Goal: Task Accomplishment & Management: Manage account settings

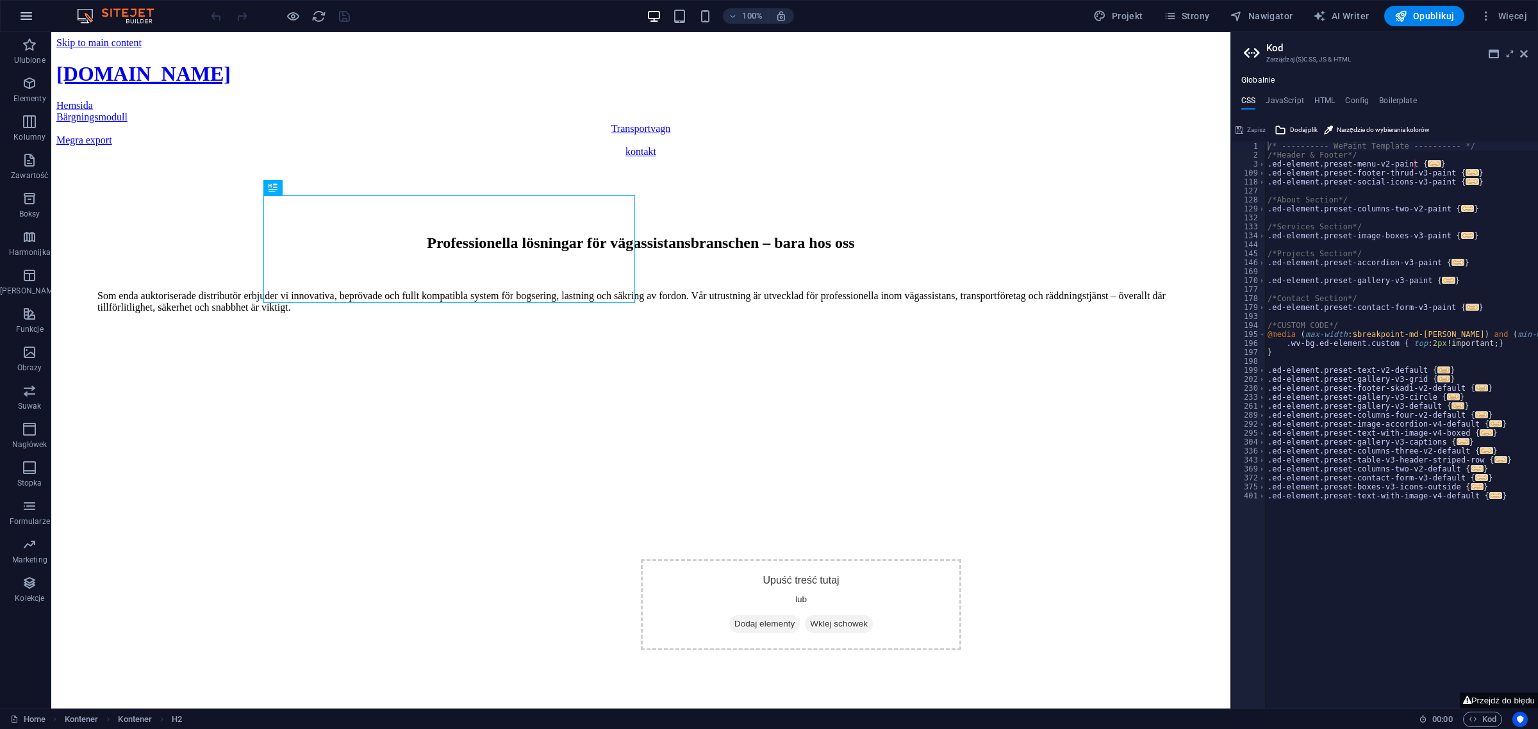
click at [21, 13] on icon "button" at bounding box center [26, 15] width 15 height 15
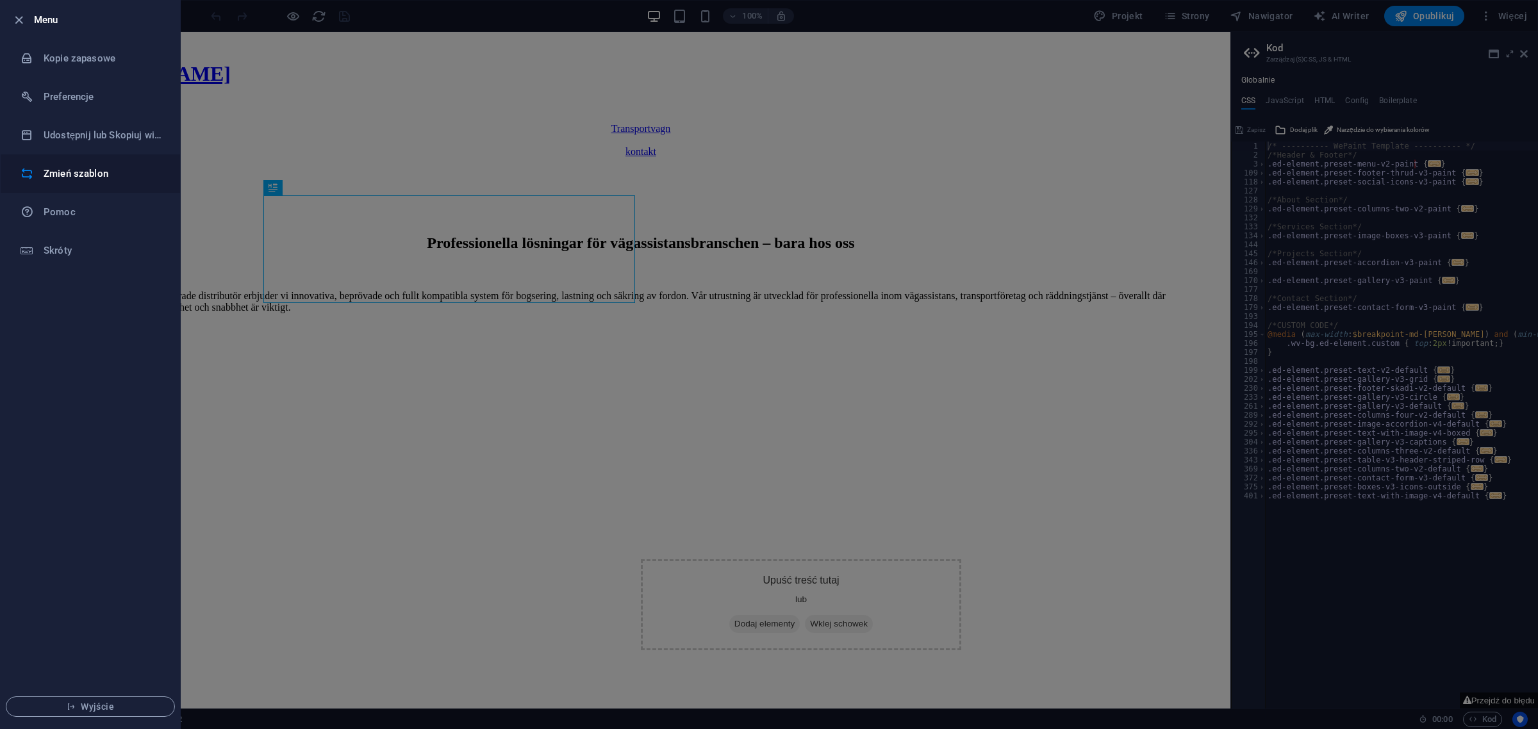
click at [83, 164] on li "Zmień szablon" at bounding box center [90, 173] width 179 height 38
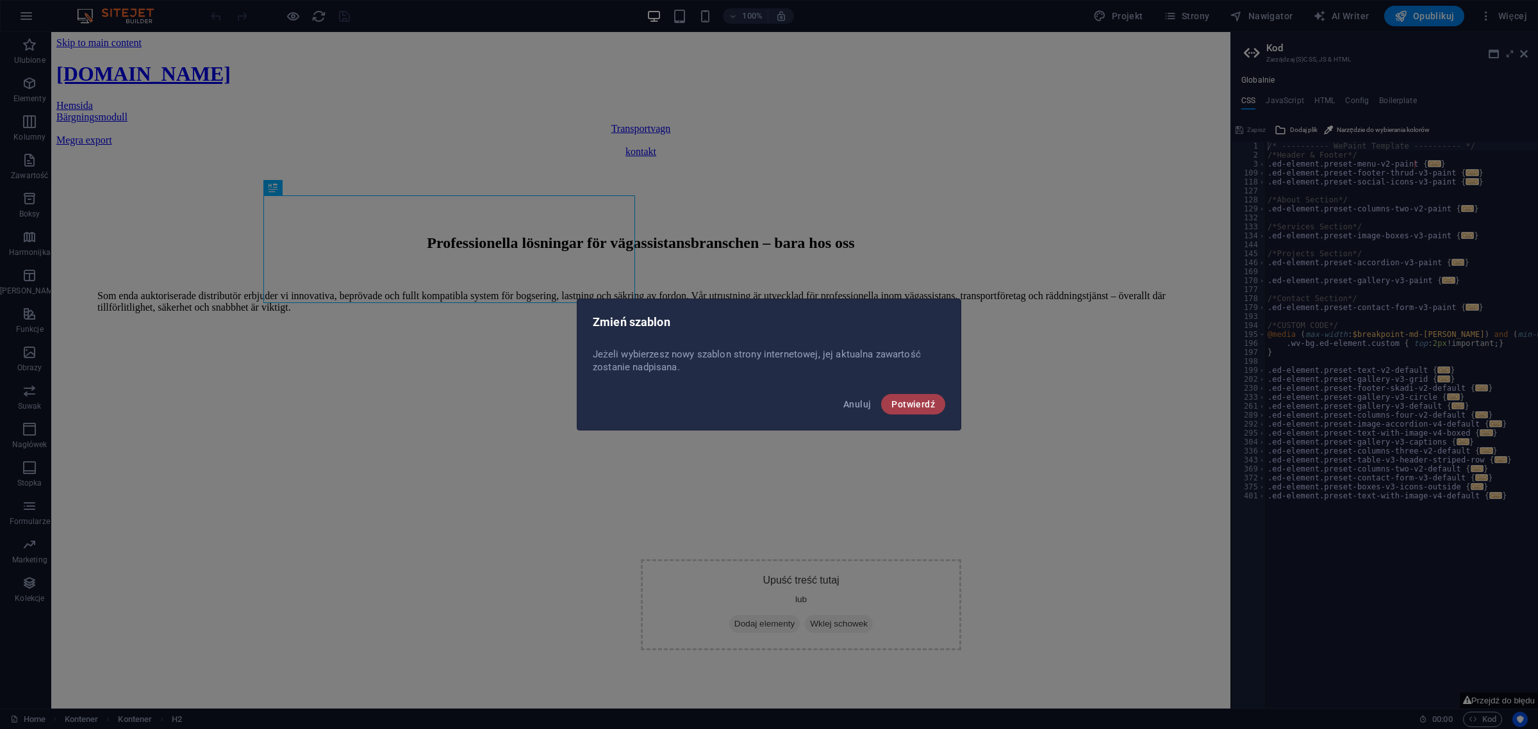
click at [921, 405] on span "Potwierdź" at bounding box center [913, 404] width 44 height 10
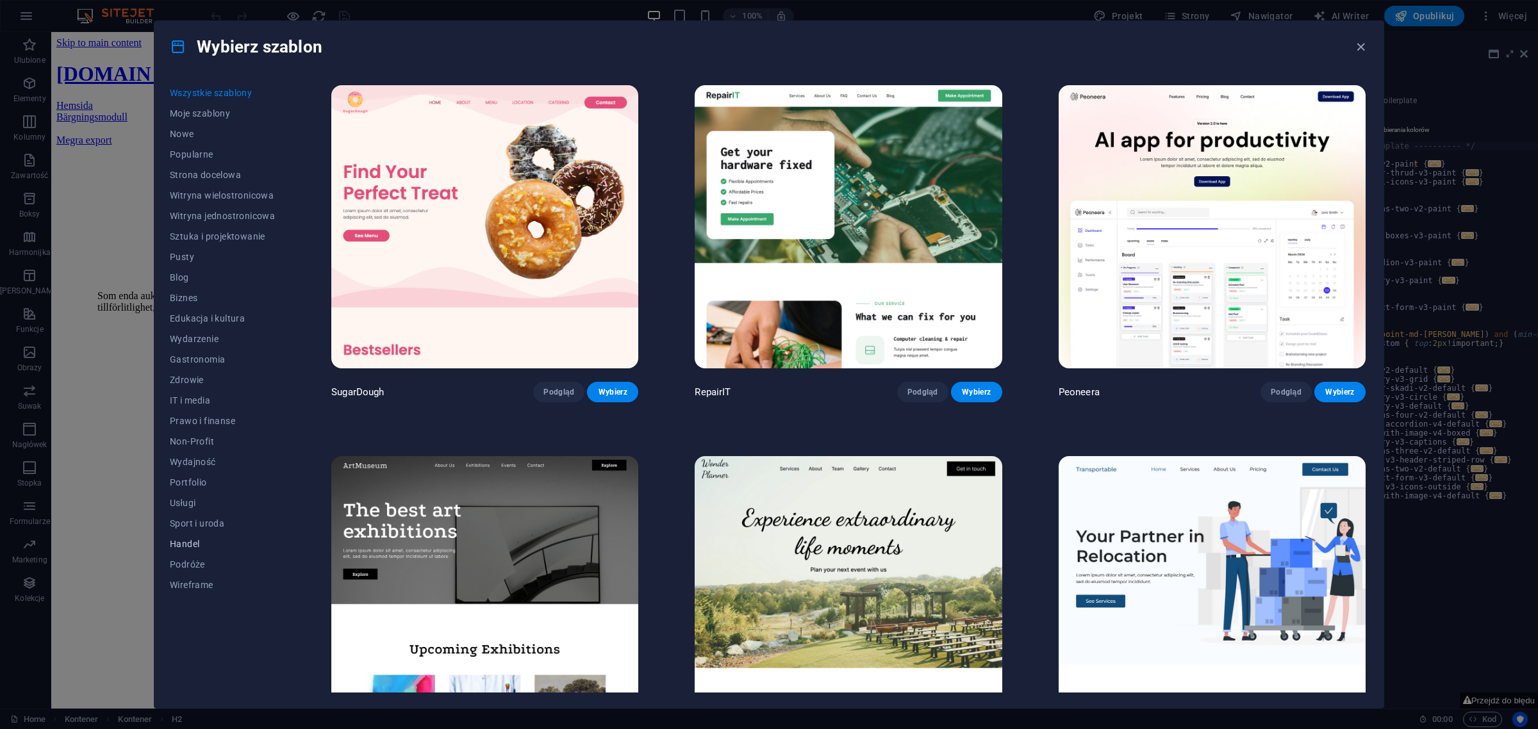
click at [188, 543] on span "Handel" at bounding box center [222, 544] width 105 height 10
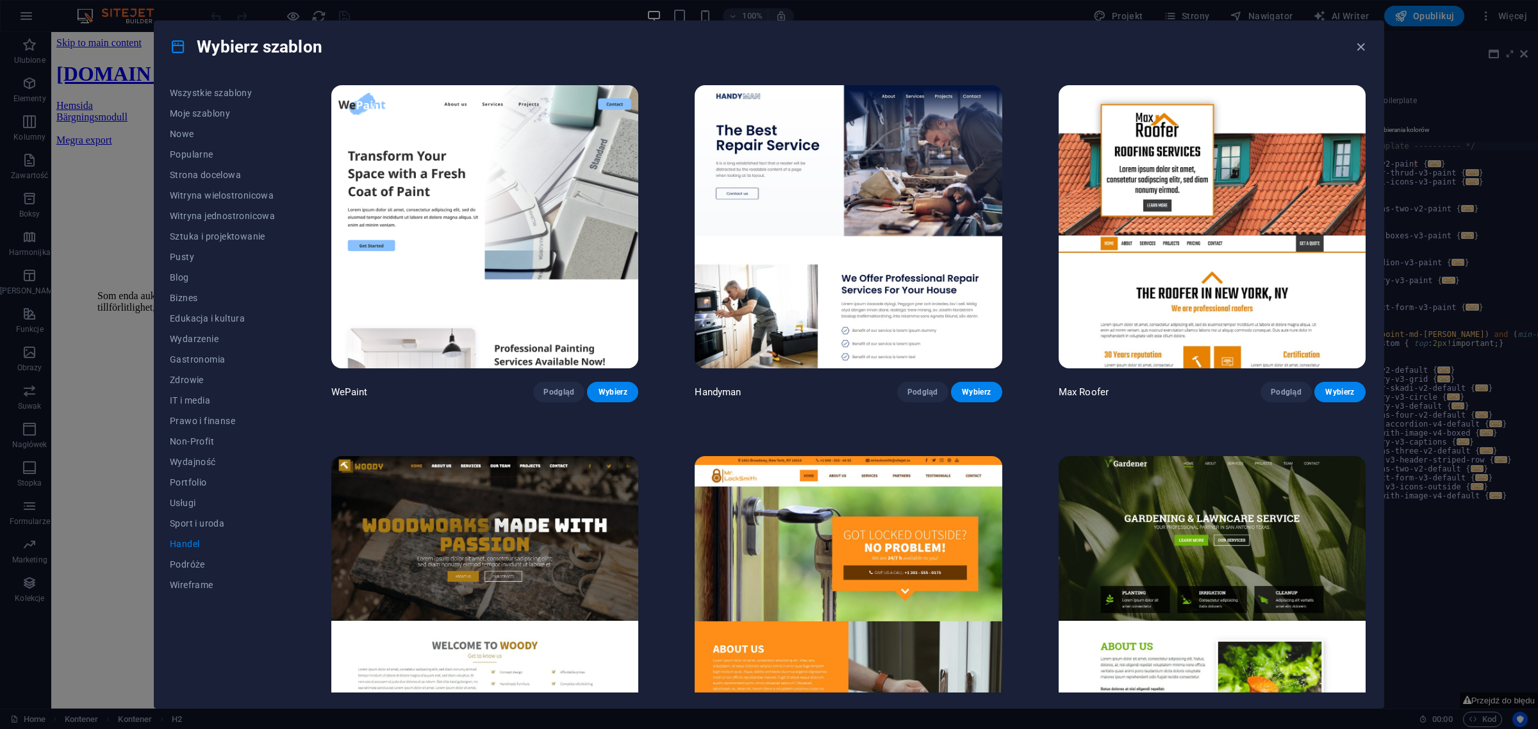
click at [336, 429] on div "WePaint Podgląd Wybierz Handyman Podgląd Wybierz Max Roofer Podgląd Wybierz Woo…" at bounding box center [848, 613] width 1039 height 1061
drag, startPoint x: 1365, startPoint y: 231, endPoint x: 1496, endPoint y: 577, distance: 370.7
click at [1496, 577] on div "Wybierz szablon Wszystkie szablony Moje szablony Nowe Popularne Strona docelowa…" at bounding box center [769, 364] width 1538 height 729
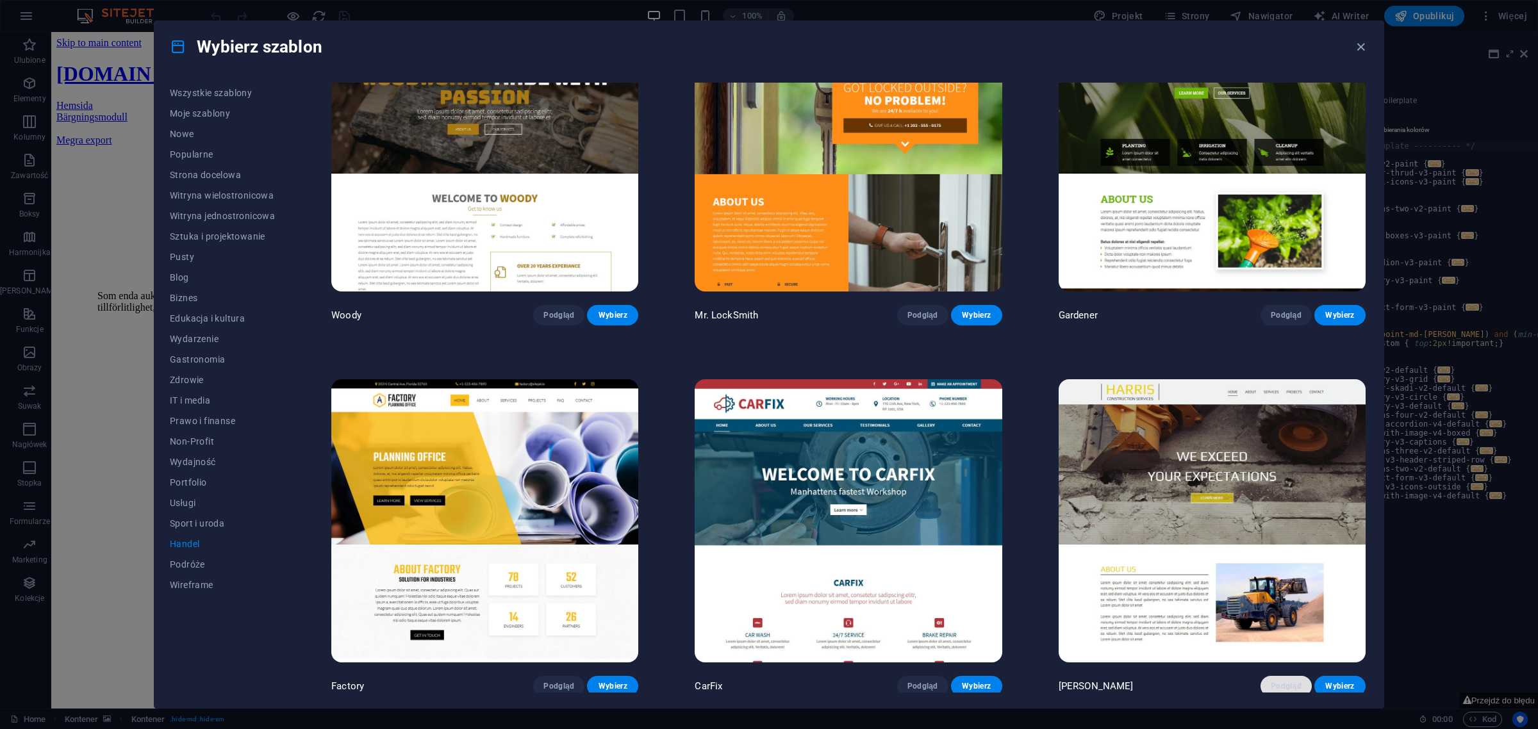
click at [1283, 681] on span "Podgląd" at bounding box center [1286, 686] width 31 height 10
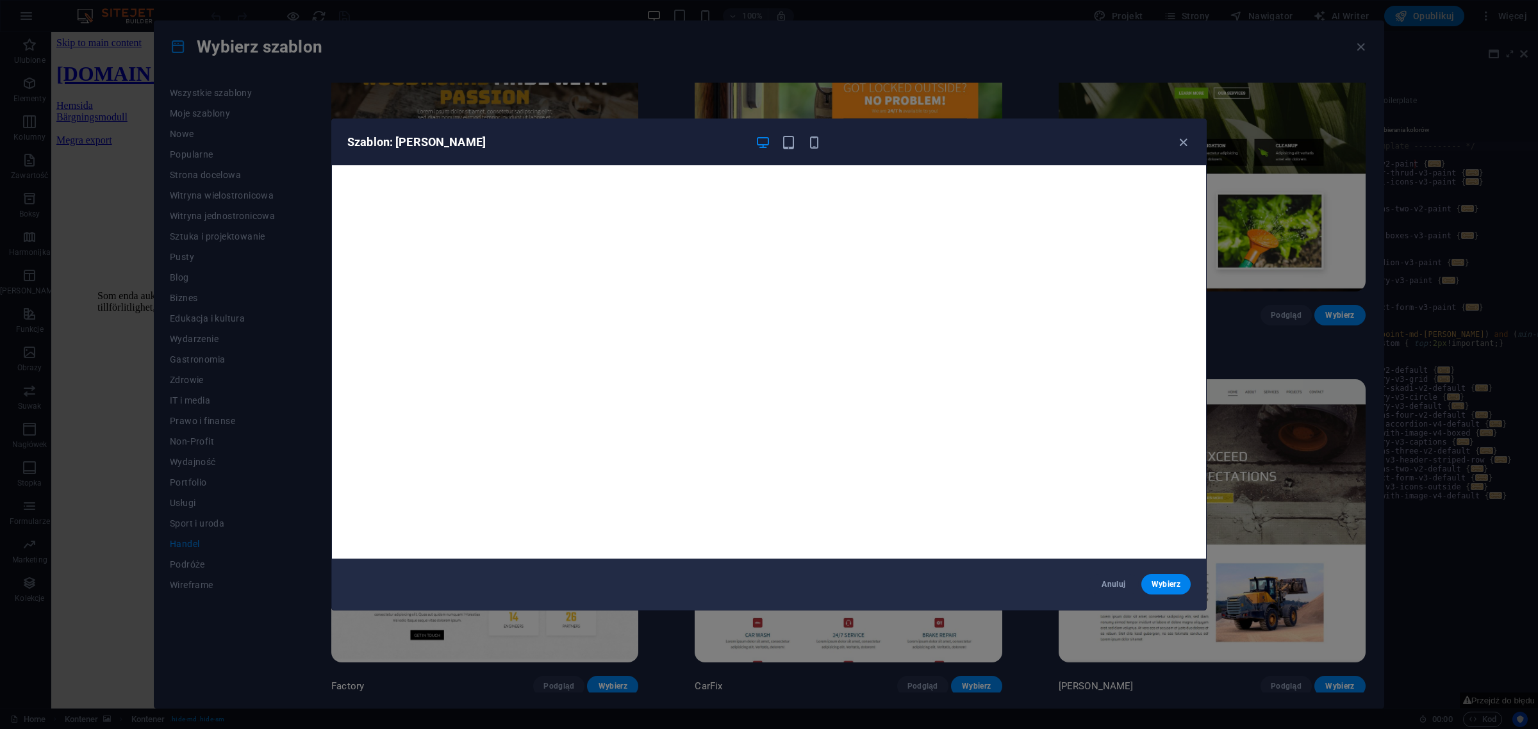
click at [1208, 533] on div "Szablon: Harris Anuluj Wybierz" at bounding box center [769, 364] width 1538 height 729
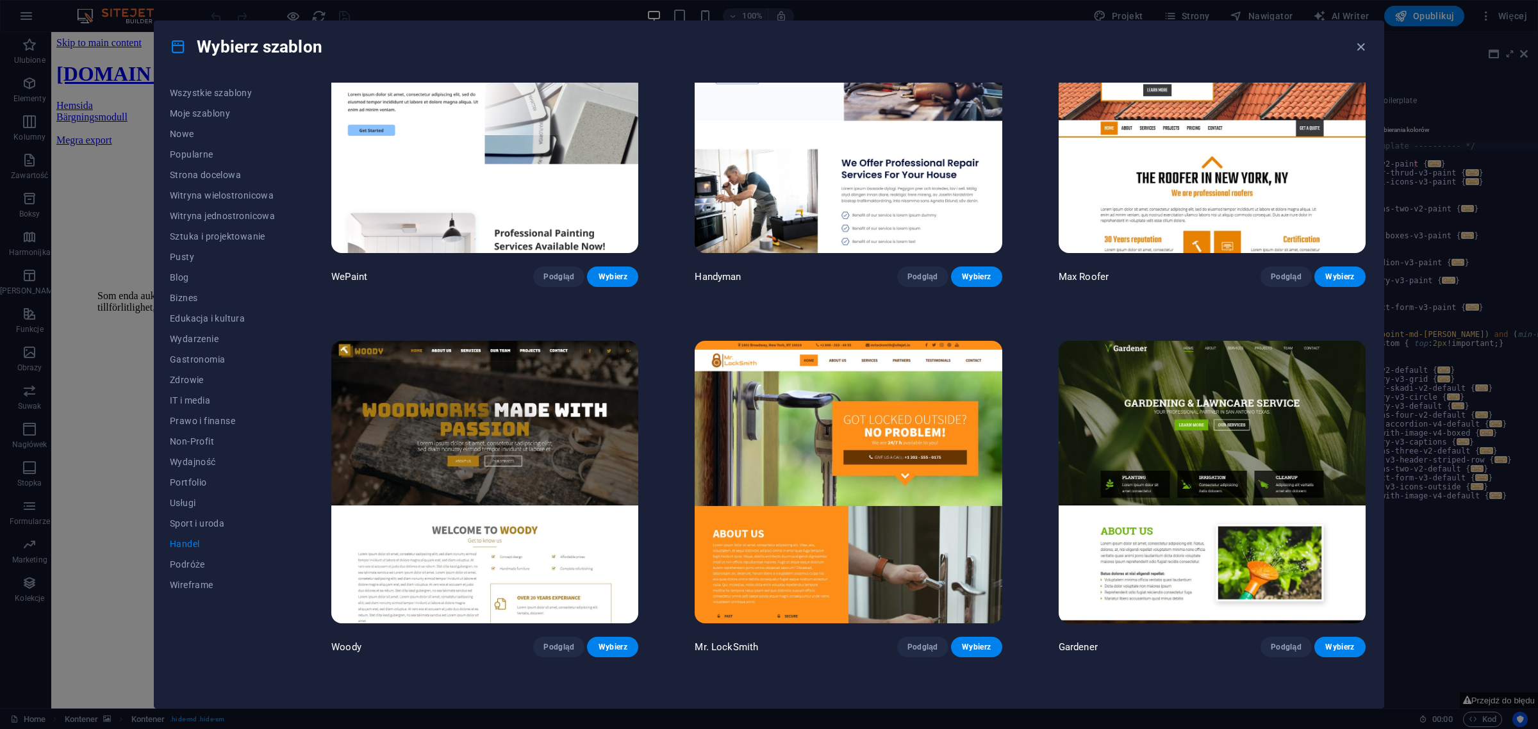
scroll to position [0, 0]
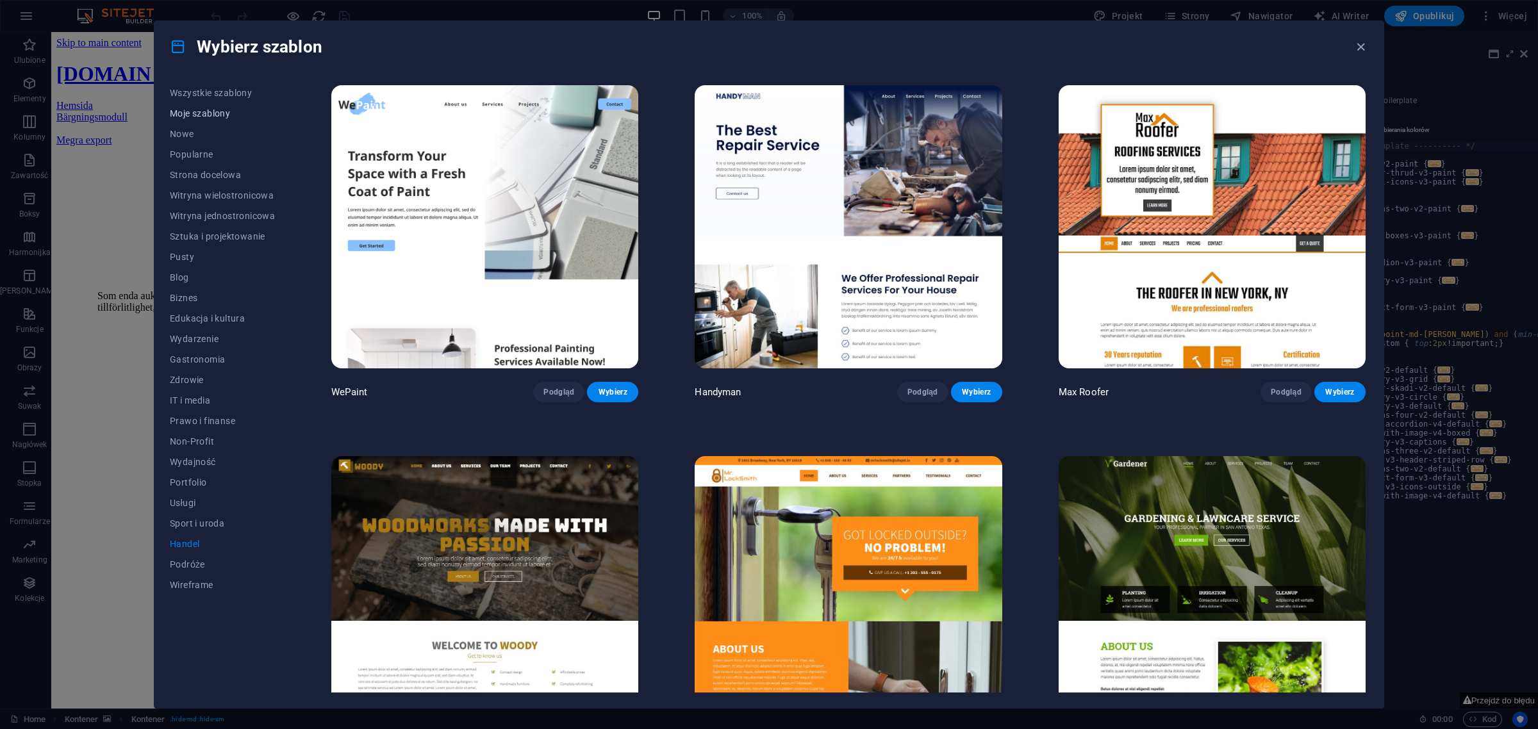
click at [204, 112] on span "Moje szablony" at bounding box center [222, 113] width 105 height 10
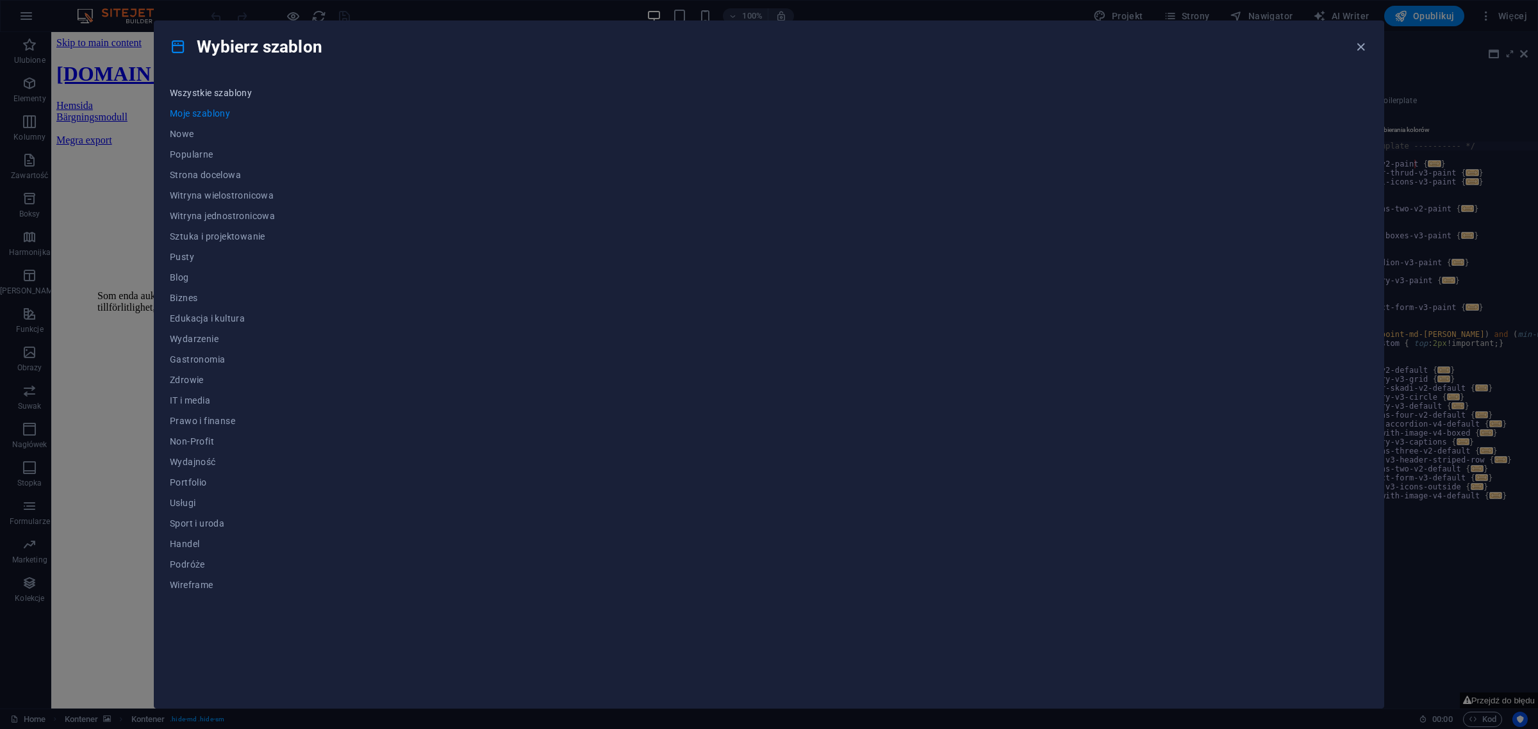
click at [223, 92] on span "Wszystkie szablony" at bounding box center [222, 93] width 105 height 10
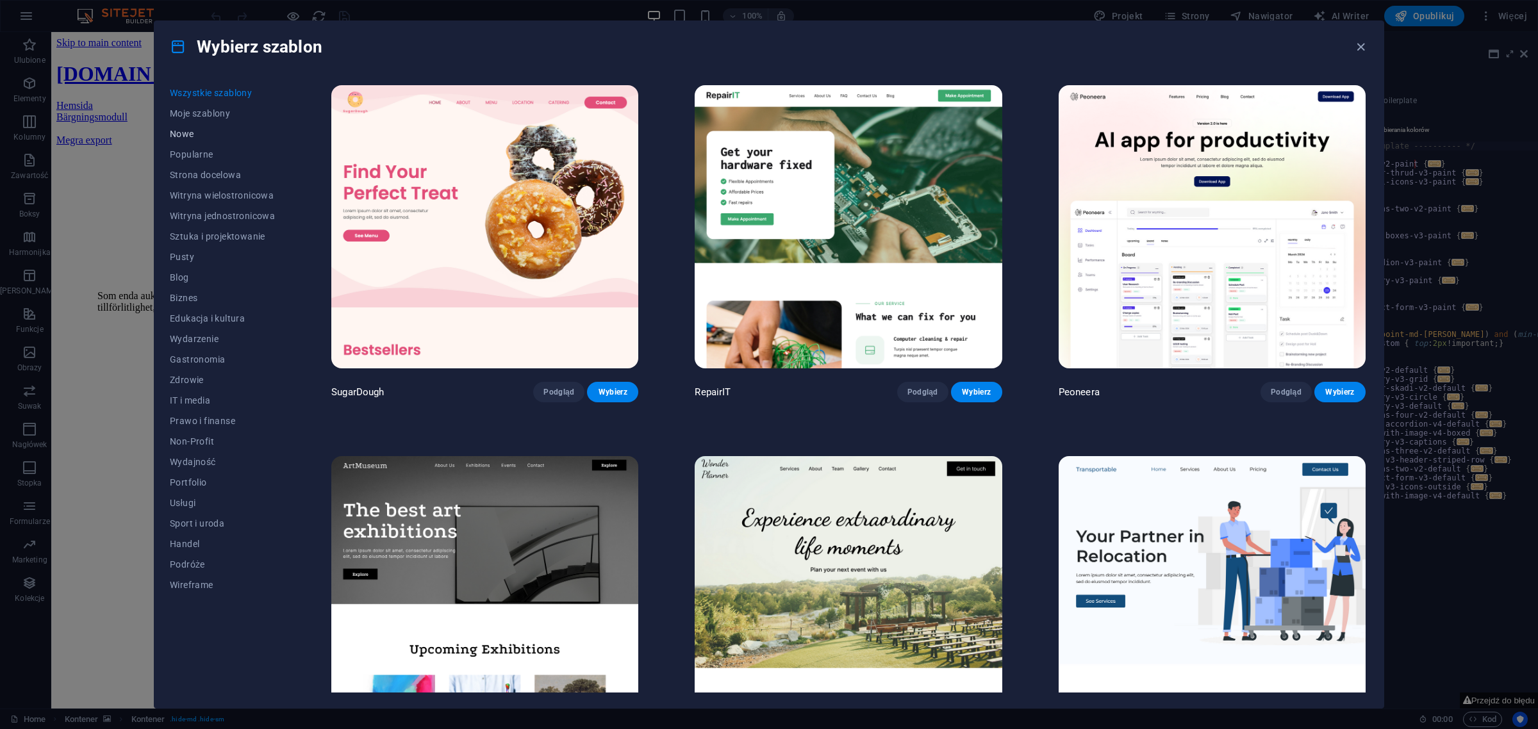
click at [175, 133] on span "Nowe" at bounding box center [222, 134] width 105 height 10
click at [188, 138] on span "Nowe" at bounding box center [222, 134] width 105 height 10
click at [194, 145] on button "Popularne" at bounding box center [222, 154] width 105 height 21
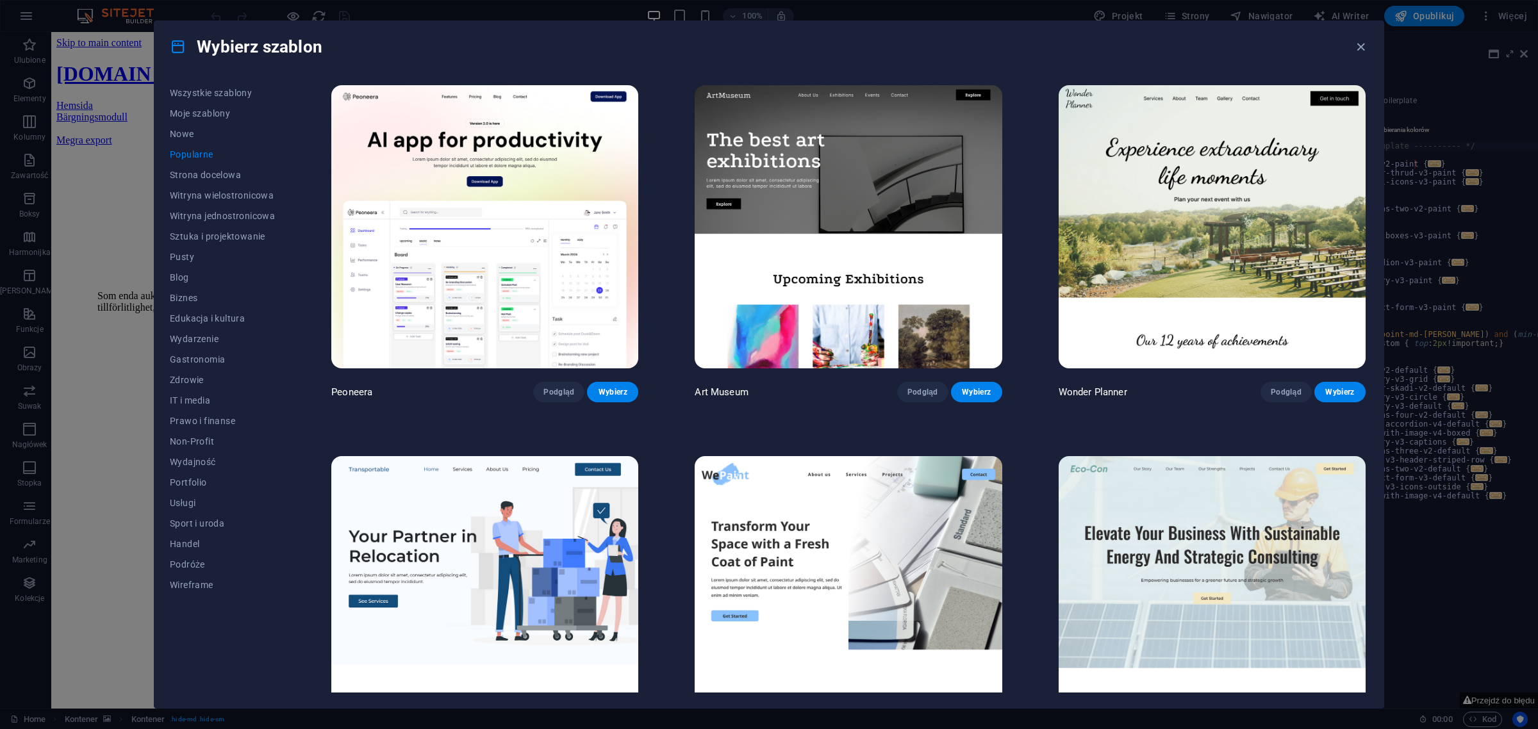
click at [192, 159] on span "Popularne" at bounding box center [222, 154] width 105 height 10
click at [191, 178] on span "Strona docelowa" at bounding box center [222, 175] width 105 height 10
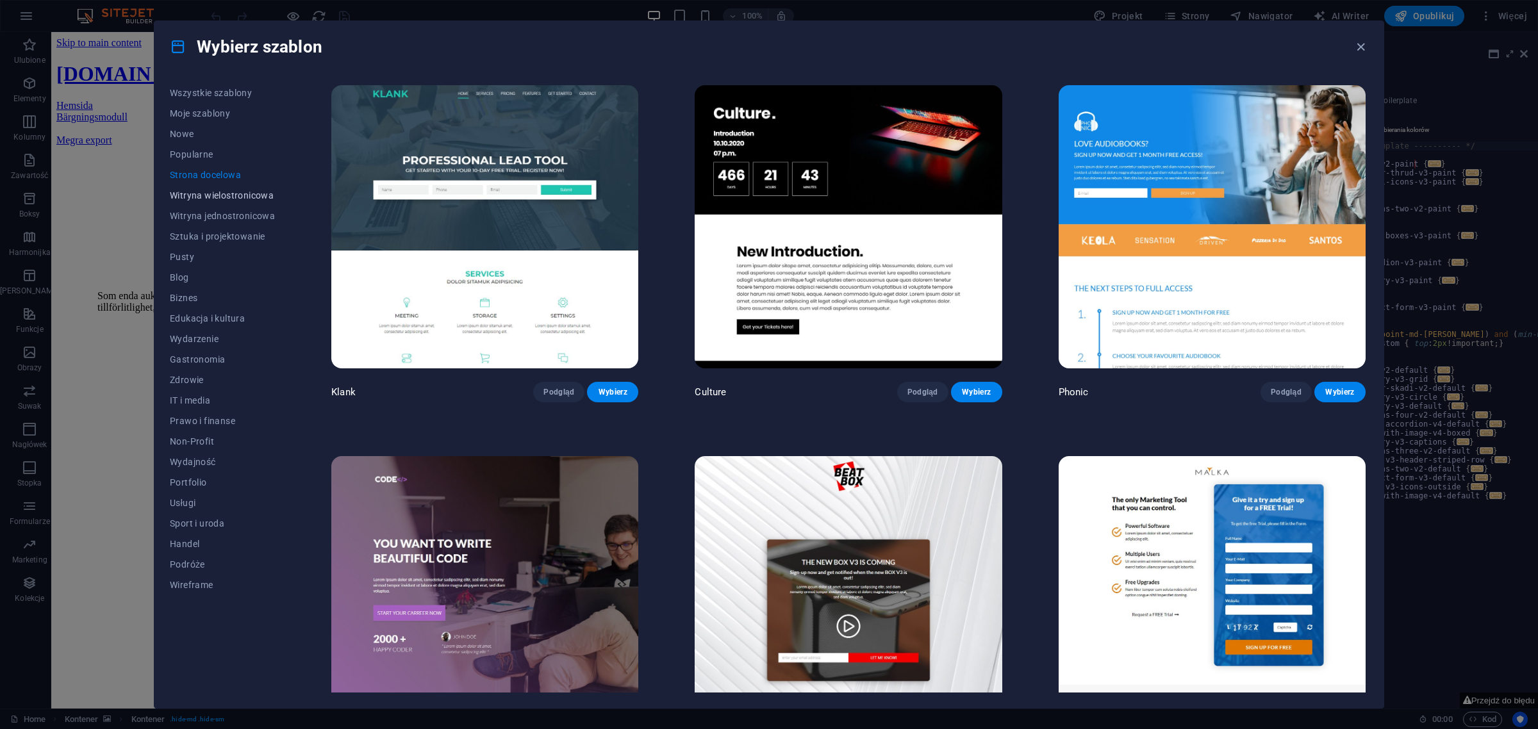
click at [193, 200] on span "Witryna wielostronicowa" at bounding box center [222, 195] width 105 height 10
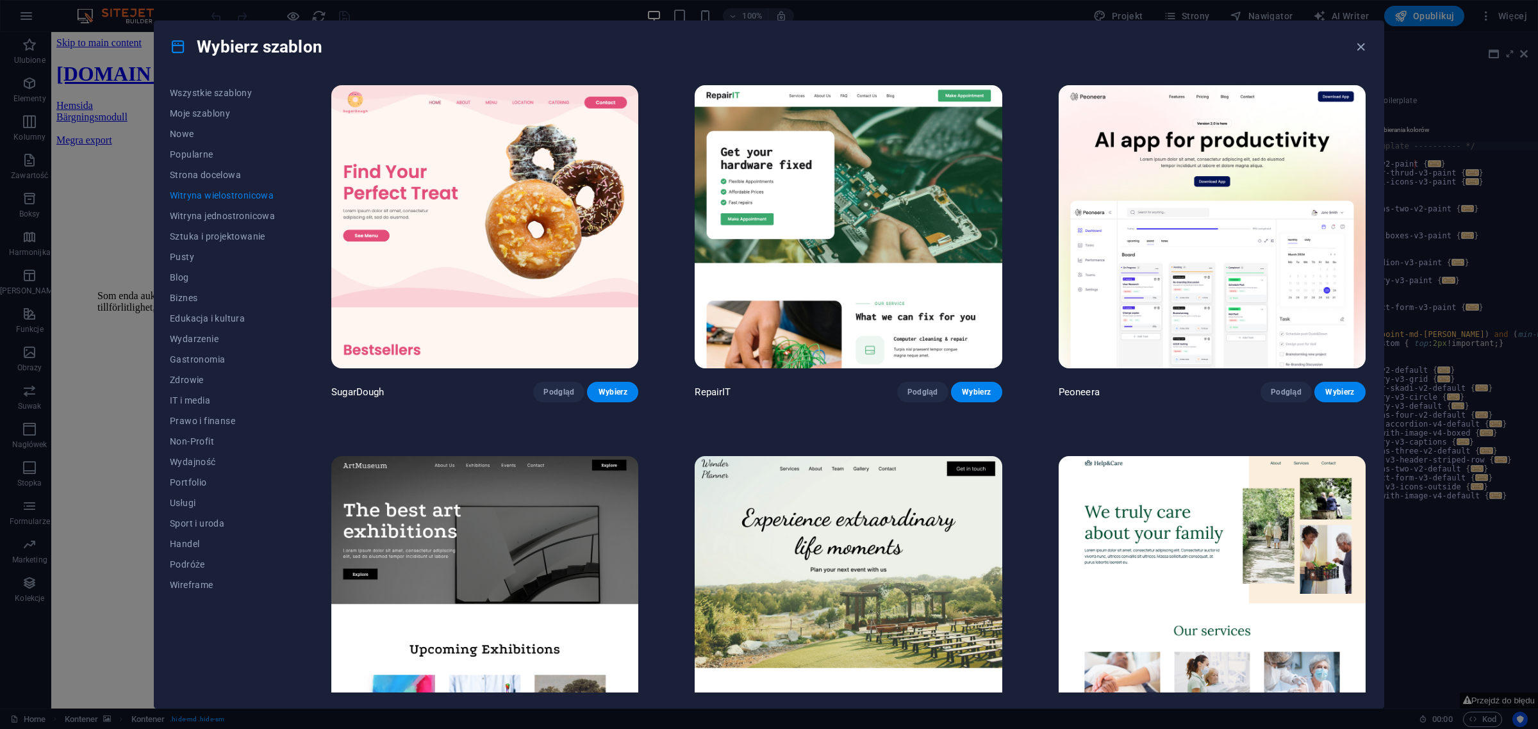
click at [517, 36] on div "Wybierz szablon" at bounding box center [768, 46] width 1229 height 51
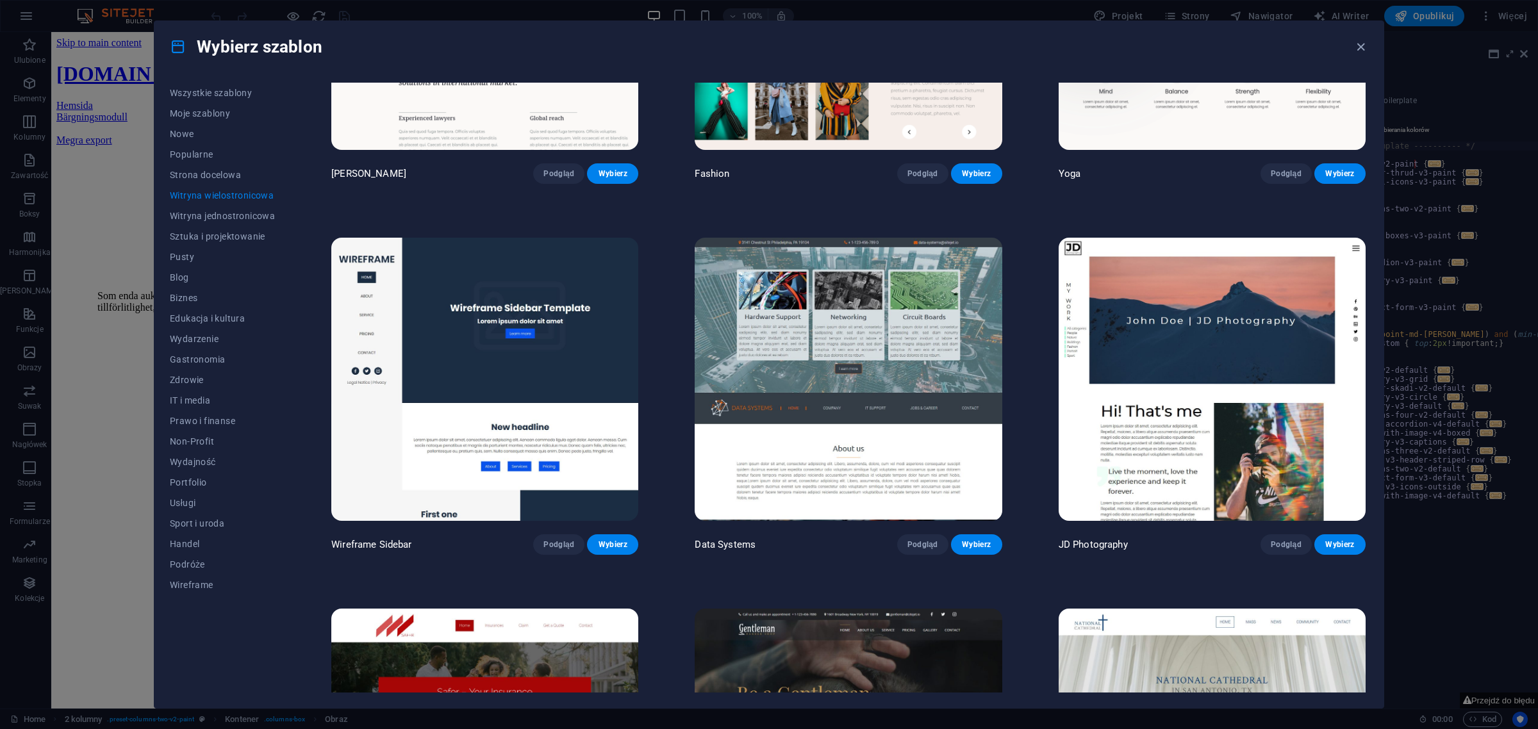
scroll to position [3534, 0]
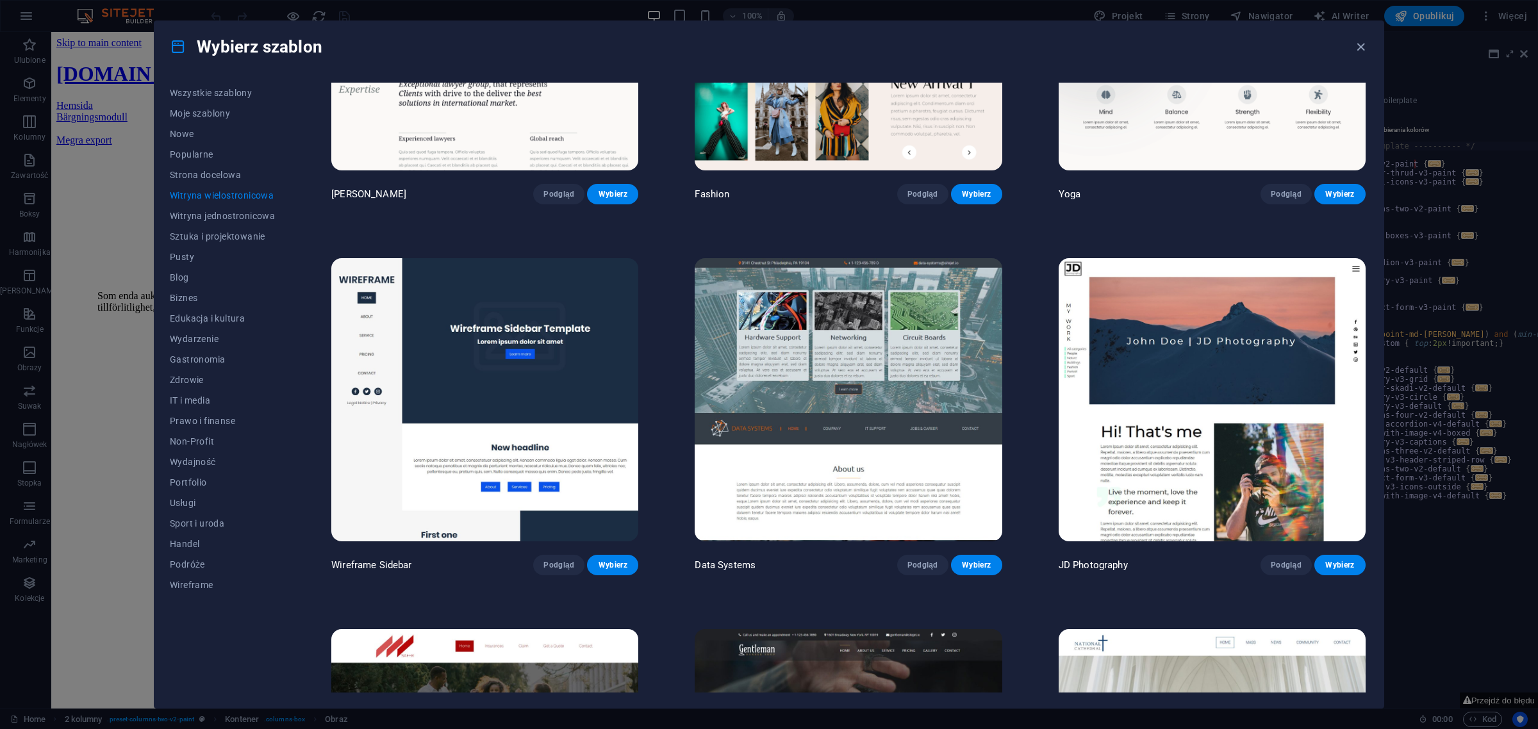
click at [946, 393] on img at bounding box center [848, 399] width 307 height 283
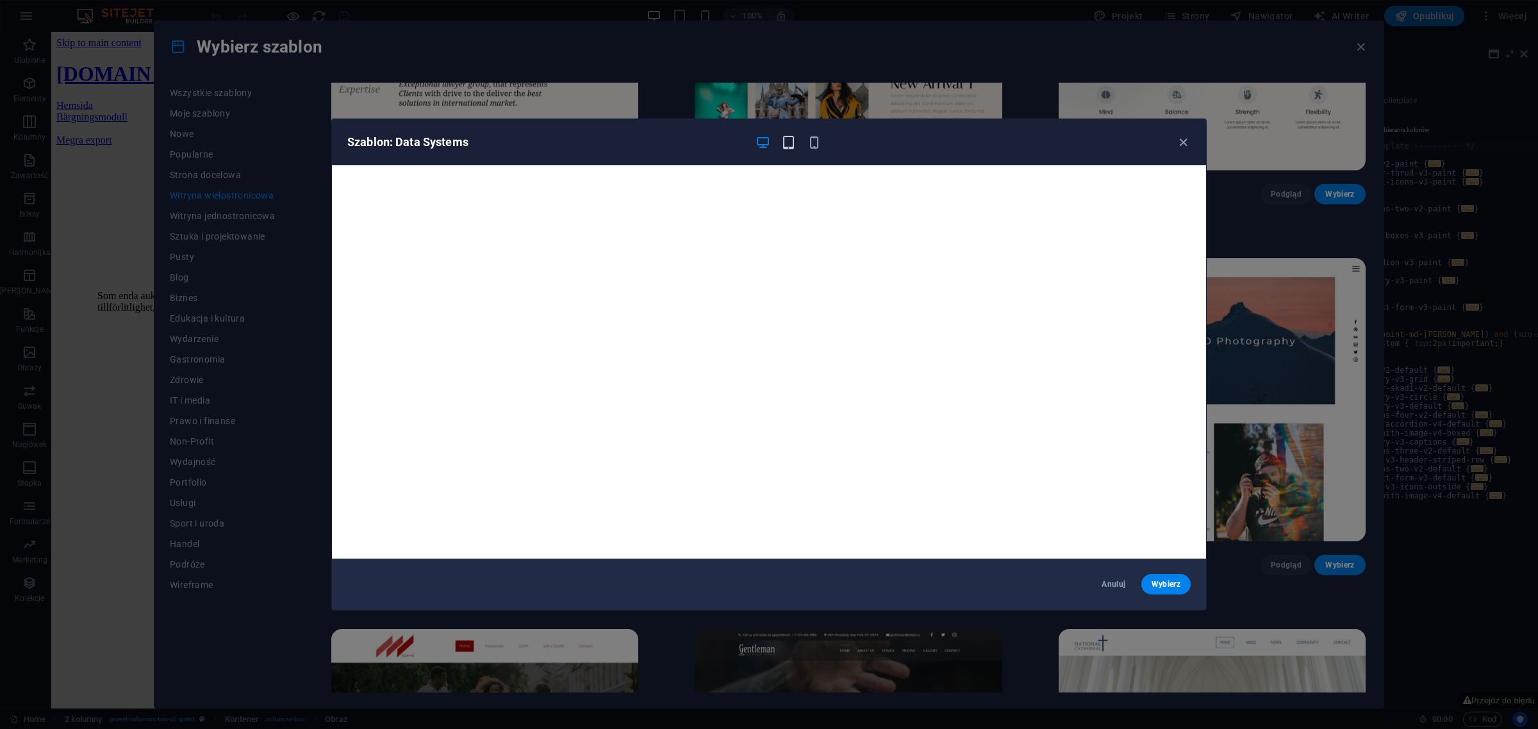
click at [787, 145] on icon "button" at bounding box center [788, 142] width 15 height 15
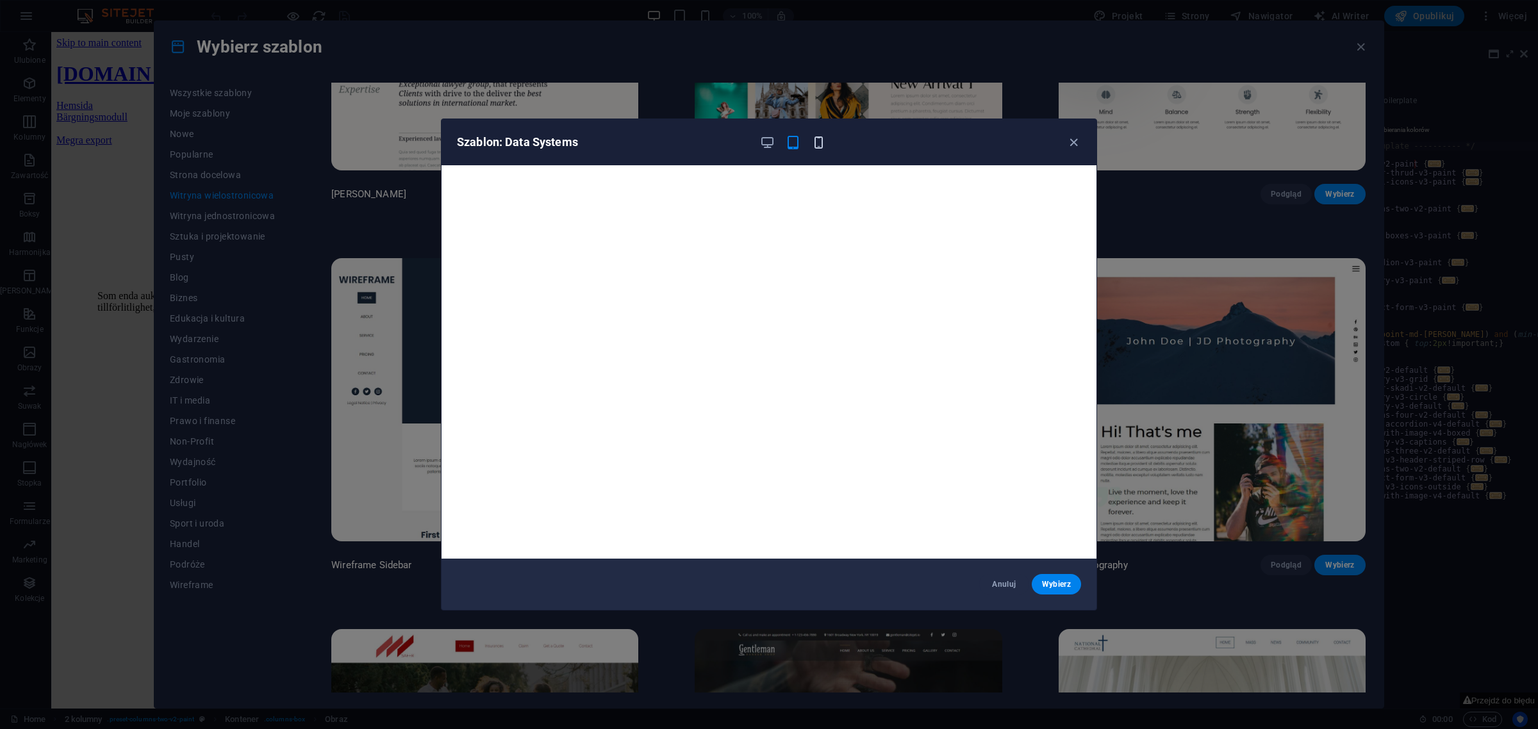
click at [818, 142] on icon "button" at bounding box center [818, 142] width 15 height 15
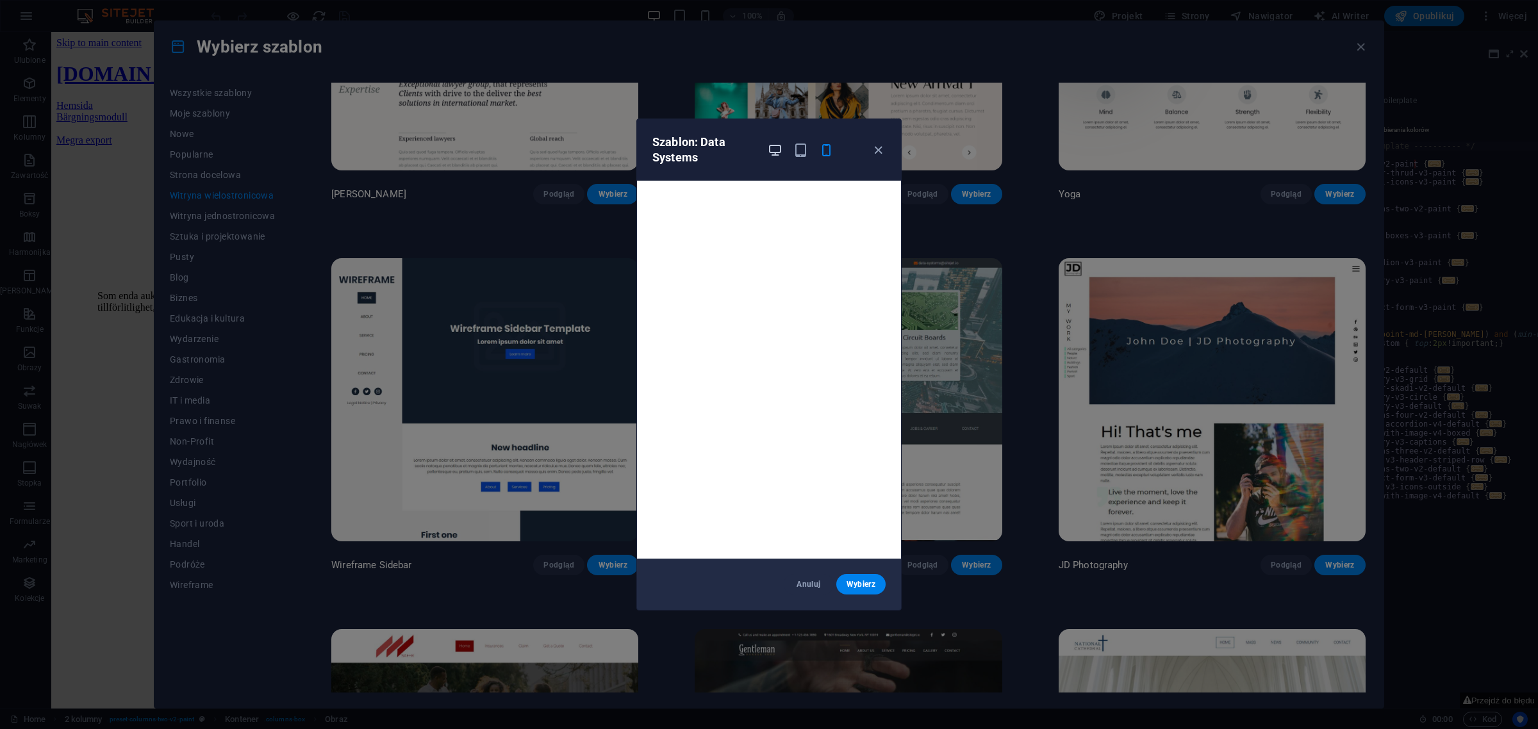
click at [777, 145] on icon "button" at bounding box center [775, 150] width 15 height 15
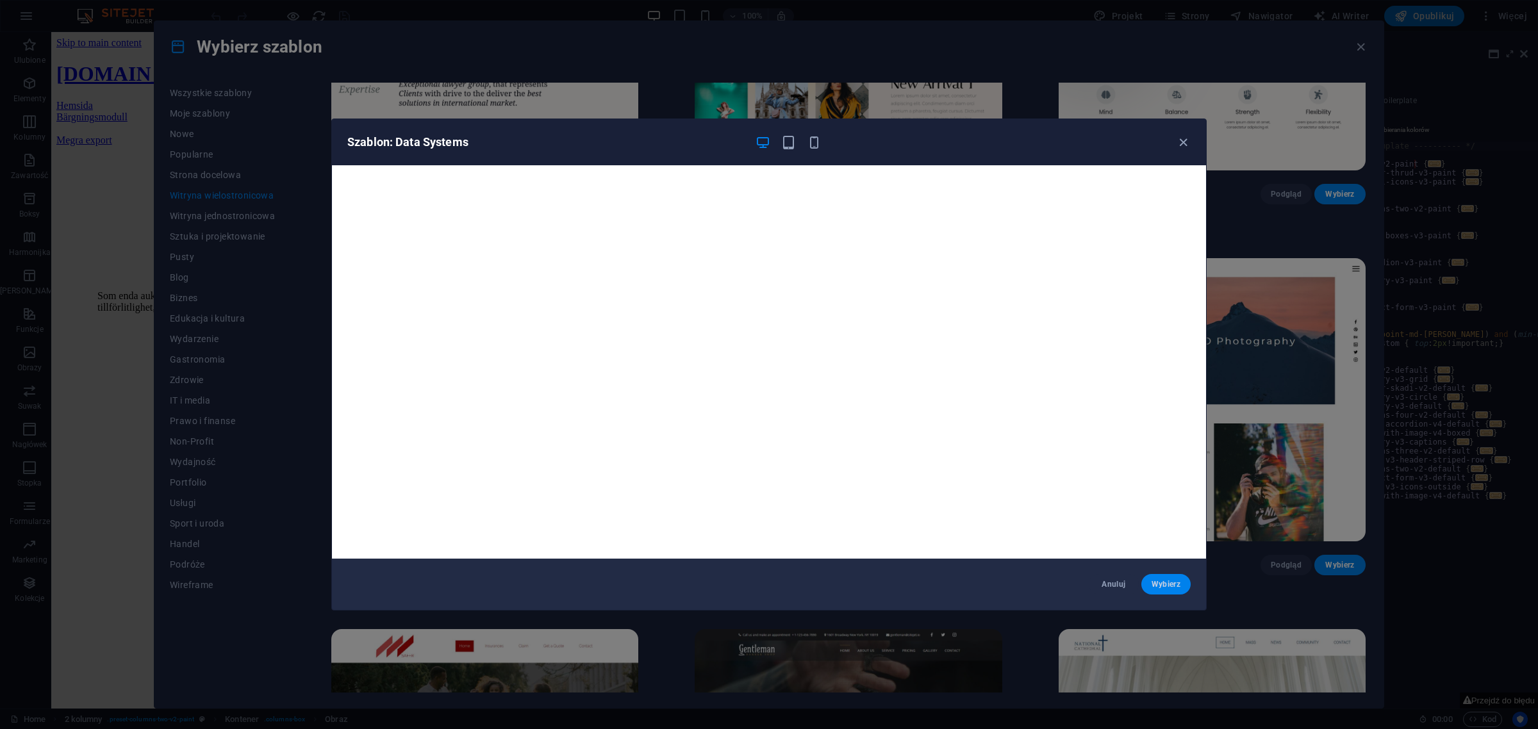
click at [1163, 578] on button "Wybierz" at bounding box center [1165, 584] width 49 height 21
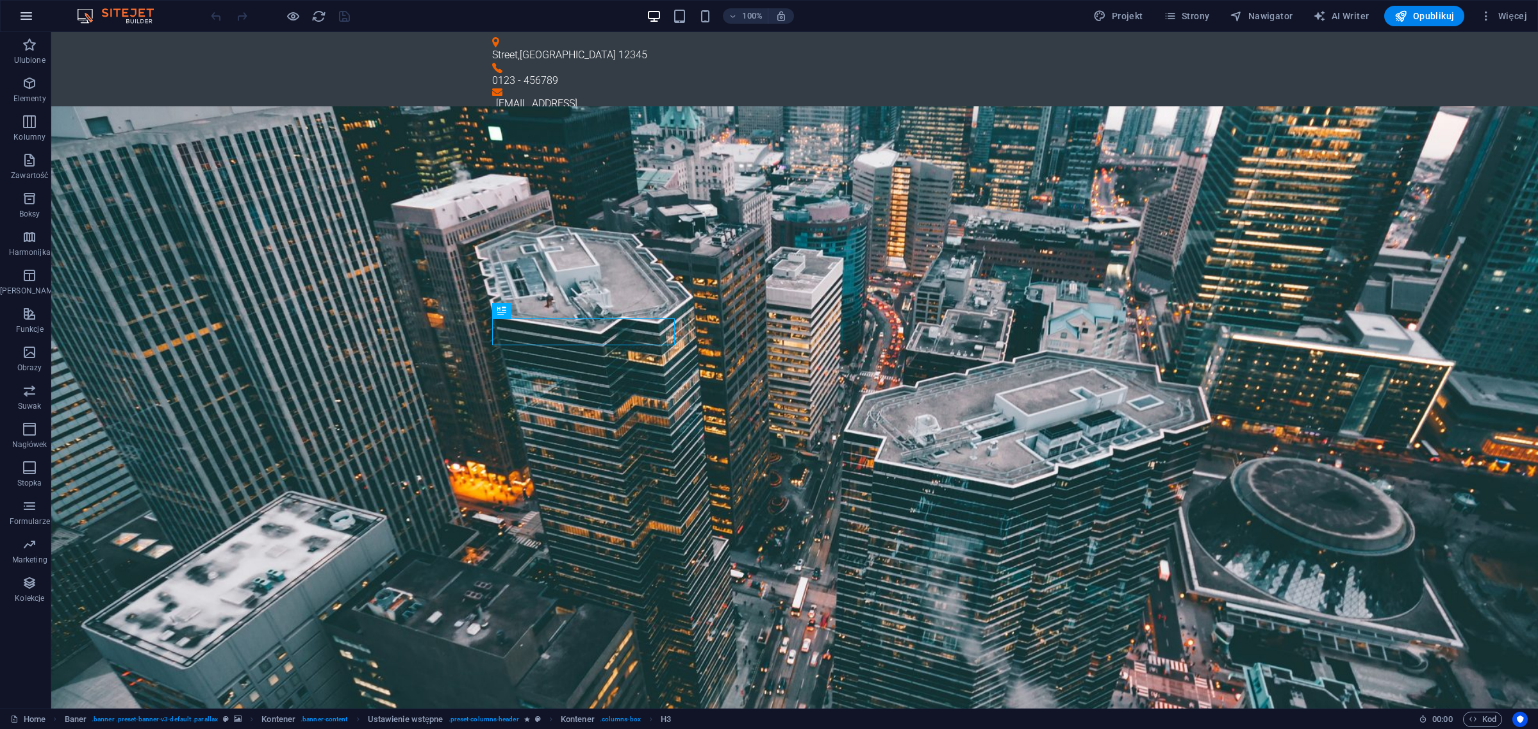
click at [24, 13] on icon "button" at bounding box center [26, 15] width 15 height 15
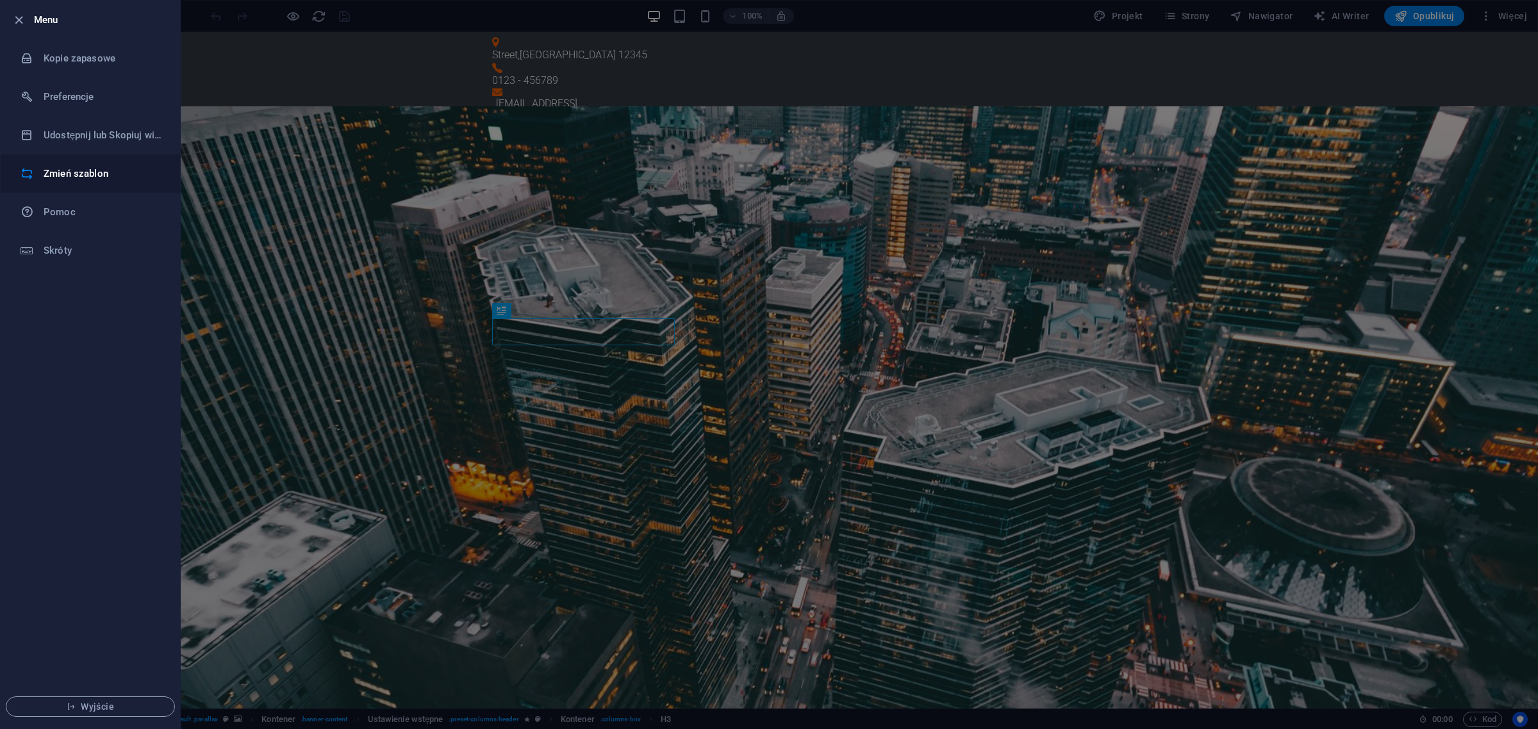
click at [71, 168] on h6 "Zmień szablon" at bounding box center [103, 173] width 119 height 15
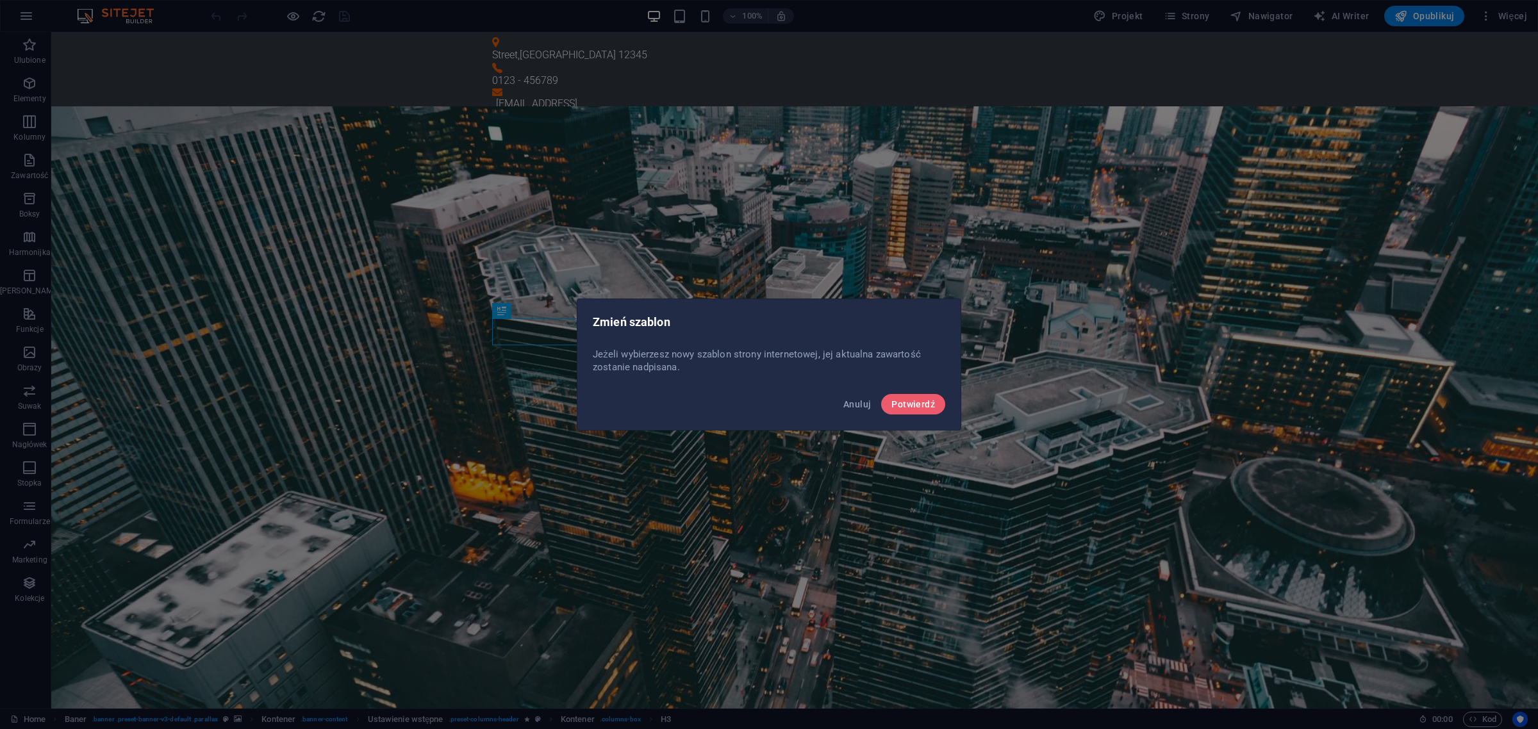
click at [1077, 347] on div "Zmień szablon Jeżeli wybierzesz nowy szablon strony internetowej, jej aktualna …" at bounding box center [769, 364] width 1538 height 729
click at [706, 127] on div "Zmień szablon Jeżeli wybierzesz nowy szablon strony internetowej, jej aktualna …" at bounding box center [769, 364] width 1538 height 729
click at [855, 405] on span "Anuluj" at bounding box center [857, 404] width 28 height 10
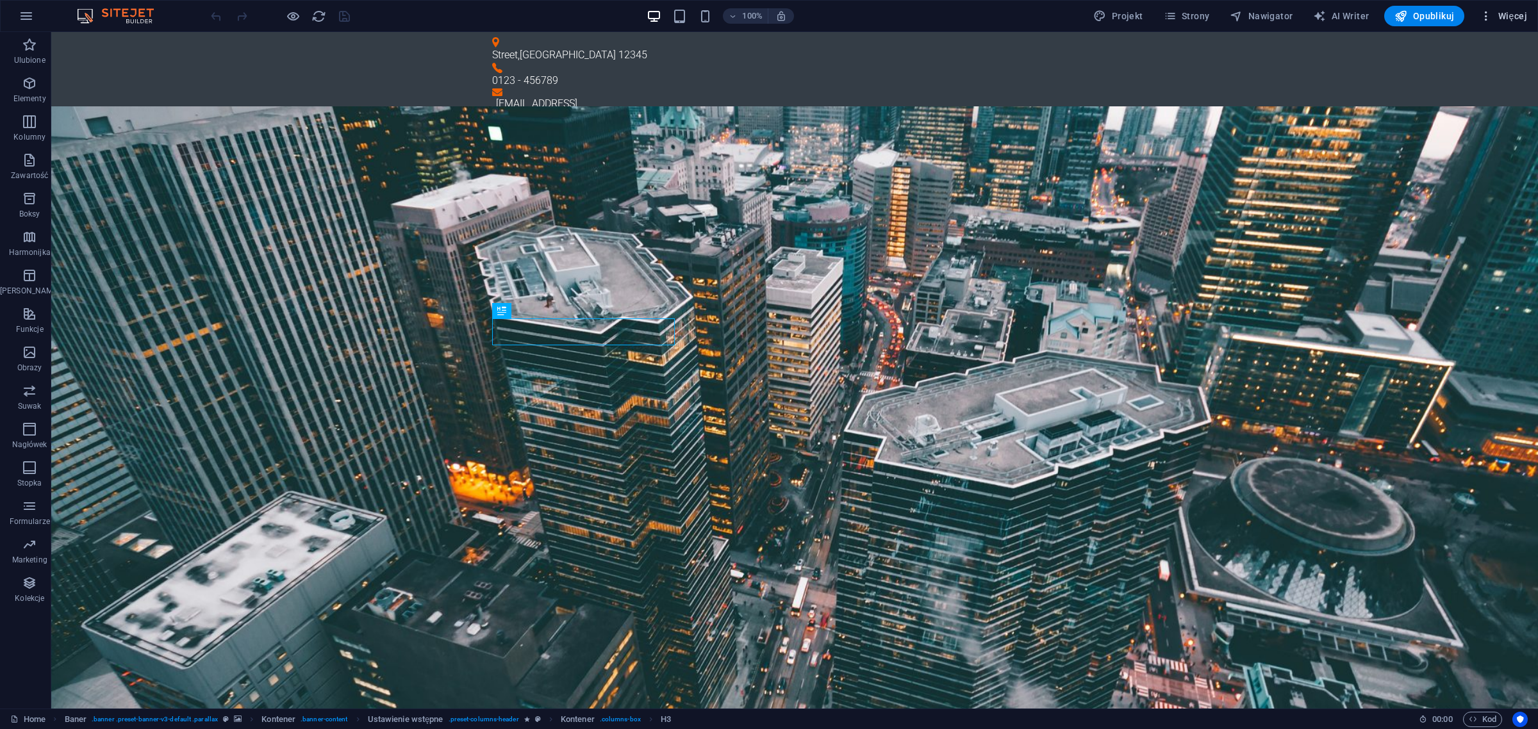
click at [1504, 15] on span "Więcej" at bounding box center [1503, 16] width 47 height 13
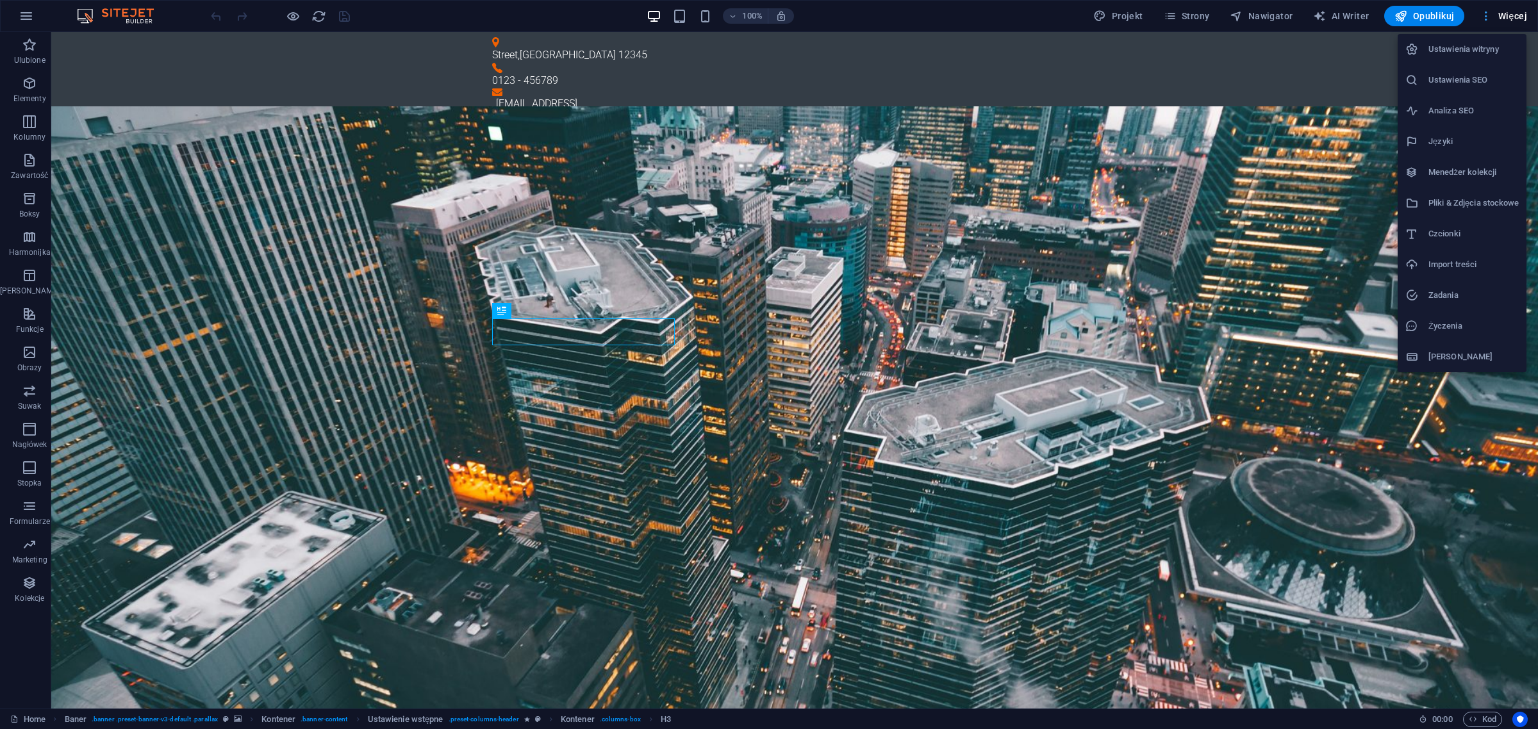
click at [1504, 15] on div at bounding box center [769, 364] width 1538 height 729
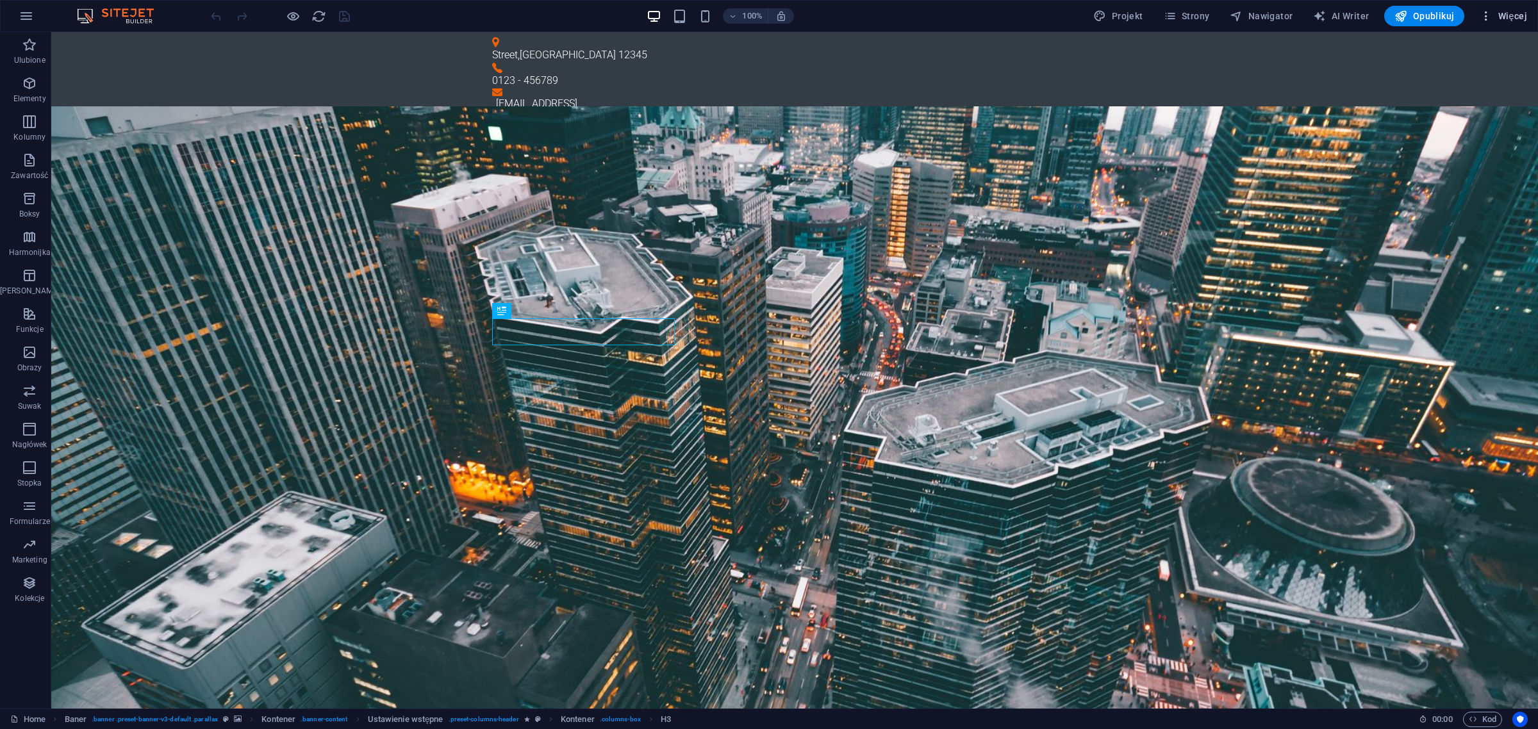
click at [1506, 17] on span "Więcej" at bounding box center [1503, 16] width 47 height 13
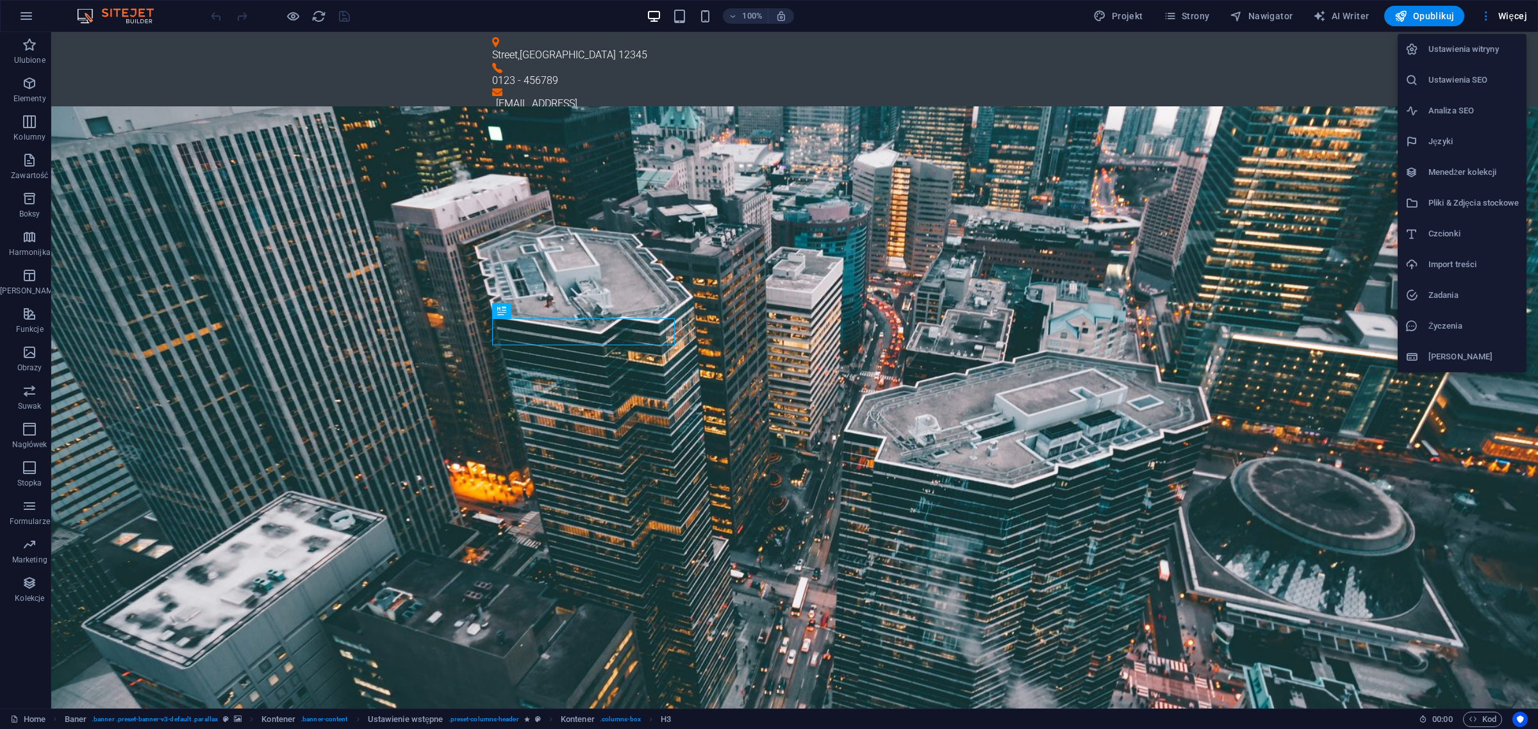
click at [1460, 260] on h6 "Import treści" at bounding box center [1473, 264] width 90 height 15
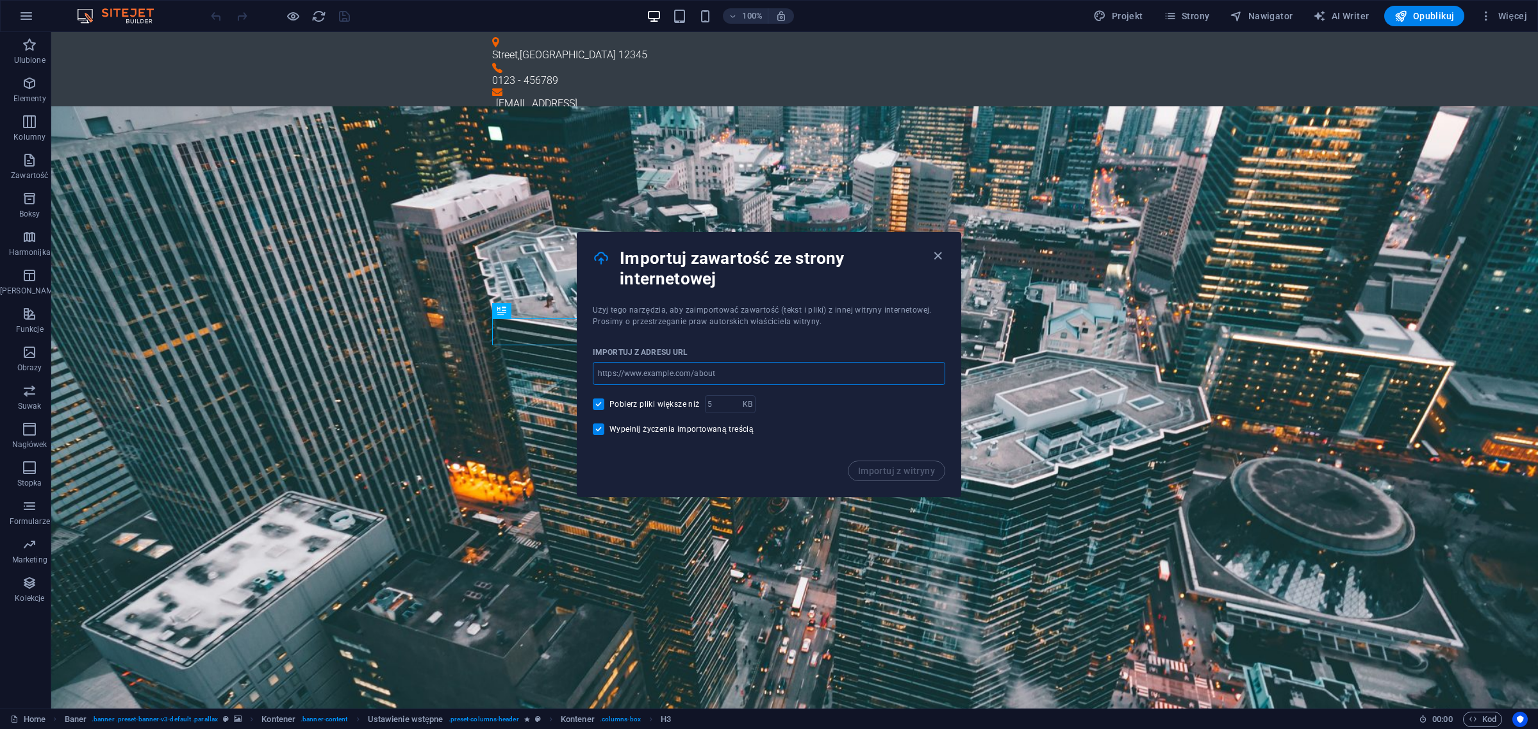
click at [760, 373] on input "url" at bounding box center [769, 373] width 352 height 23
type input "http://www.megra.eu"
click at [880, 478] on button "Importuj z witryny" at bounding box center [896, 471] width 97 height 21
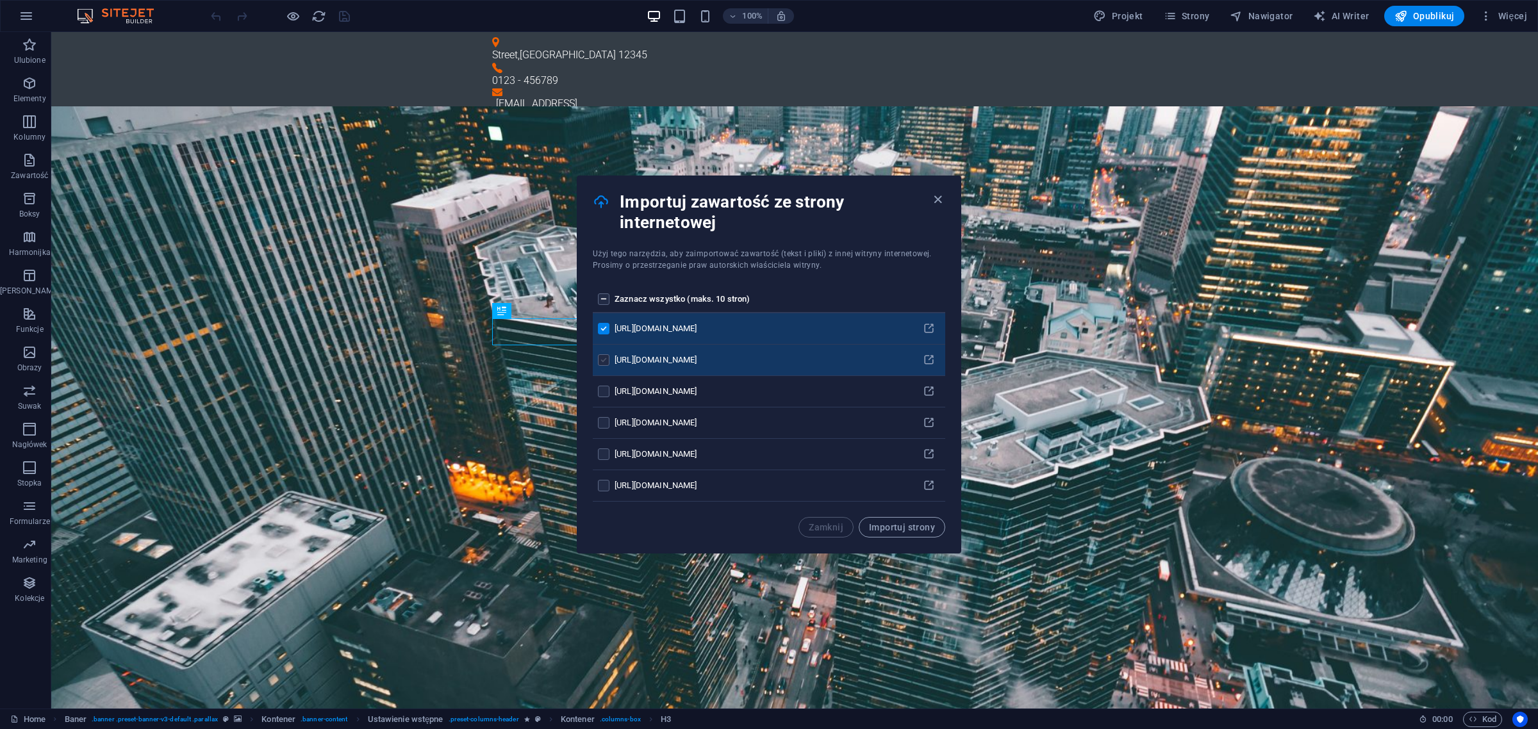
click at [604, 360] on label "pages list" at bounding box center [604, 360] width 12 height 12
click at [0, 0] on input "pages list" at bounding box center [0, 0] width 0 height 0
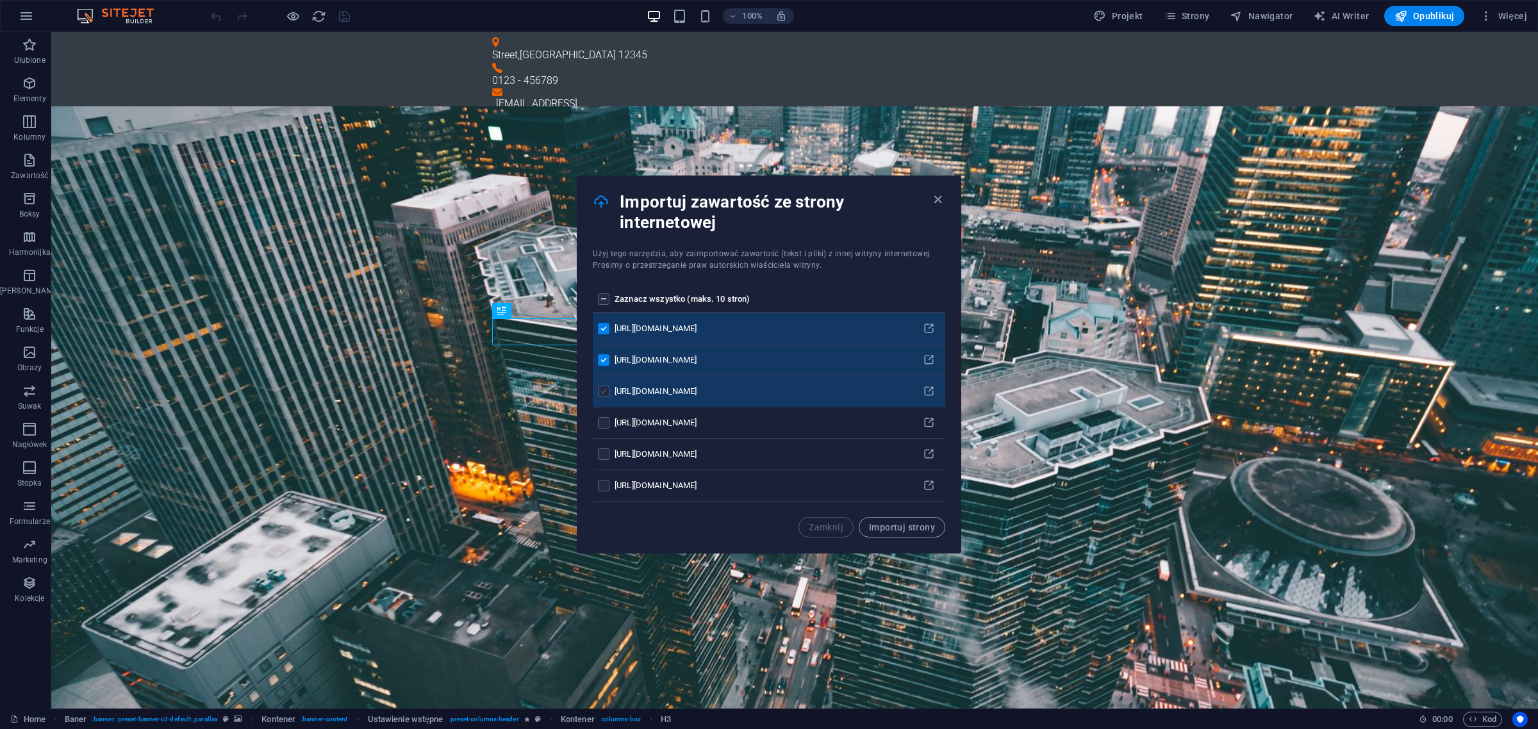
click at [606, 386] on label "pages list" at bounding box center [604, 392] width 12 height 12
click at [0, 0] on input "pages list" at bounding box center [0, 0] width 0 height 0
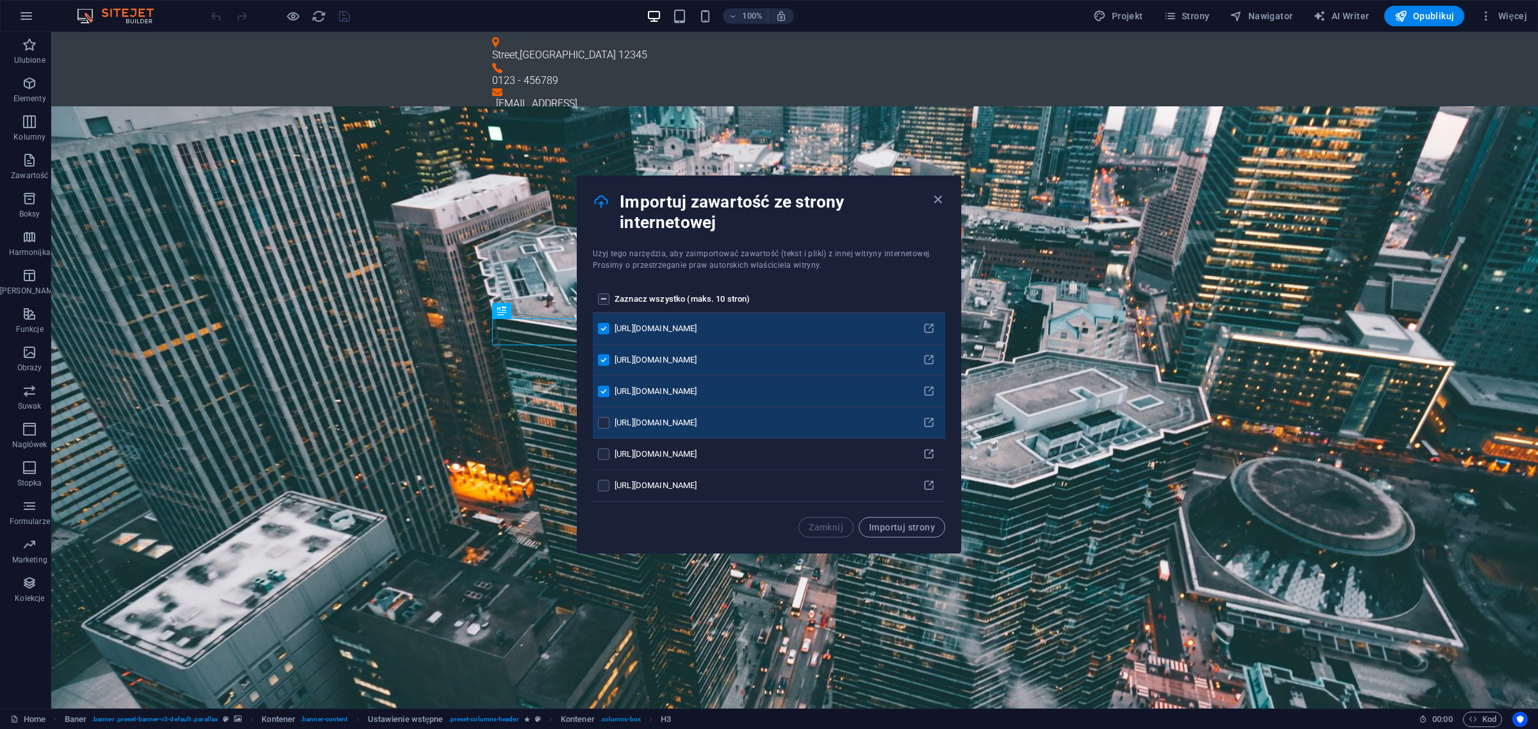
click at [609, 427] on div "pages list" at bounding box center [604, 423] width 12 height 12
click at [607, 425] on label "pages list" at bounding box center [604, 423] width 12 height 12
click at [0, 0] on input "pages list" at bounding box center [0, 0] width 0 height 0
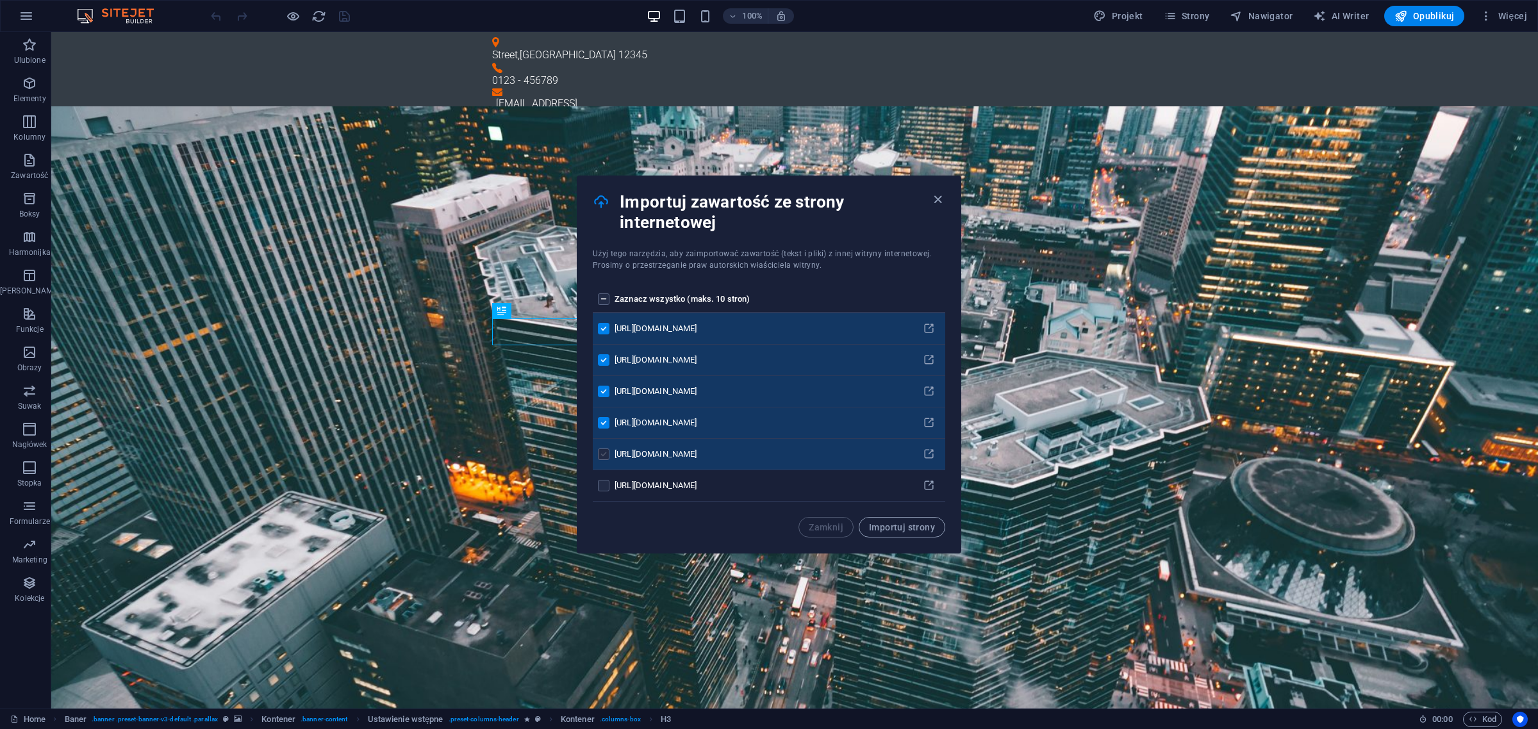
click at [604, 453] on label "pages list" at bounding box center [604, 455] width 12 height 12
click at [0, 0] on input "pages list" at bounding box center [0, 0] width 0 height 0
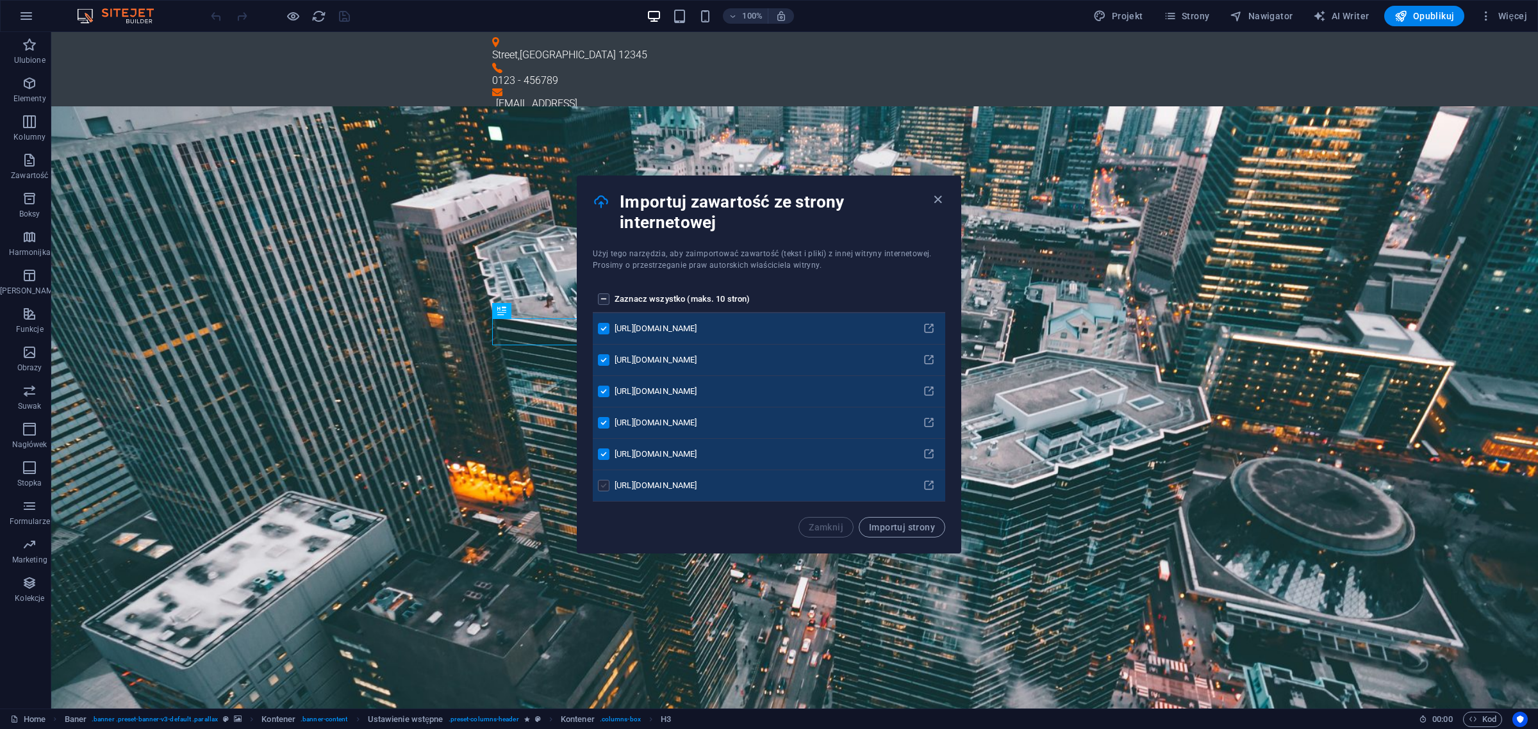
click at [607, 488] on label "pages list" at bounding box center [604, 486] width 12 height 12
click at [0, 0] on input "pages list" at bounding box center [0, 0] width 0 height 0
click at [920, 524] on span "Importuj strony" at bounding box center [902, 527] width 66 height 10
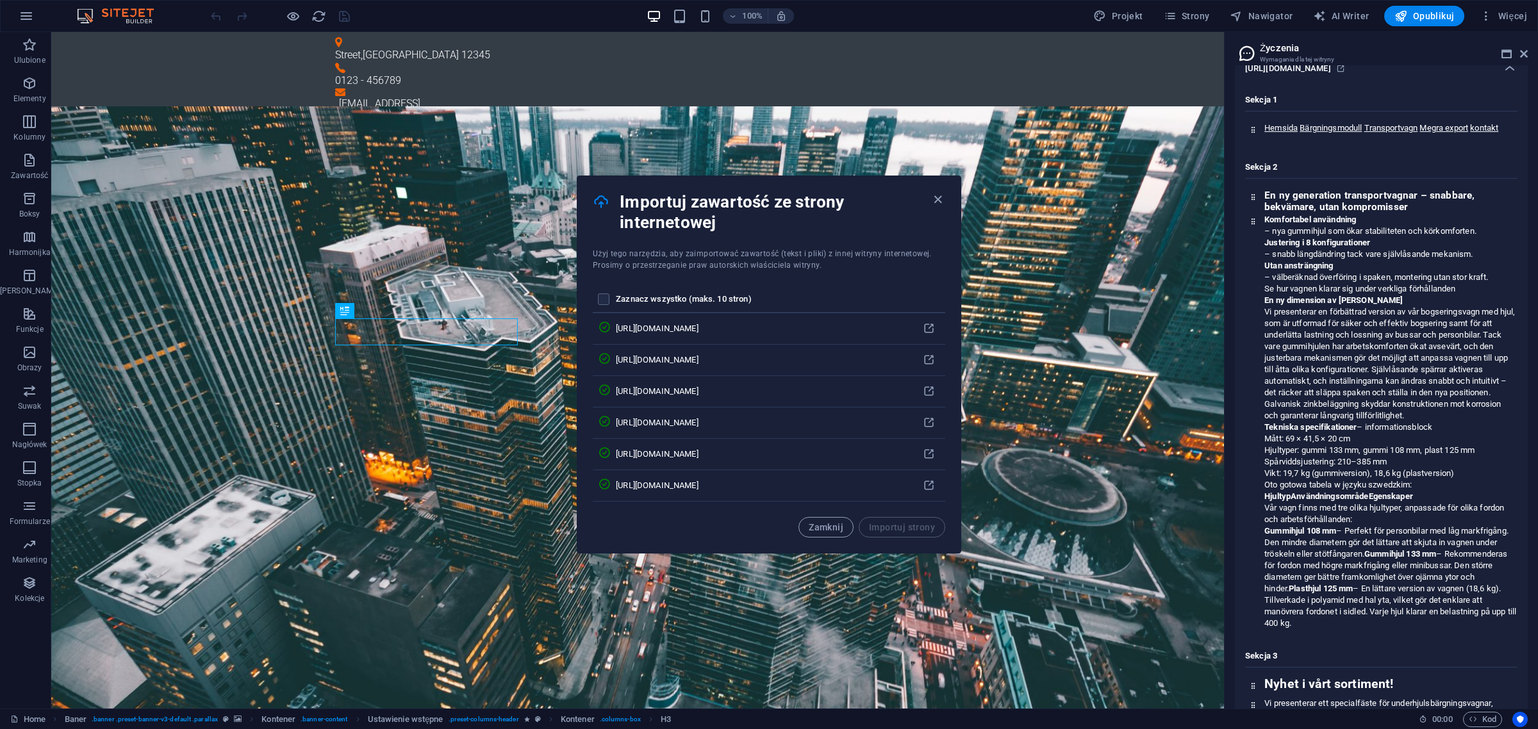
scroll to position [1071, 0]
click at [818, 532] on span "Zamknij" at bounding box center [826, 527] width 35 height 10
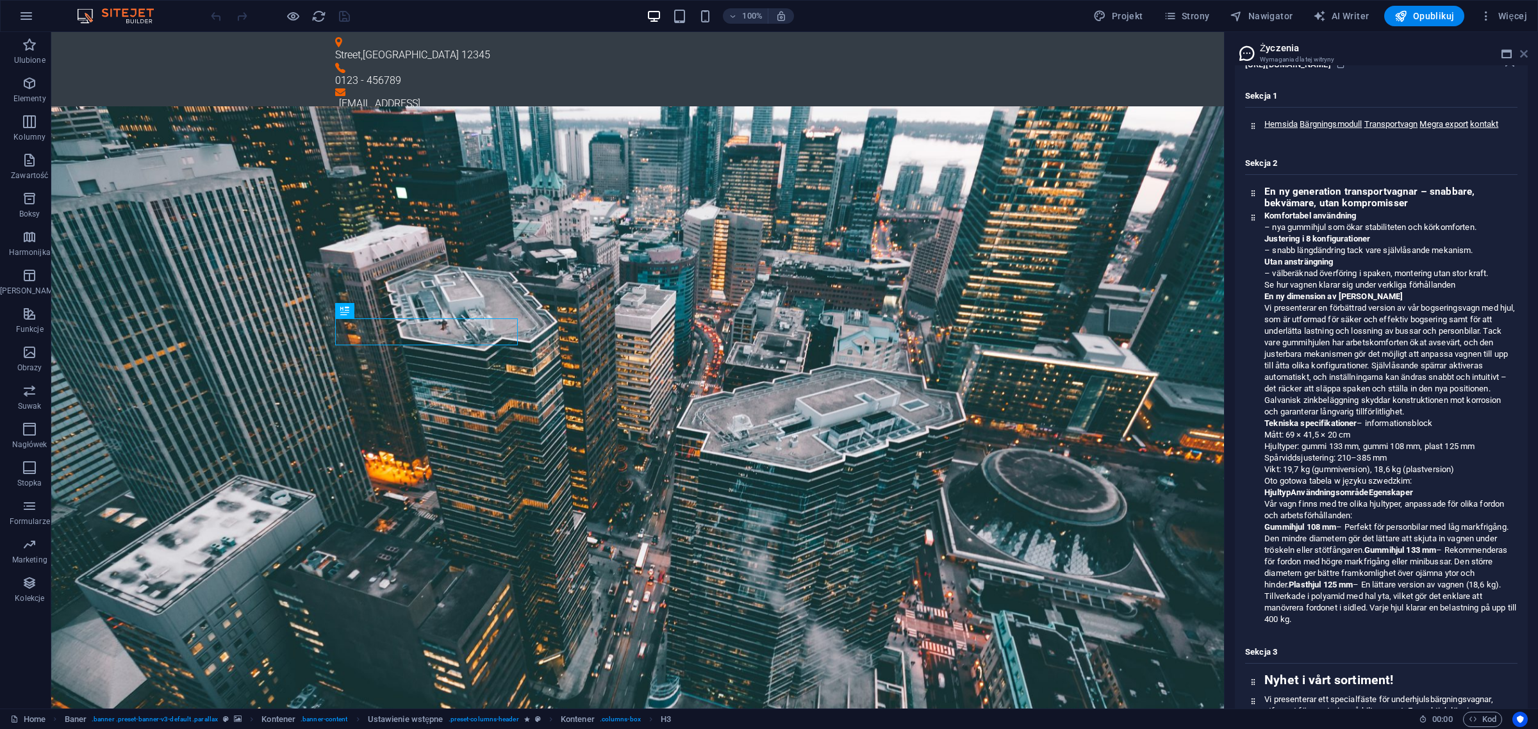
click at [1526, 53] on icon at bounding box center [1524, 54] width 8 height 10
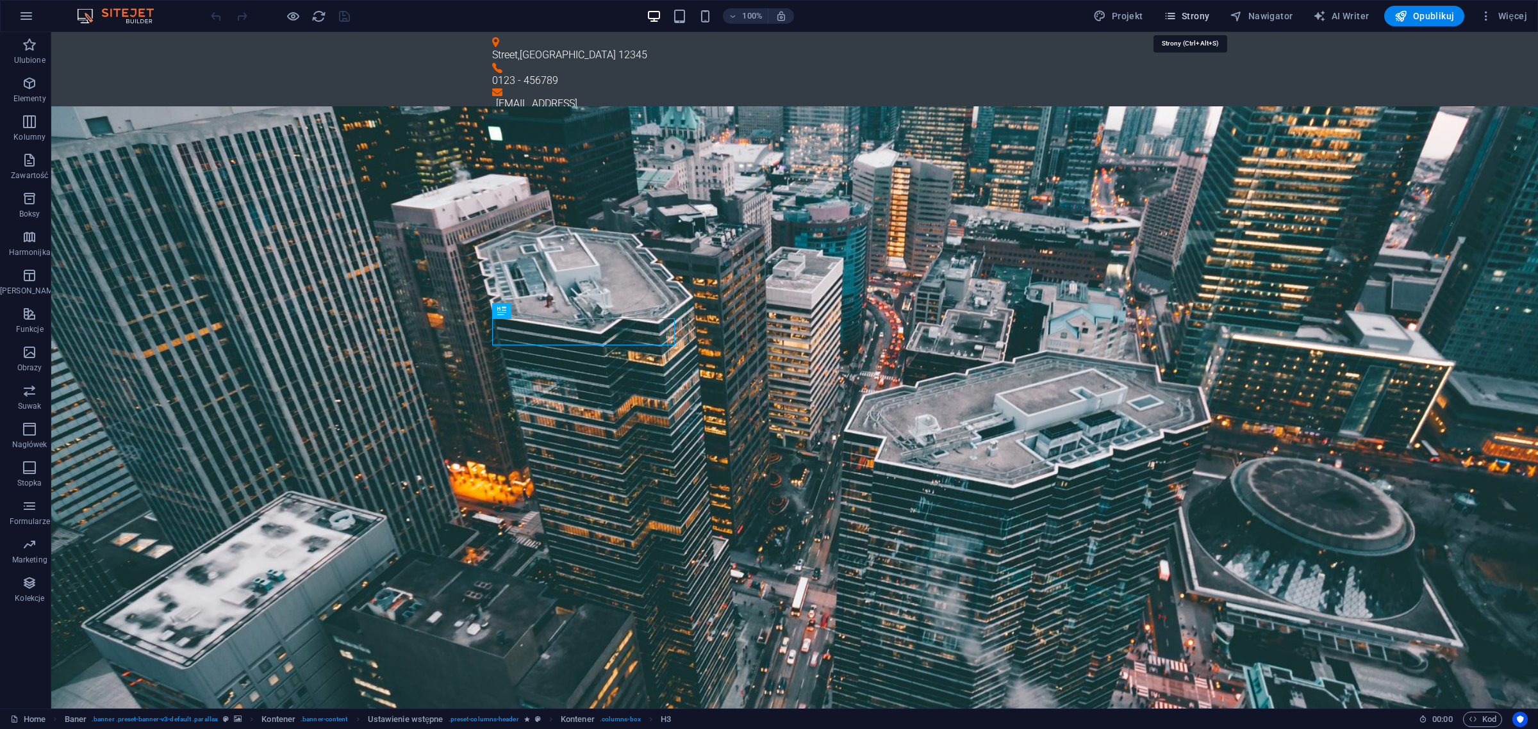
click at [1182, 17] on span "Strony" at bounding box center [1187, 16] width 46 height 13
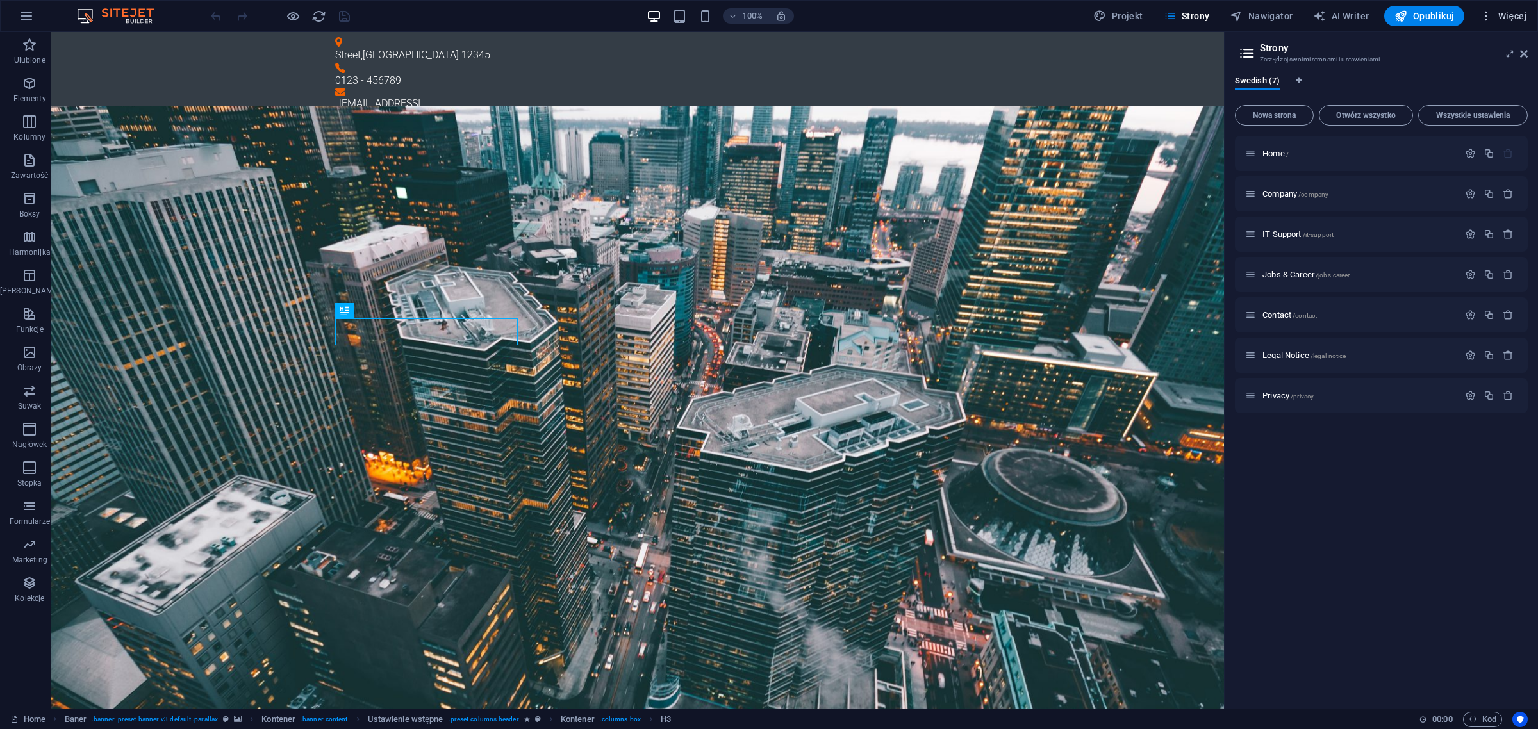
click at [1516, 17] on span "Więcej" at bounding box center [1503, 16] width 47 height 13
click at [1123, 11] on div at bounding box center [769, 364] width 1538 height 729
click at [1134, 15] on span "Projekt" at bounding box center [1117, 16] width 49 height 13
select select "px"
select select "300"
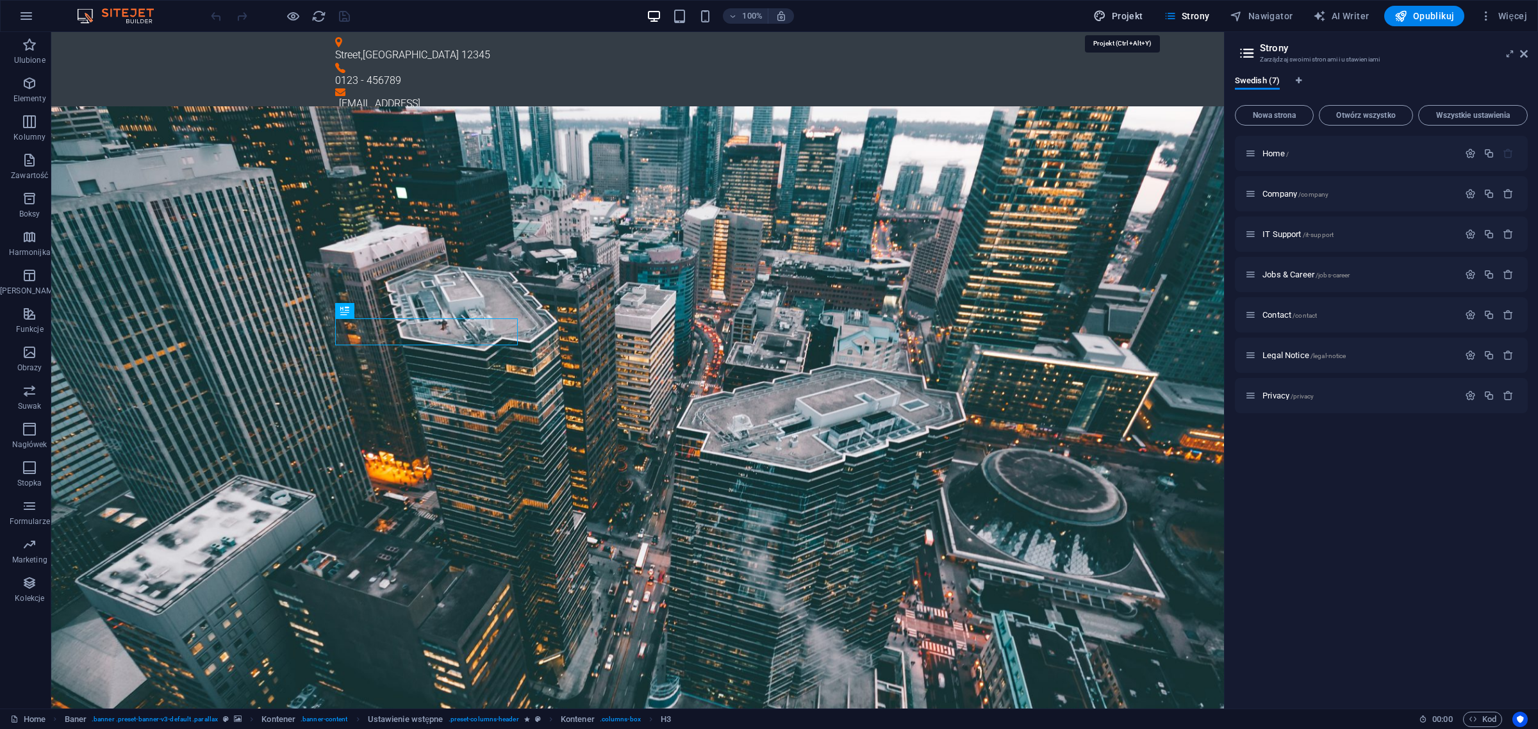
select select "px"
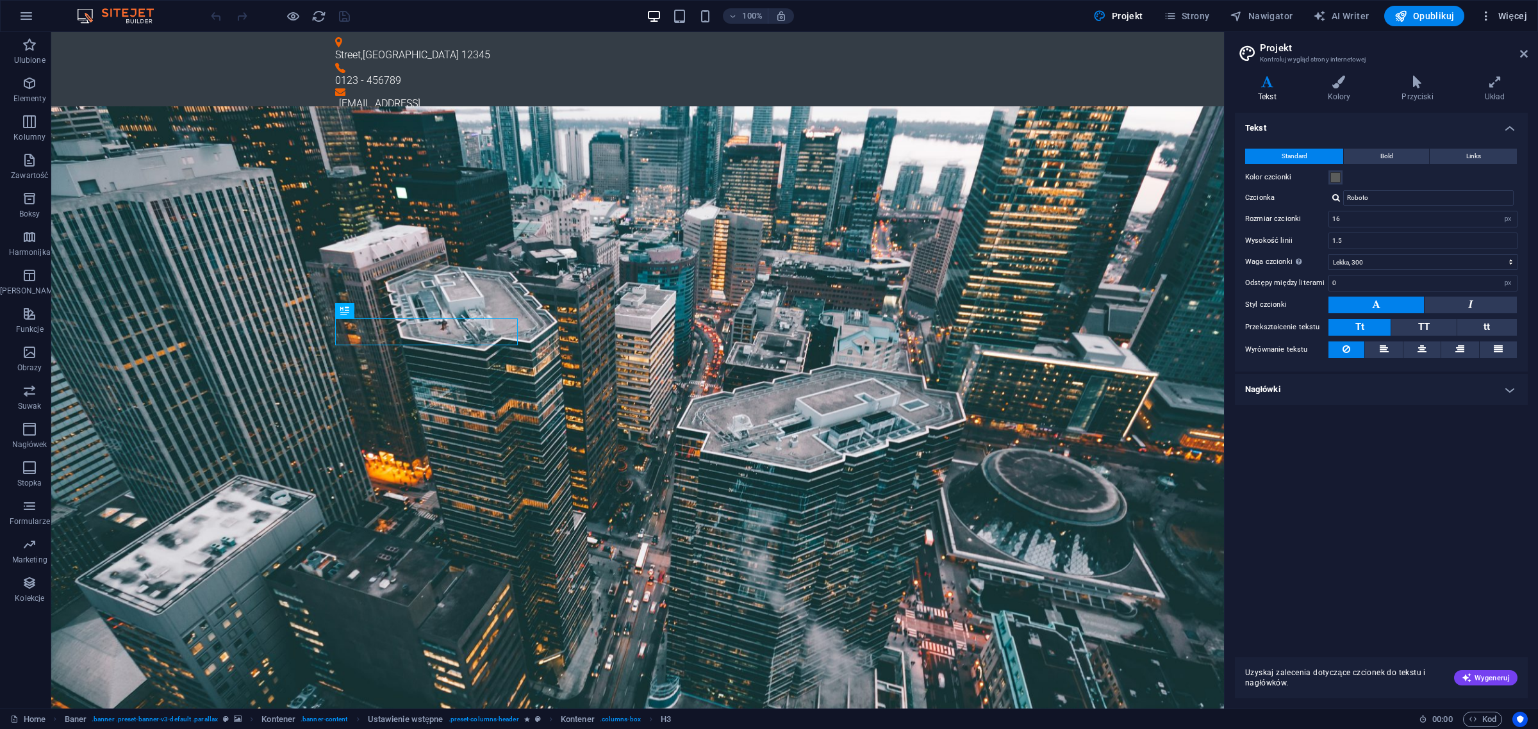
click at [1501, 13] on span "Więcej" at bounding box center [1503, 16] width 47 height 13
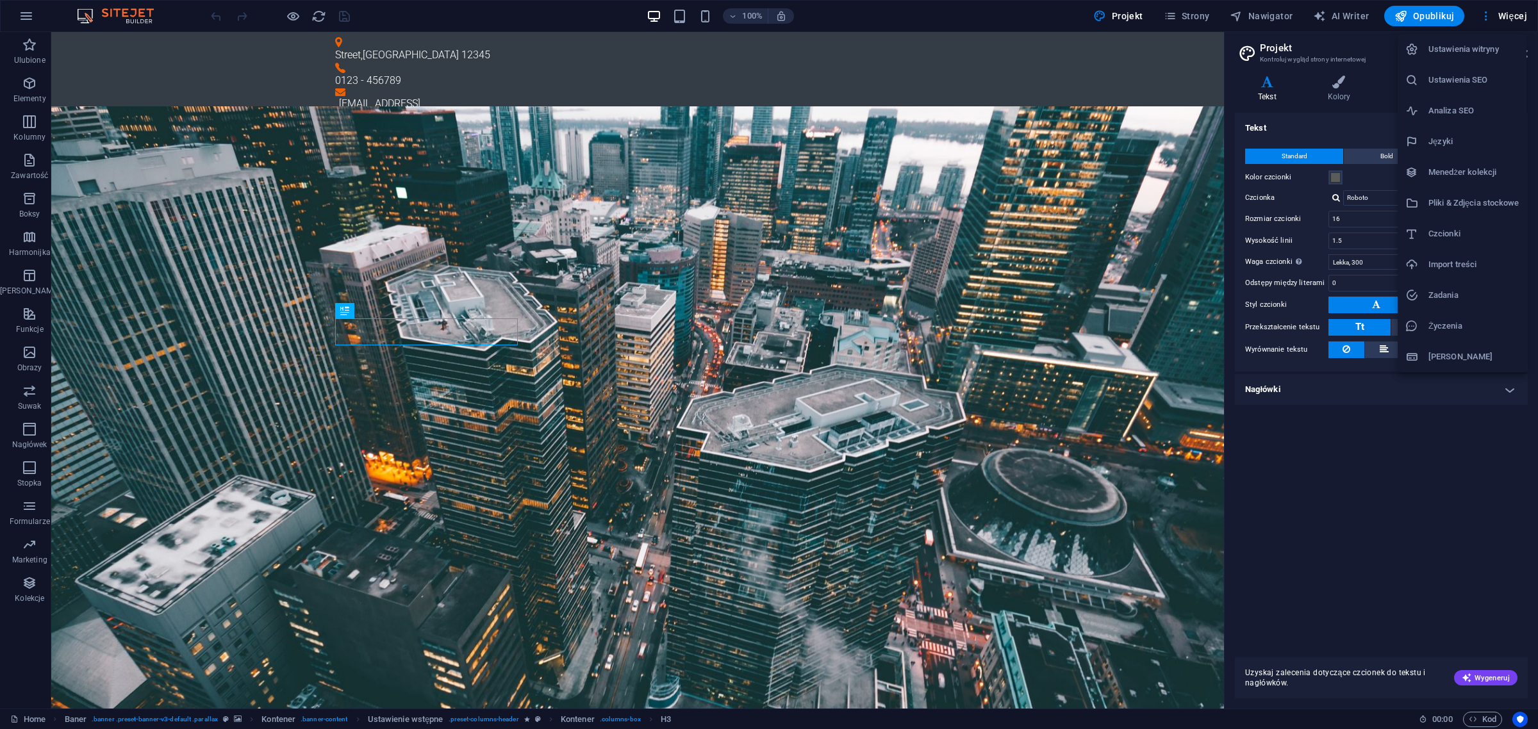
click at [1450, 360] on h6 "Dane" at bounding box center [1473, 356] width 90 height 15
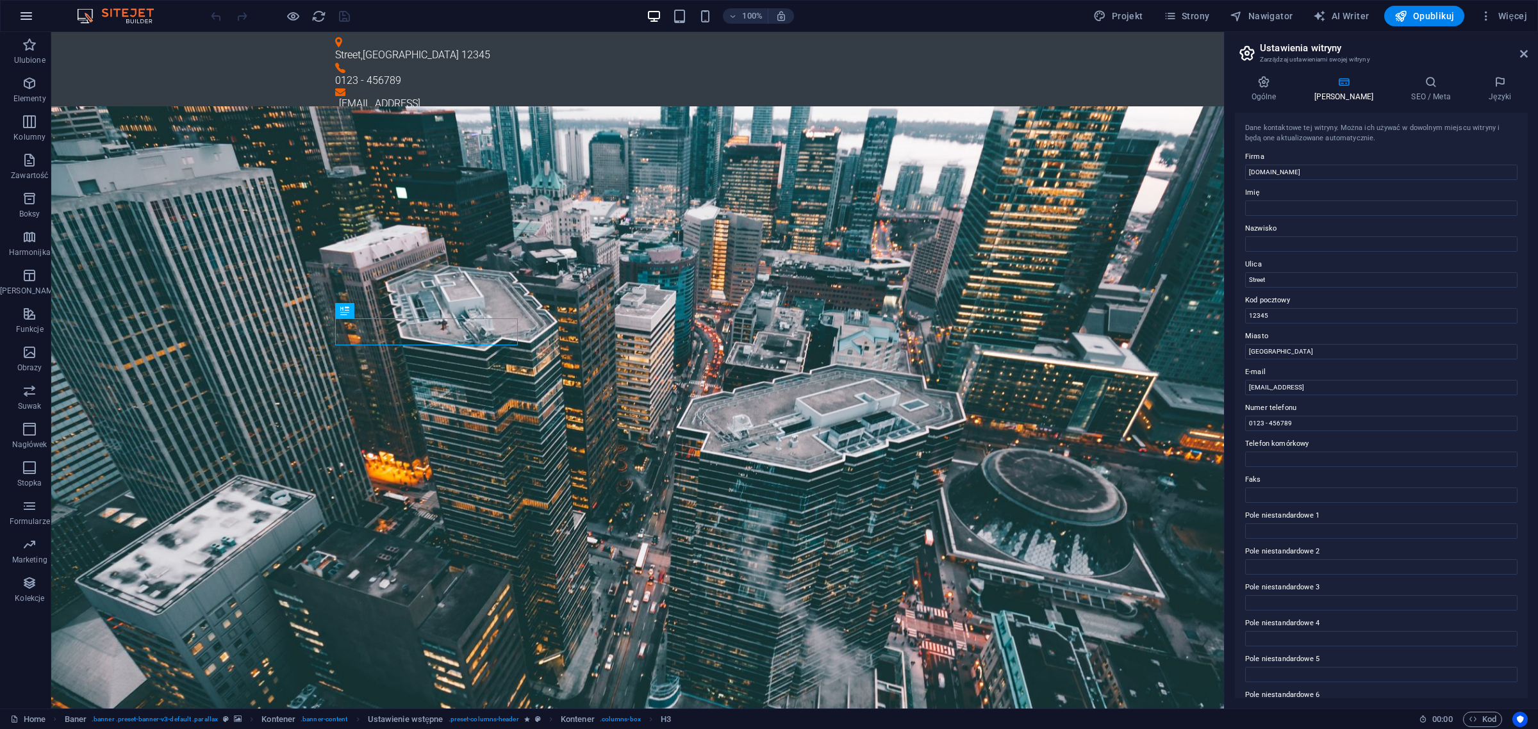
click at [29, 15] on icon "button" at bounding box center [26, 15] width 15 height 15
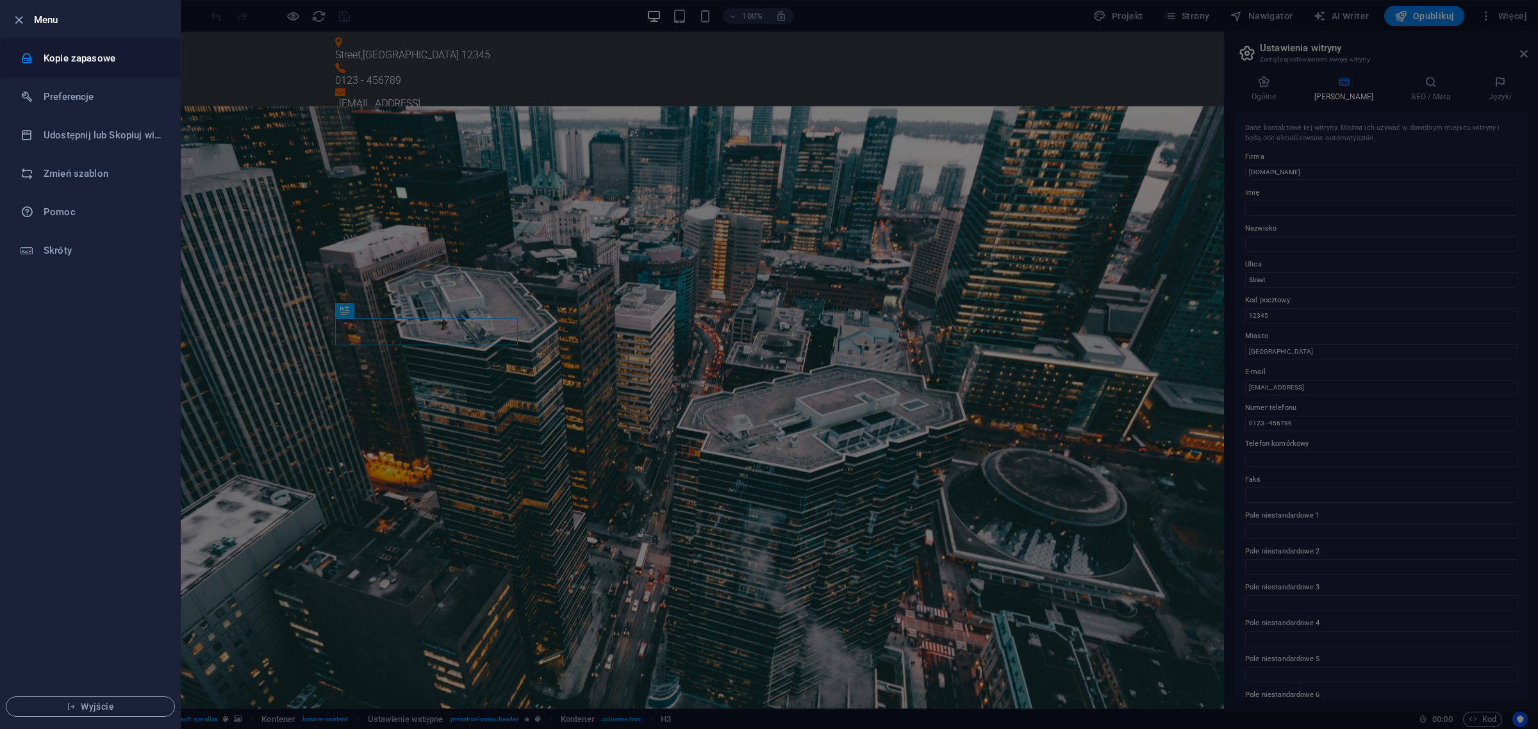
click at [71, 58] on h6 "Kopie zapasowe" at bounding box center [103, 58] width 119 height 15
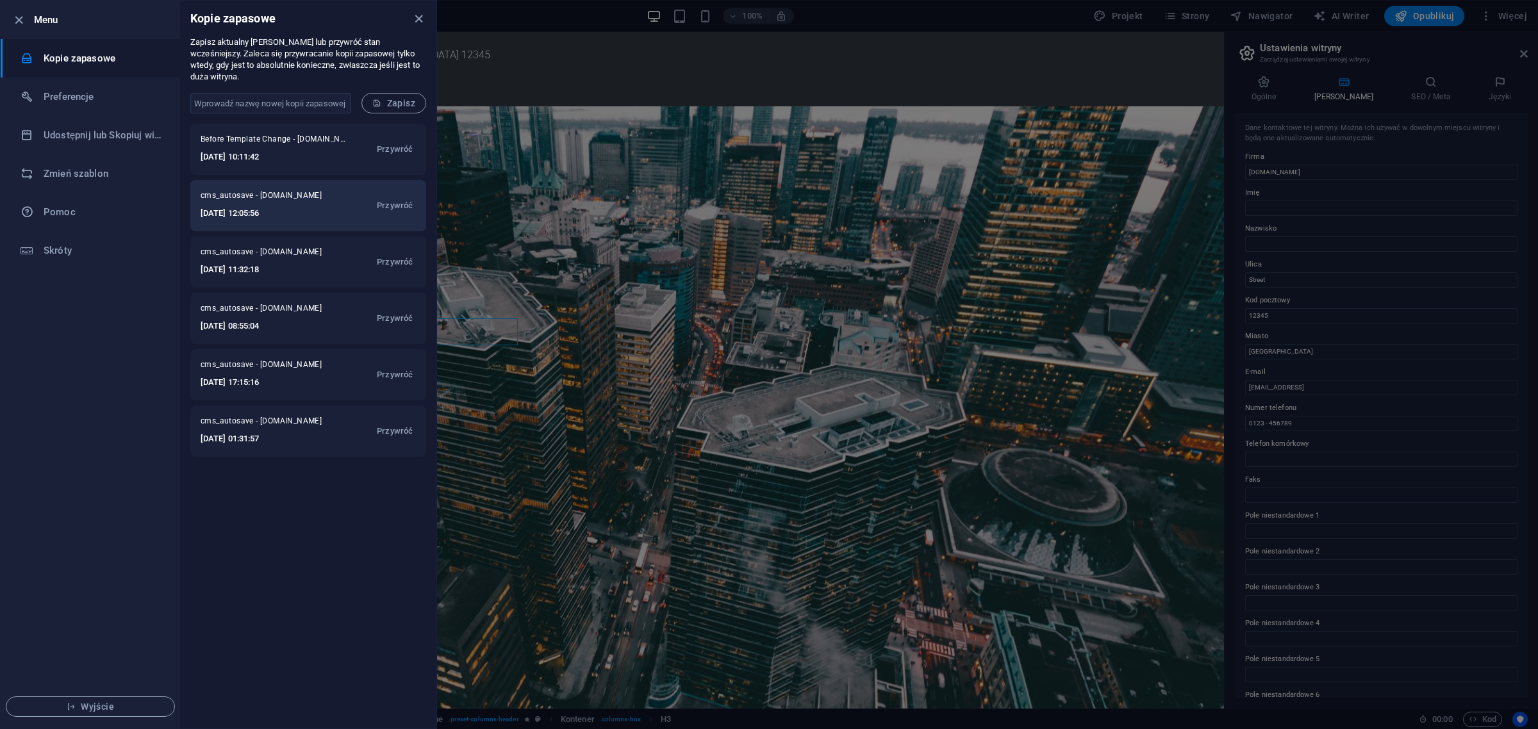
click at [360, 206] on div "cms_autosave - megra.eu 2025-09-03 12:05:56 Przywróć" at bounding box center [308, 205] width 236 height 51
click at [394, 198] on span "Przywróć" at bounding box center [395, 205] width 36 height 15
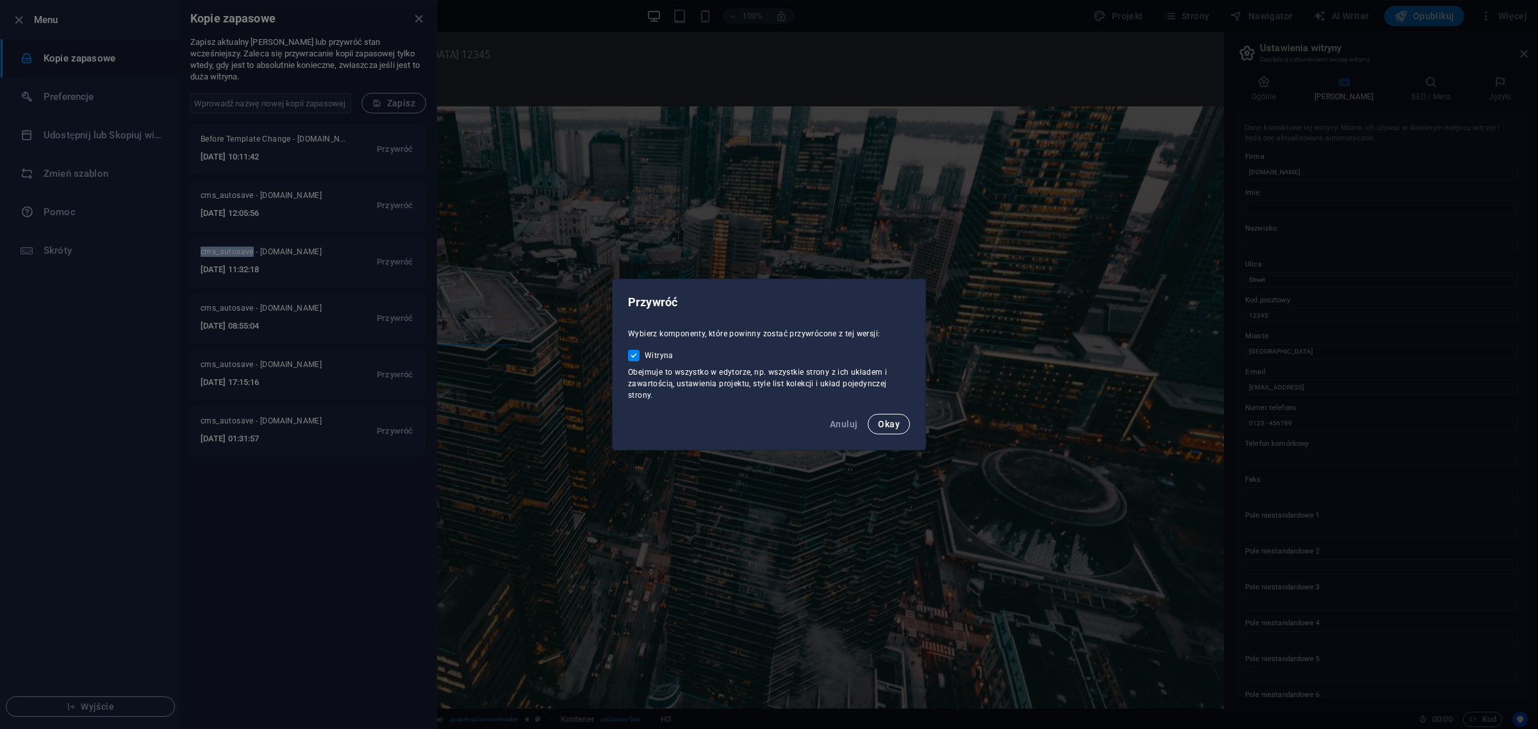
click at [885, 431] on button "Okay" at bounding box center [889, 424] width 42 height 21
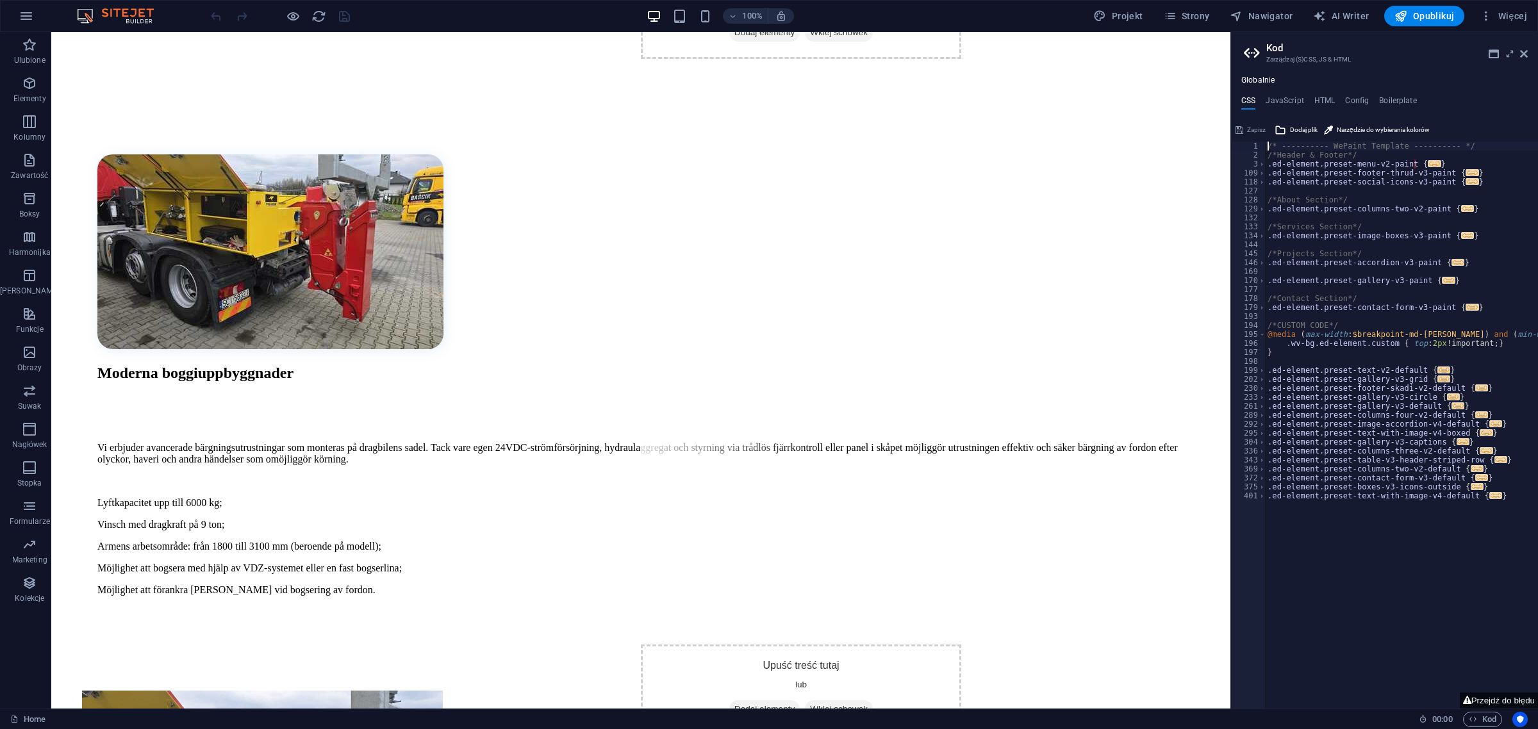
scroll to position [1184, 0]
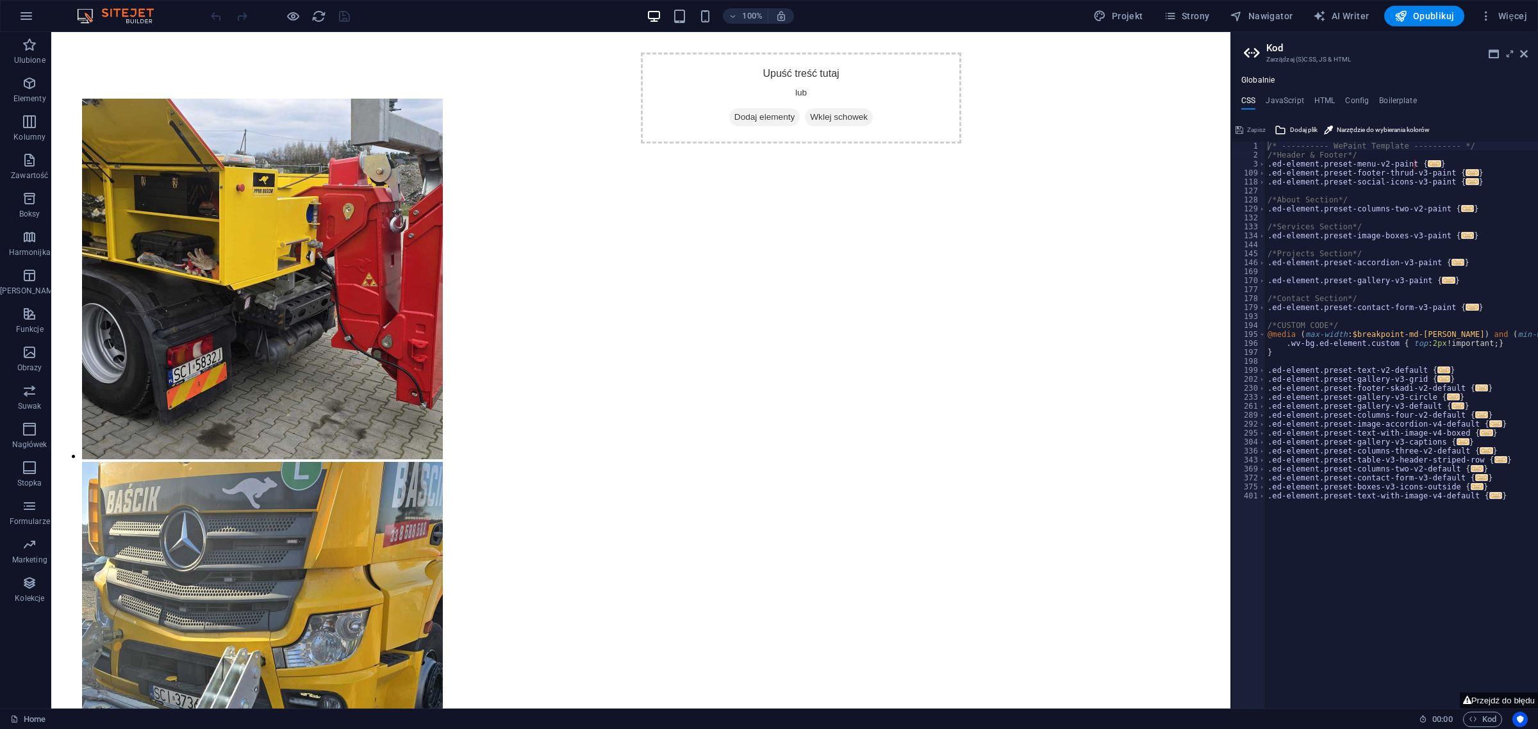
click at [1230, 62] on aside "Kod Zarządzaj (S)CSS, JS & HTML Globalnie CSS JavaScript HTML Config Boilerplat…" at bounding box center [1384, 370] width 308 height 677
click at [1523, 51] on icon at bounding box center [1524, 54] width 8 height 10
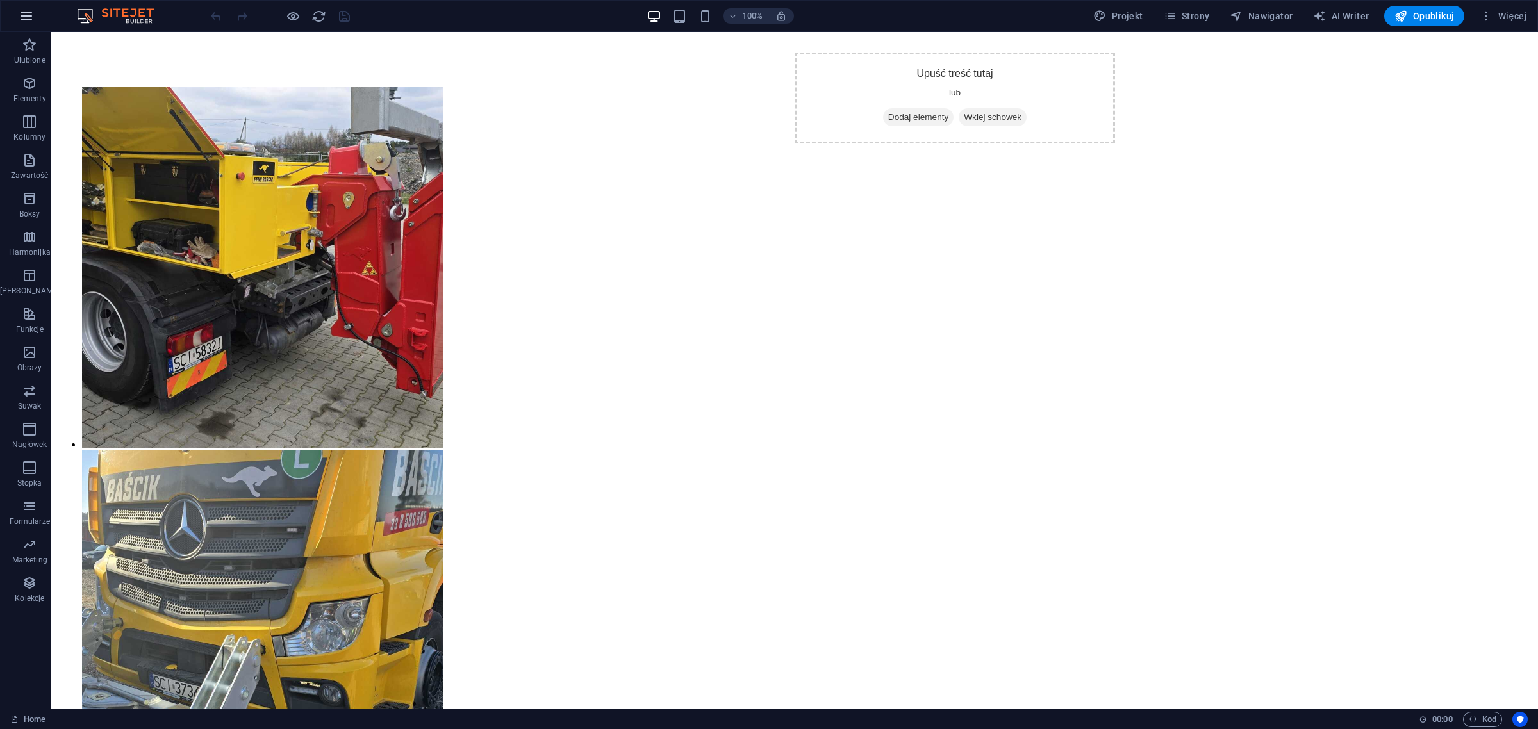
drag, startPoint x: 14, startPoint y: 13, endPoint x: 37, endPoint y: 17, distance: 22.7
click at [37, 17] on button "button" at bounding box center [26, 16] width 31 height 31
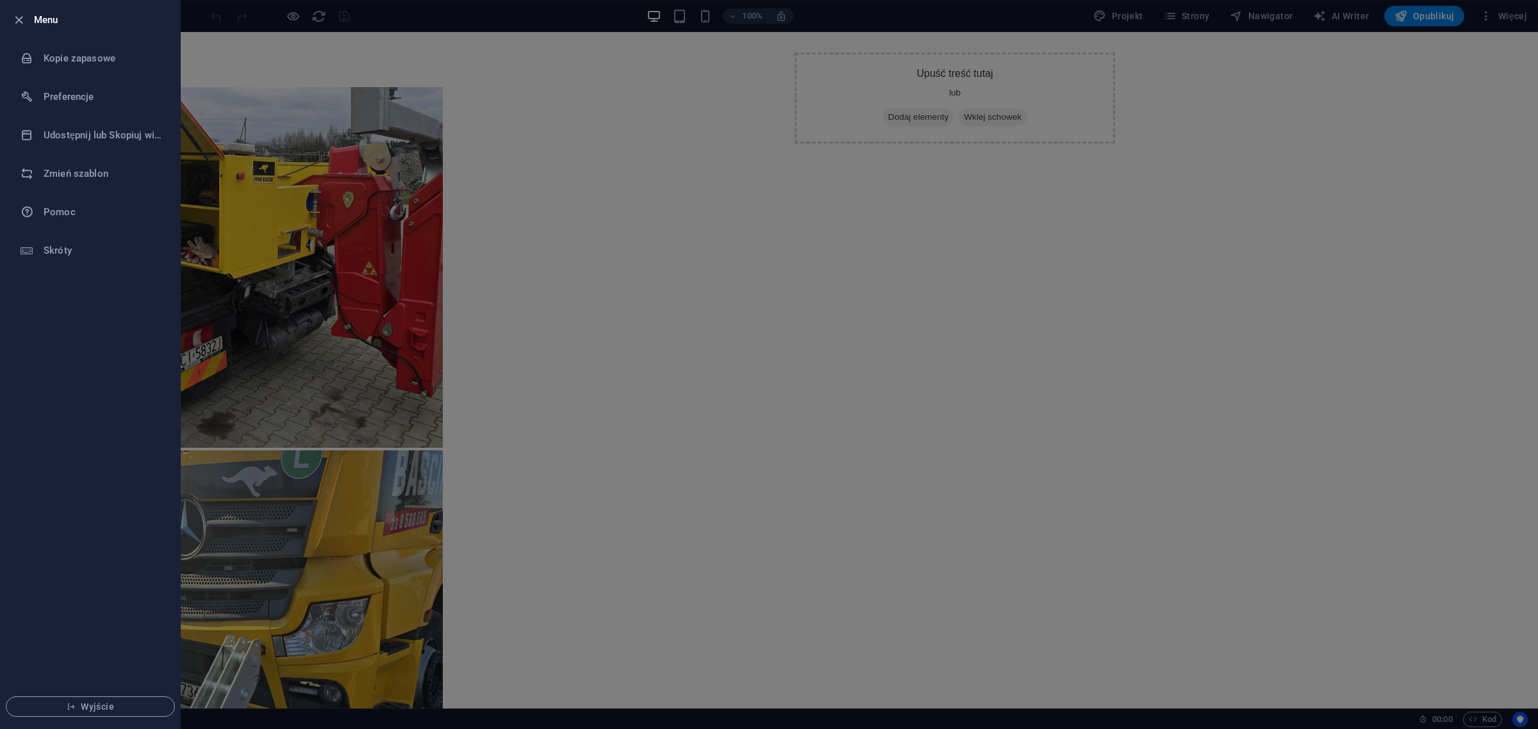
click at [37, 17] on h6 "Menu" at bounding box center [102, 19] width 136 height 15
click at [87, 58] on h6 "Kopie zapasowe" at bounding box center [103, 58] width 119 height 15
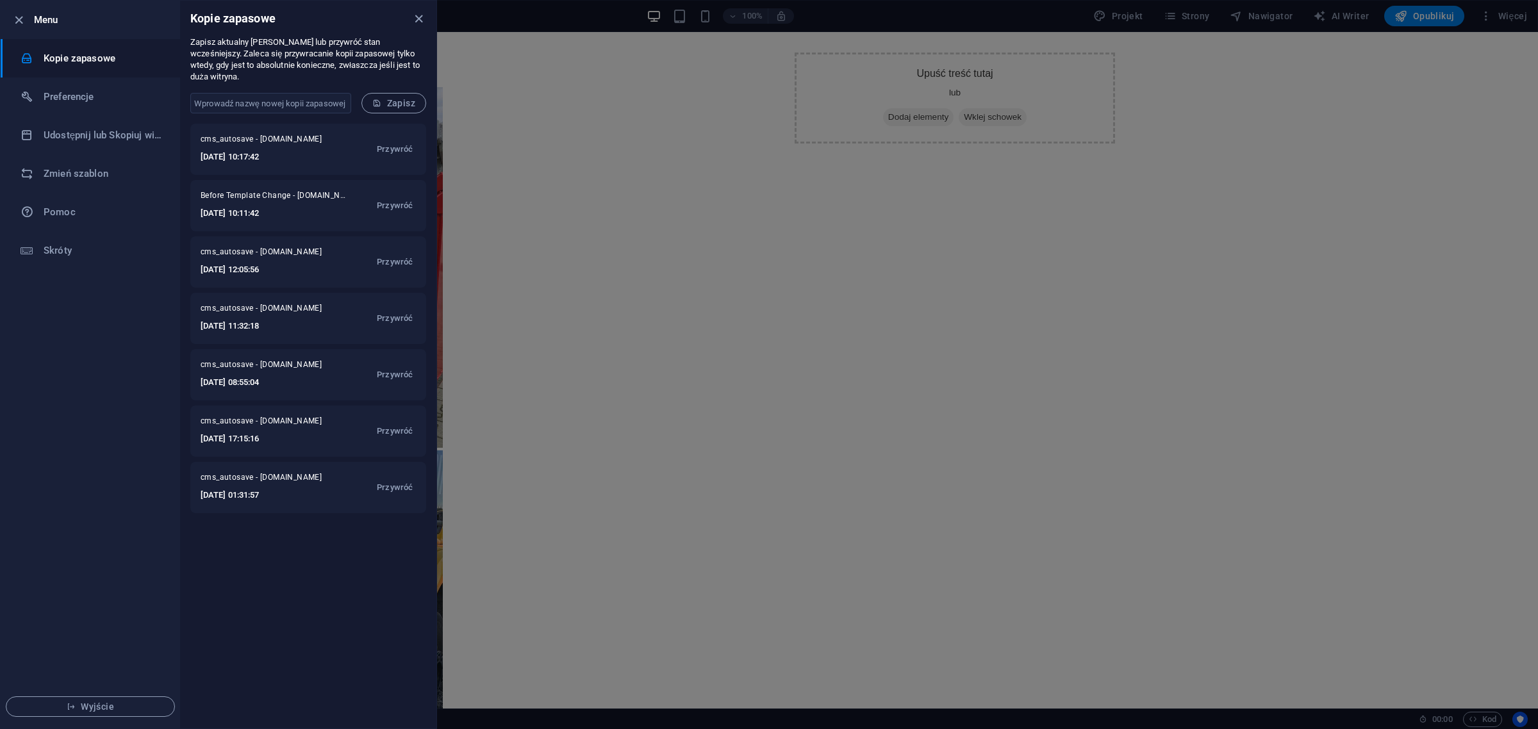
click at [87, 58] on h6 "Kopie zapasowe" at bounding box center [103, 58] width 119 height 15
click at [399, 254] on span "Przywróć" at bounding box center [395, 261] width 36 height 15
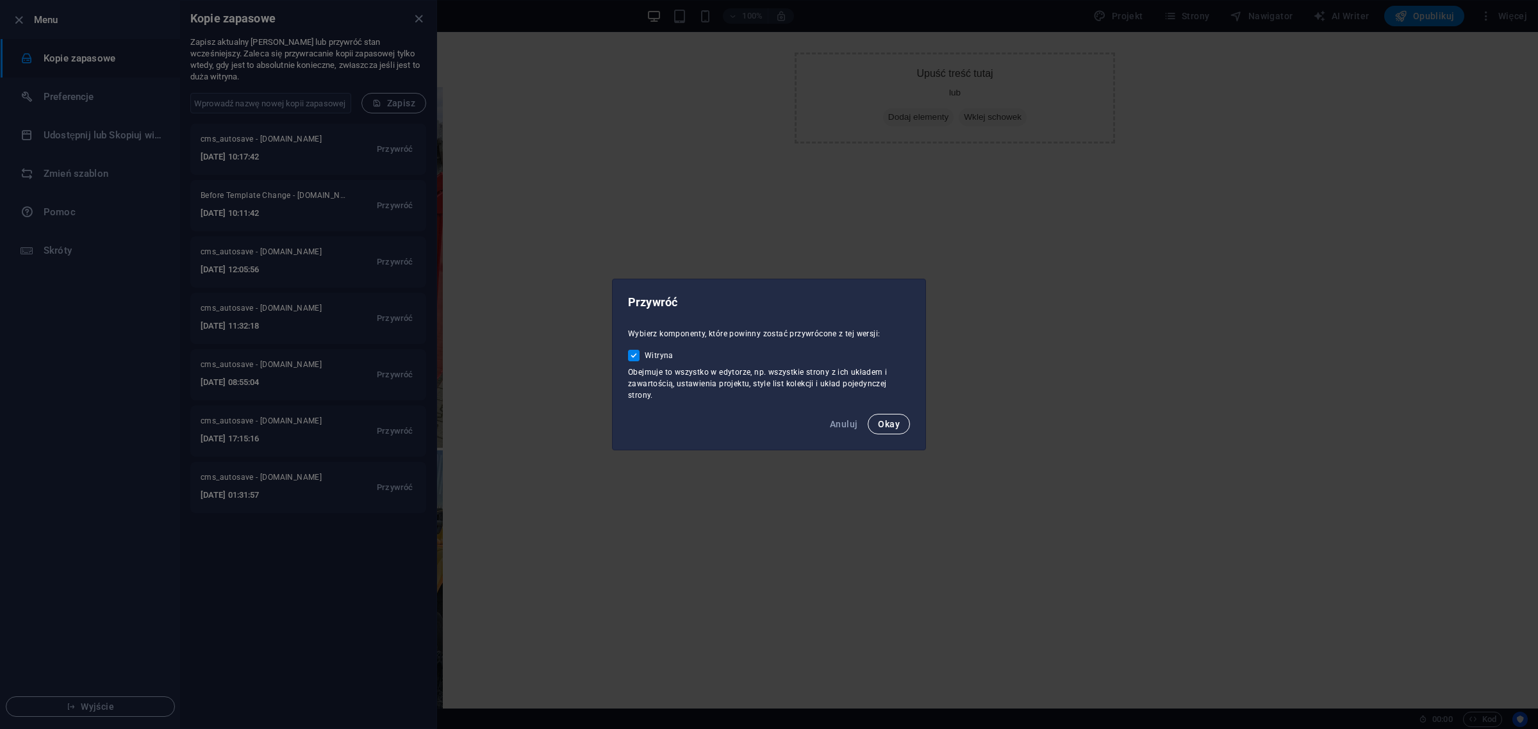
click at [894, 430] on button "Okay" at bounding box center [889, 424] width 42 height 21
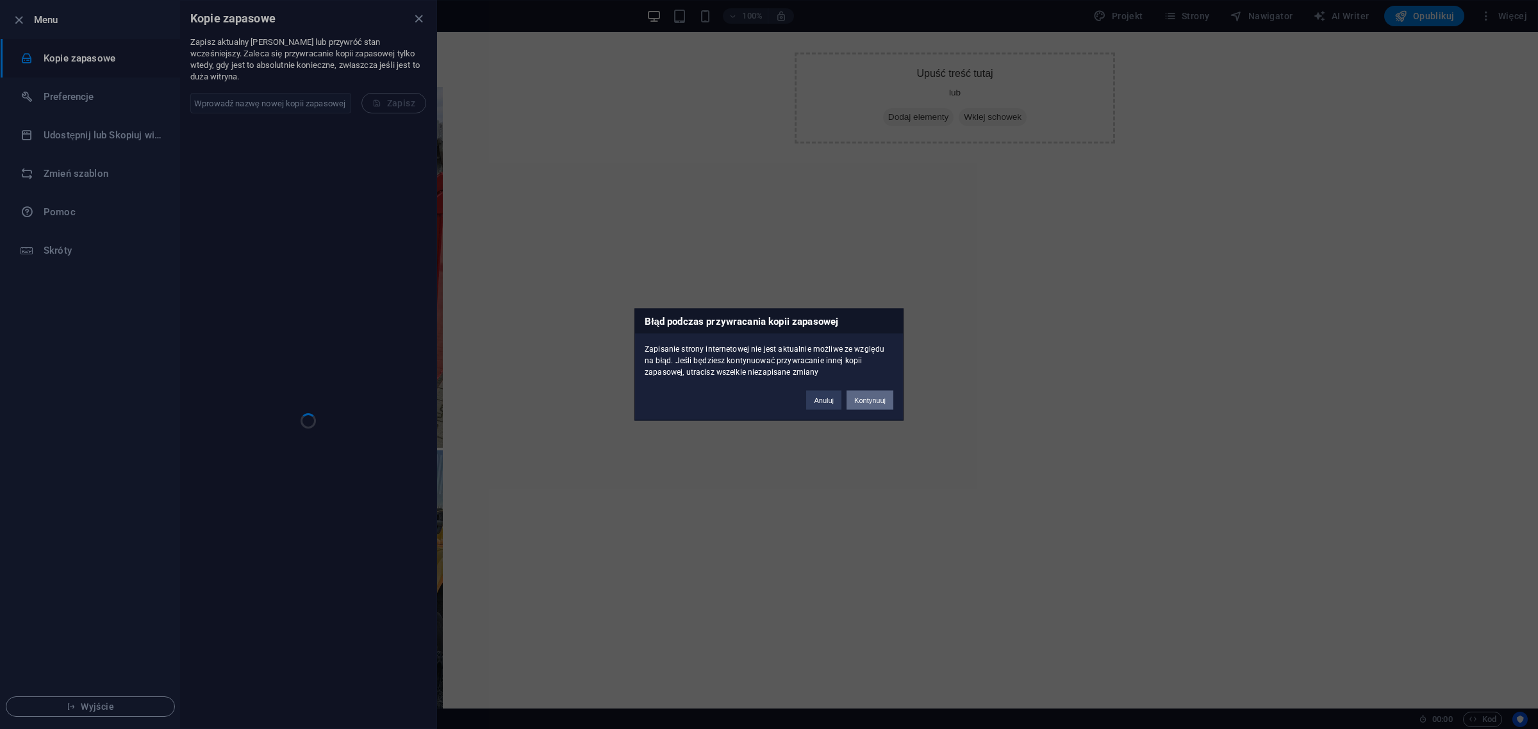
click at [872, 399] on button "Kontynuuj" at bounding box center [870, 400] width 47 height 19
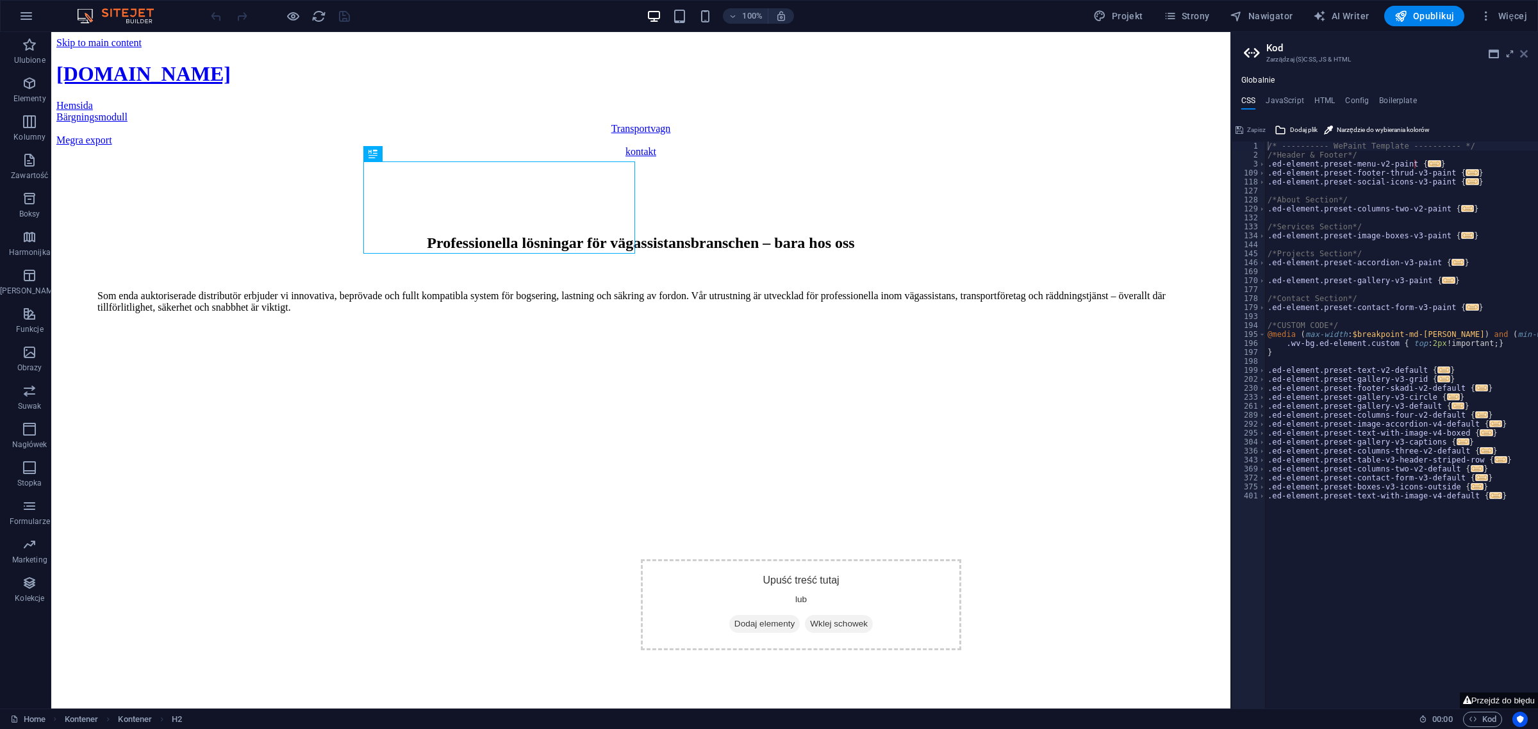
click at [1523, 51] on icon at bounding box center [1524, 54] width 8 height 10
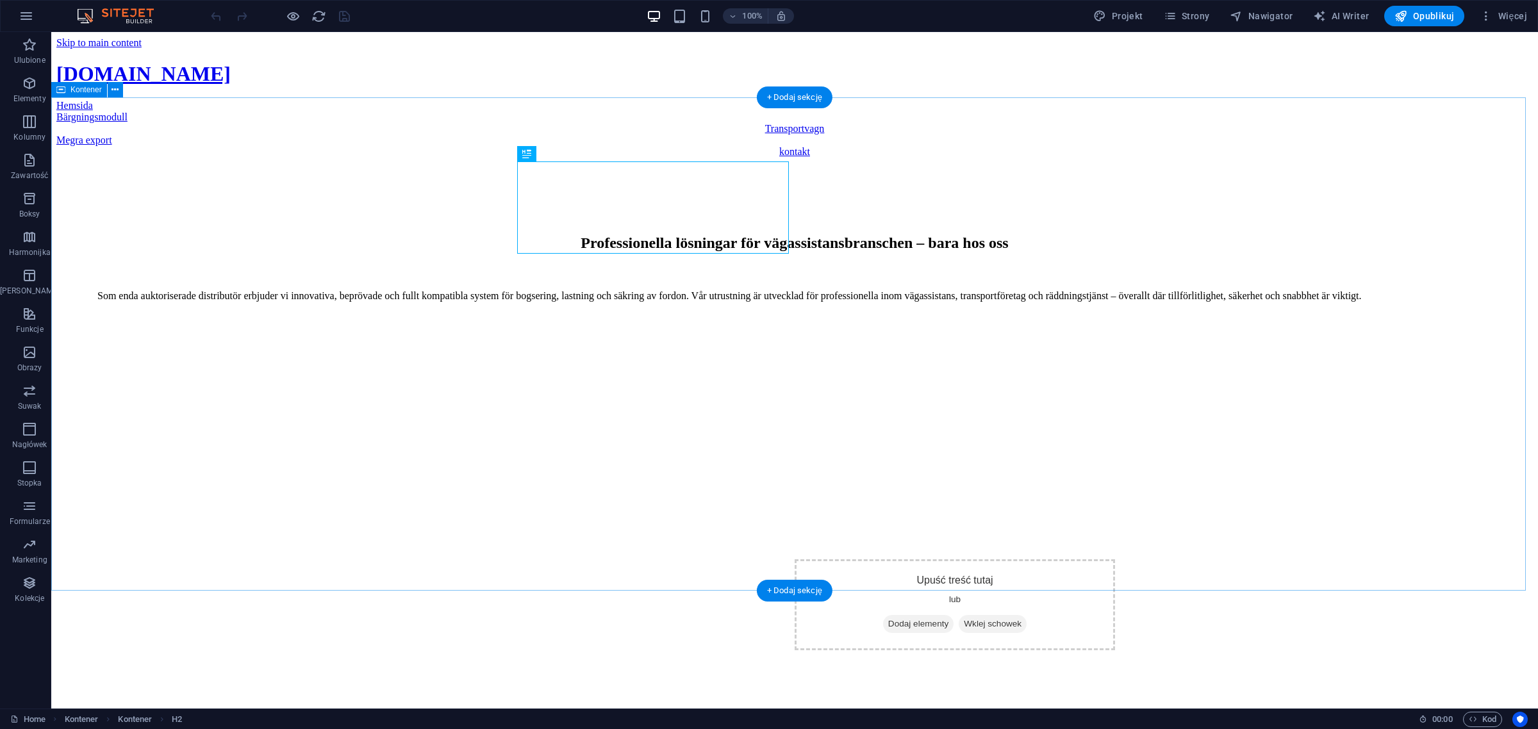
click at [514, 479] on div "Professionella lösningar för vägassistansbranschen – bara hos oss Som enda aukt…" at bounding box center [794, 404] width 1476 height 493
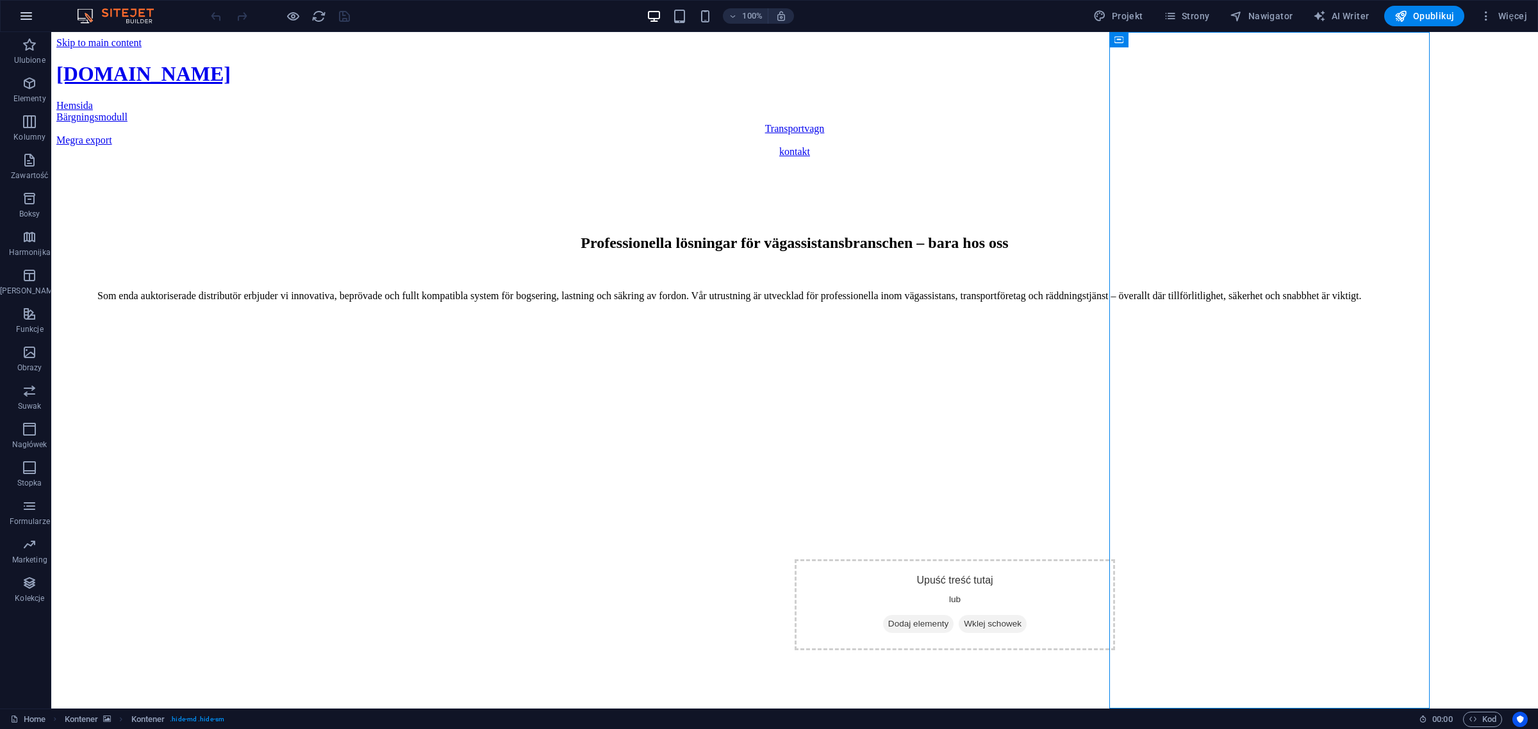
click at [29, 17] on icon "button" at bounding box center [26, 15] width 15 height 15
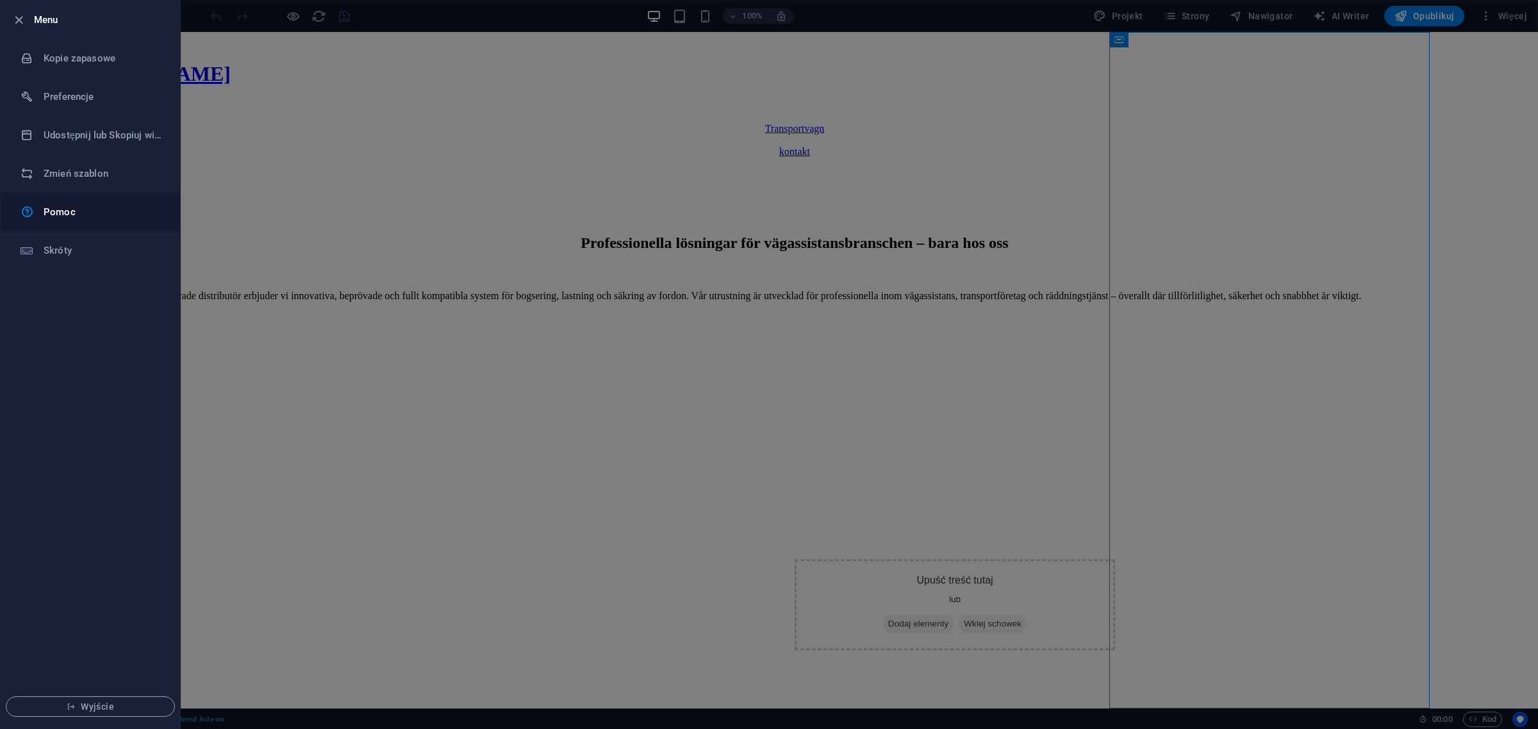
click at [63, 205] on h6 "Pomoc" at bounding box center [103, 211] width 119 height 15
click at [349, 202] on div at bounding box center [769, 364] width 1538 height 729
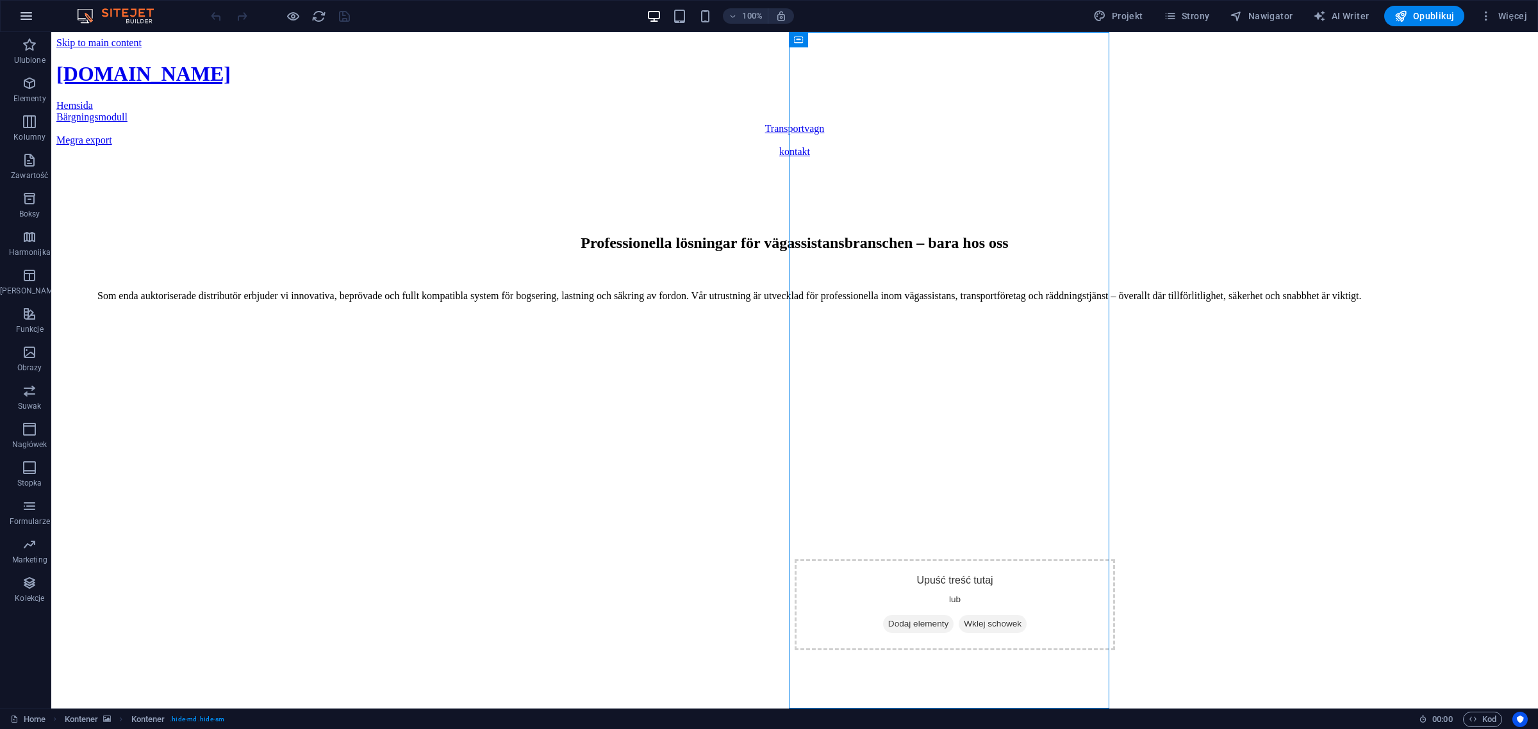
click at [27, 22] on icon "button" at bounding box center [26, 15] width 15 height 15
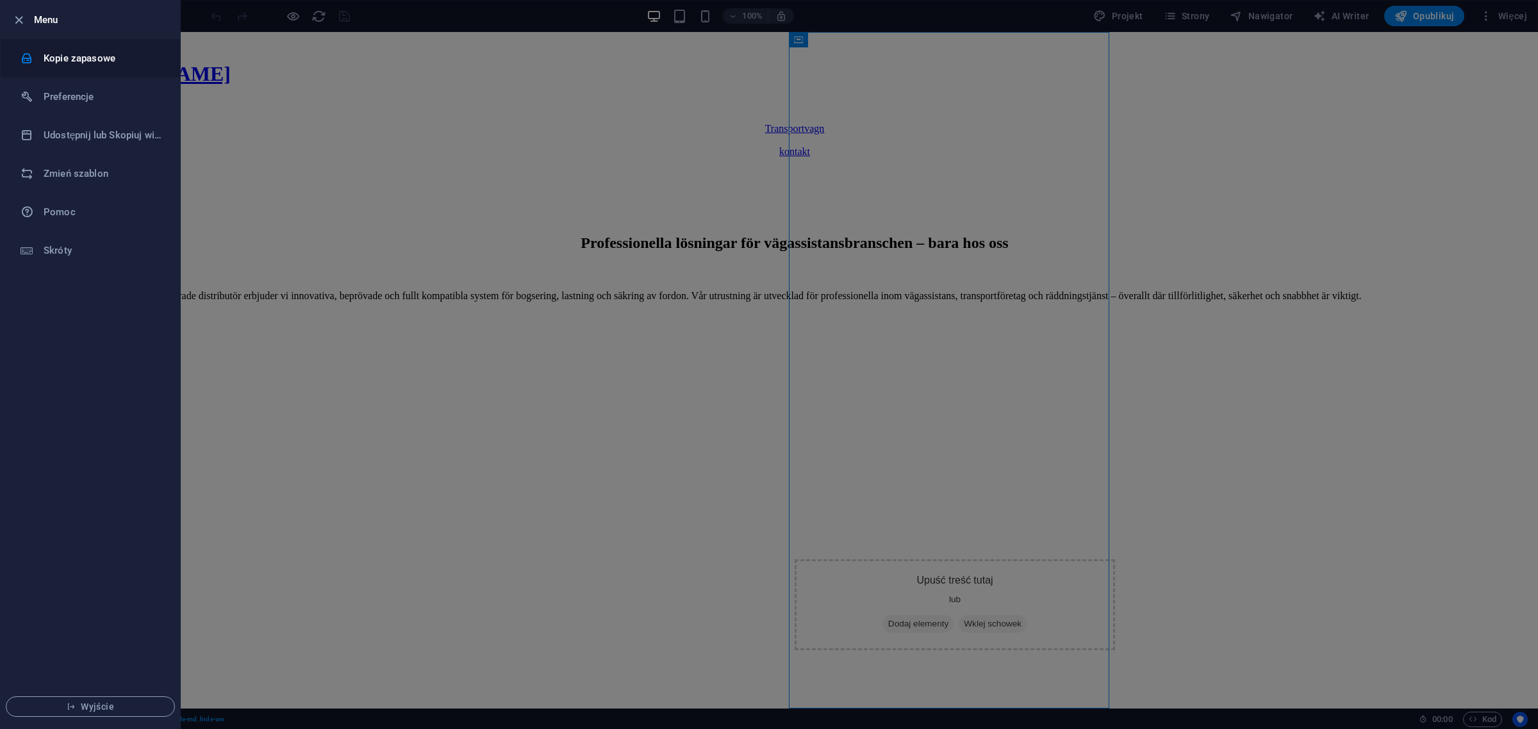
click at [83, 56] on h6 "Kopie zapasowe" at bounding box center [103, 58] width 119 height 15
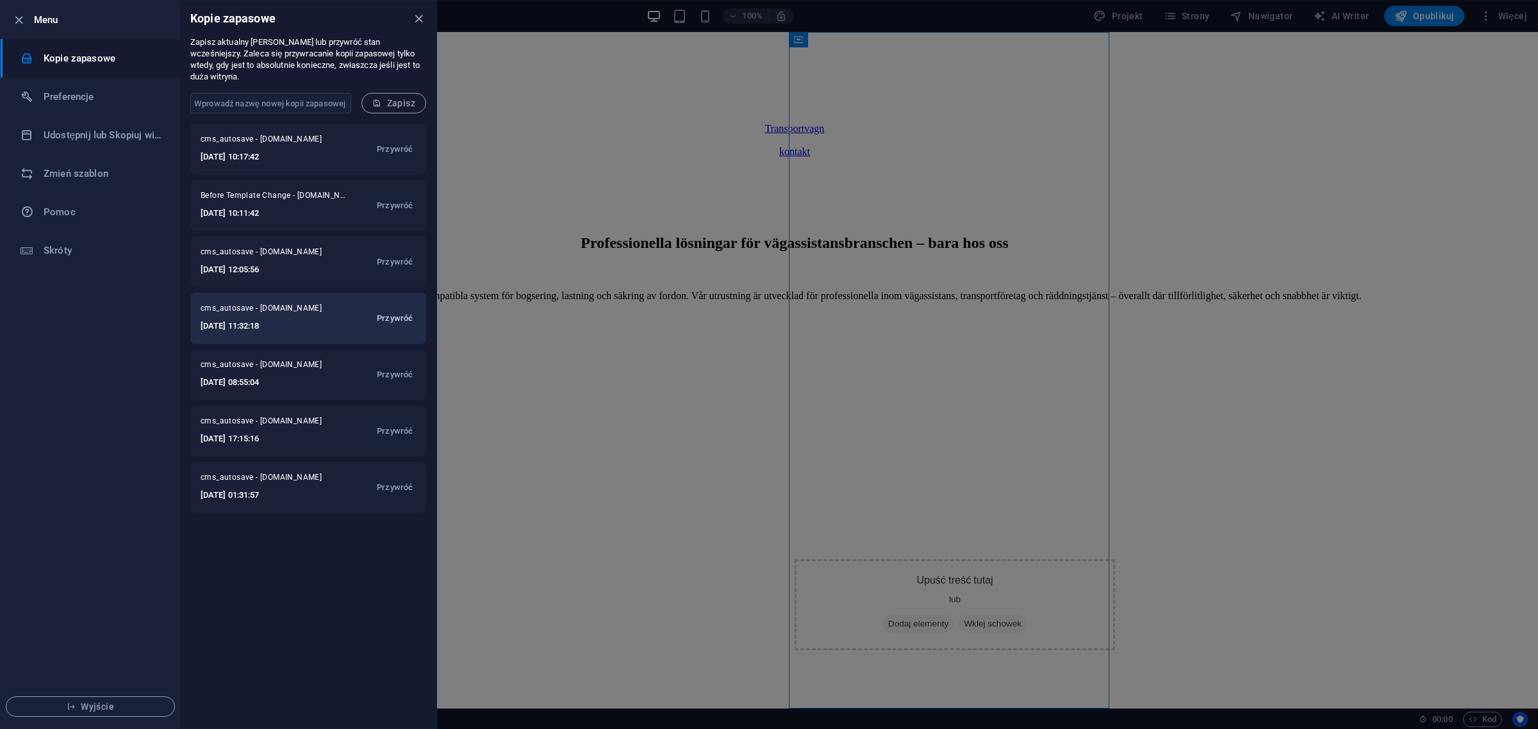
click at [402, 311] on span "Przywróć" at bounding box center [395, 318] width 36 height 15
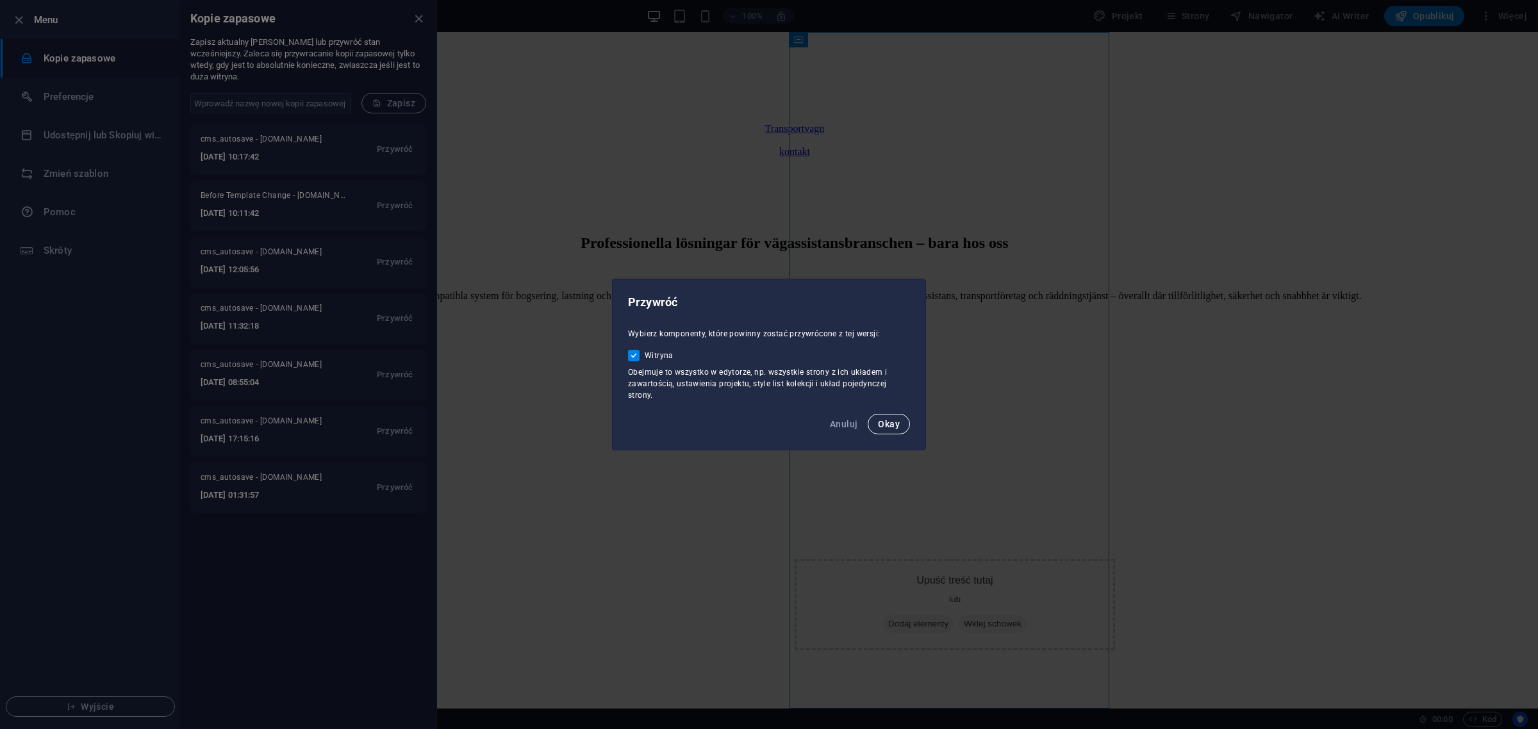
click at [893, 419] on span "Okay" at bounding box center [889, 424] width 22 height 10
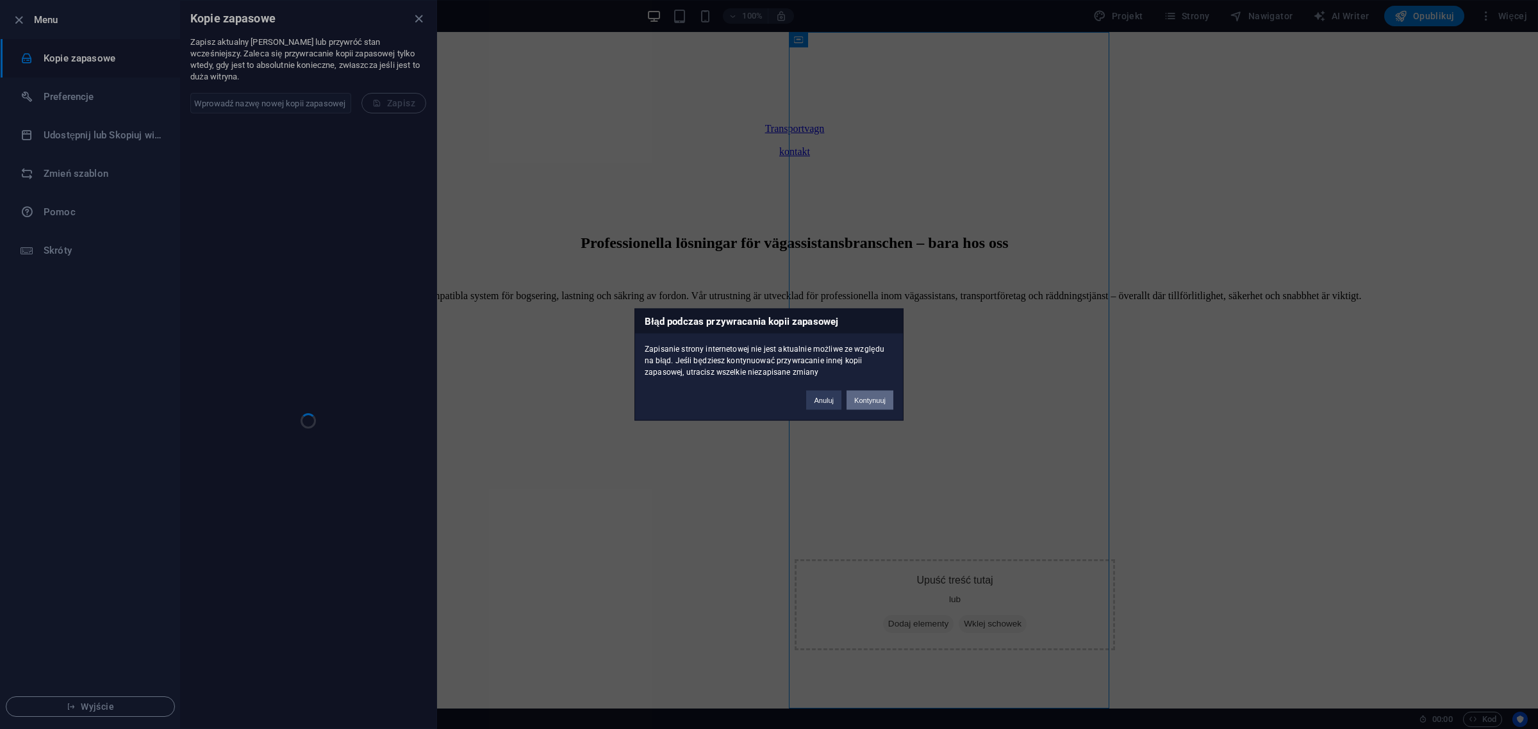
click at [866, 408] on button "Kontynuuj" at bounding box center [870, 400] width 47 height 19
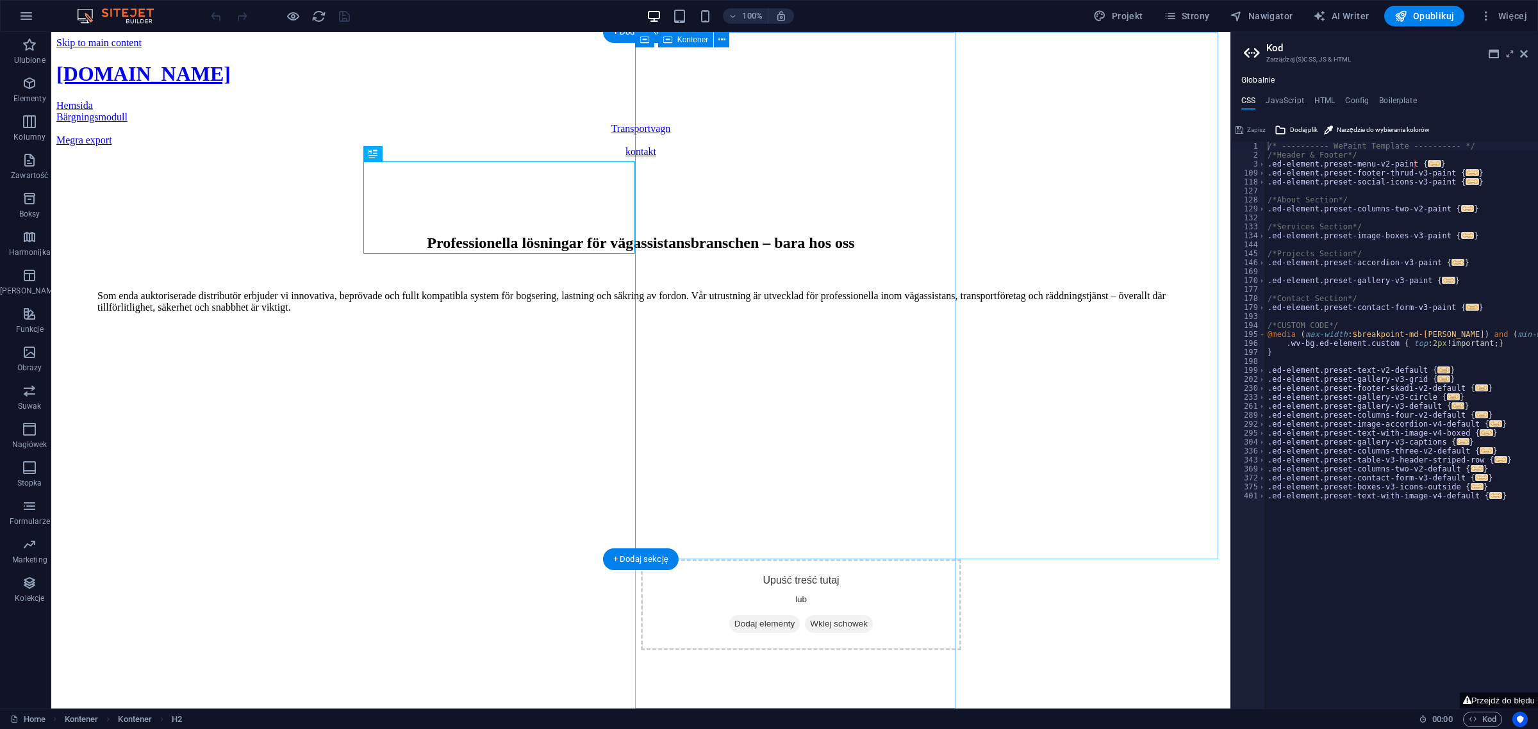
click at [668, 559] on div "Upuść treść tutaj lub Dodaj elementy Wklej schowek" at bounding box center [801, 604] width 320 height 91
drag, startPoint x: 668, startPoint y: 94, endPoint x: 677, endPoint y: 254, distance: 159.9
click at [656, 559] on div "Upuść treść tutaj lub Dodaj elementy Wklej schowek" at bounding box center [801, 604] width 320 height 91
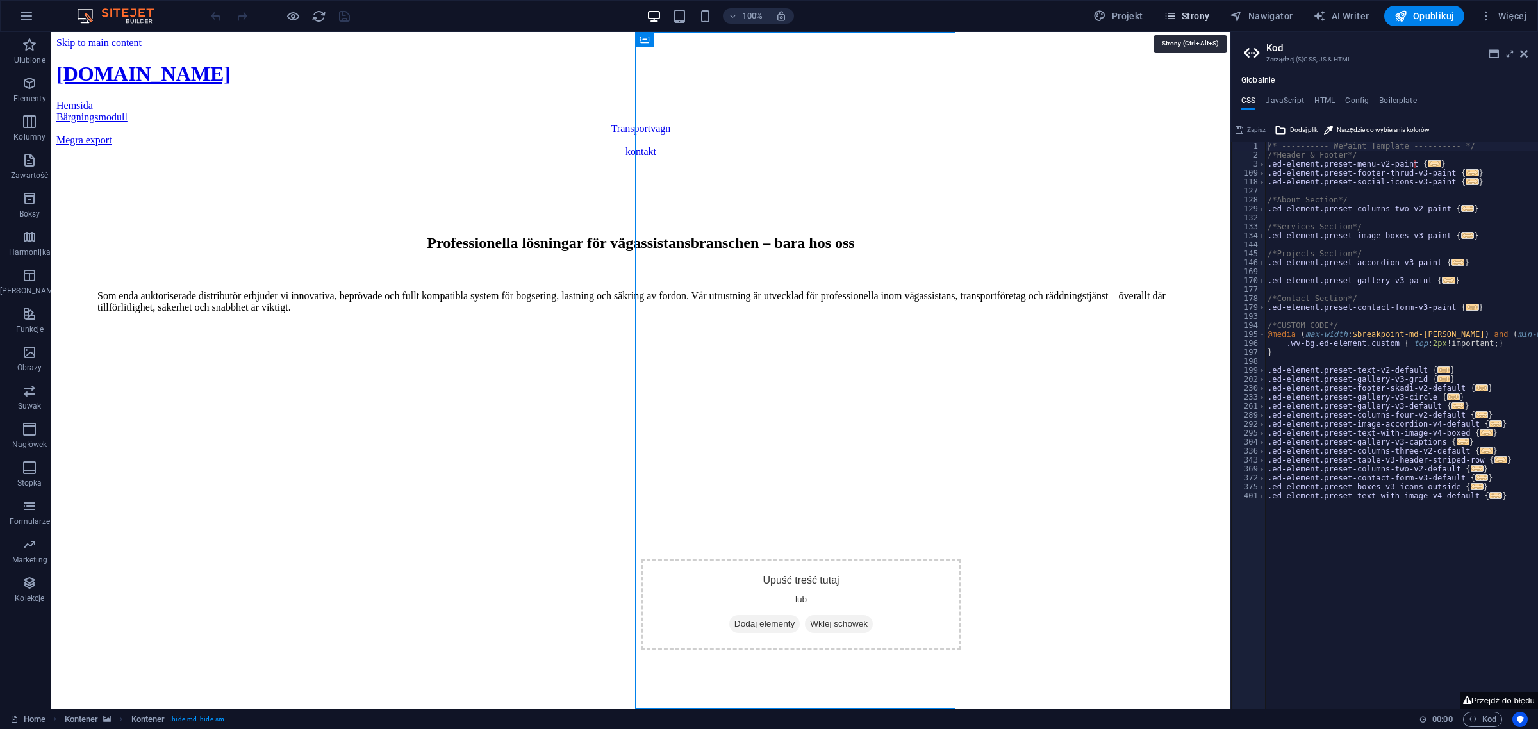
click at [1182, 6] on button "Strony" at bounding box center [1187, 16] width 56 height 21
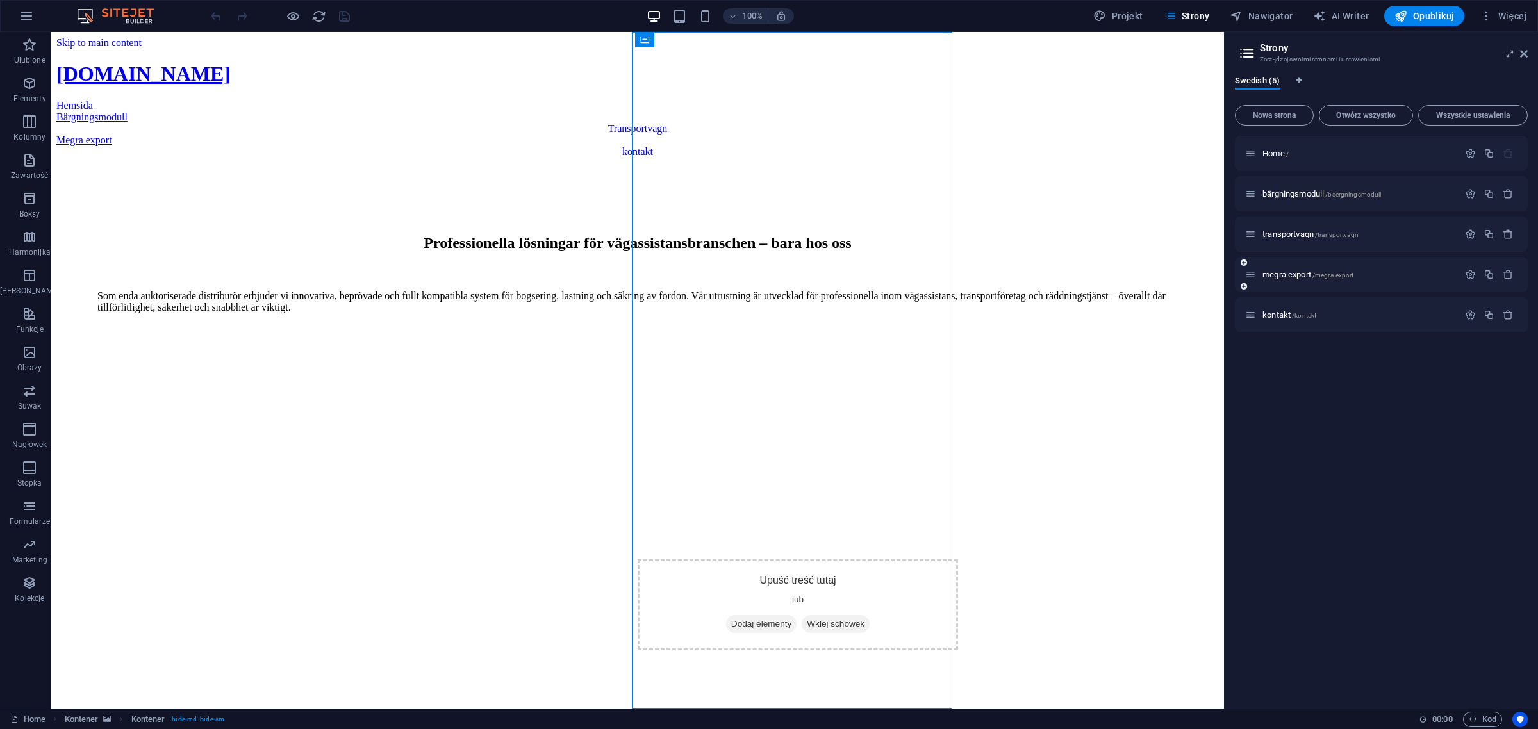
click at [1305, 268] on div "megra export /megra-export" at bounding box center [1351, 274] width 213 height 15
click at [1366, 119] on span "Otwórz wszystko" at bounding box center [1366, 116] width 83 height 8
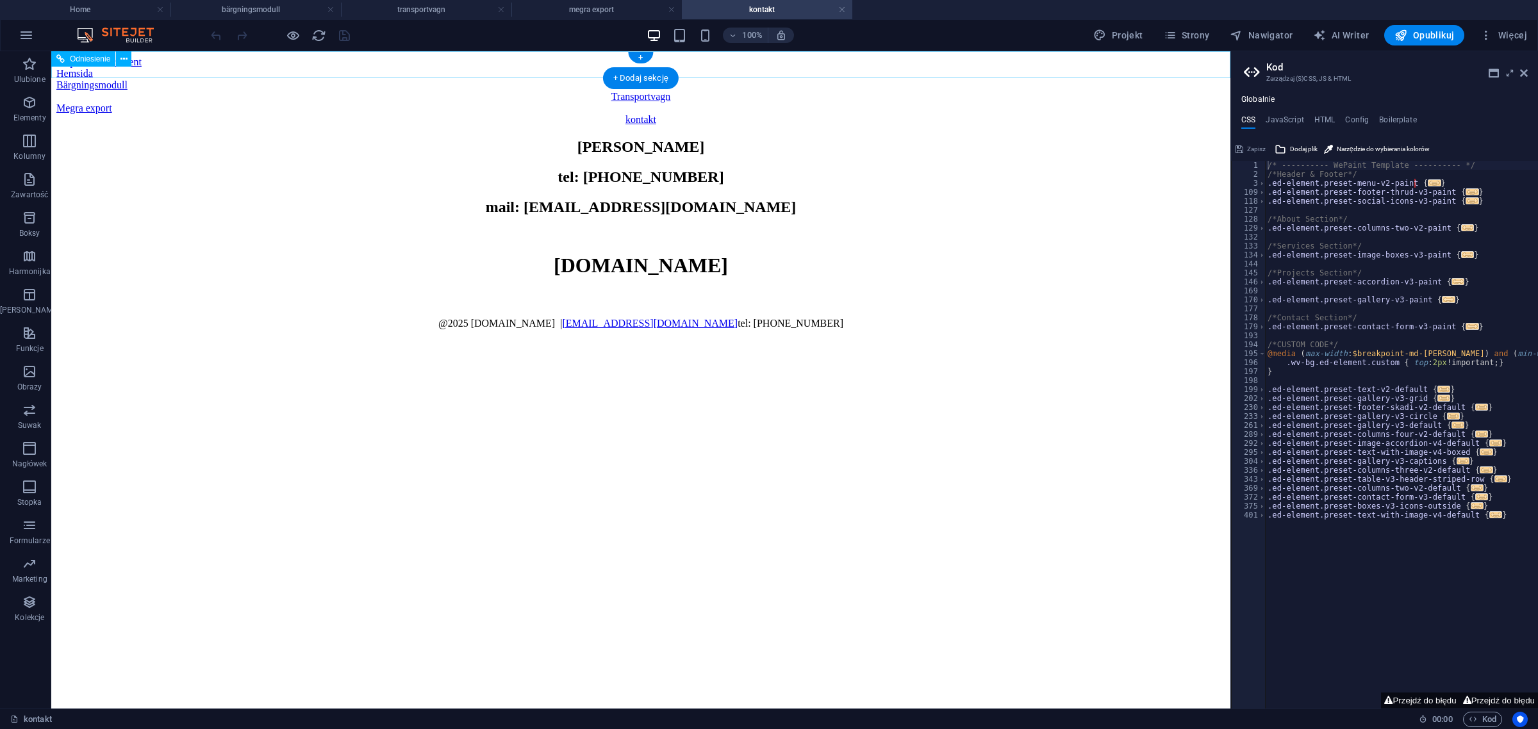
click at [722, 91] on div "Transportvagn" at bounding box center [640, 97] width 1169 height 12
click at [567, 79] on div "Bärgningsmodull" at bounding box center [640, 85] width 1169 height 12
click at [459, 68] on div "Hemsida" at bounding box center [640, 74] width 1169 height 12
click at [1526, 70] on icon at bounding box center [1524, 73] width 8 height 10
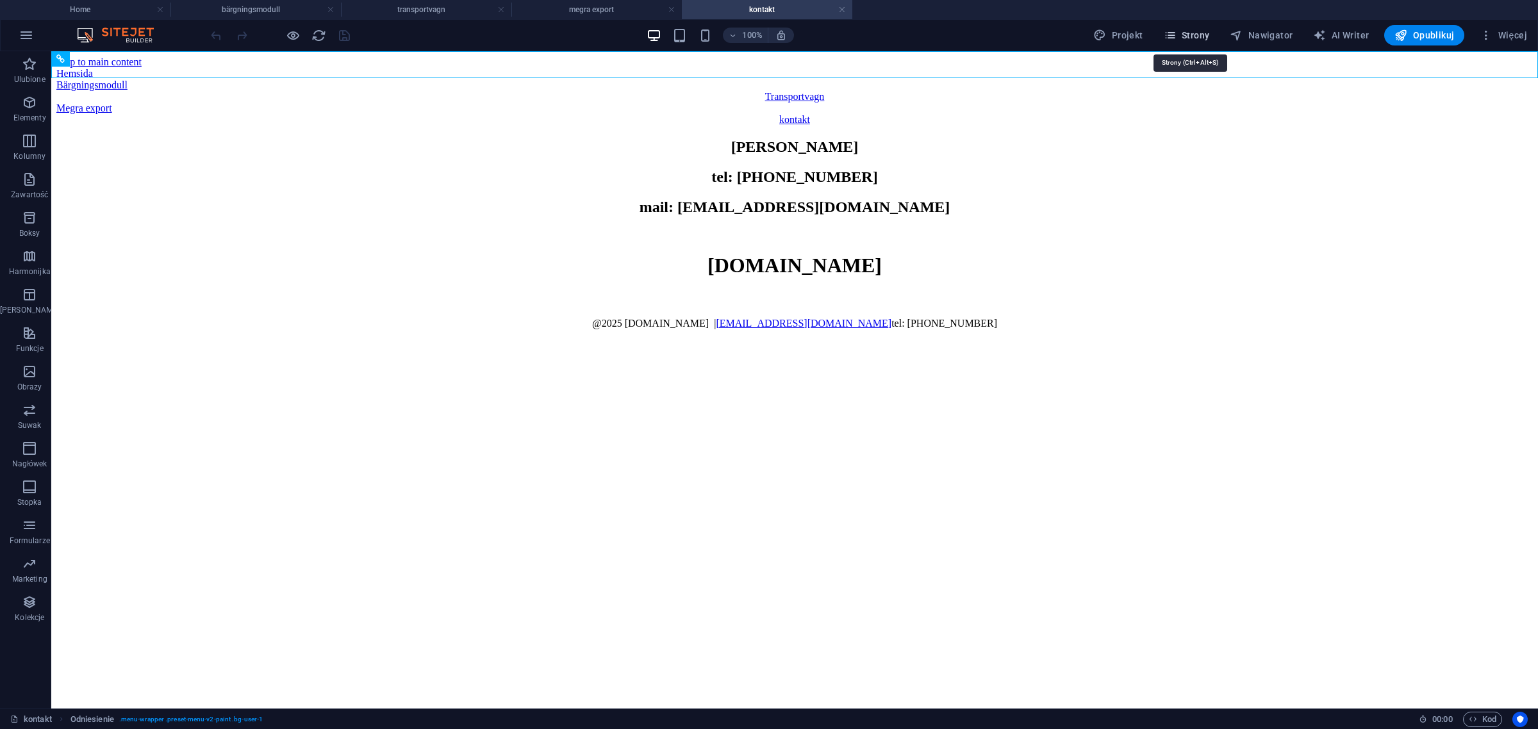
click at [1205, 27] on button "Strony" at bounding box center [1187, 35] width 56 height 21
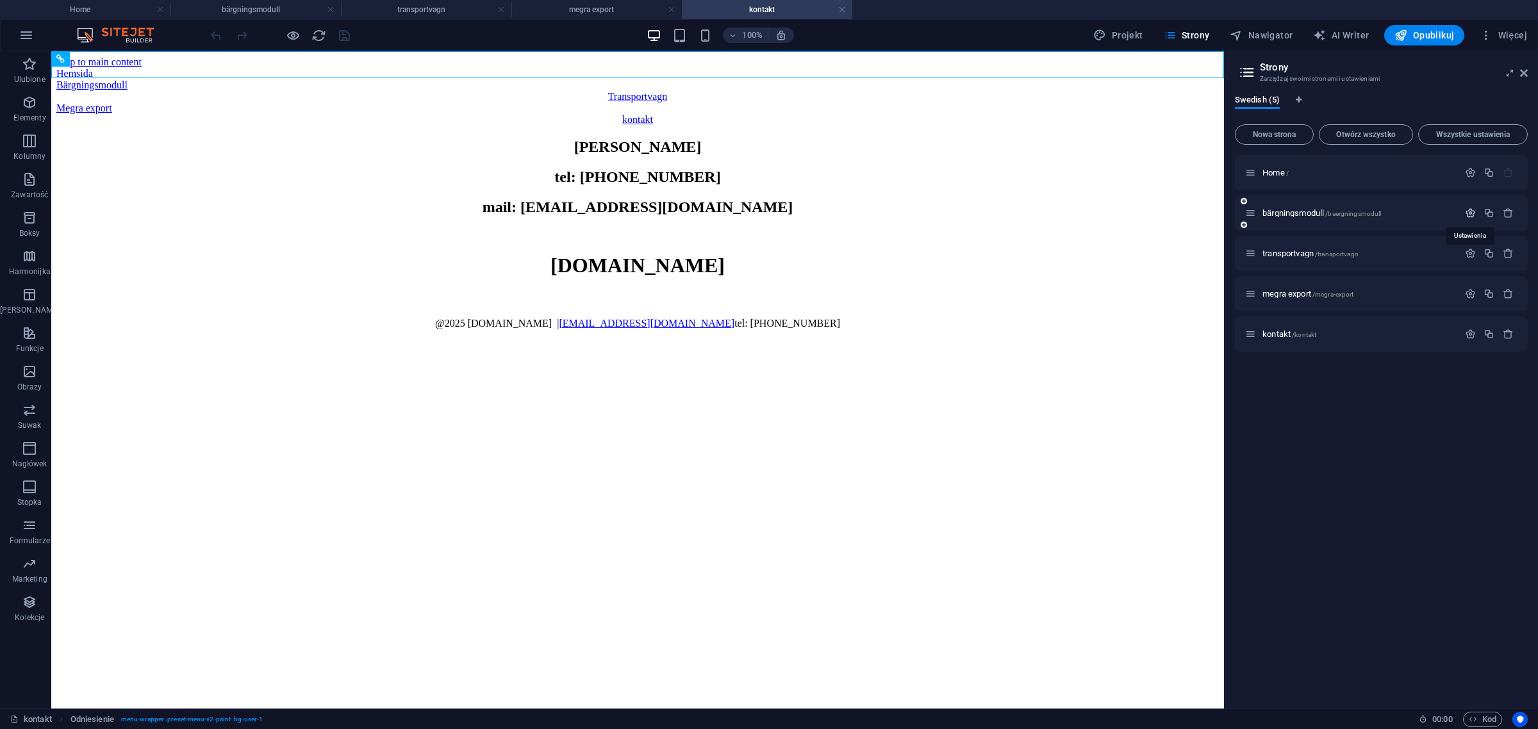
click at [1471, 212] on icon "button" at bounding box center [1470, 213] width 11 height 11
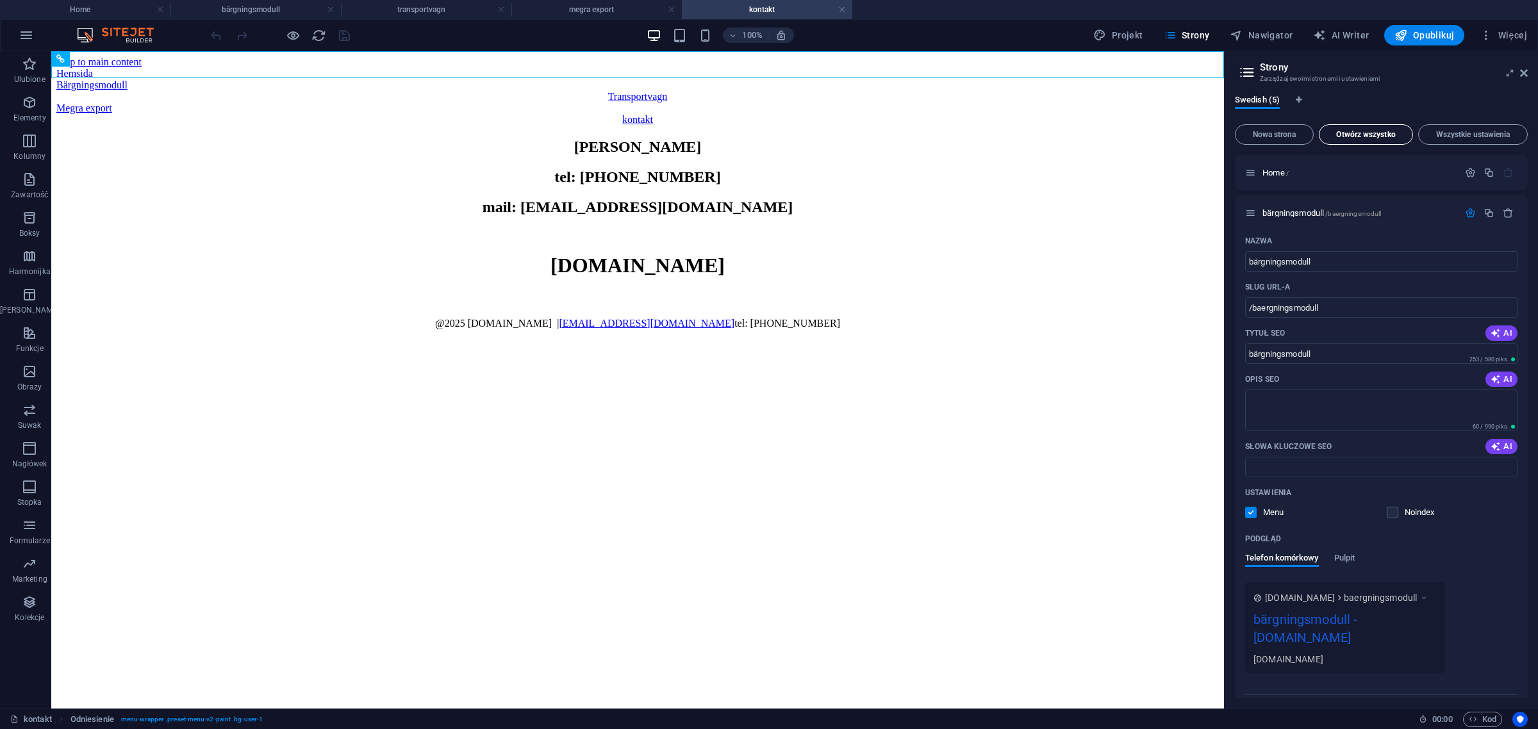
click at [1359, 139] on button "Otwórz wszystko" at bounding box center [1366, 134] width 94 height 21
click at [1526, 69] on icon at bounding box center [1524, 73] width 8 height 10
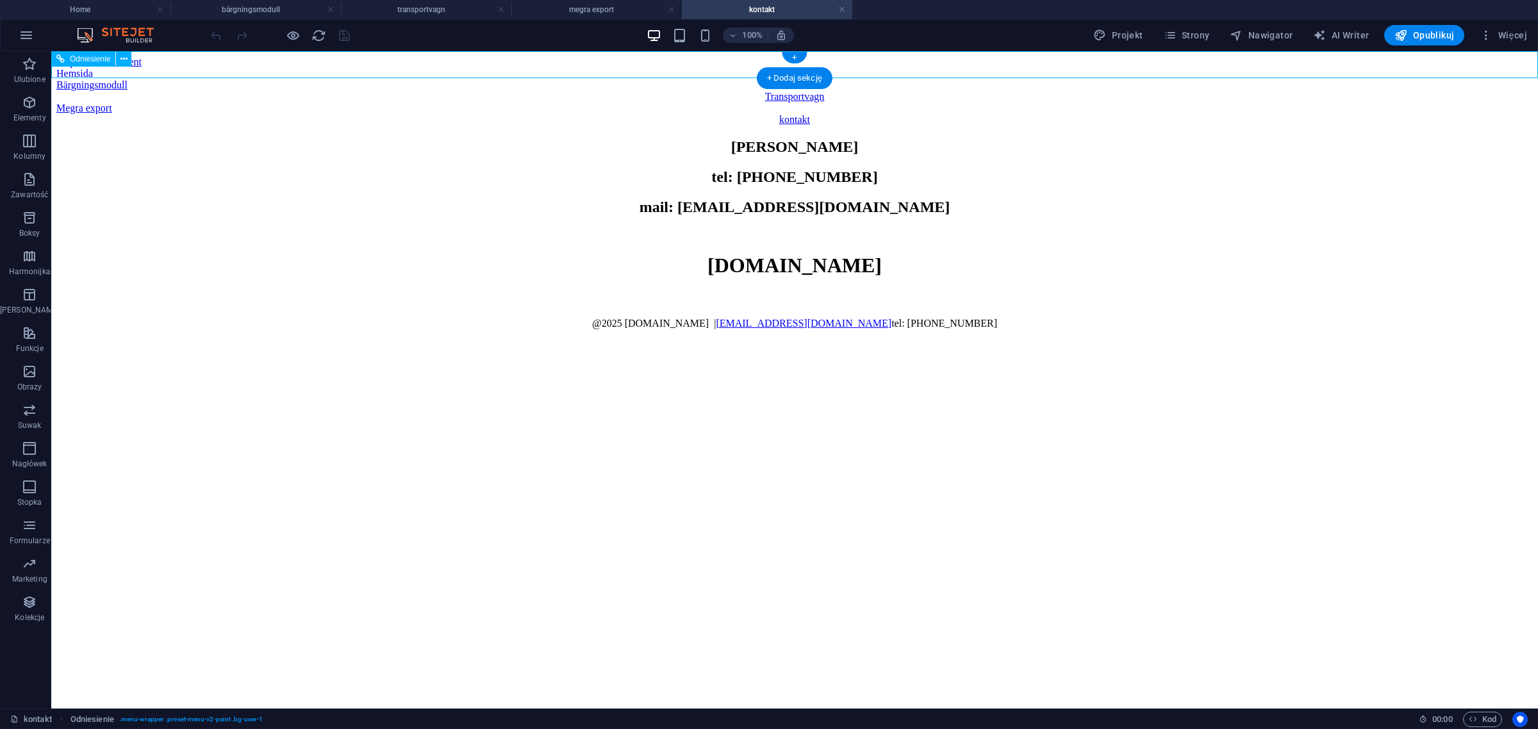
click at [562, 68] on div "Hemsida" at bounding box center [794, 74] width 1476 height 12
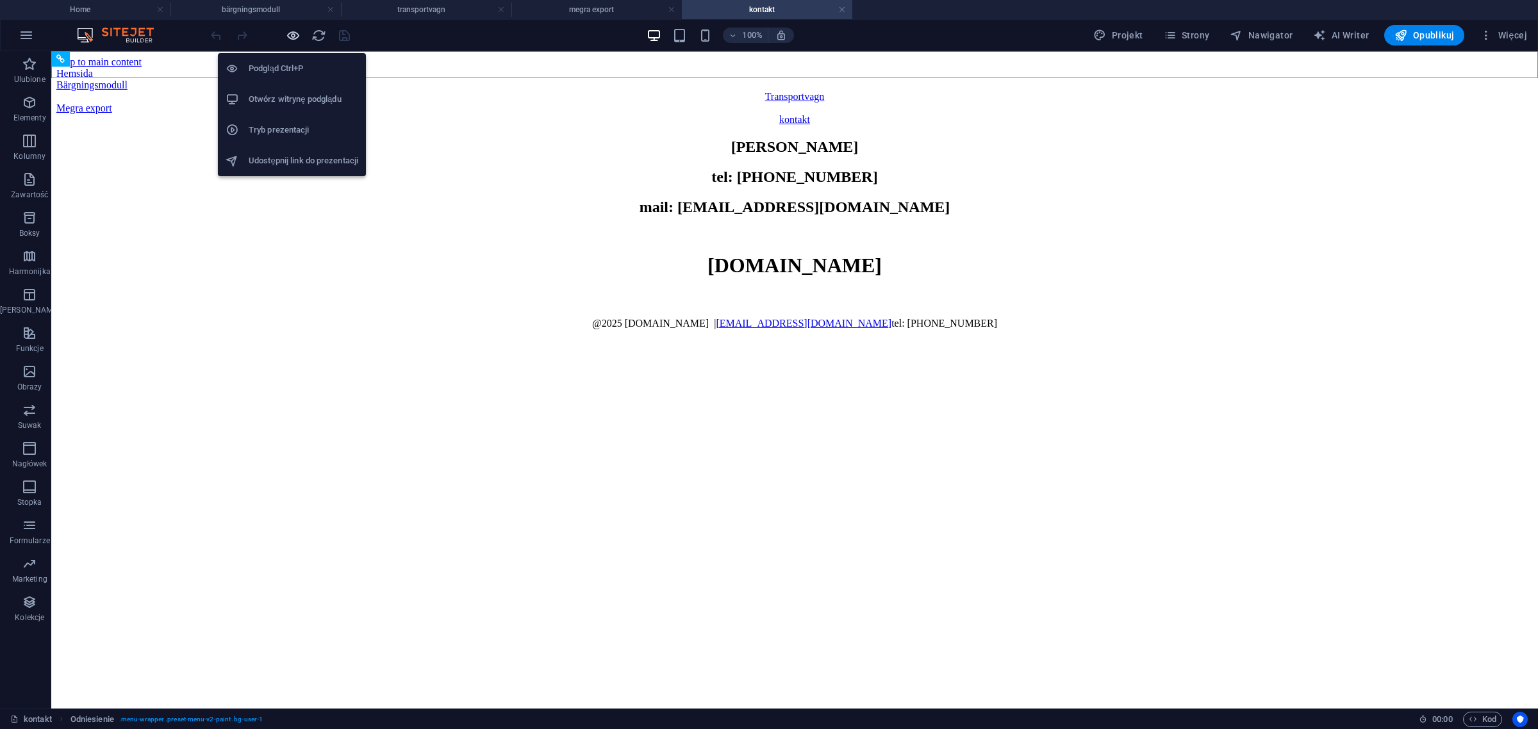
click at [295, 29] on icon "button" at bounding box center [293, 35] width 15 height 15
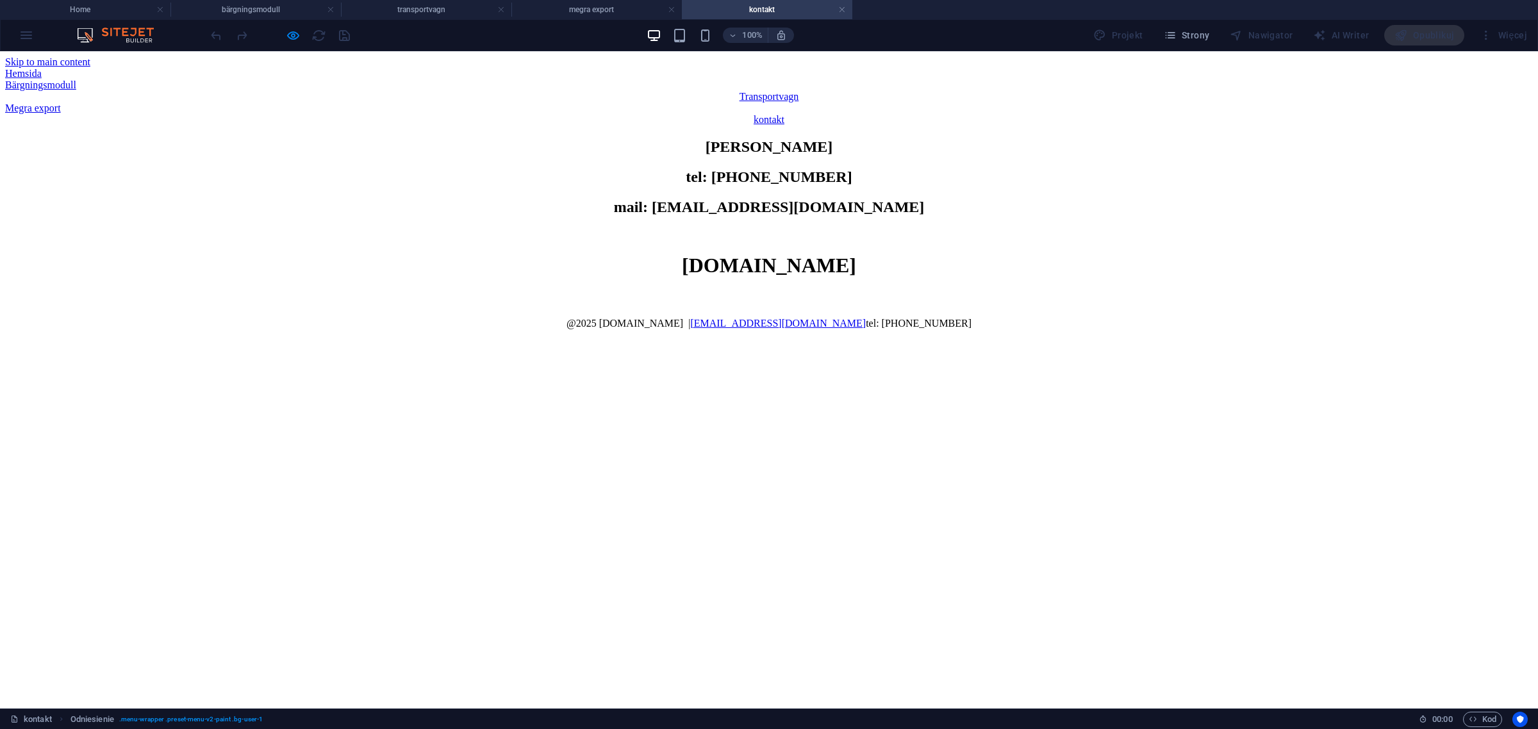
click at [42, 68] on link "Hemsida" at bounding box center [23, 73] width 37 height 11
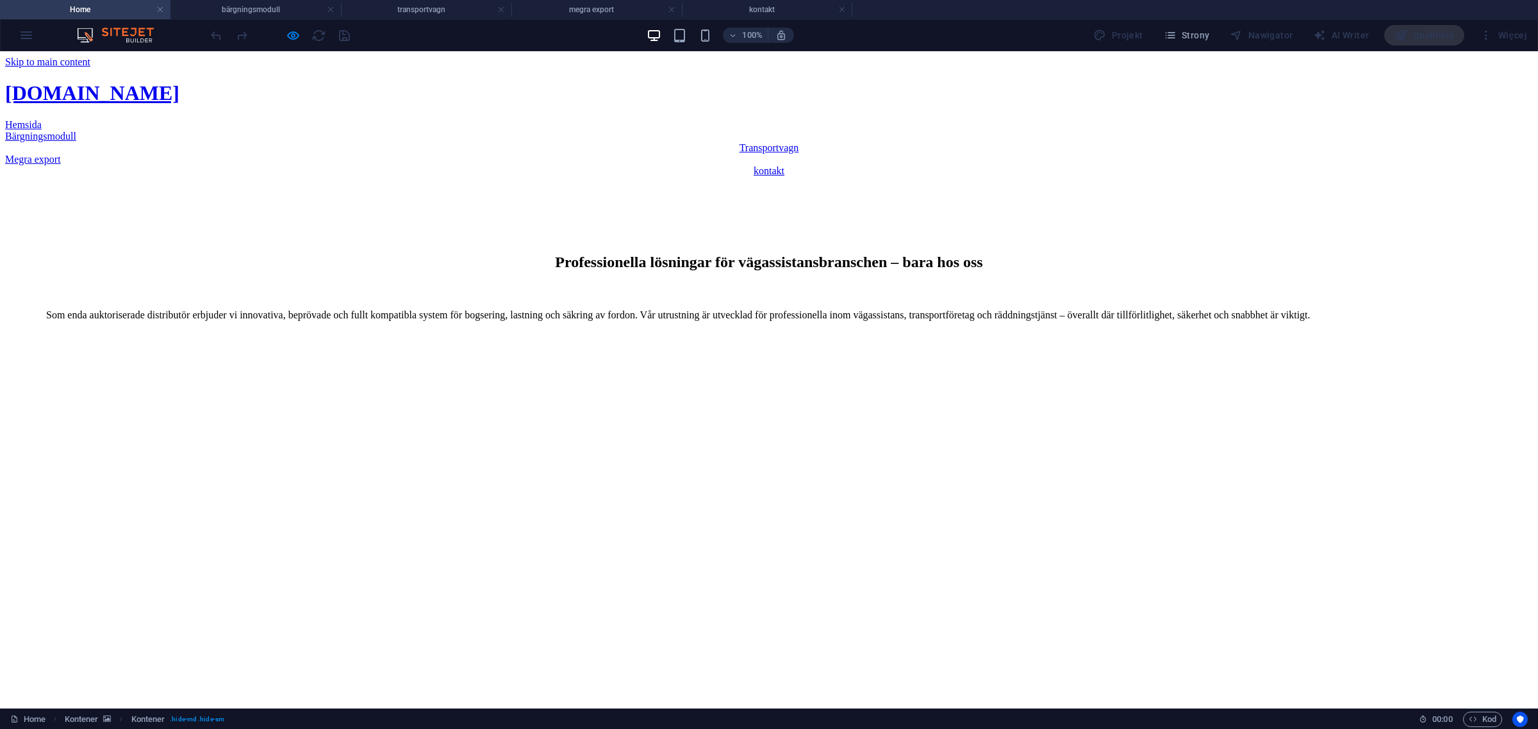
click at [715, 177] on div "Professionella lösningar för vägassistansbranschen – bara hos oss Som enda aukt…" at bounding box center [769, 423] width 1528 height 493
click at [76, 131] on link "Bärgningsmodull" at bounding box center [40, 136] width 71 height 11
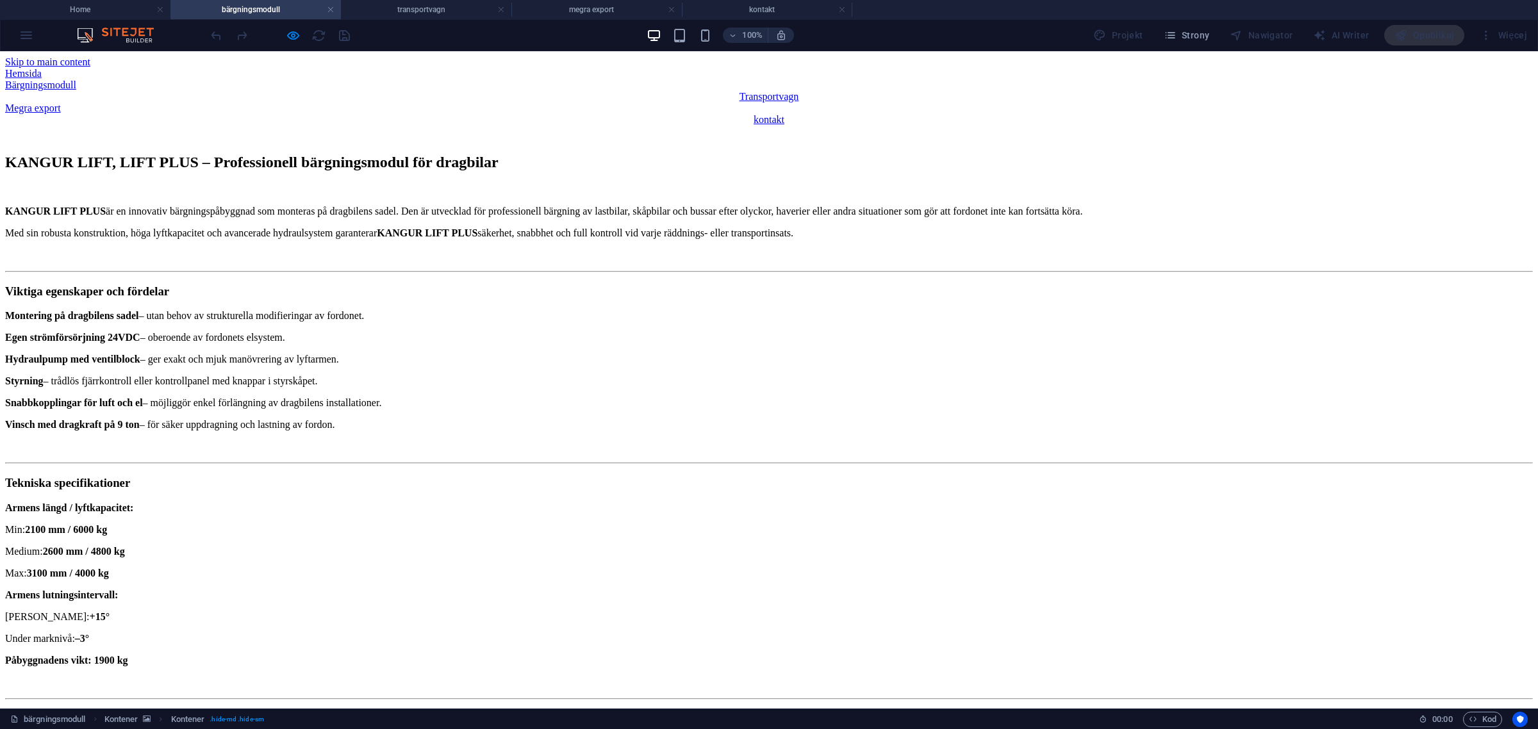
click at [799, 91] on link "Transportvagn" at bounding box center [770, 96] width 60 height 11
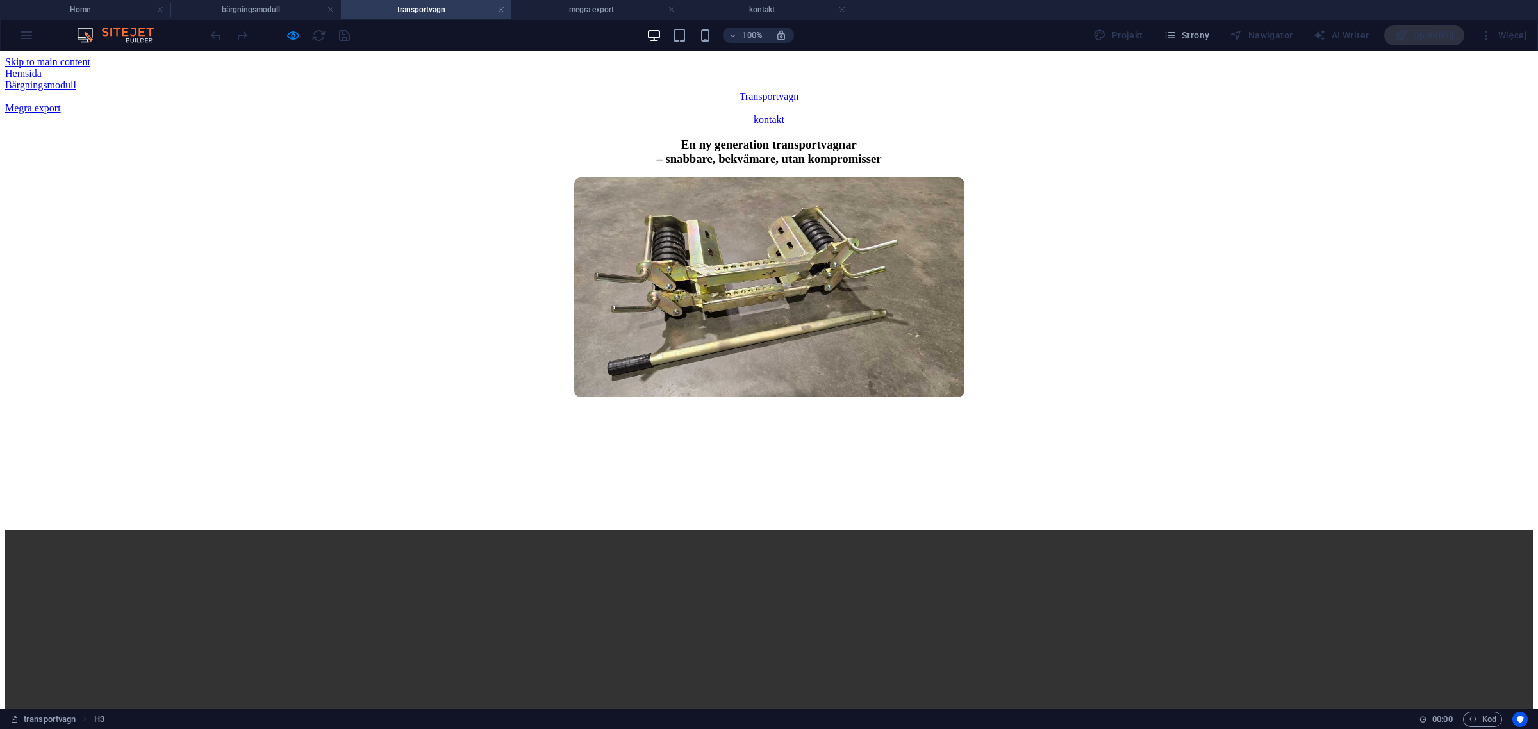
click at [61, 103] on link "Megra export" at bounding box center [33, 108] width 56 height 11
click at [784, 114] on link "kontakt" at bounding box center [769, 119] width 31 height 11
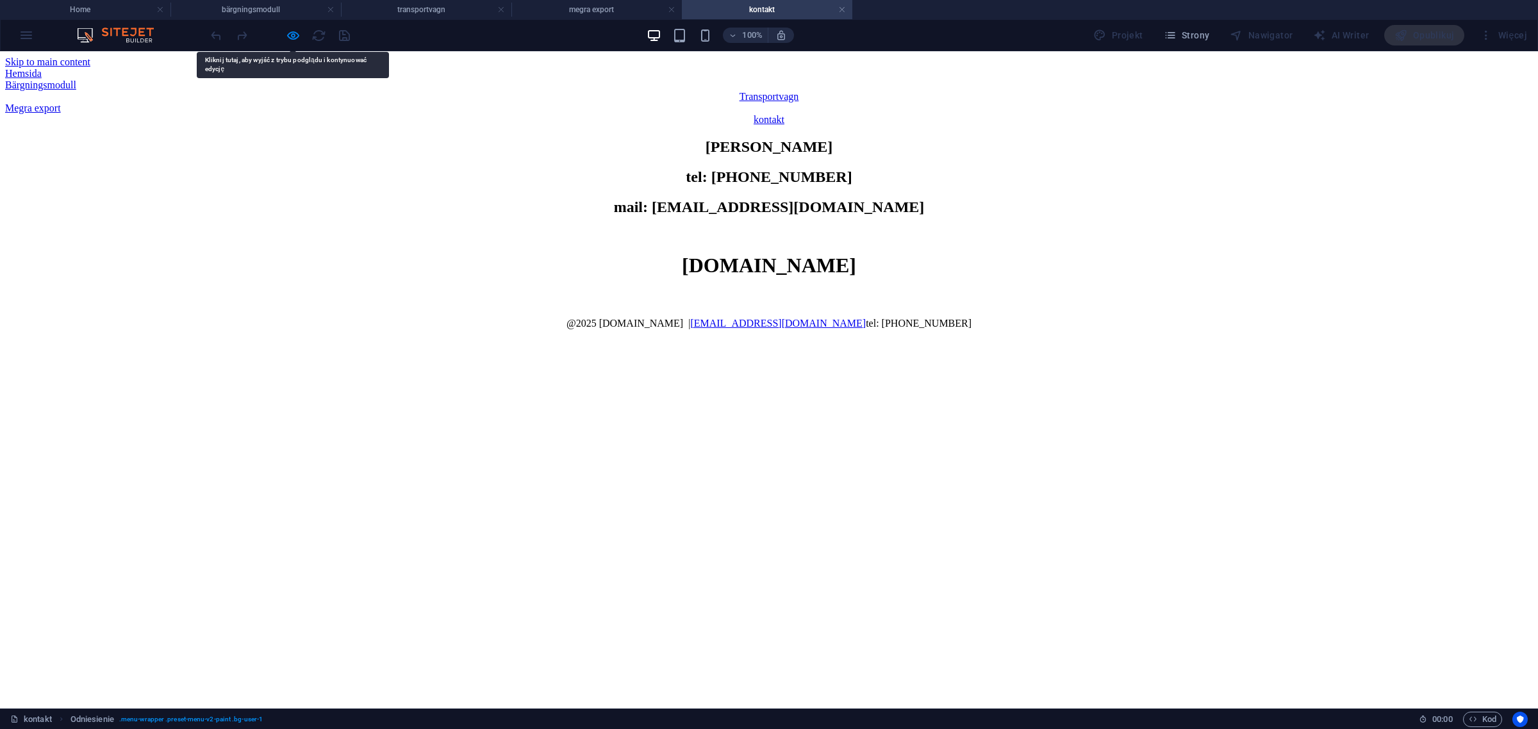
click at [61, 103] on link "Megra export" at bounding box center [33, 108] width 56 height 11
click at [42, 68] on link "Hemsida" at bounding box center [23, 73] width 37 height 11
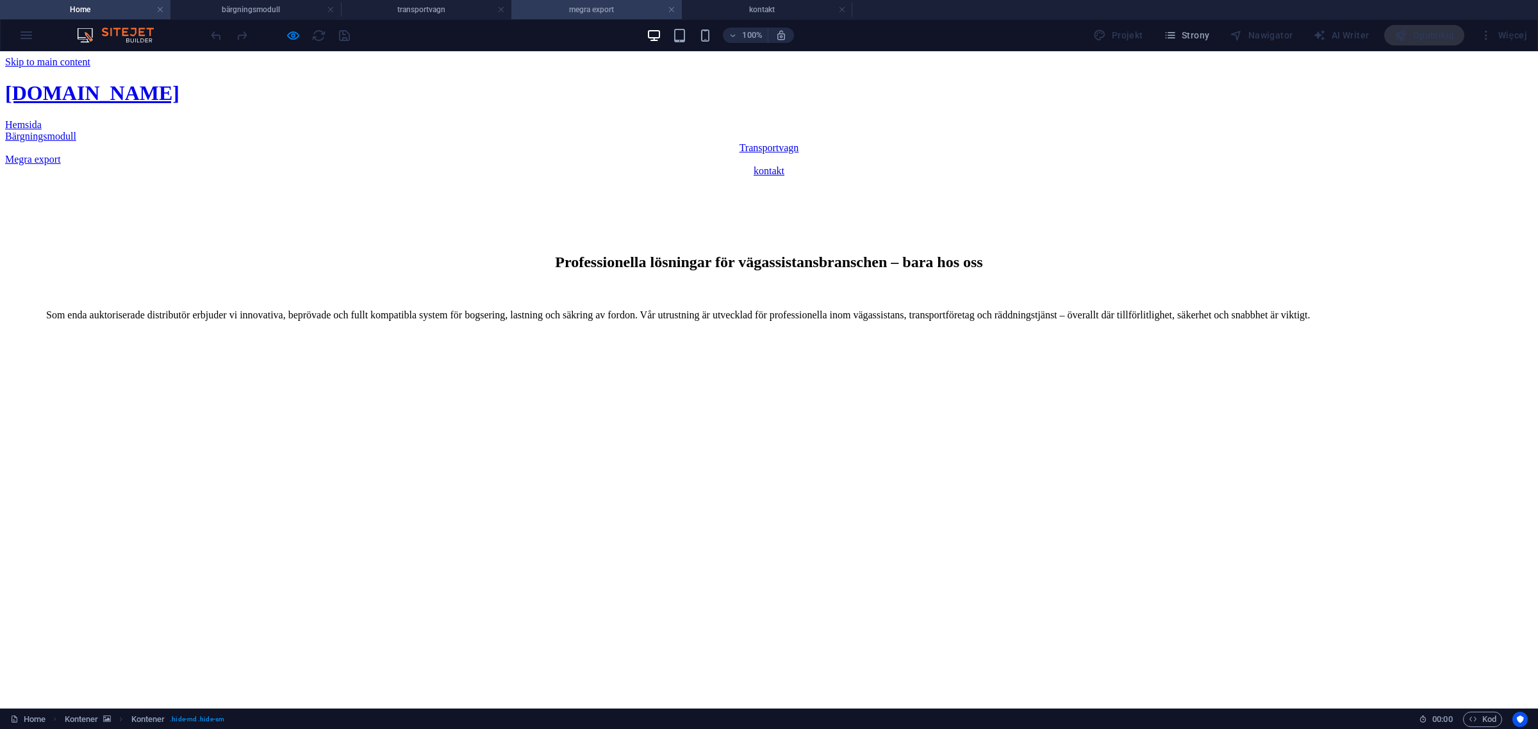
click at [603, 6] on h4 "megra export" at bounding box center [596, 10] width 170 height 14
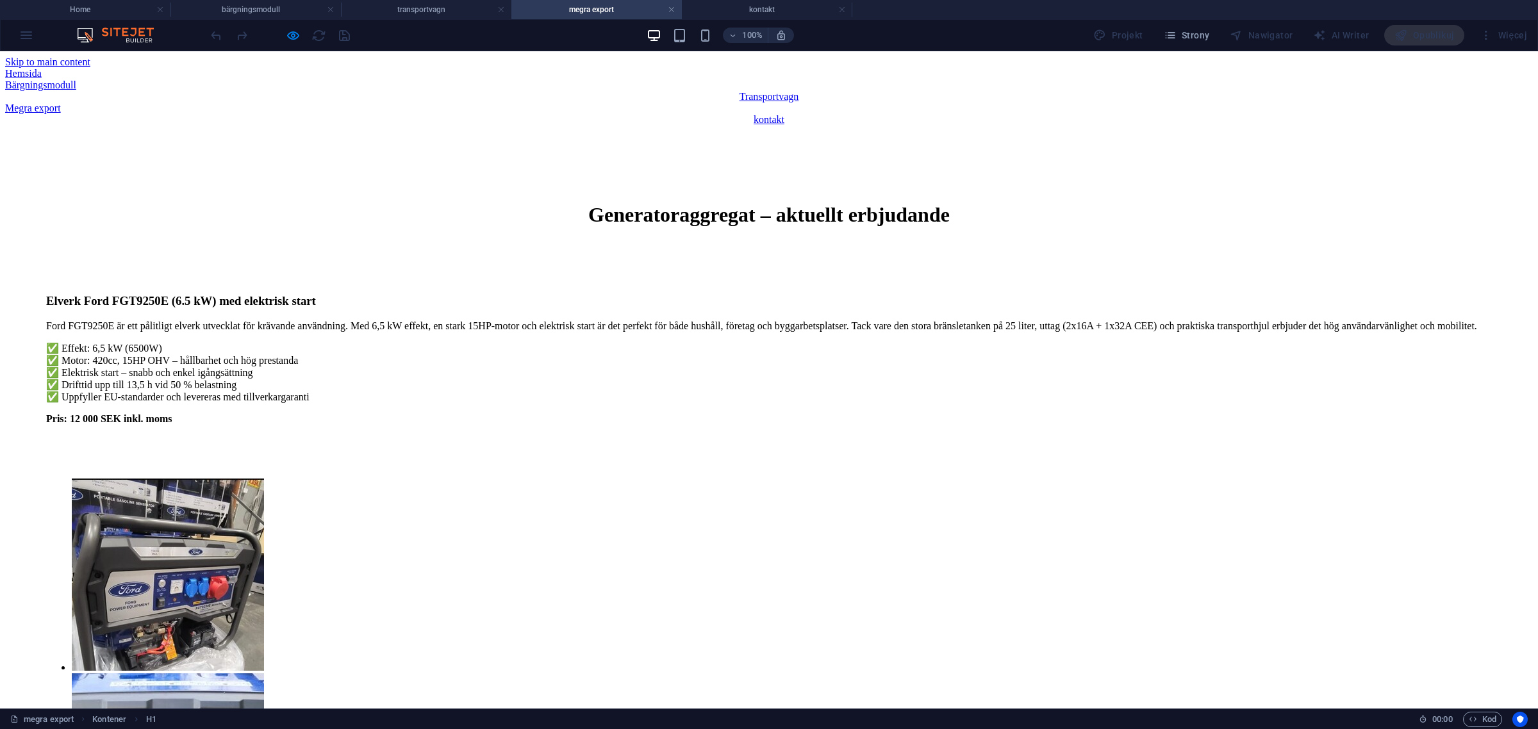
click at [676, 12] on h4 "megra export" at bounding box center [596, 10] width 170 height 14
click at [42, 68] on link "Hemsida" at bounding box center [23, 73] width 37 height 11
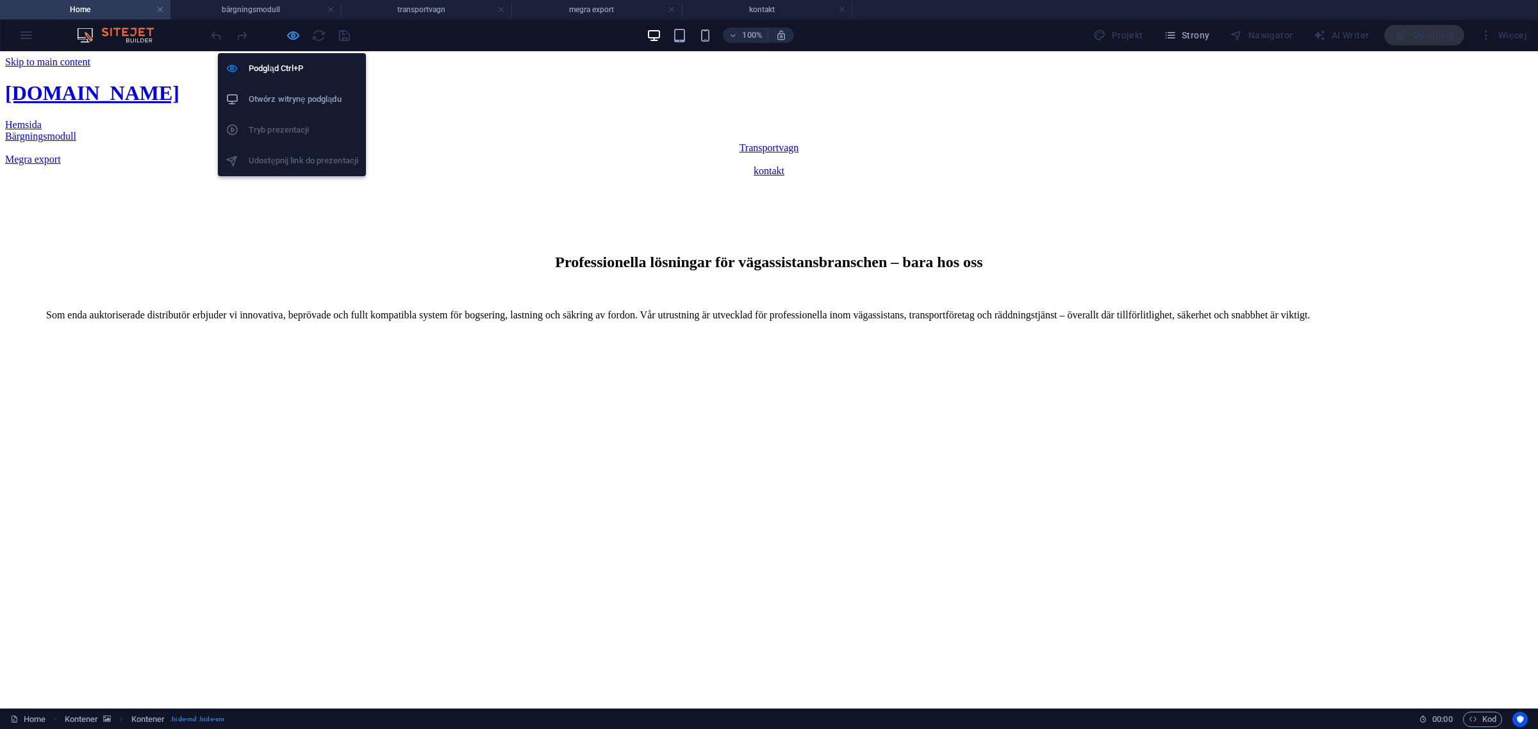
click at [299, 33] on icon "button" at bounding box center [293, 35] width 15 height 15
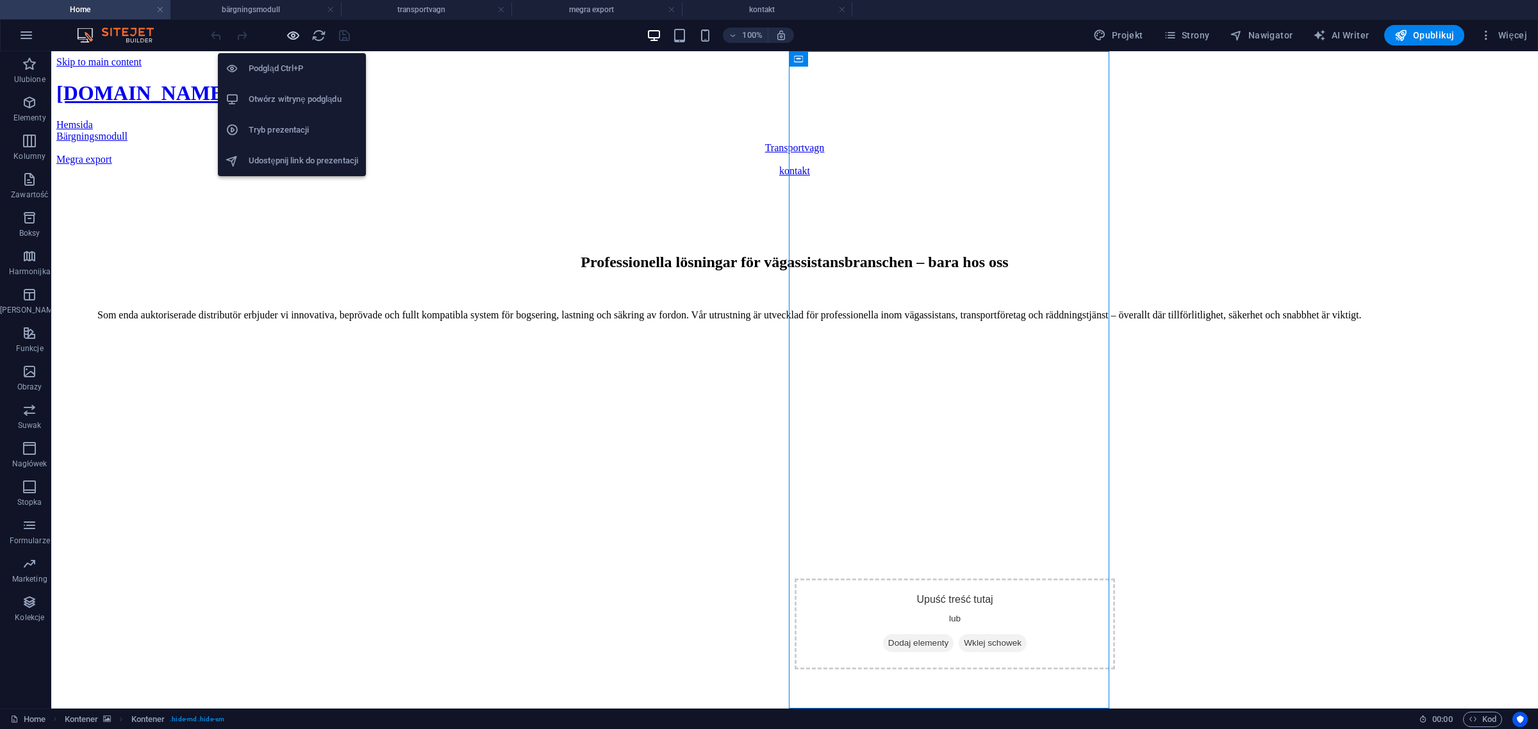
click at [299, 33] on icon "button" at bounding box center [293, 35] width 15 height 15
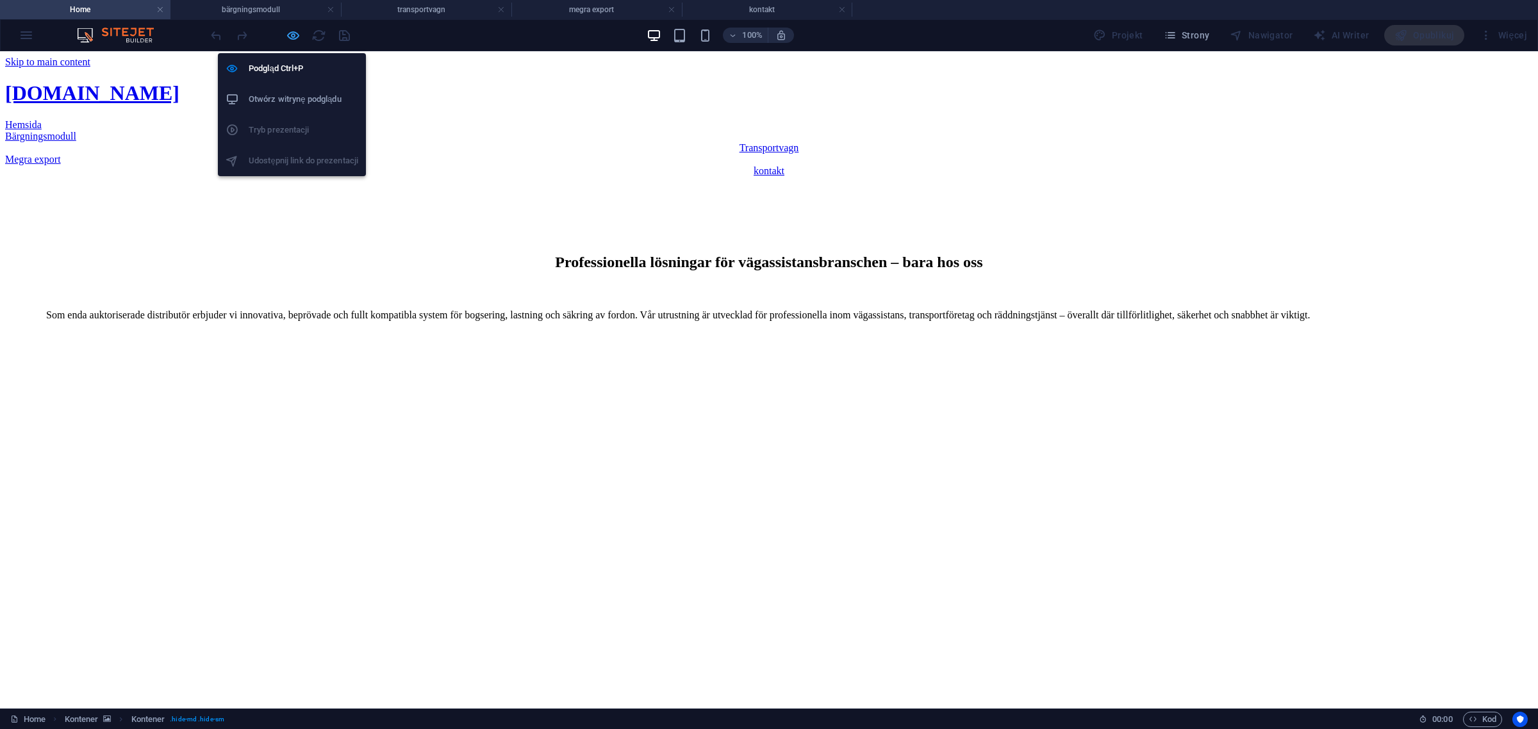
click at [299, 33] on icon "button" at bounding box center [293, 35] width 15 height 15
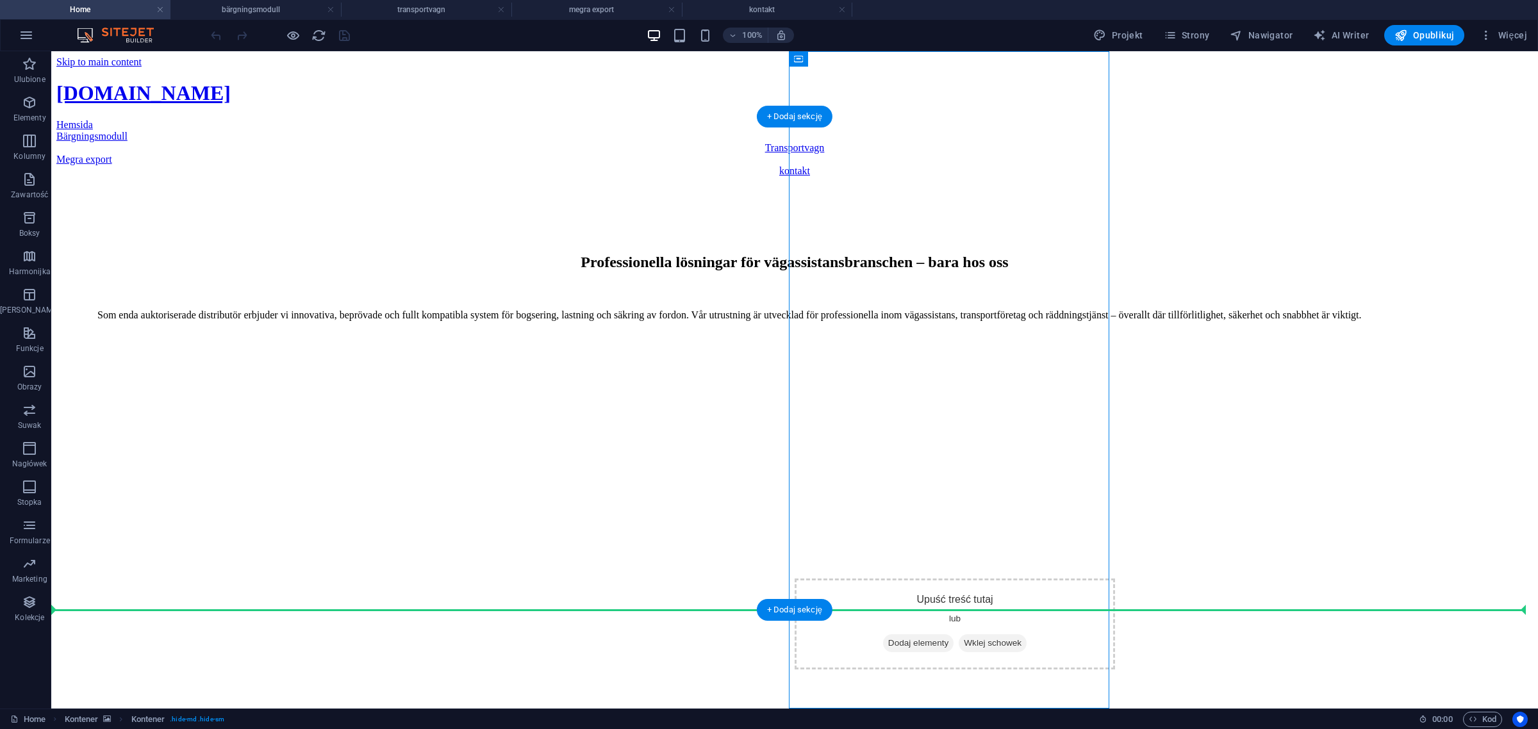
drag, startPoint x: 825, startPoint y: 205, endPoint x: 572, endPoint y: 441, distance: 345.5
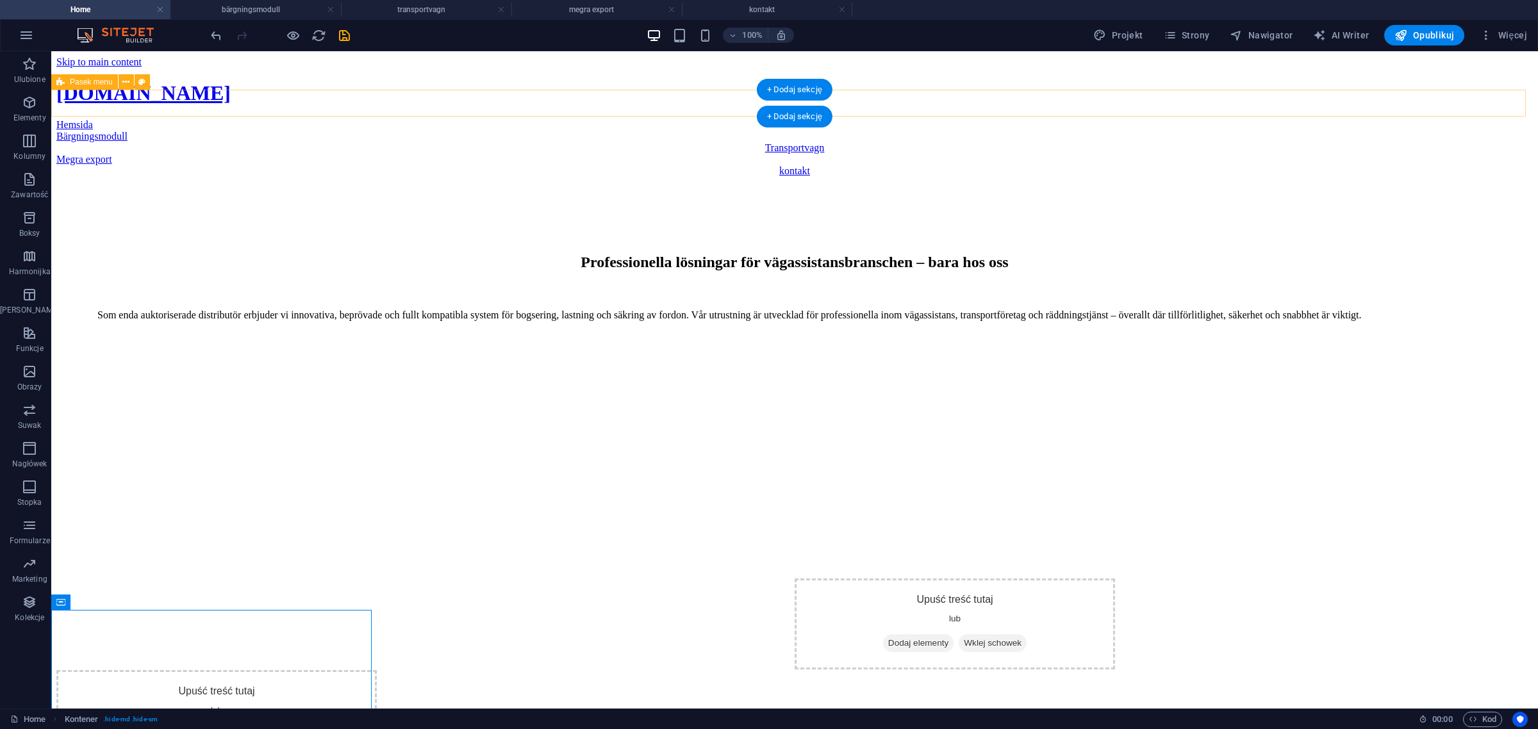
click at [417, 119] on div "Hemsida Bärgningsmodull Transportvagn Megra export kontakt" at bounding box center [794, 148] width 1476 height 58
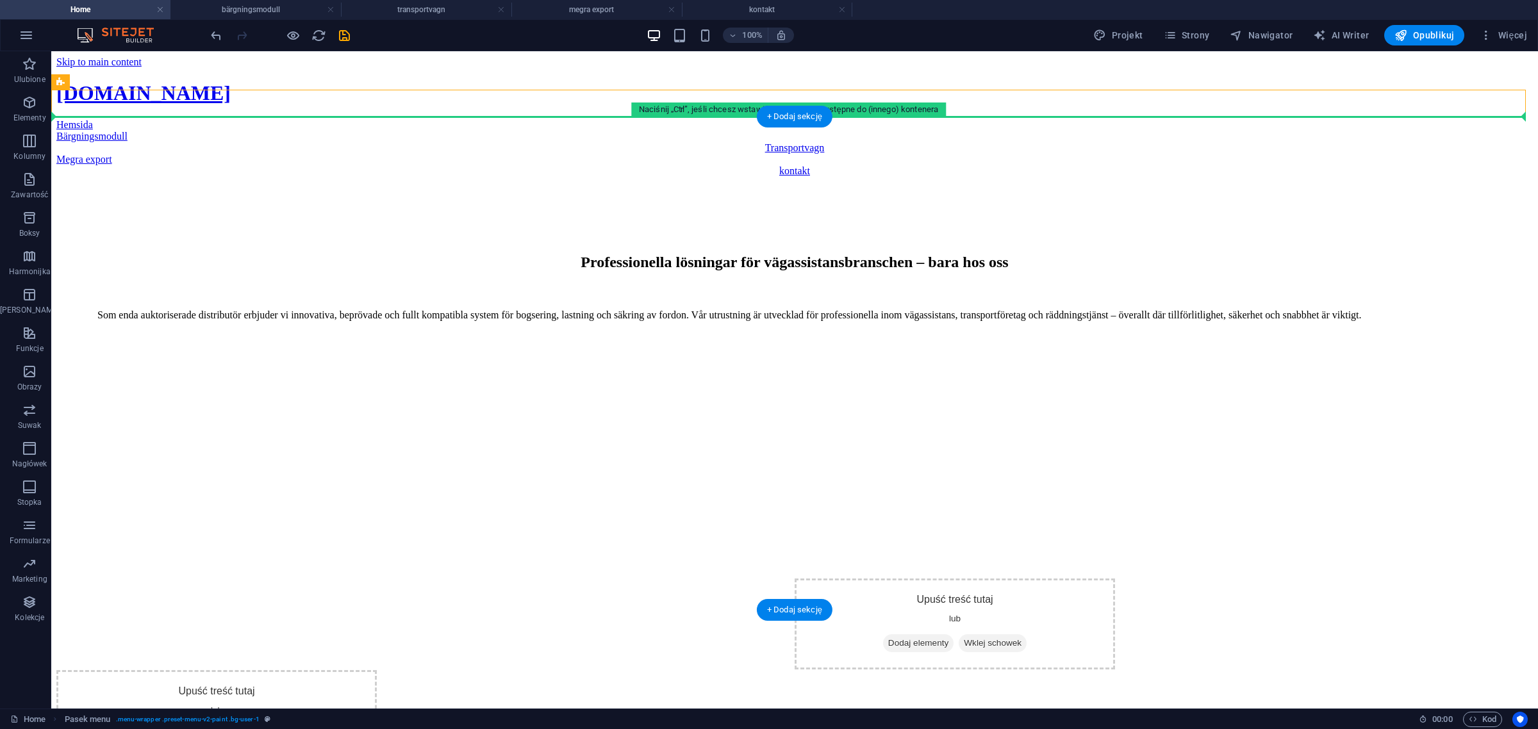
drag, startPoint x: 417, startPoint y: 106, endPoint x: 449, endPoint y: 279, distance: 176.7
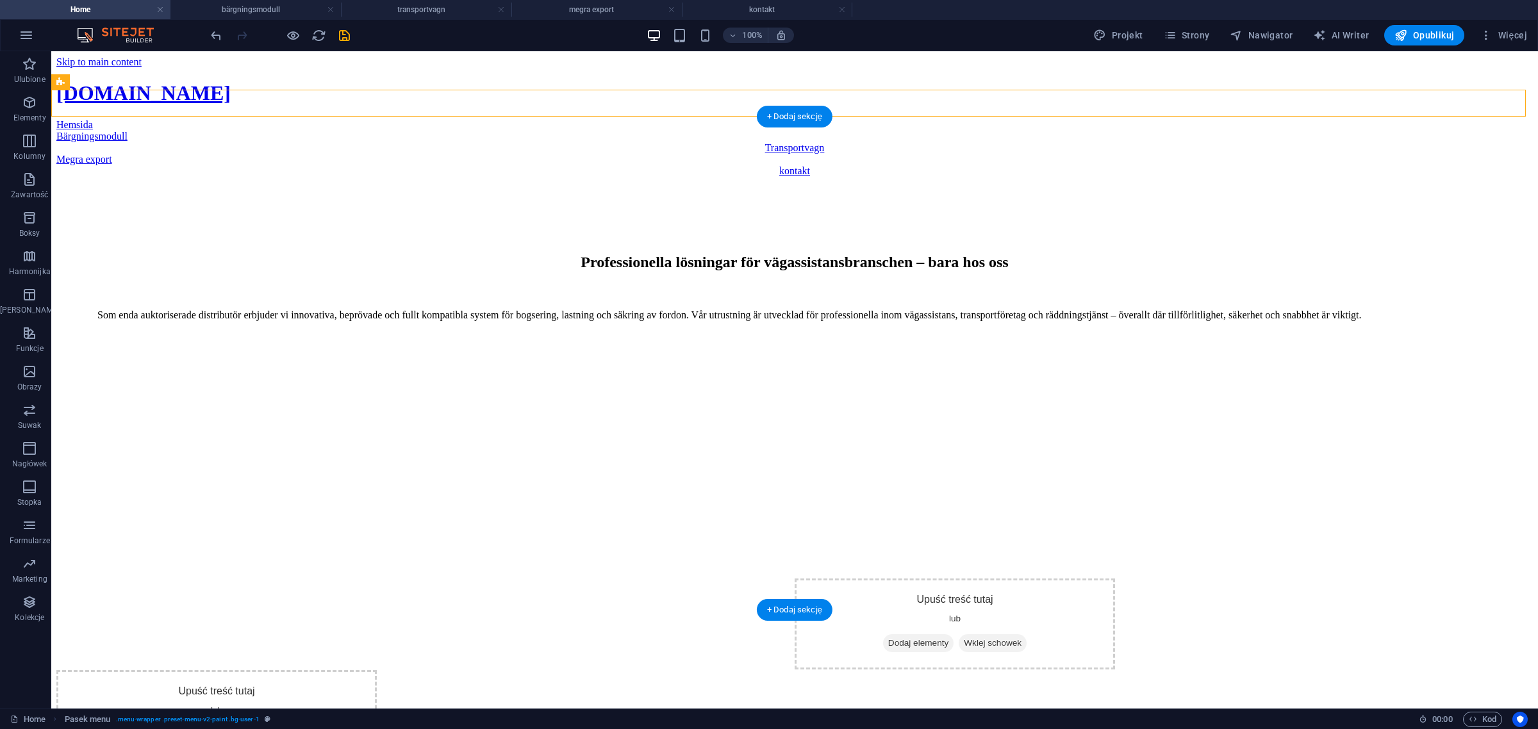
click at [449, 279] on div "Professionella lösningar för vägassistansbranschen – bara hos oss Som enda aukt…" at bounding box center [794, 423] width 1476 height 493
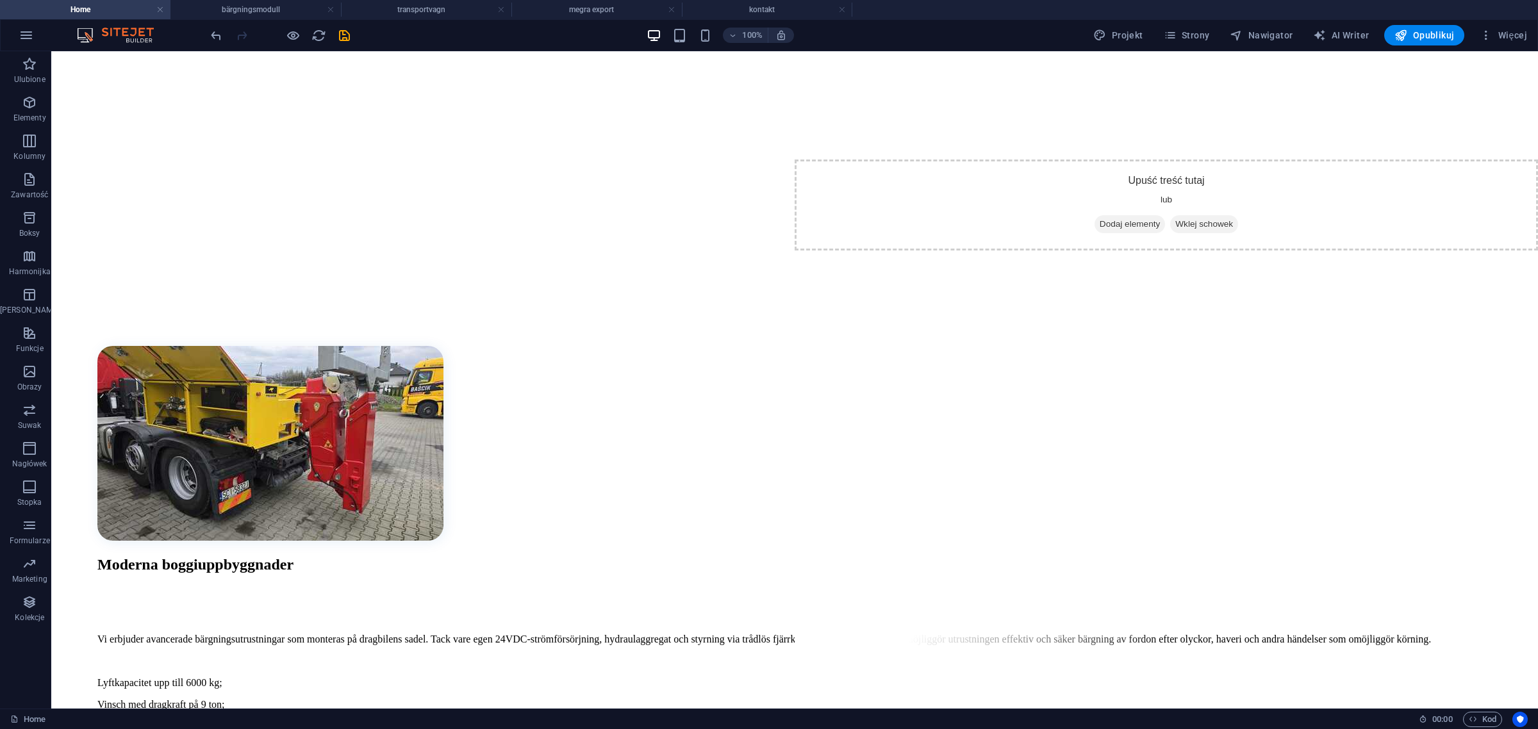
scroll to position [973, 0]
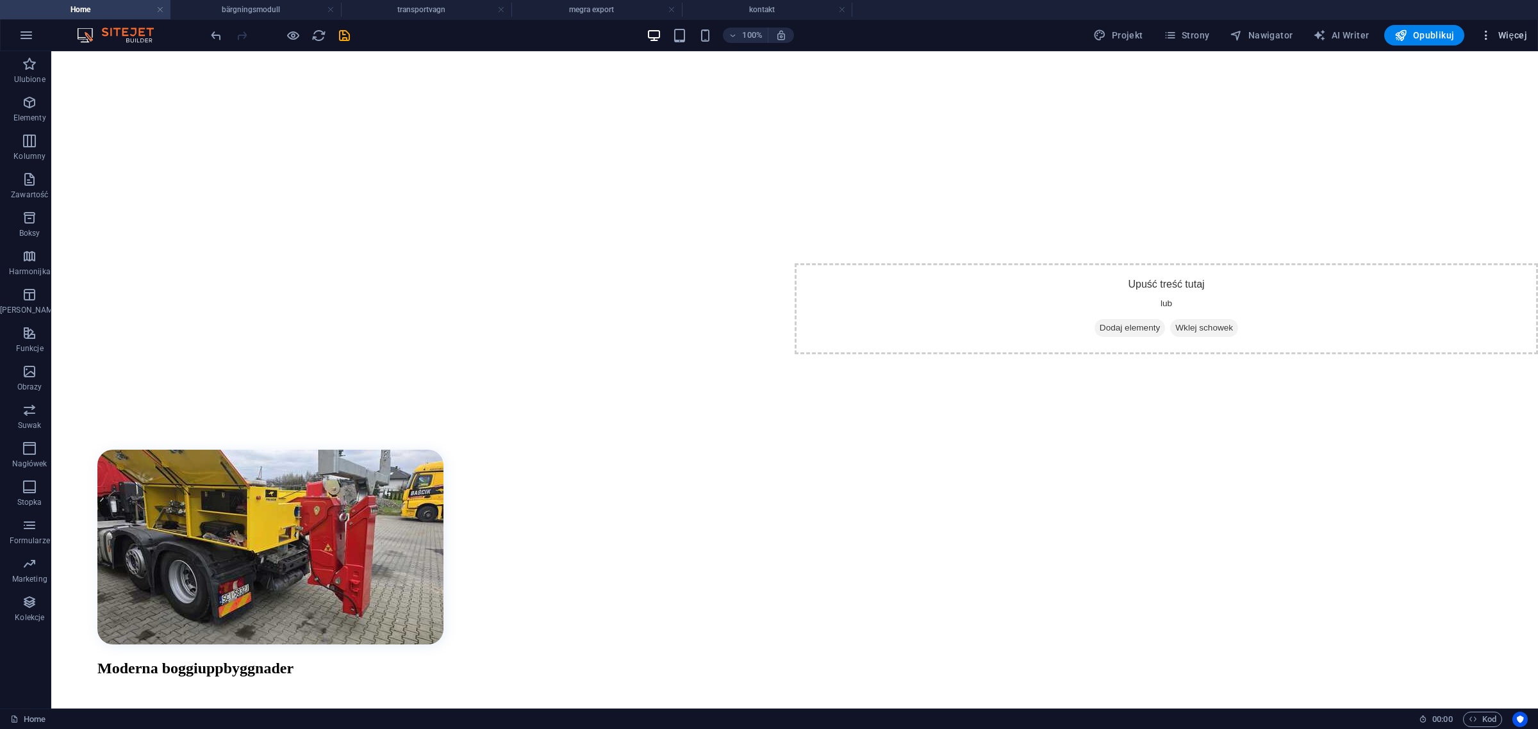
click at [1522, 40] on span "Więcej" at bounding box center [1503, 35] width 47 height 13
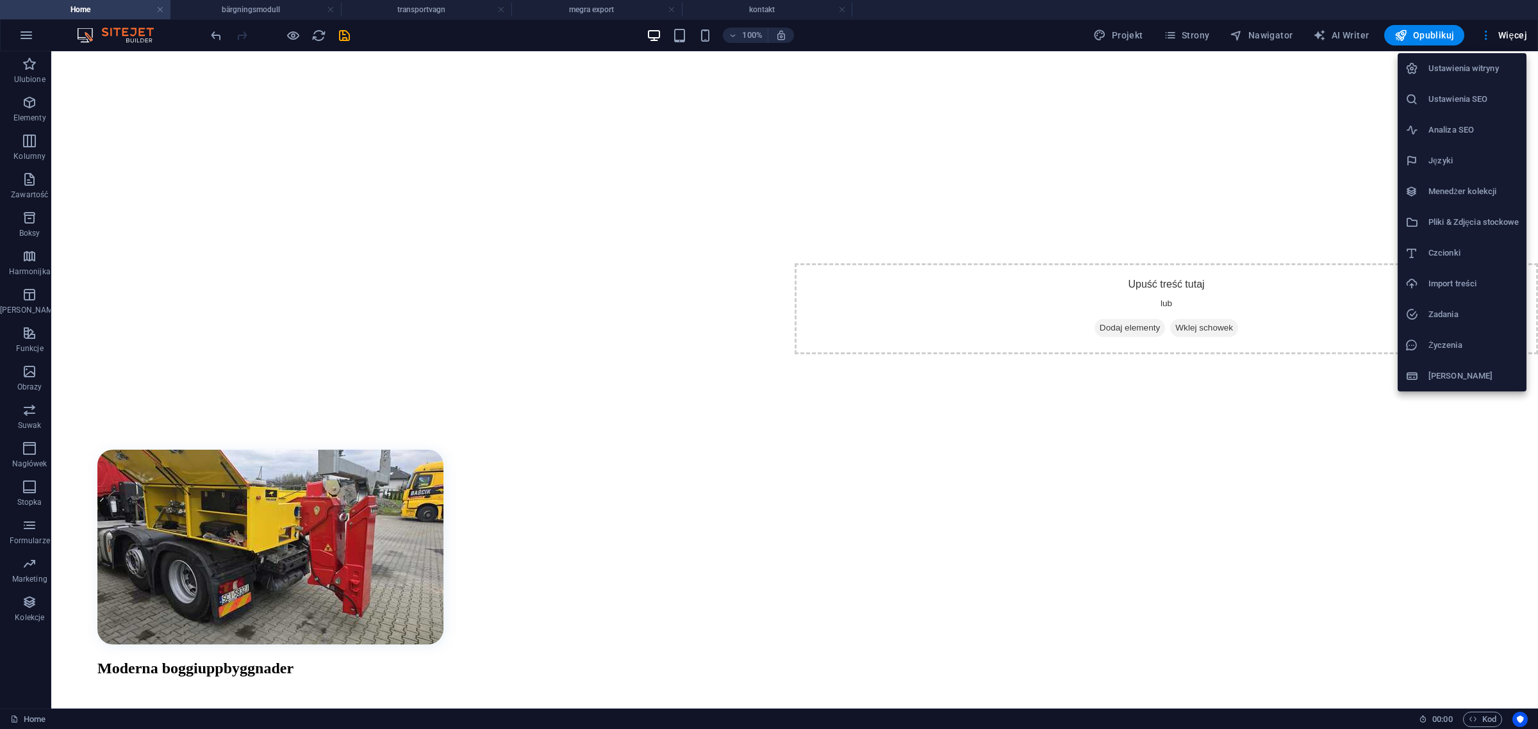
click at [1440, 376] on h6 "Dane" at bounding box center [1473, 375] width 90 height 15
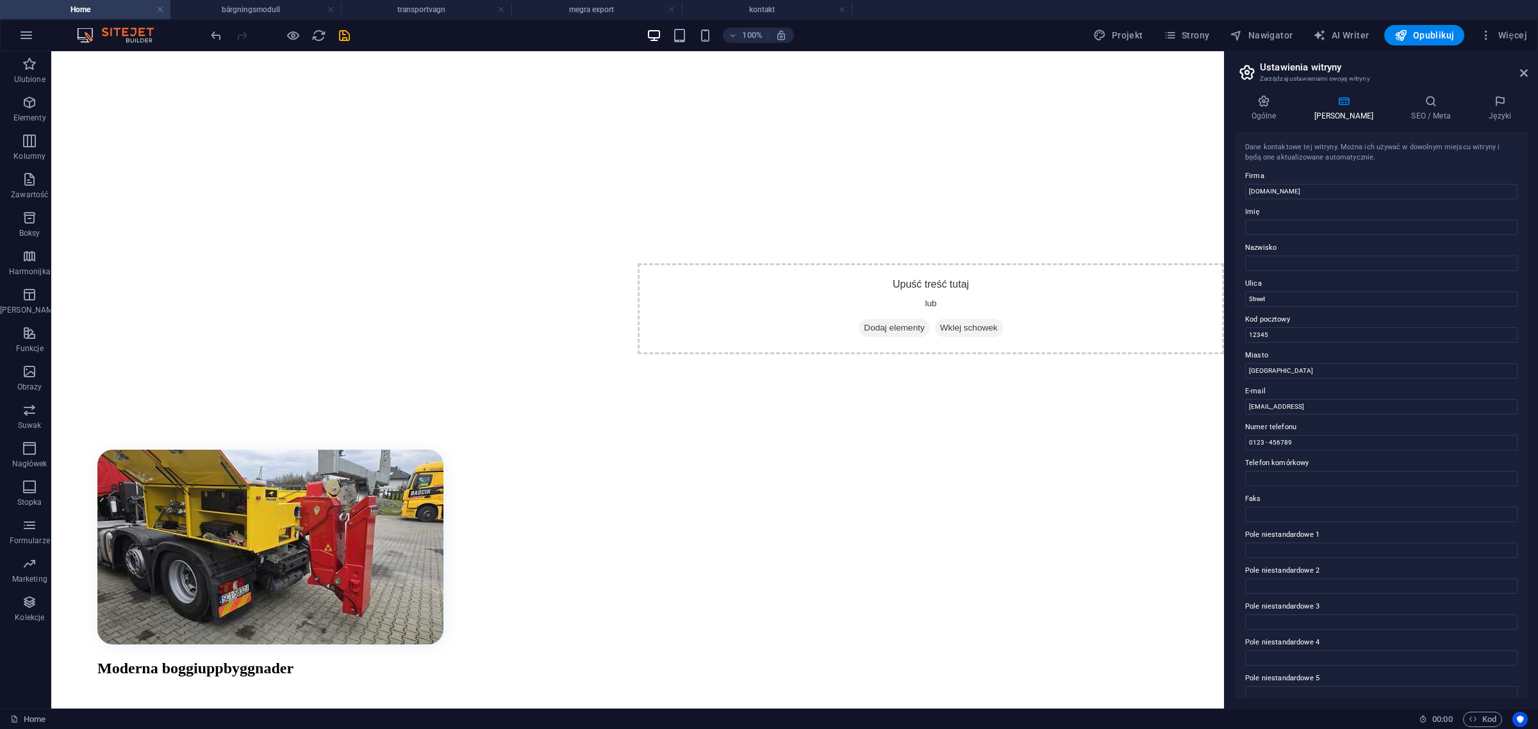
click at [857, 4] on ul "Home bärgningsmodull transportvagn megra export kontakt" at bounding box center [769, 9] width 1538 height 19
click at [820, 10] on h4 "kontakt" at bounding box center [767, 10] width 170 height 14
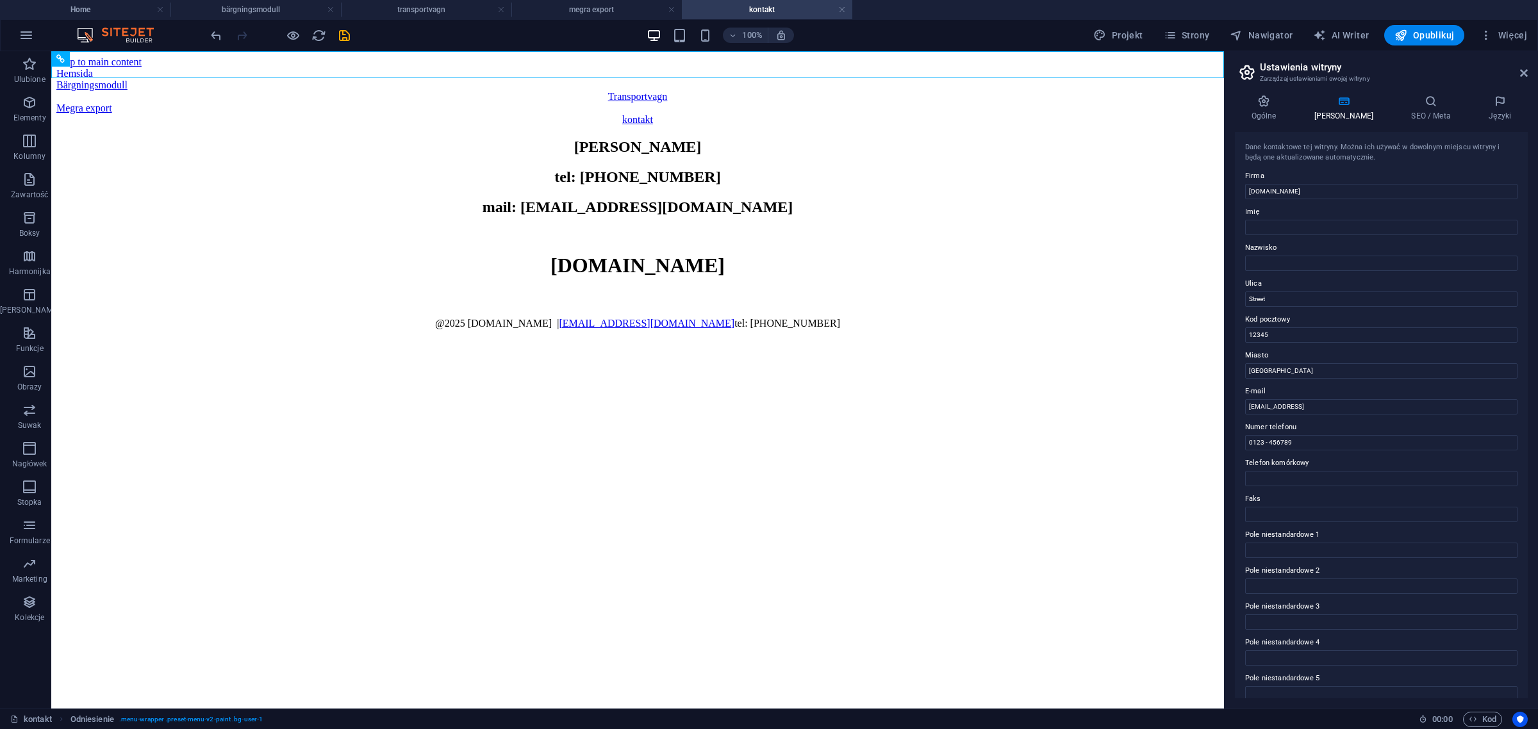
click at [848, 10] on h4 "kontakt" at bounding box center [767, 10] width 170 height 14
click at [843, 10] on link at bounding box center [842, 10] width 8 height 12
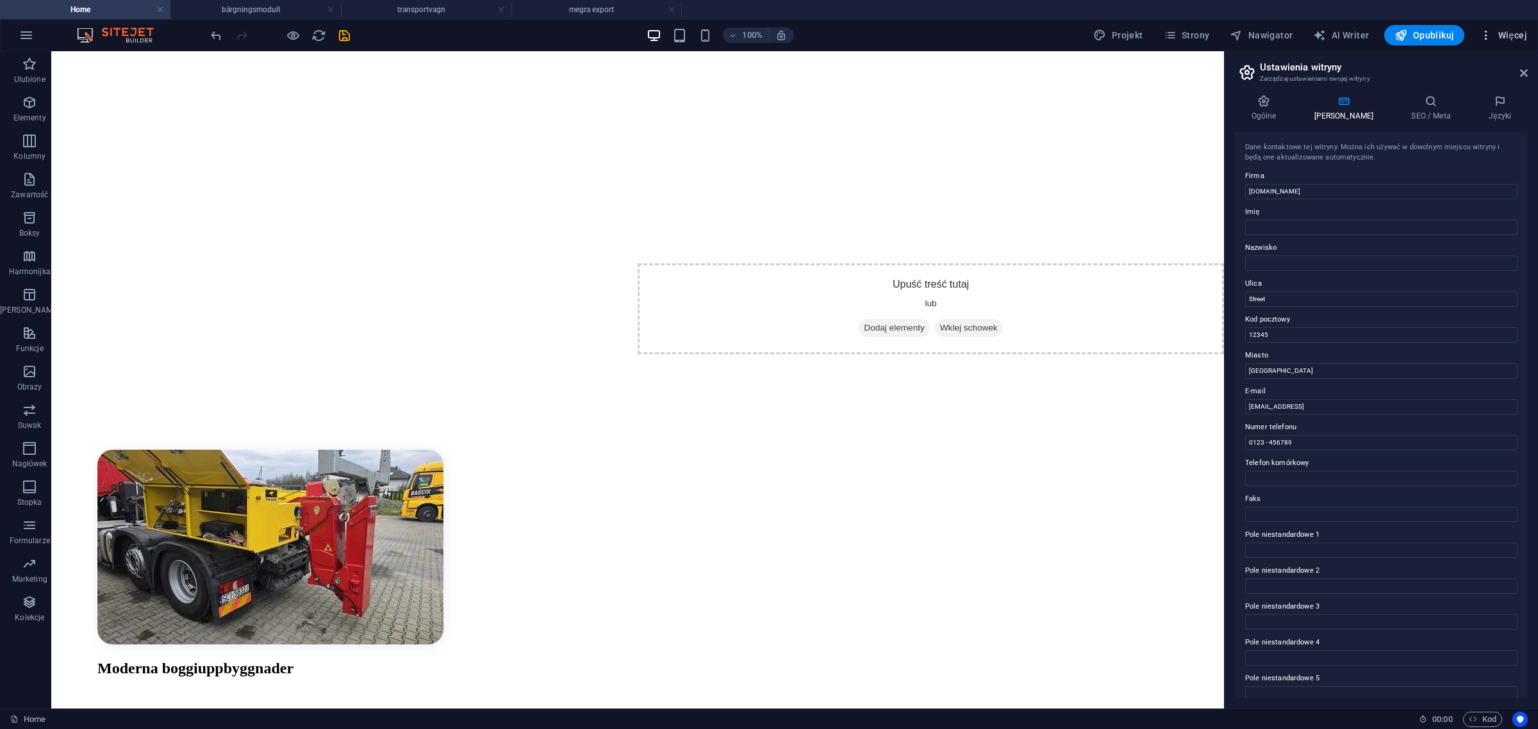
click at [1523, 35] on span "Więcej" at bounding box center [1503, 35] width 47 height 13
click at [1133, 5] on div at bounding box center [769, 364] width 1538 height 729
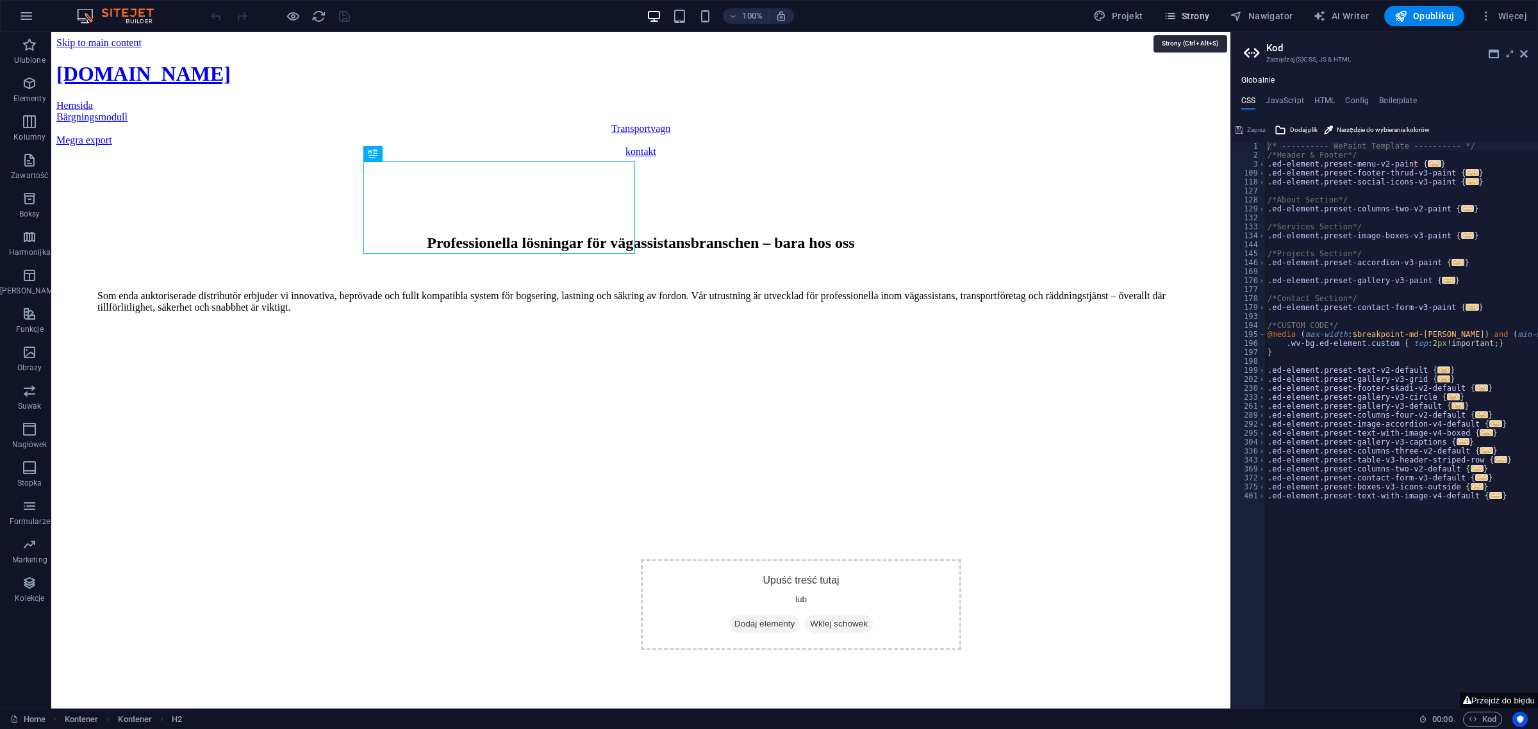
click at [1192, 15] on span "Strony" at bounding box center [1187, 16] width 46 height 13
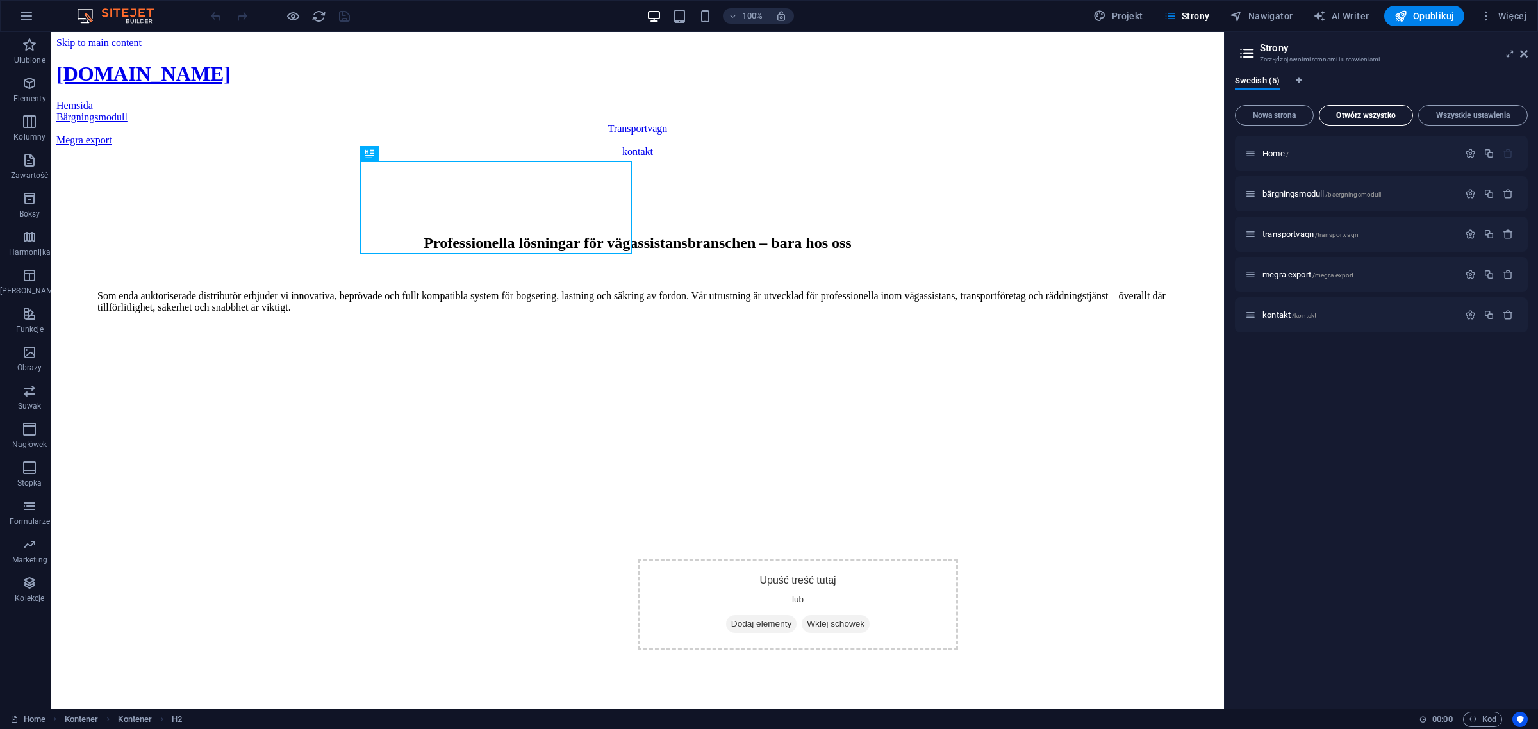
click at [1362, 109] on button "Otwórz wszystko" at bounding box center [1366, 115] width 94 height 21
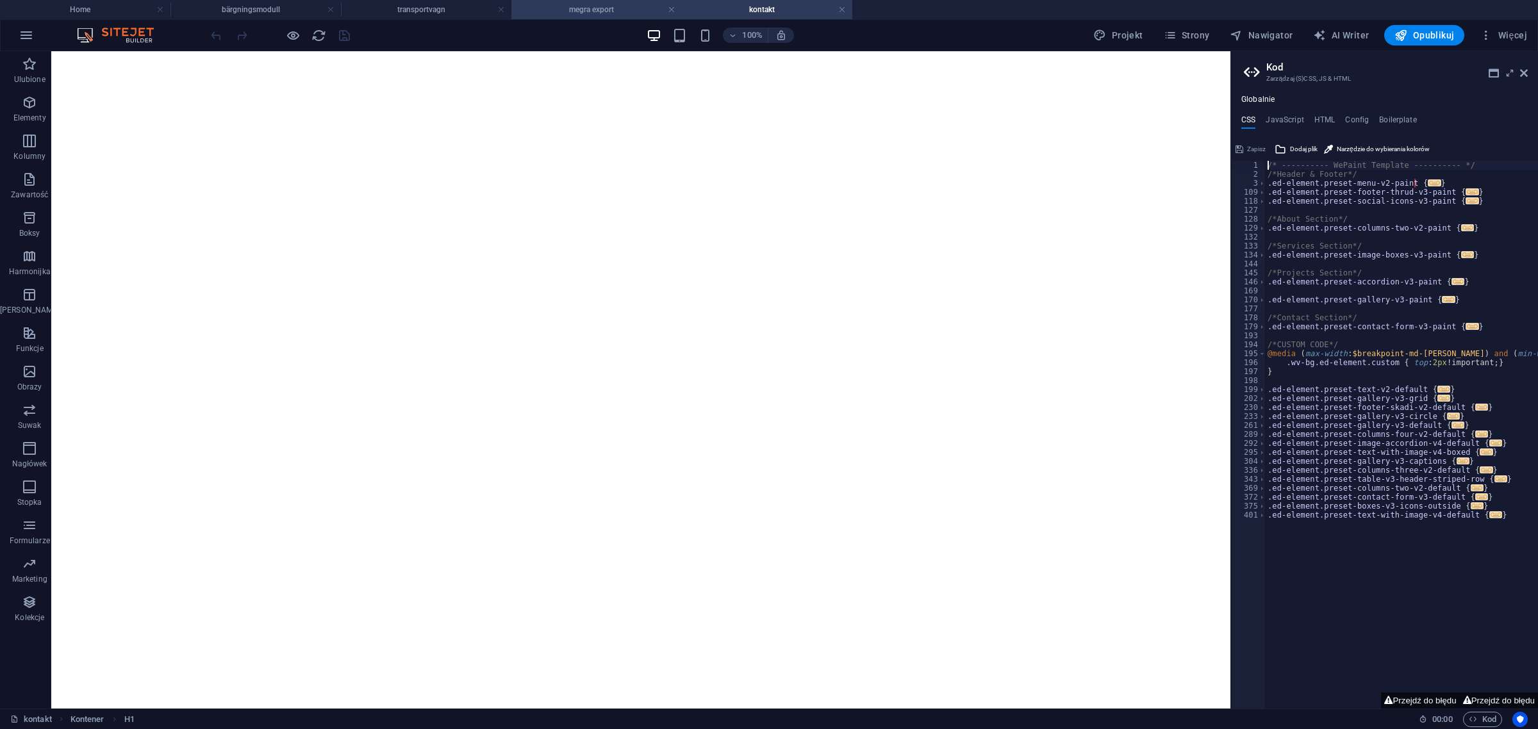
click at [587, 12] on h4 "megra export" at bounding box center [596, 10] width 170 height 14
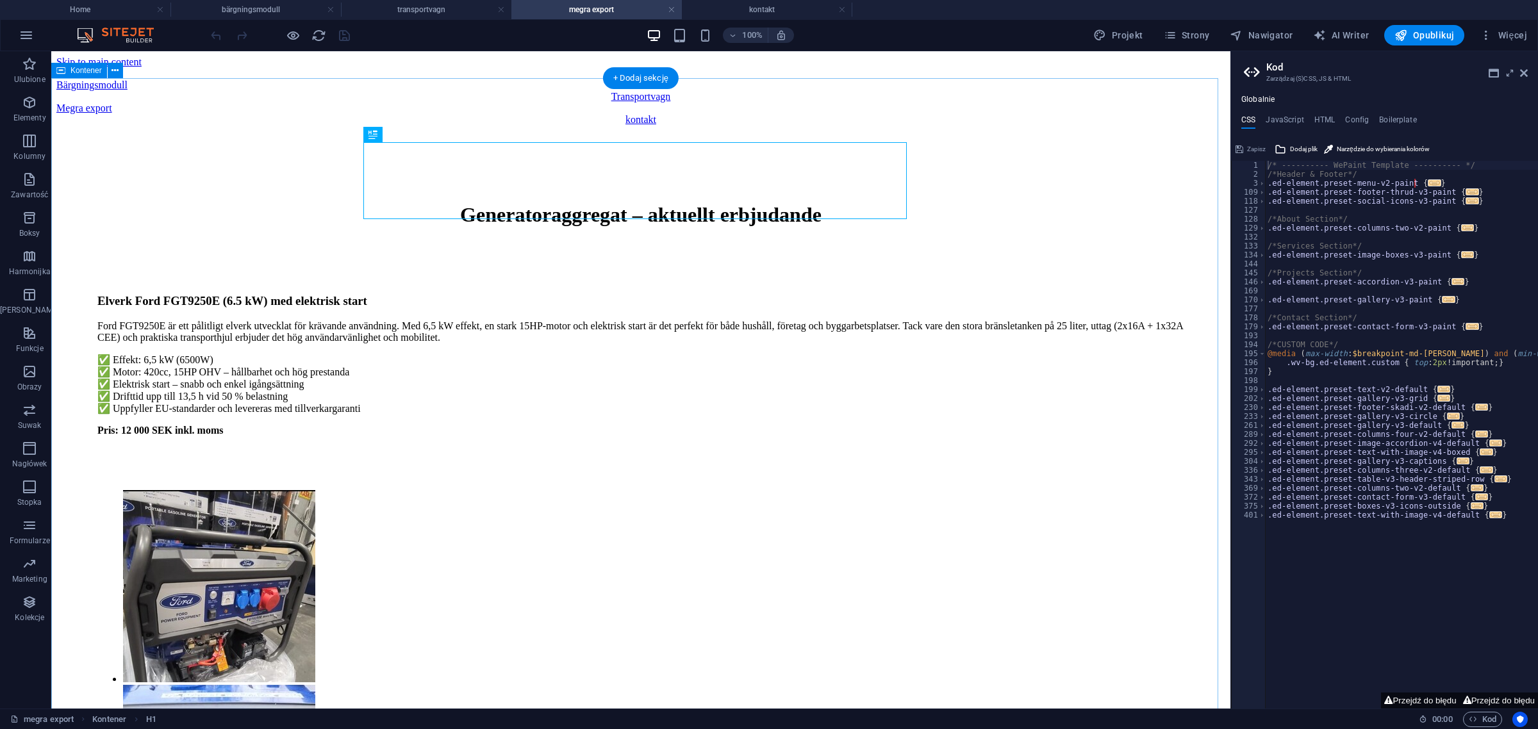
click at [629, 203] on div "Generatoraggregat – aktuellt erbjudande" at bounding box center [640, 215] width 1087 height 24
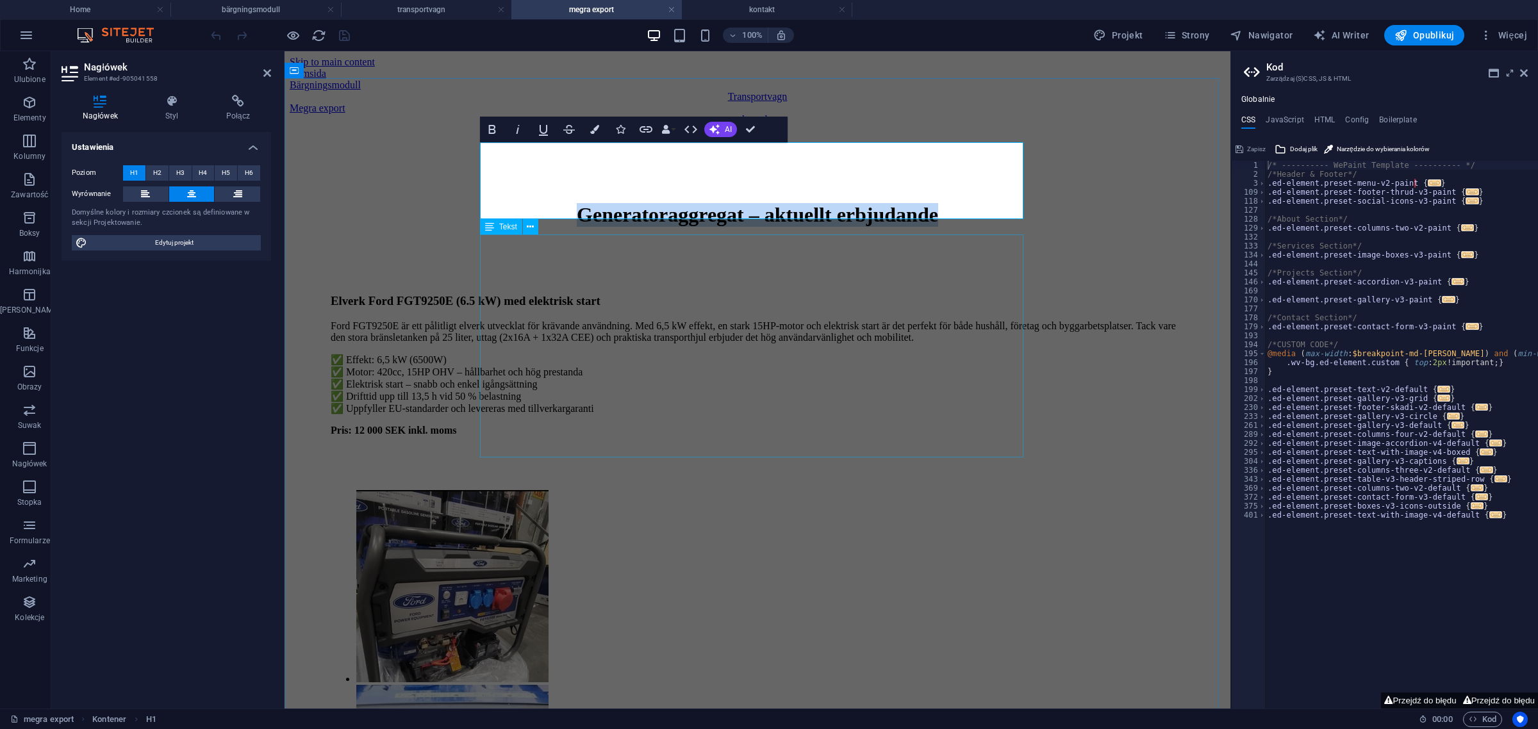
click at [664, 292] on div "Elverk Ford FGT9250E (6.5 kW) med elektrisk start Ford FGT9250E är ett pålitlig…" at bounding box center [758, 374] width 854 height 211
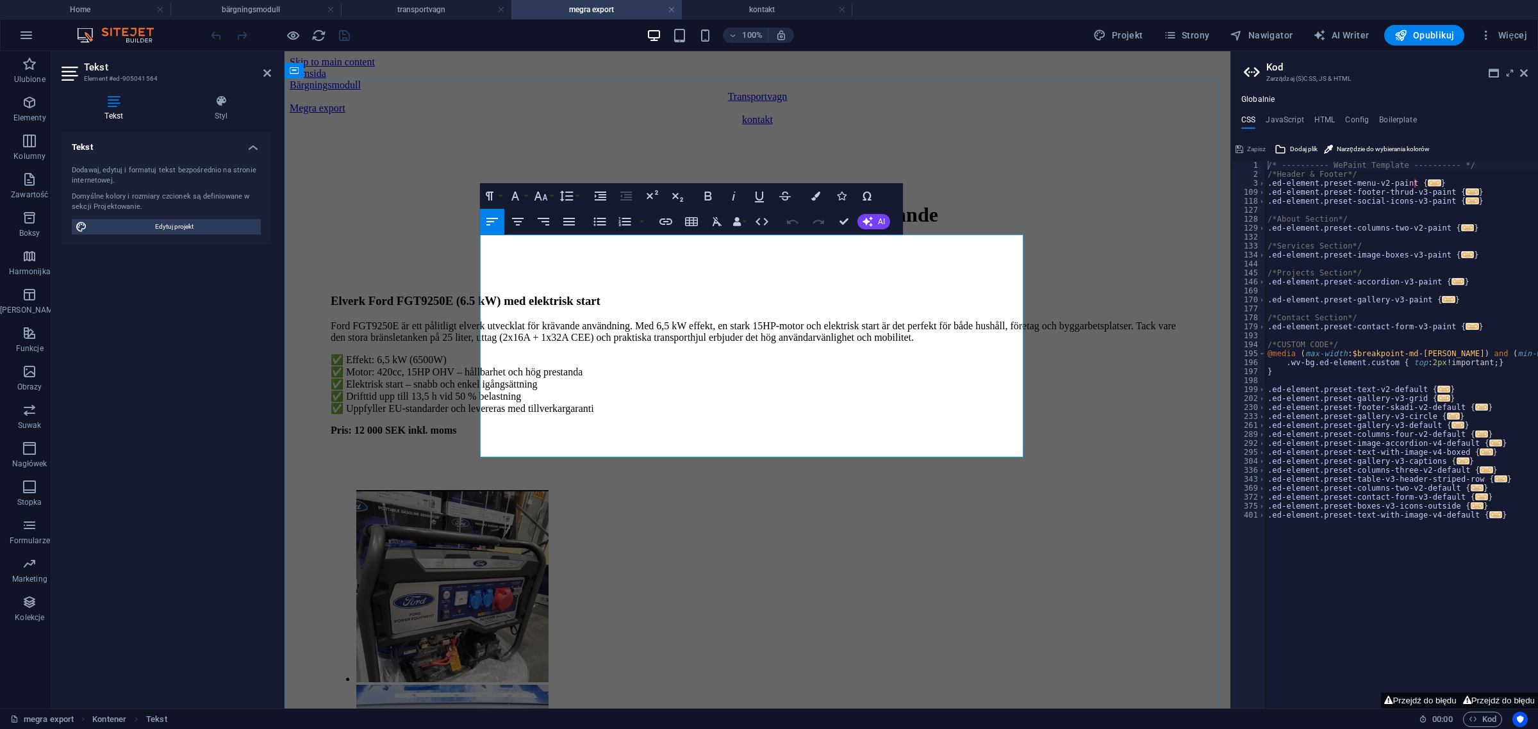
click at [629, 425] on p "Pris: 12 000 SEK inkl. moms" at bounding box center [758, 431] width 854 height 12
click at [644, 447] on p at bounding box center [758, 453] width 854 height 12
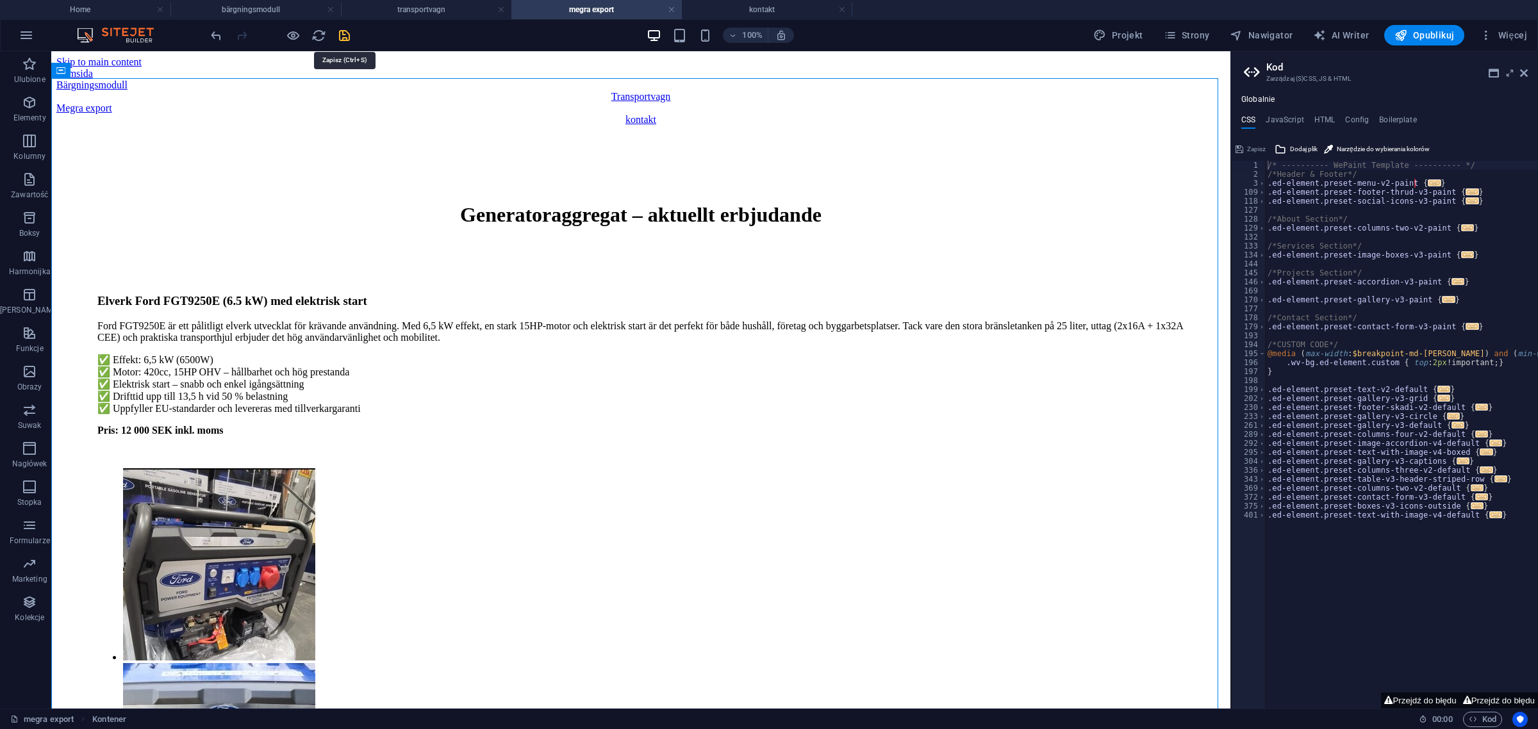
click at [343, 33] on icon "save" at bounding box center [344, 35] width 15 height 15
click at [1014, 114] on div "kontakt" at bounding box center [640, 120] width 1169 height 12
click at [1529, 72] on aside "Kod Zarządzaj (S)CSS, JS & HTML Globalnie CSS JavaScript HTML Config Boilerplat…" at bounding box center [1384, 379] width 308 height 657
click at [743, 12] on h4 "kontakt" at bounding box center [767, 10] width 170 height 14
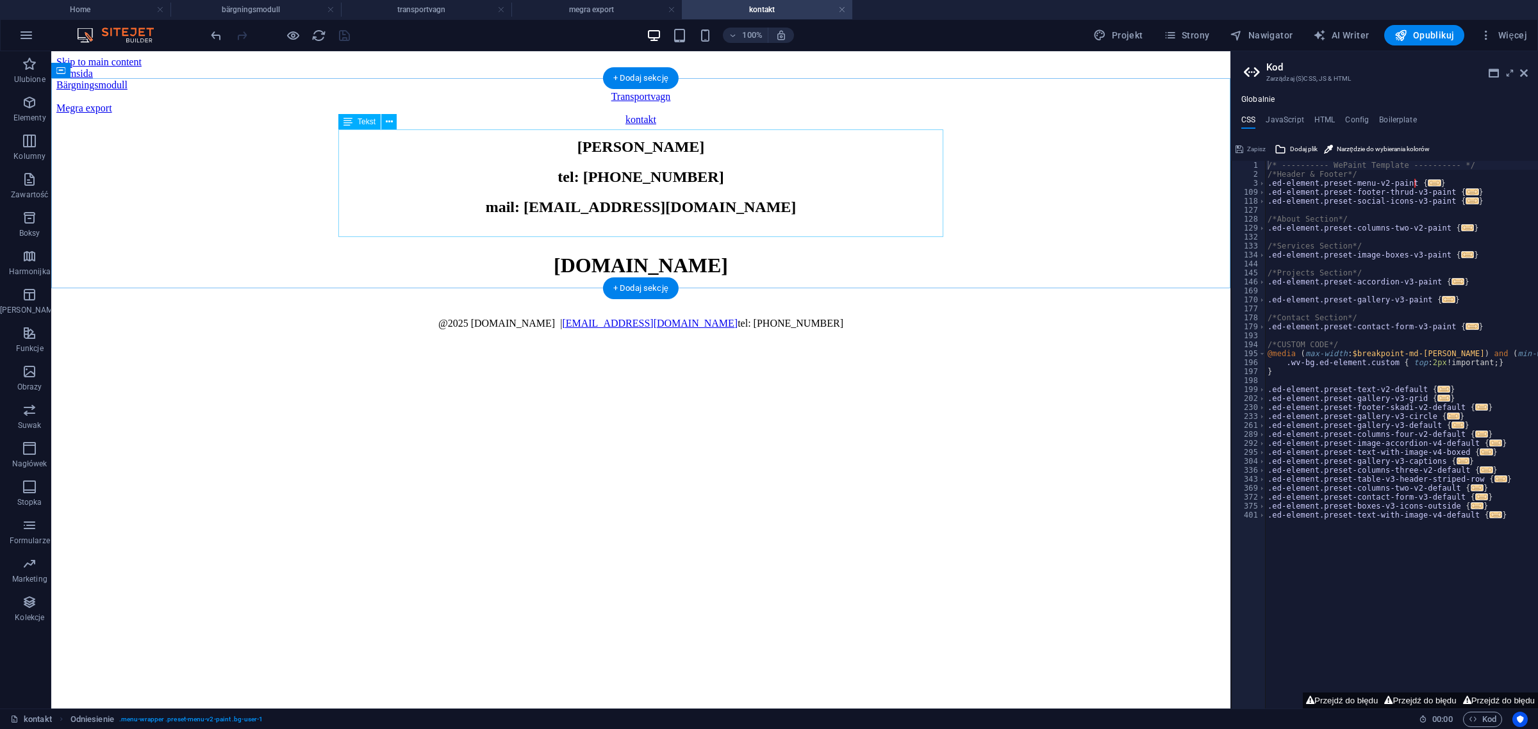
click at [596, 174] on div "[PERSON_NAME] tel: [PHONE_NUMBER] mail: [EMAIL_ADDRESS][DOMAIN_NAME]" at bounding box center [640, 189] width 1169 height 102
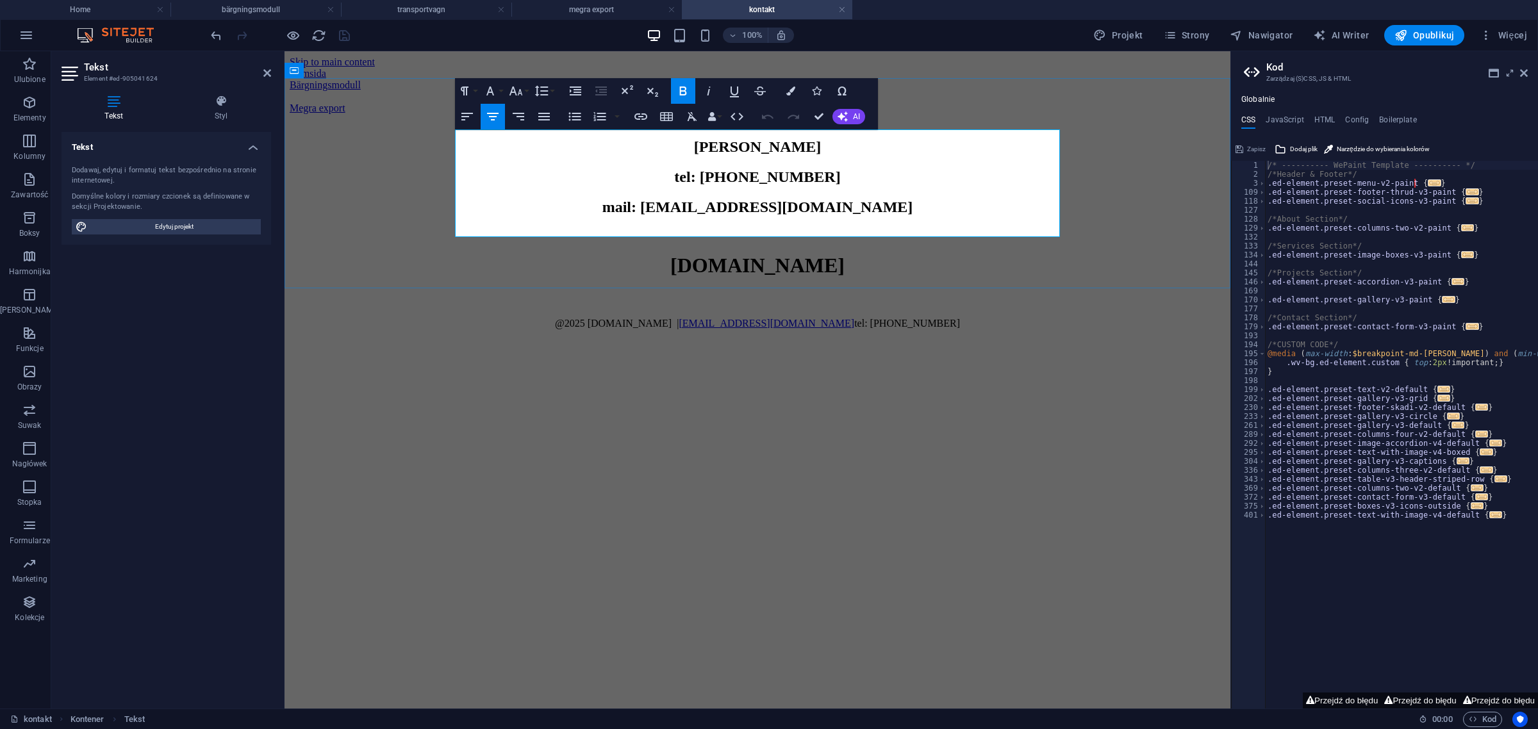
click at [712, 174] on strong "tel: [PHONE_NUMBER]" at bounding box center [757, 177] width 166 height 17
click at [712, 174] on strong "mob0700 483 253" at bounding box center [756, 177] width 113 height 17
click at [1125, 201] on div "[PERSON_NAME] mob: 0700 483 253 mail: [EMAIL_ADDRESS][DOMAIN_NAME]" at bounding box center [758, 189] width 936 height 102
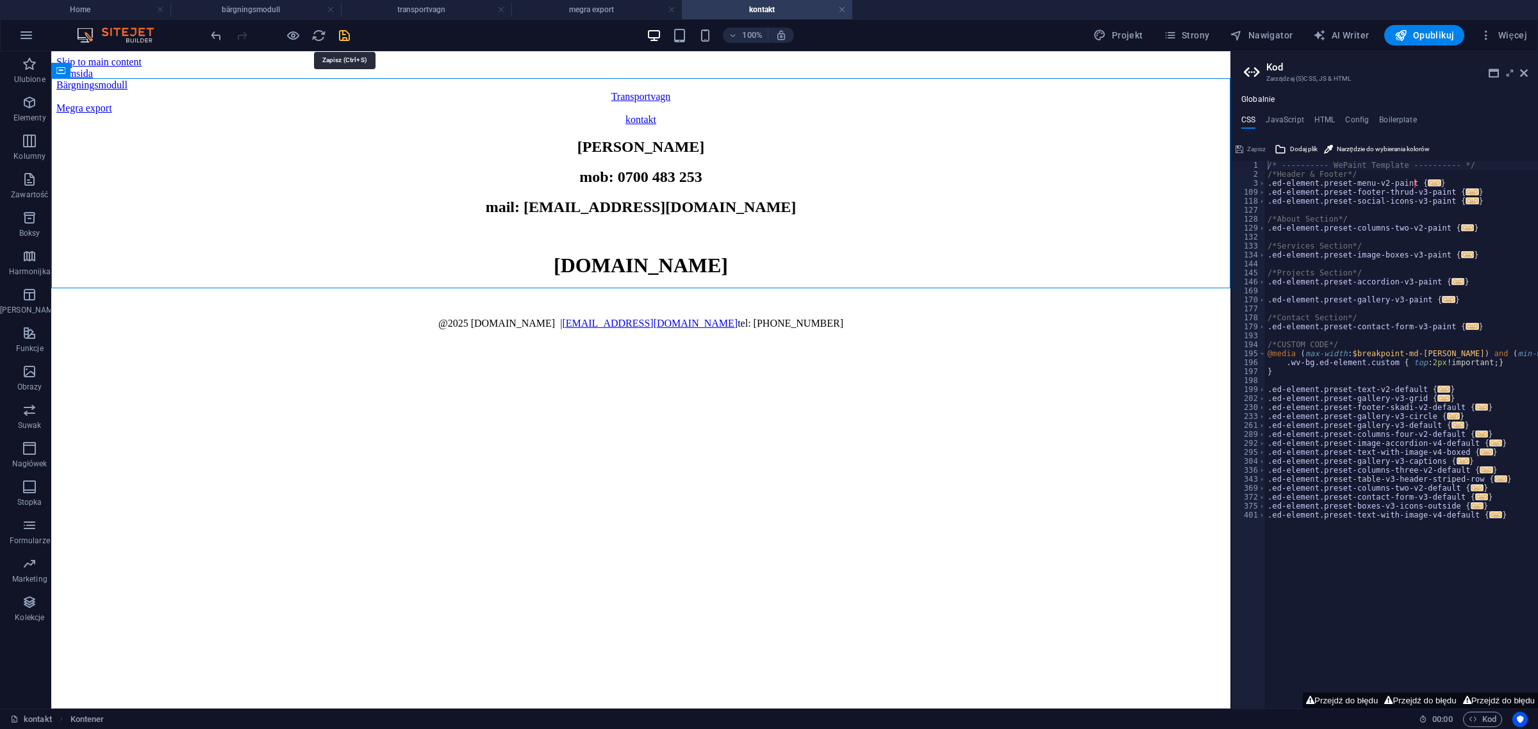
click at [340, 33] on icon "save" at bounding box center [344, 35] width 15 height 15
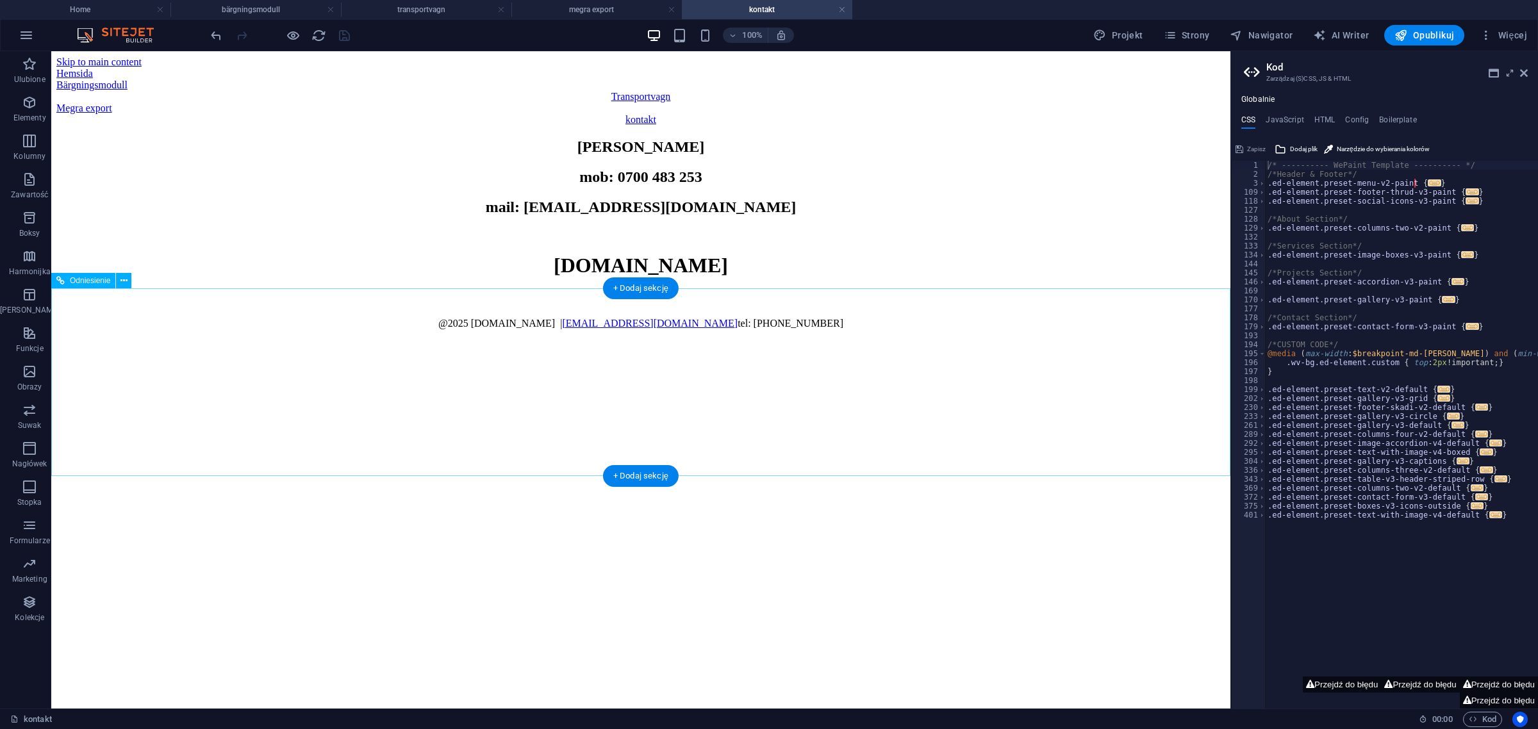
click at [737, 351] on div "@2025 [DOMAIN_NAME] | [DOMAIN_NAME][EMAIL_ADDRESS][DOMAIN_NAME] tel: [PHONE_NUM…" at bounding box center [640, 334] width 1169 height 33
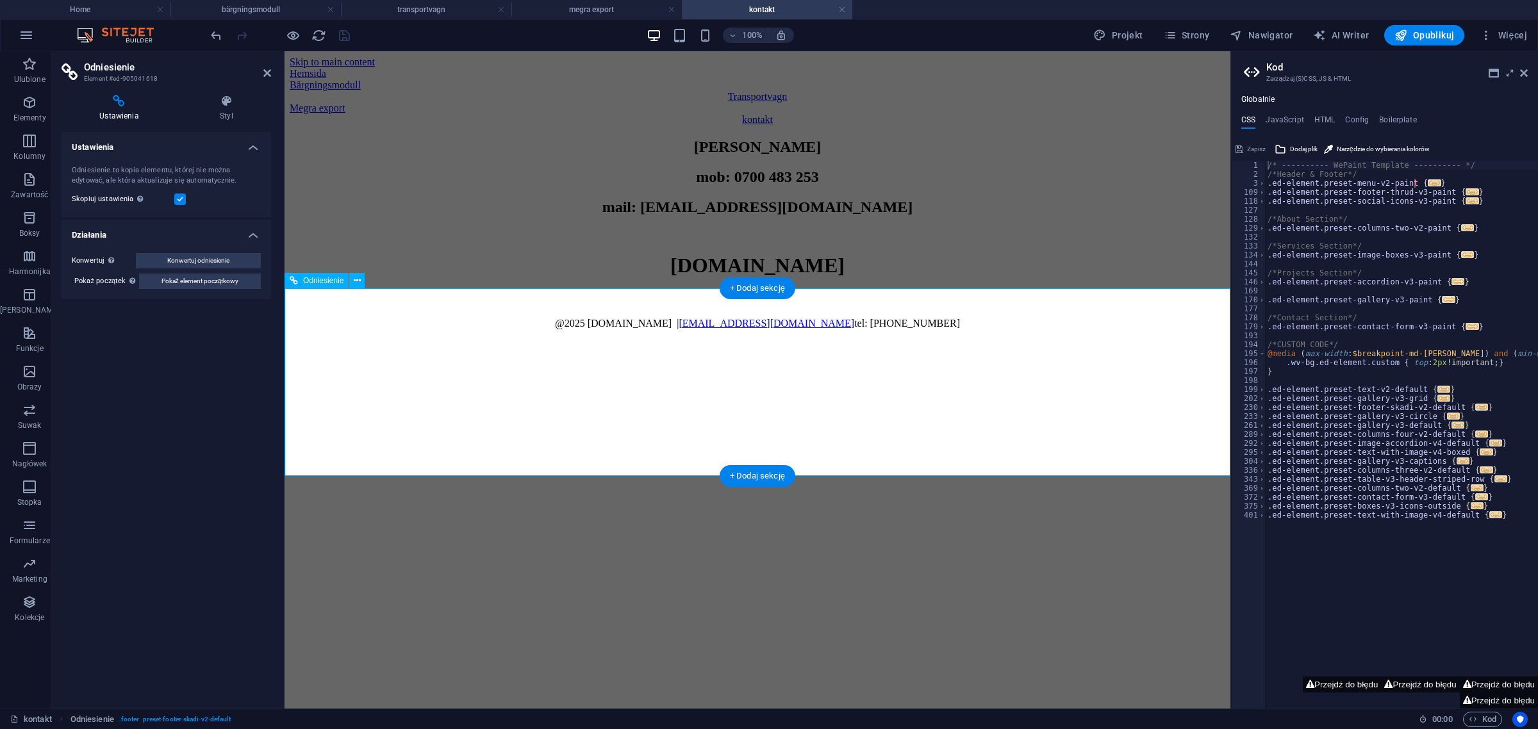
click at [837, 351] on div "@2025 [DOMAIN_NAME] | [DOMAIN_NAME][EMAIL_ADDRESS][DOMAIN_NAME] tel: [PHONE_NUM…" at bounding box center [758, 334] width 936 height 33
click at [227, 111] on h4 "Styl" at bounding box center [226, 108] width 89 height 27
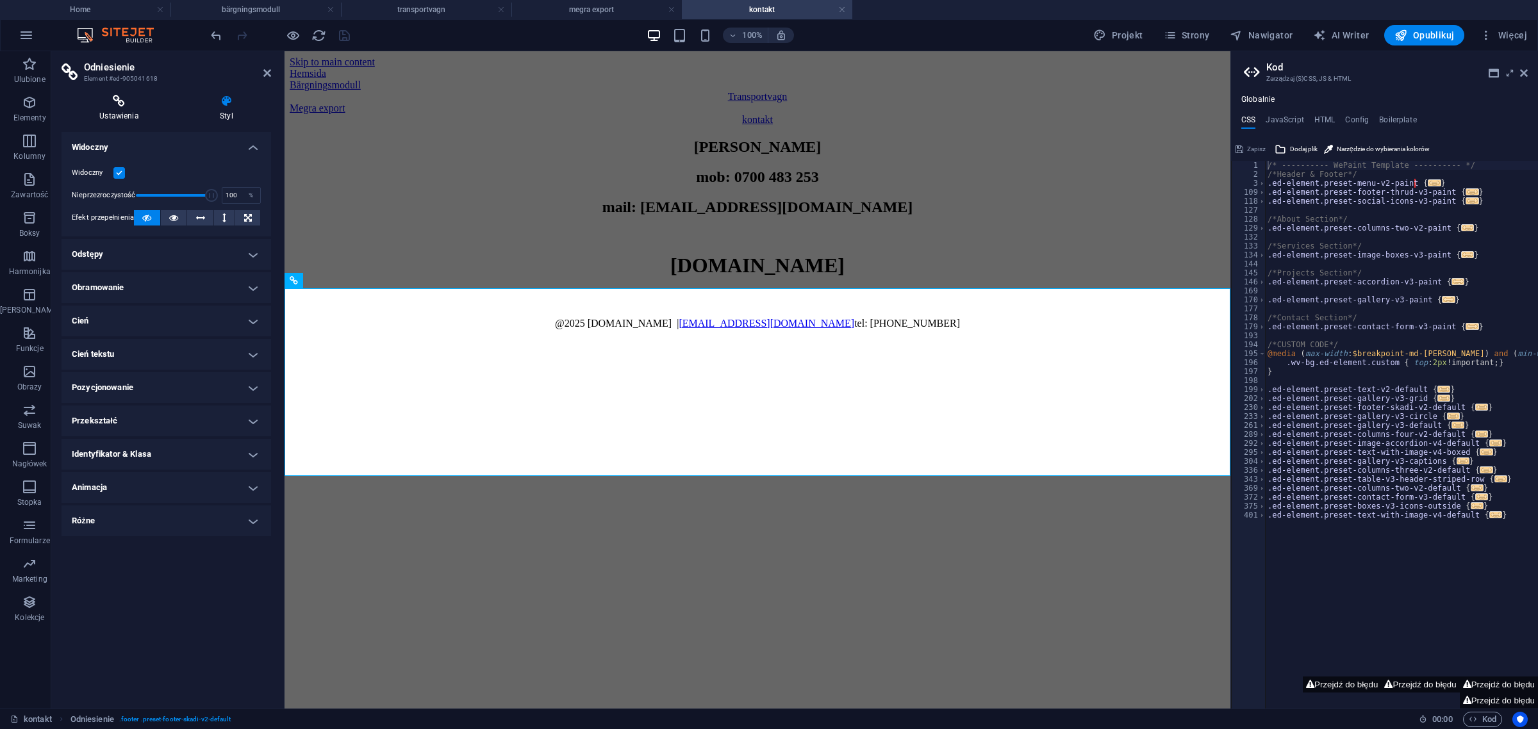
click at [119, 103] on icon at bounding box center [119, 101] width 115 height 13
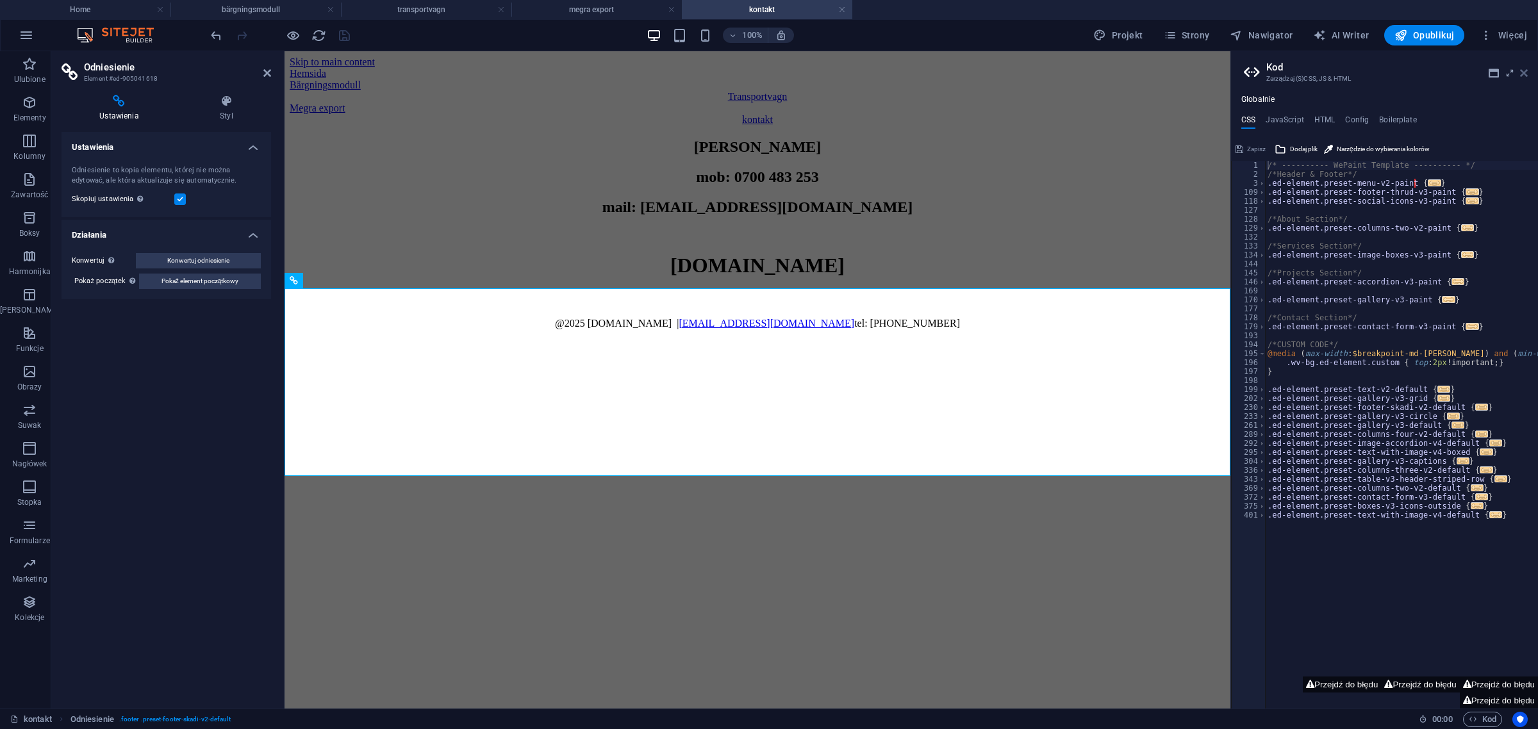
click at [1526, 70] on icon at bounding box center [1524, 73] width 8 height 10
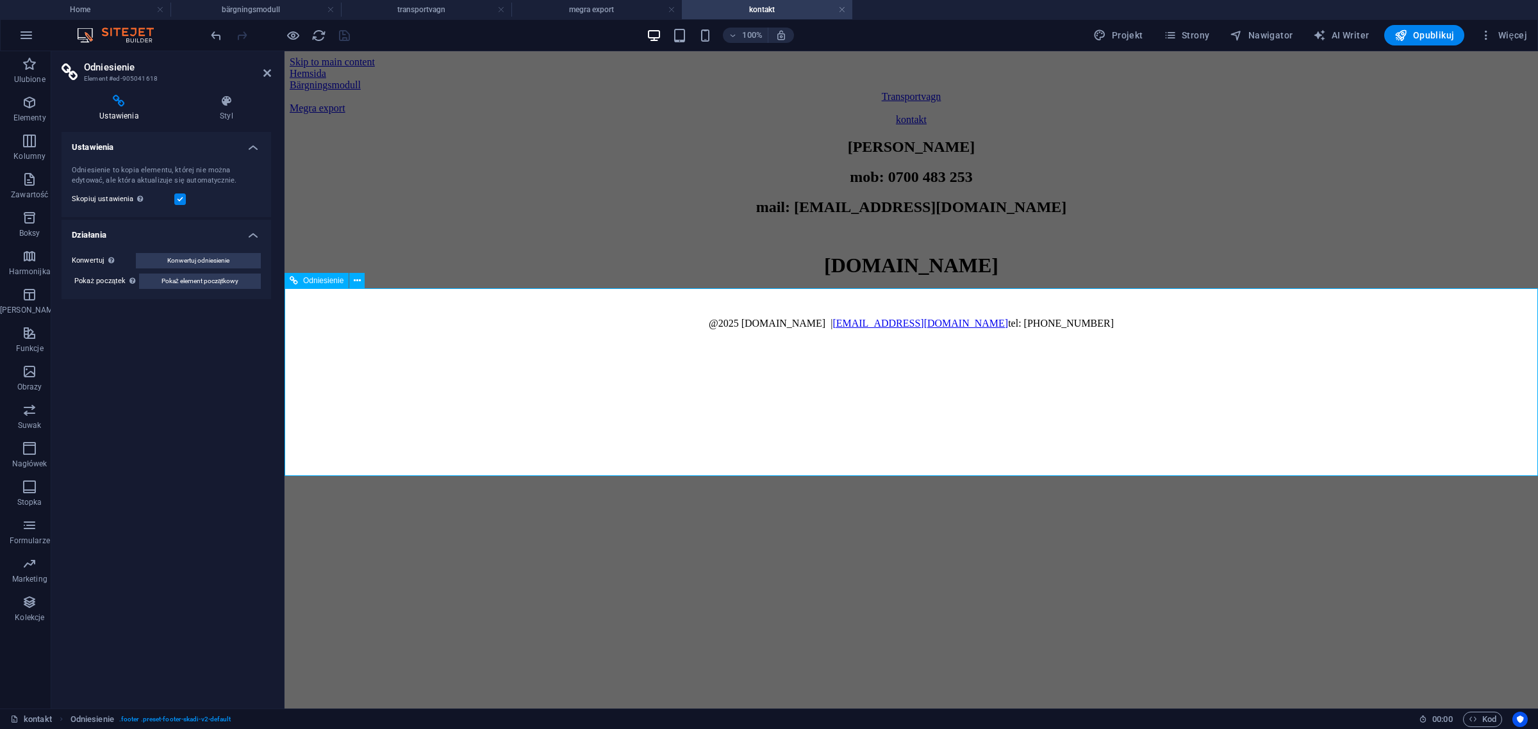
click at [936, 351] on div "@2025 [DOMAIN_NAME] | [DOMAIN_NAME][EMAIL_ADDRESS][DOMAIN_NAME] tel: [PHONE_NUM…" at bounding box center [911, 334] width 1243 height 33
click at [326, 280] on span "Odniesienie" at bounding box center [323, 281] width 40 height 8
click at [356, 283] on icon at bounding box center [357, 280] width 7 height 13
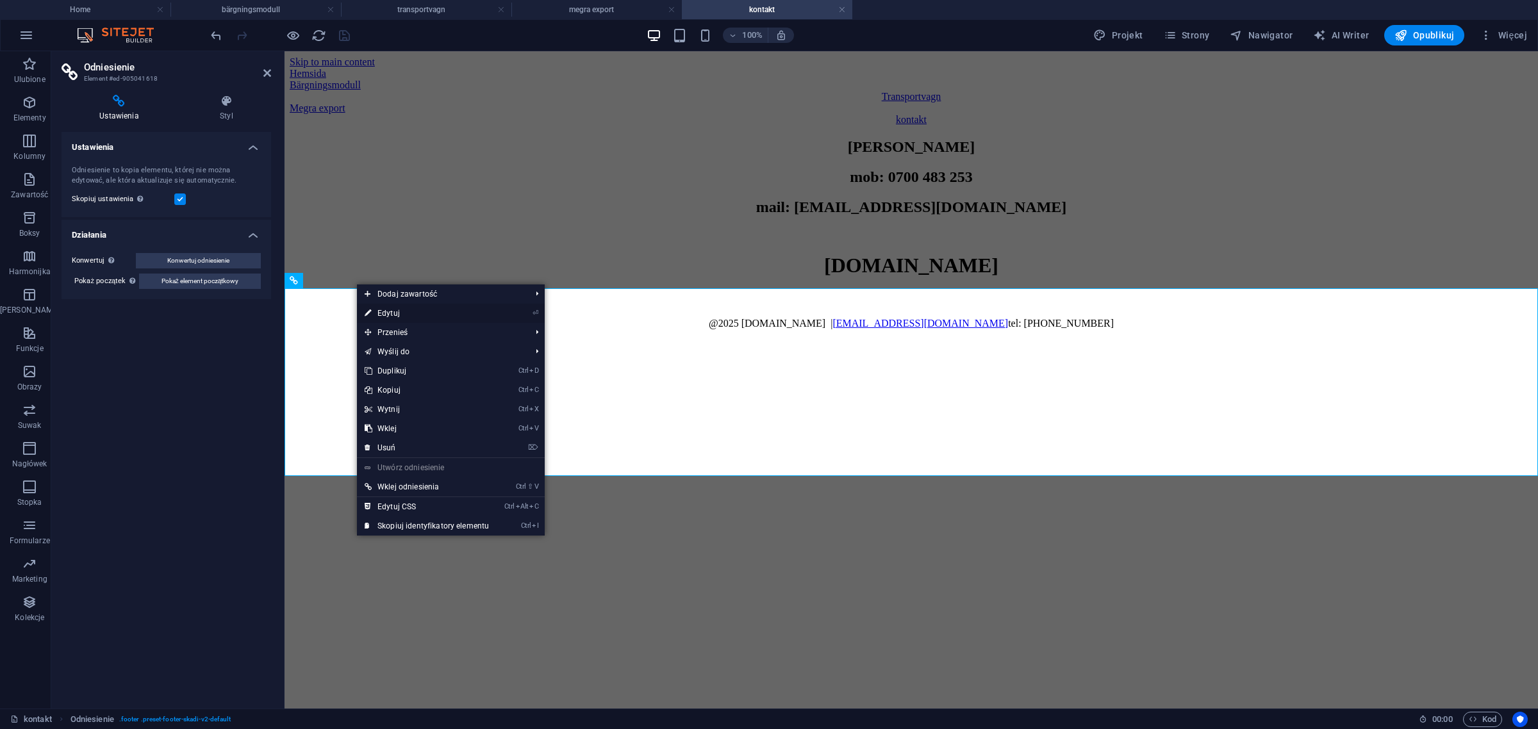
click at [376, 310] on link "⏎ Edytuj" at bounding box center [427, 313] width 140 height 19
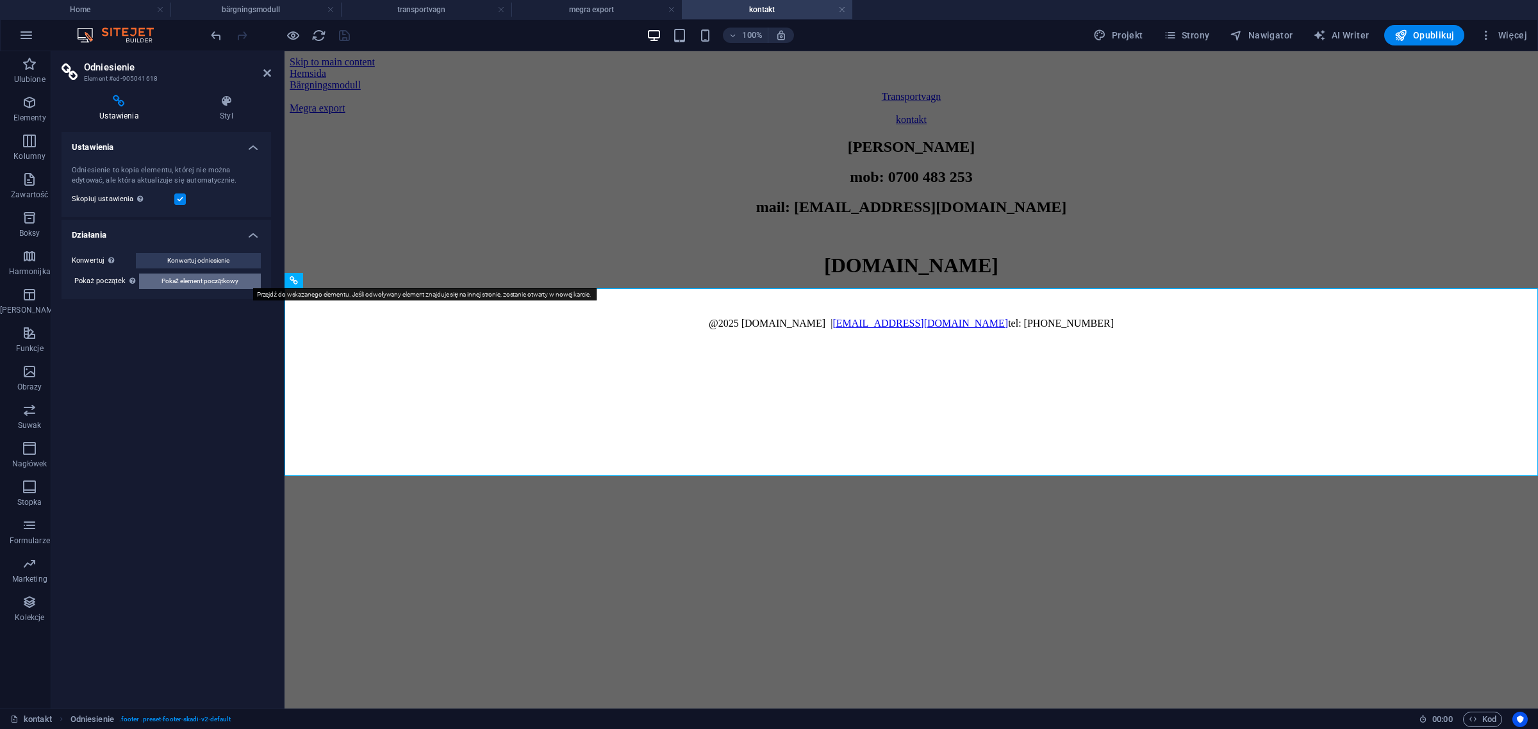
click at [174, 280] on span "Pokaż element początkowy" at bounding box center [200, 281] width 78 height 15
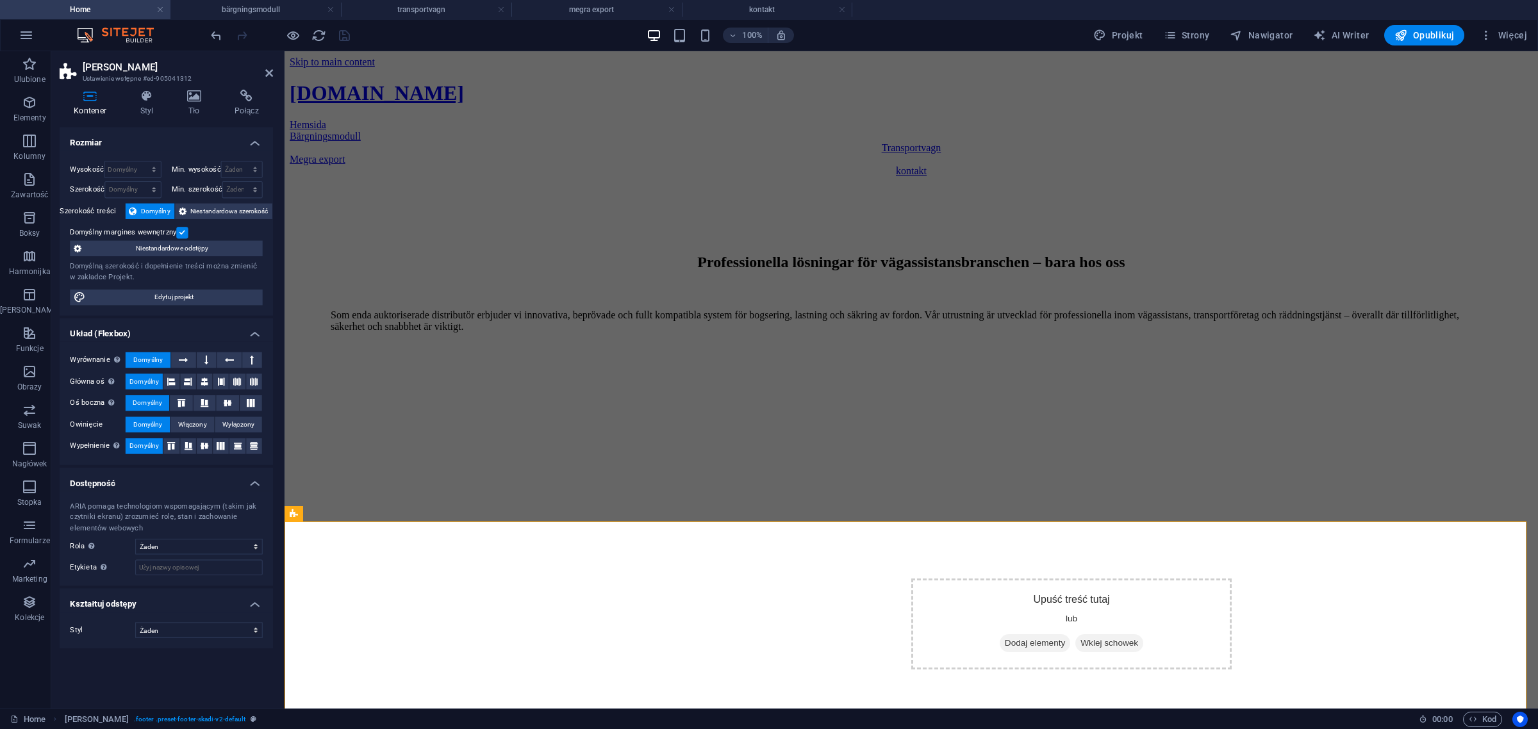
scroll to position [5446, 0]
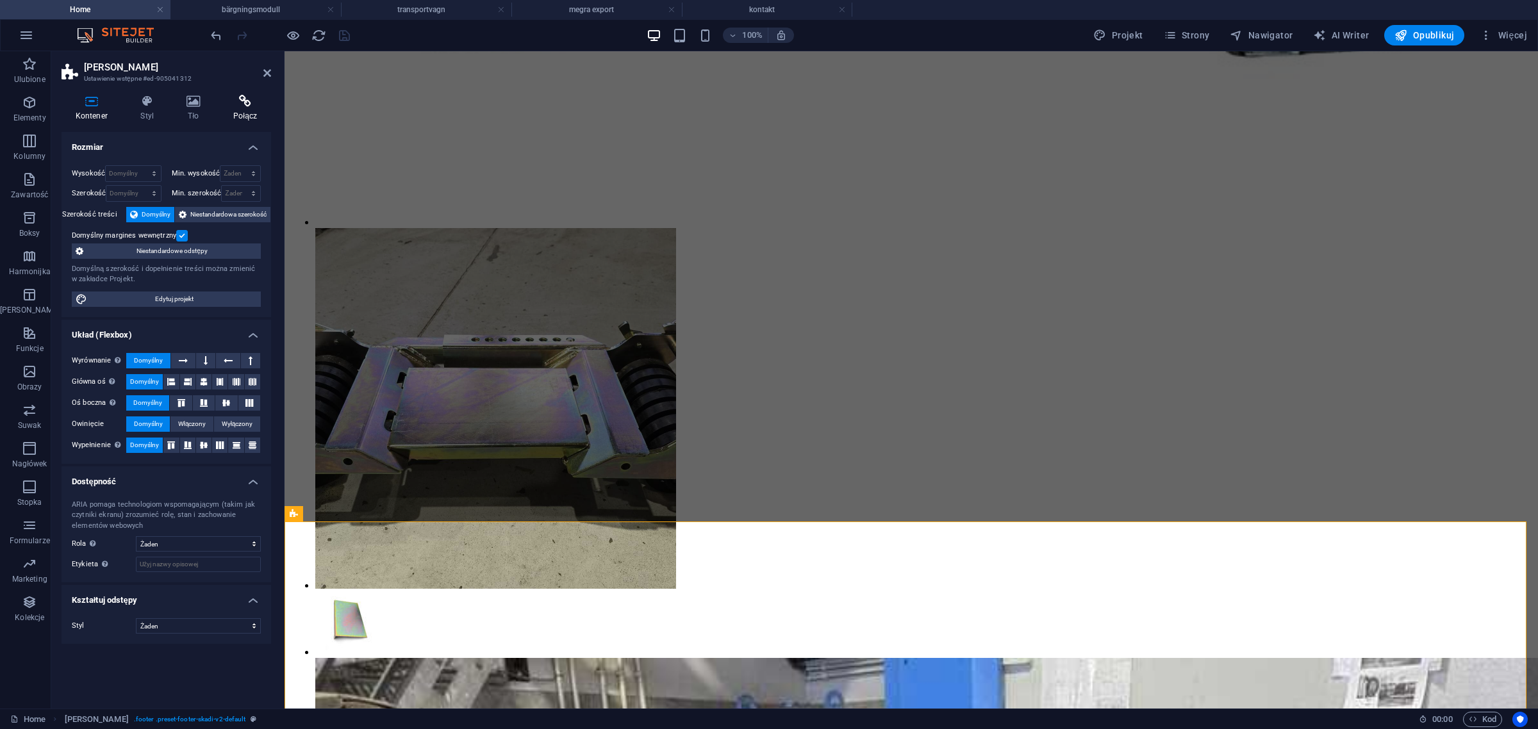
click at [254, 110] on h4 "Połącz" at bounding box center [245, 108] width 52 height 27
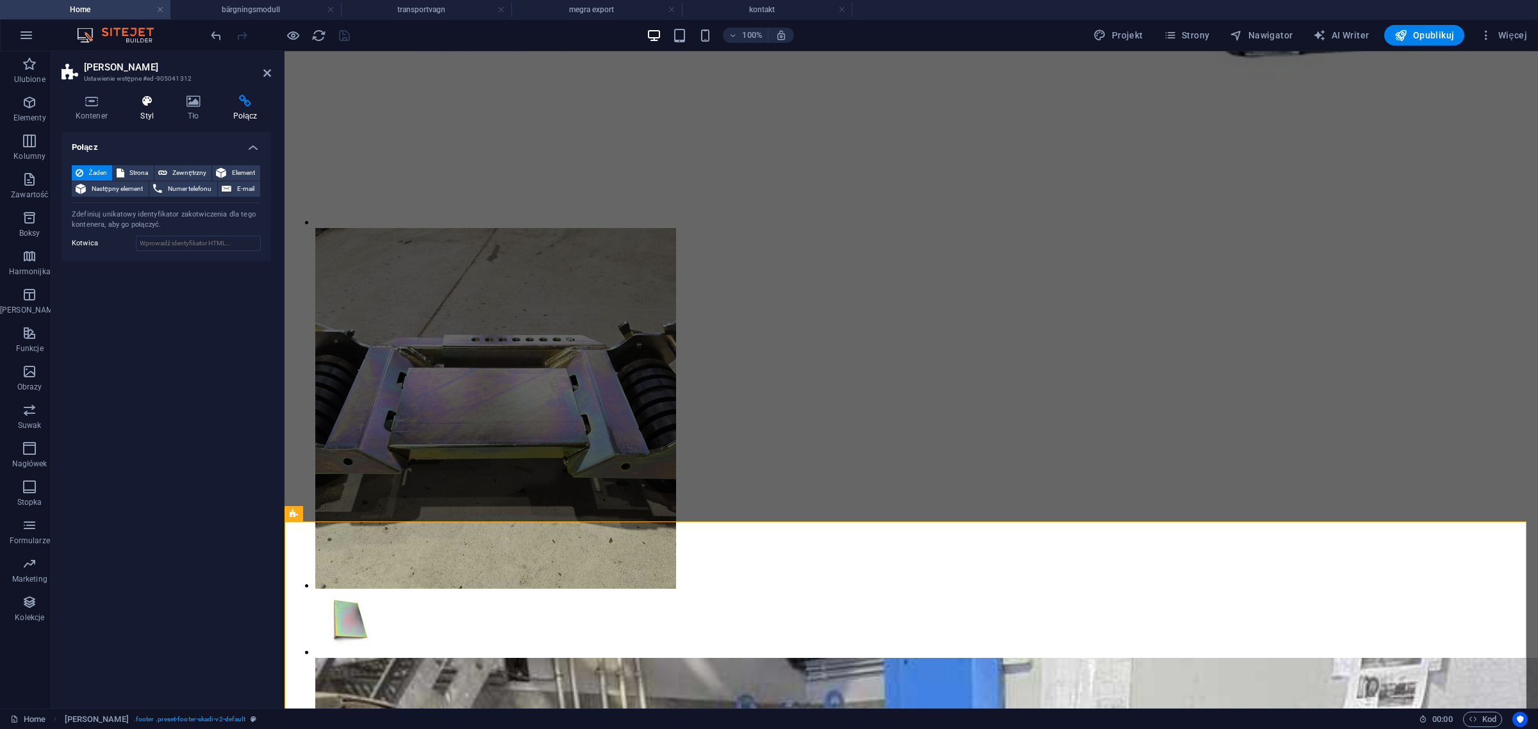
click at [151, 98] on icon at bounding box center [147, 101] width 41 height 13
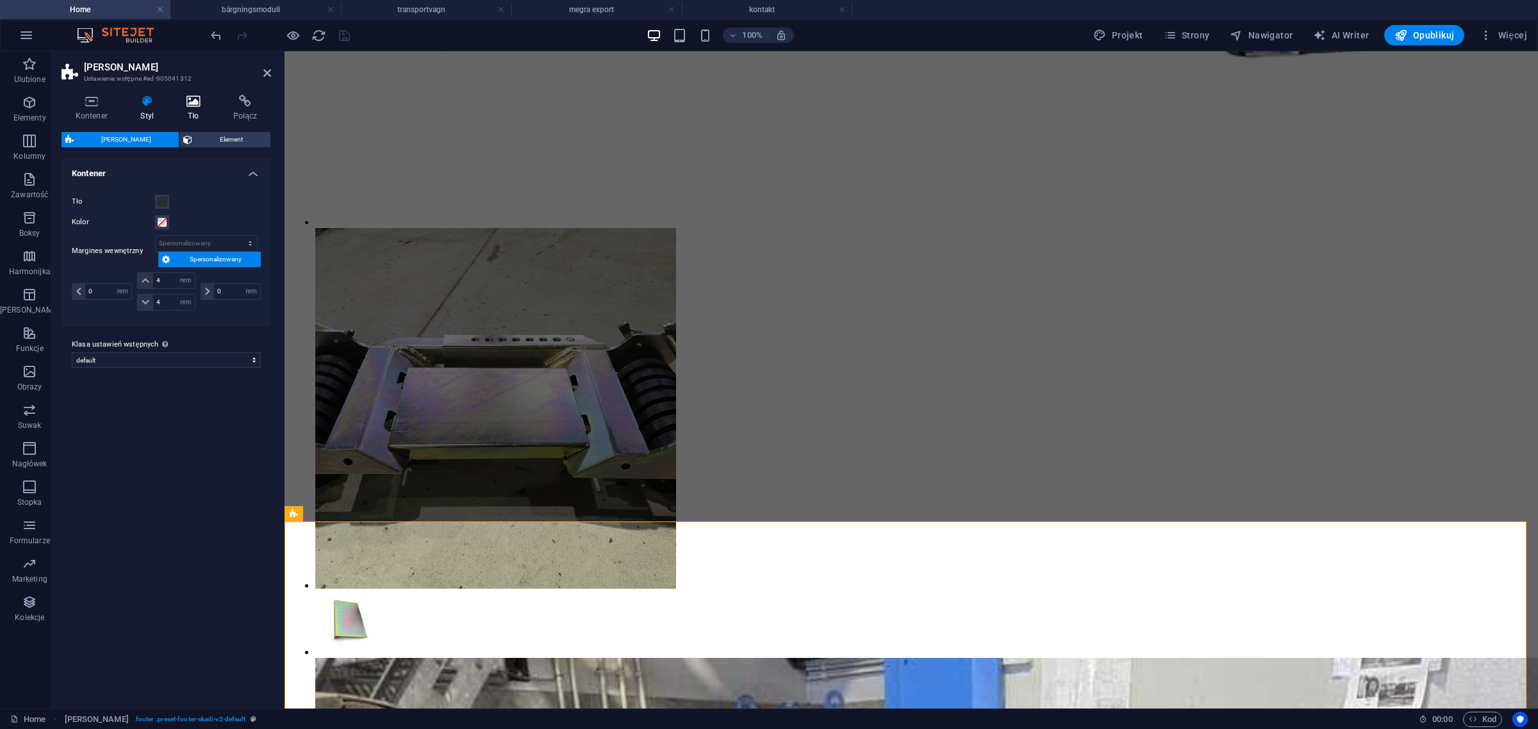
click at [190, 109] on h4 "Tło" at bounding box center [196, 108] width 47 height 27
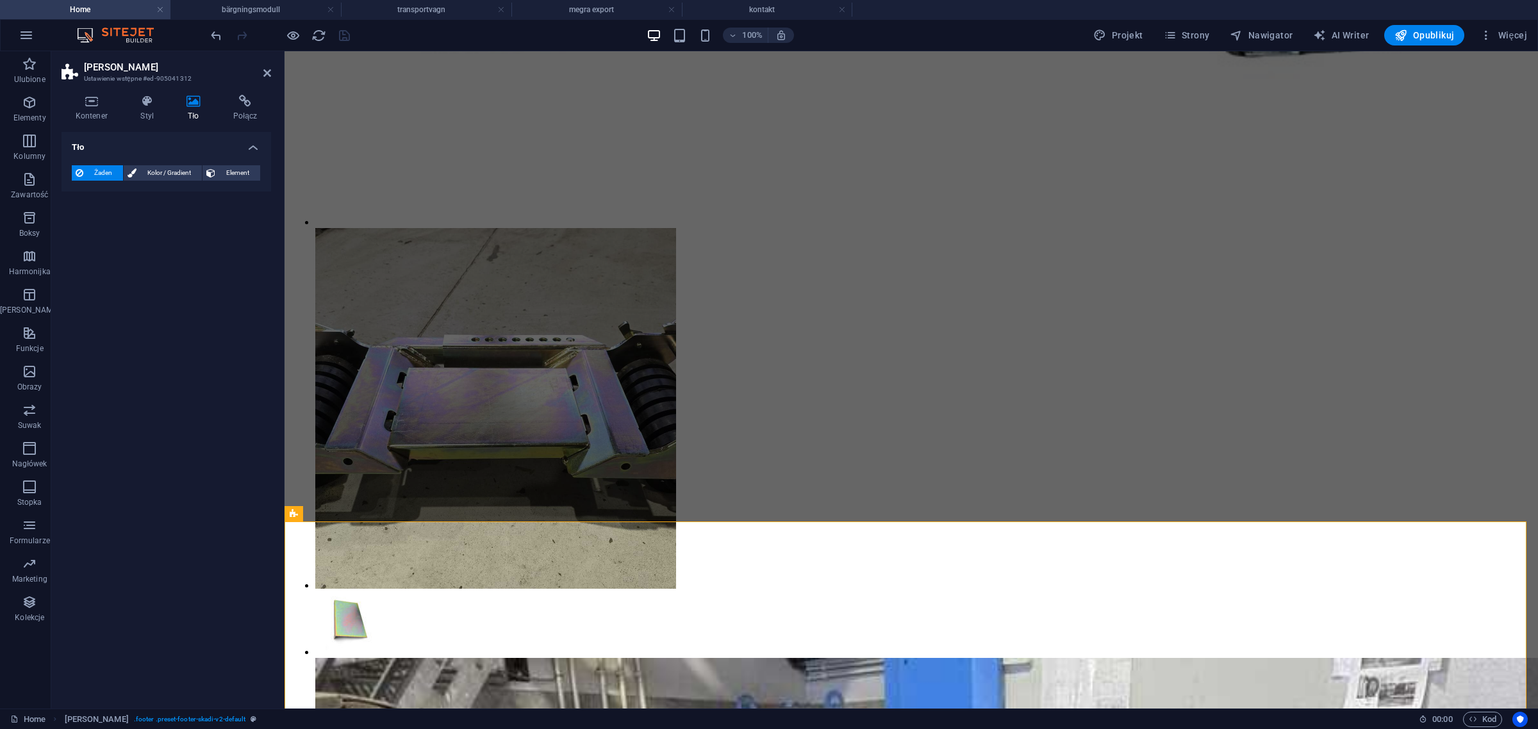
click at [91, 94] on div "Kontener Styl Tło Połącz Rozmiar Wysokość Domyślny px rem % vh vw Min. wysokość…" at bounding box center [166, 397] width 230 height 624
click at [90, 108] on h4 "Kontener" at bounding box center [94, 108] width 65 height 27
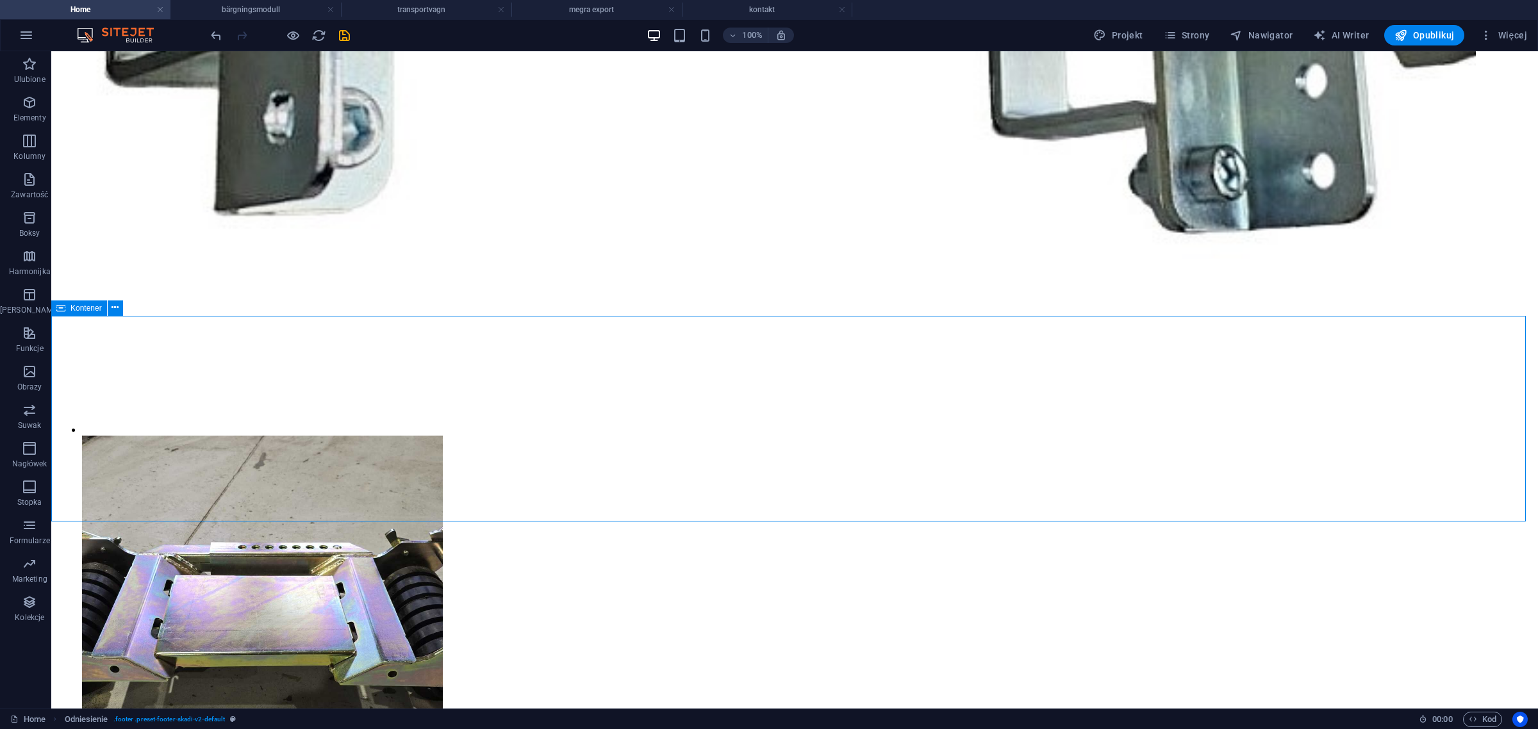
click at [346, 34] on icon "save" at bounding box center [344, 35] width 15 height 15
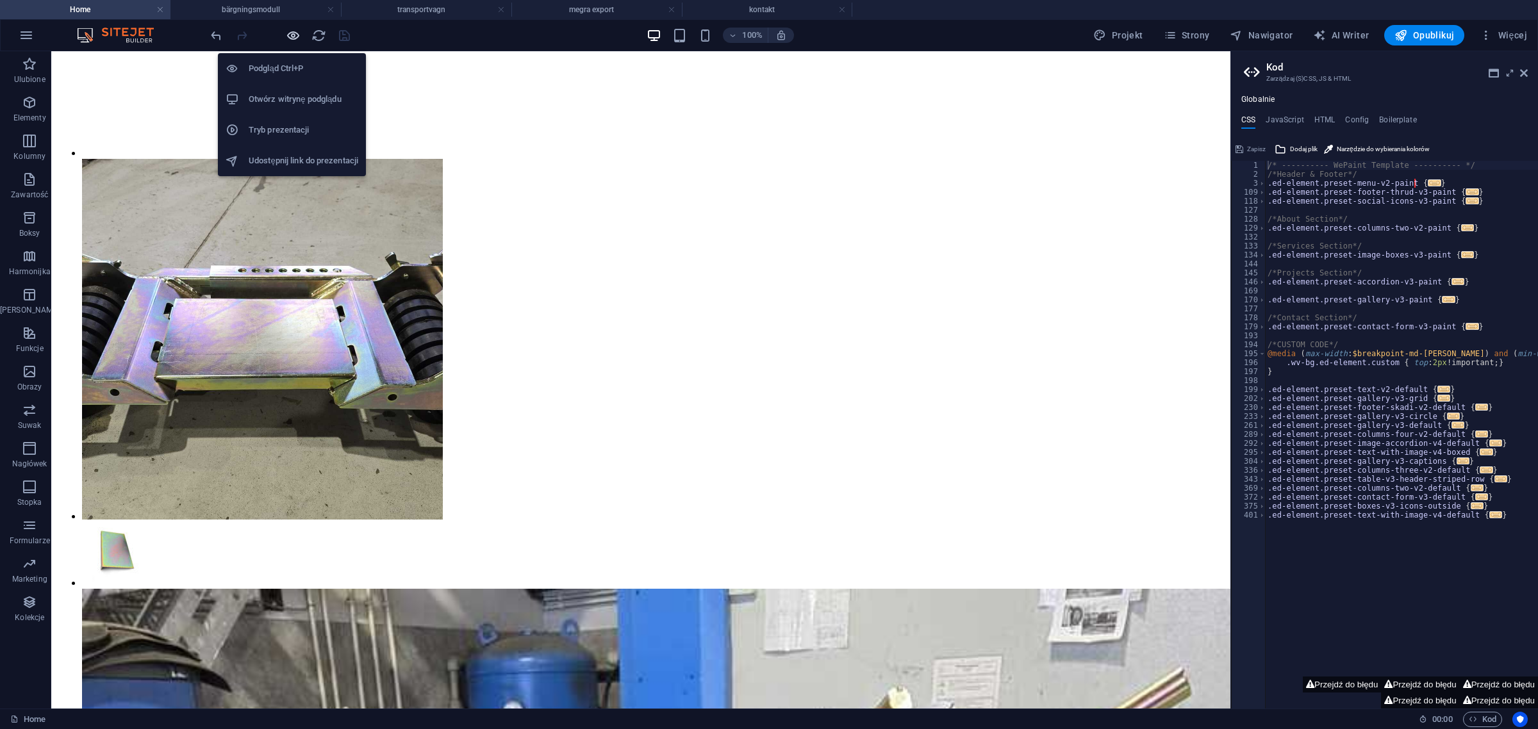
click at [292, 35] on icon "button" at bounding box center [293, 35] width 15 height 15
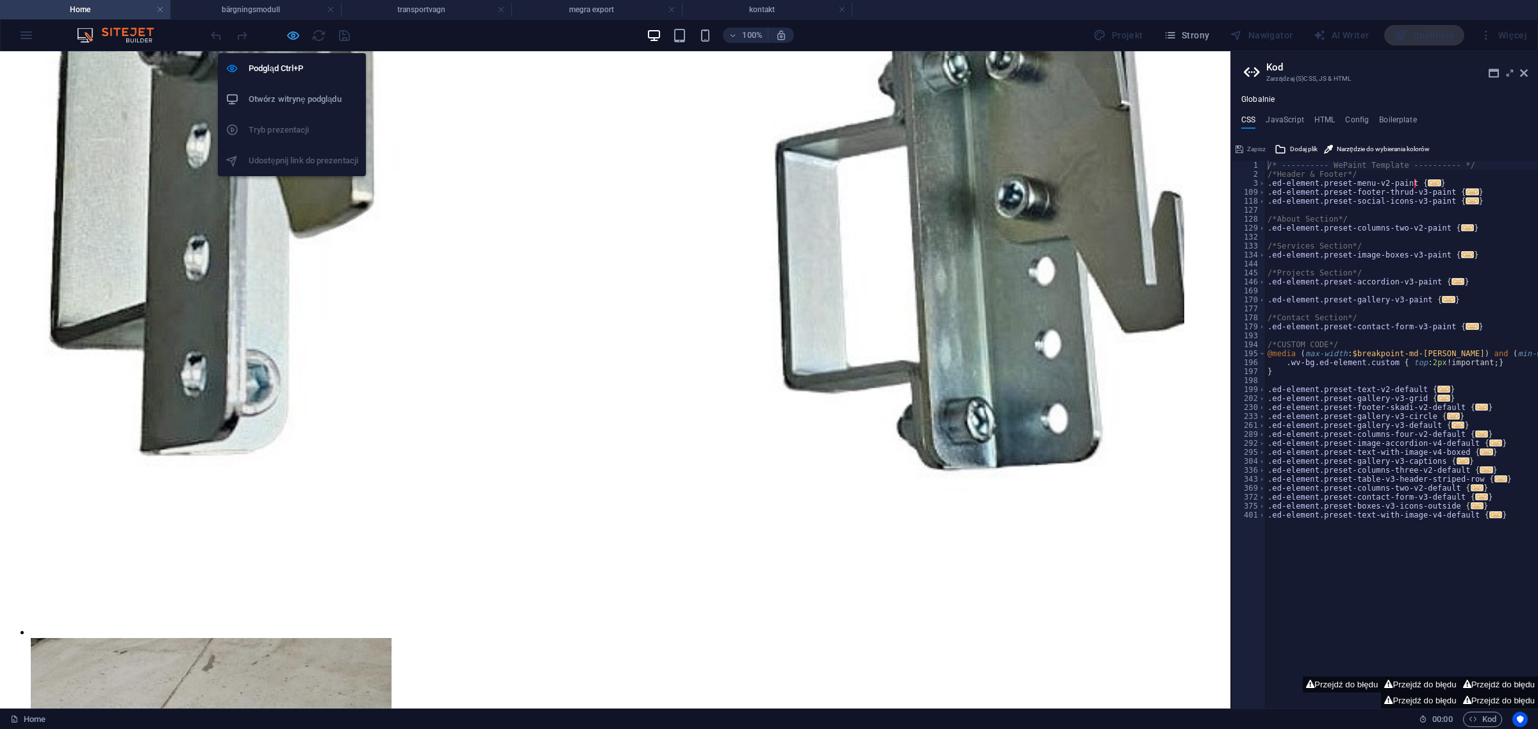
scroll to position [5234, 0]
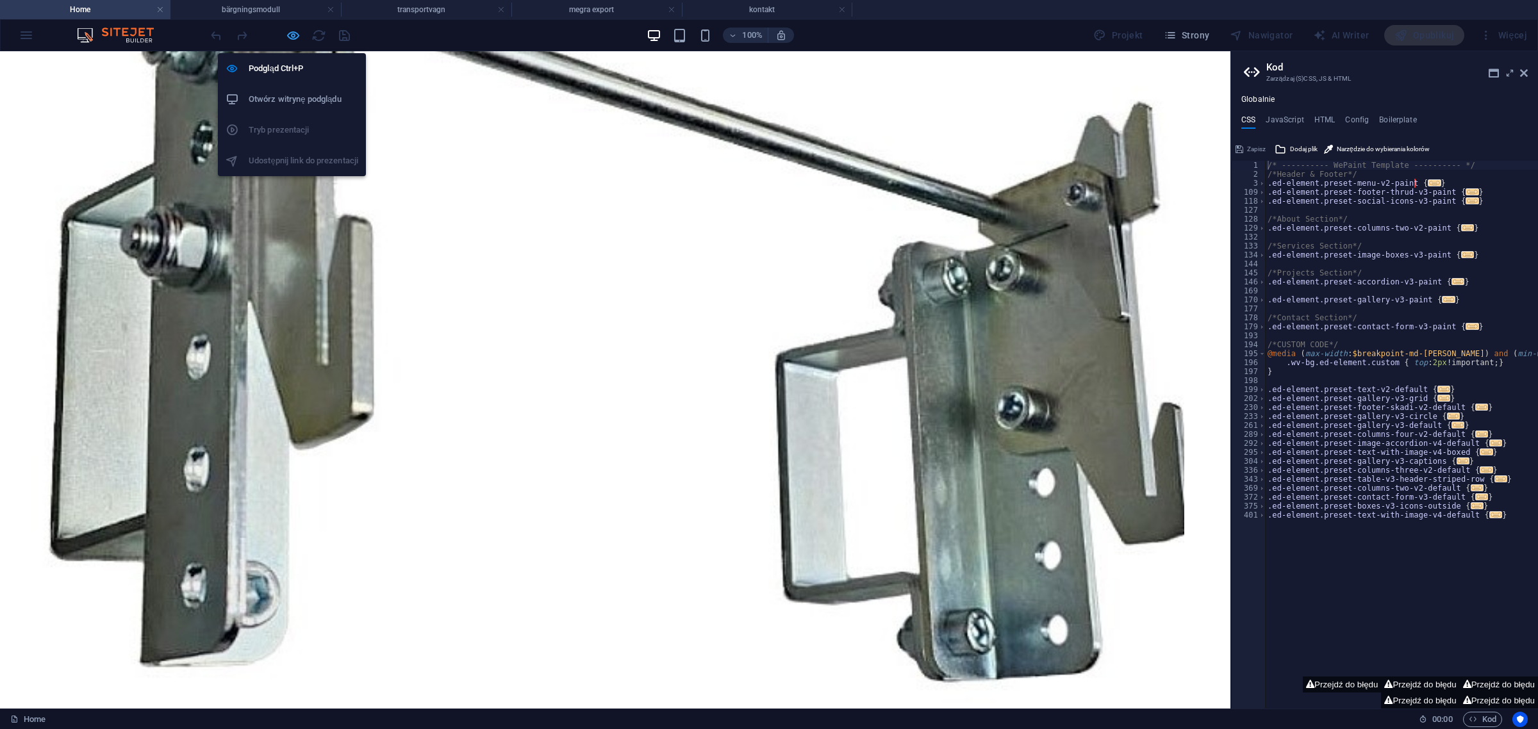
click at [296, 33] on icon "button" at bounding box center [293, 35] width 15 height 15
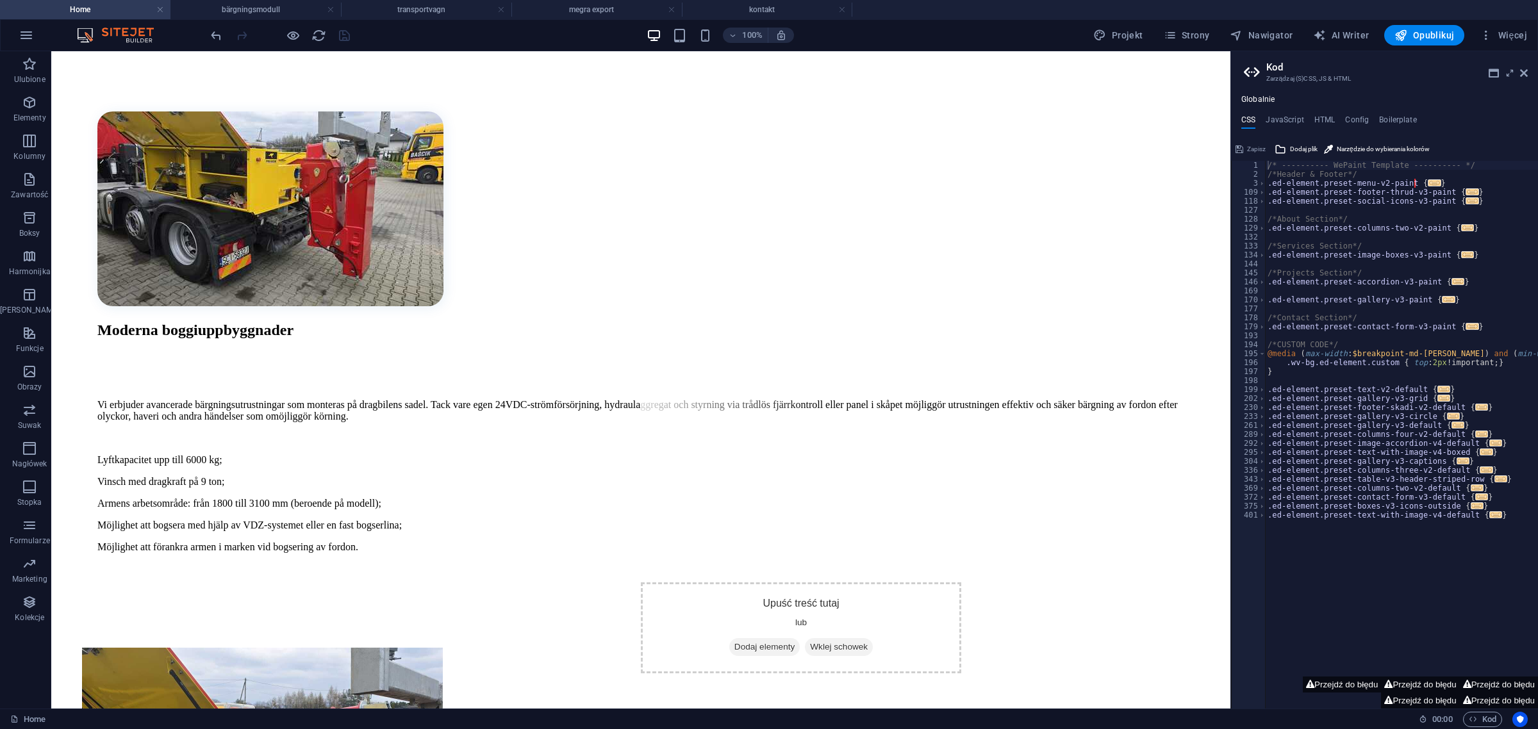
scroll to position [78, 0]
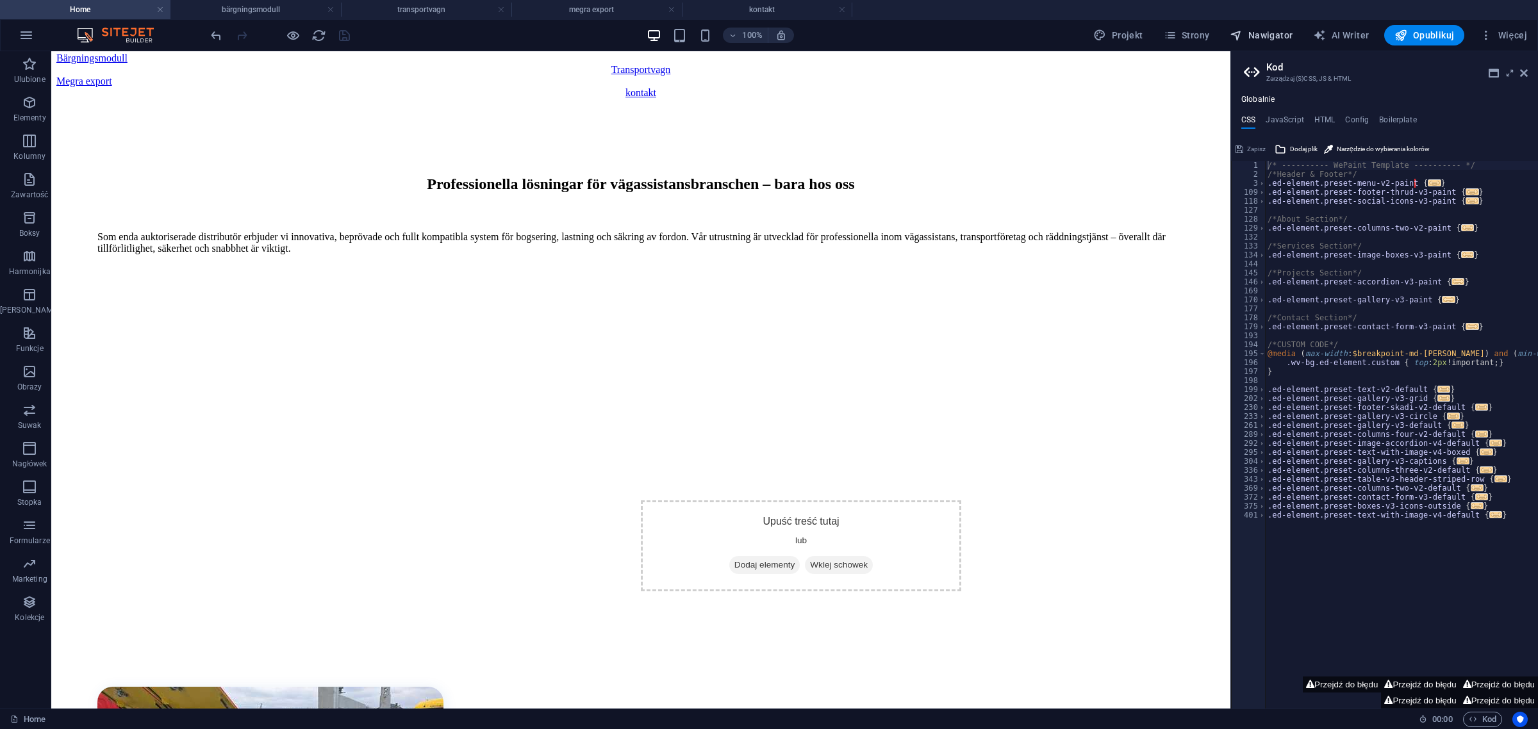
click at [1282, 36] on span "Nawigator" at bounding box center [1261, 35] width 63 height 13
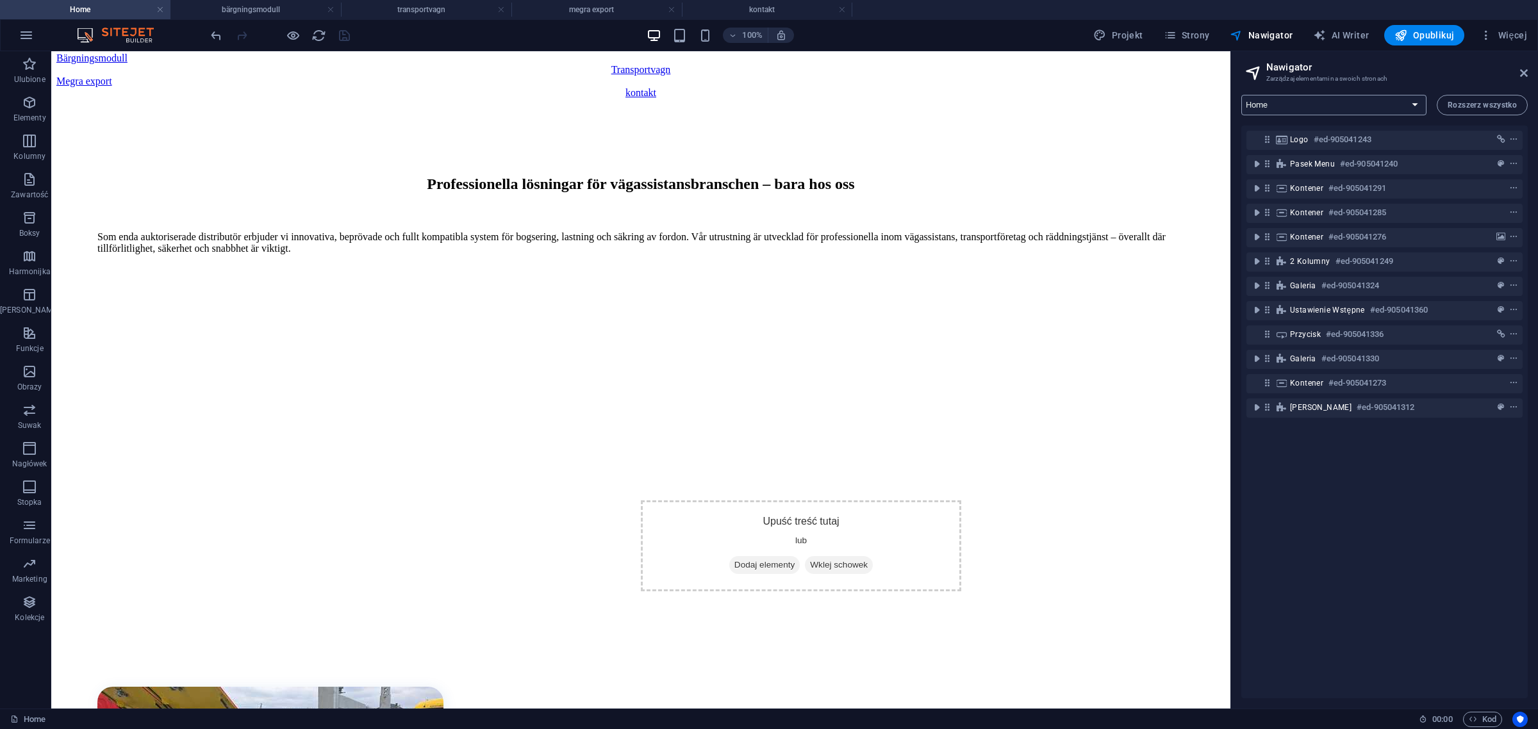
click at [1325, 98] on select "Home bärgningsmodull transportvagn megra export kontakt" at bounding box center [1333, 105] width 185 height 21
click at [1241, 95] on select "Home bärgningsmodull transportvagn megra export kontakt" at bounding box center [1333, 105] width 185 height 21
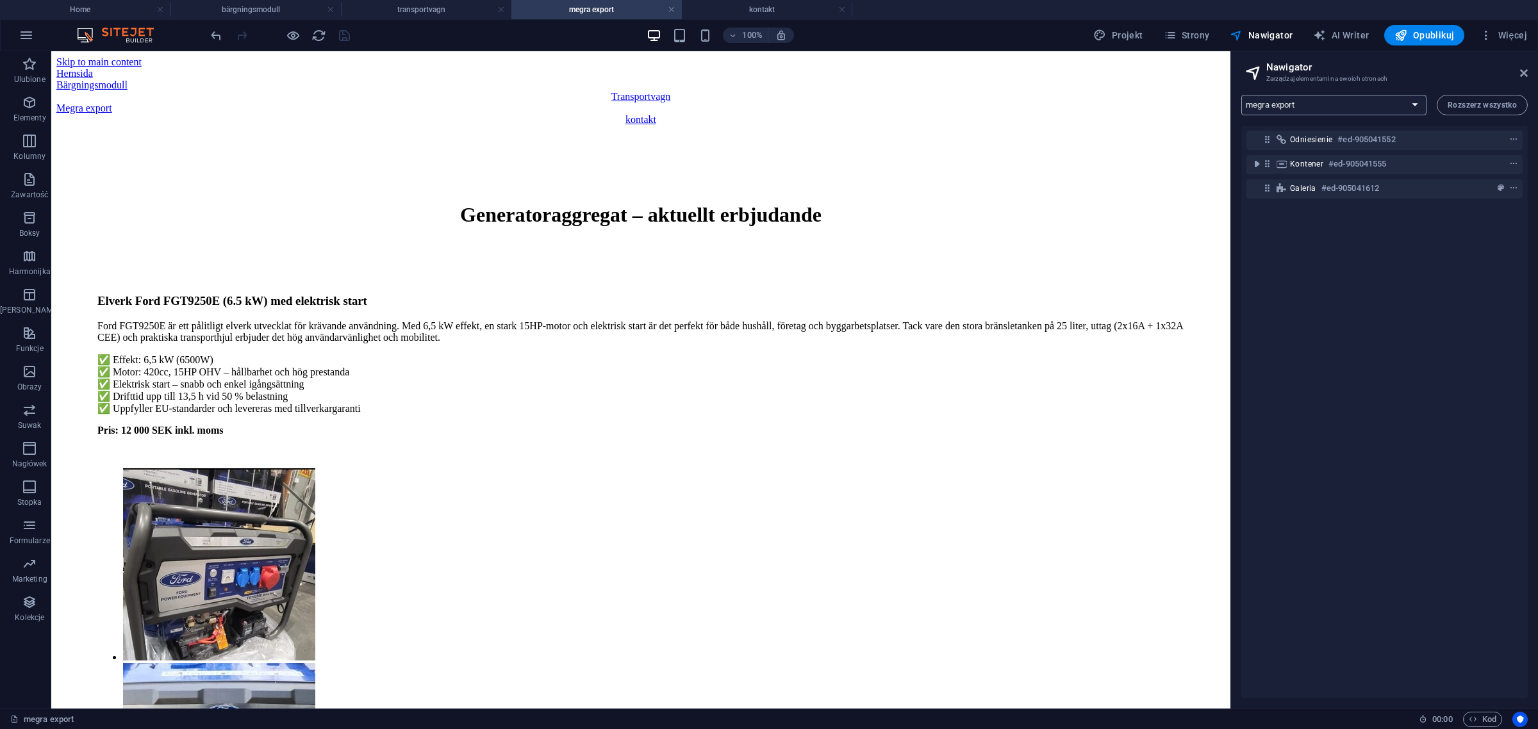
scroll to position [0, 0]
click at [1410, 538] on div "Odniesienie #ed-905041552 Kontener #ed-905041555 Galeria #ed-905041612" at bounding box center [1384, 412] width 286 height 573
click at [934, 21] on div "100% Projekt Strony Nawigator AI Writer Opublikuj Więcej" at bounding box center [769, 35] width 1537 height 31
click at [705, 3] on h4 "kontakt" at bounding box center [767, 10] width 170 height 14
select select "16982551-sv"
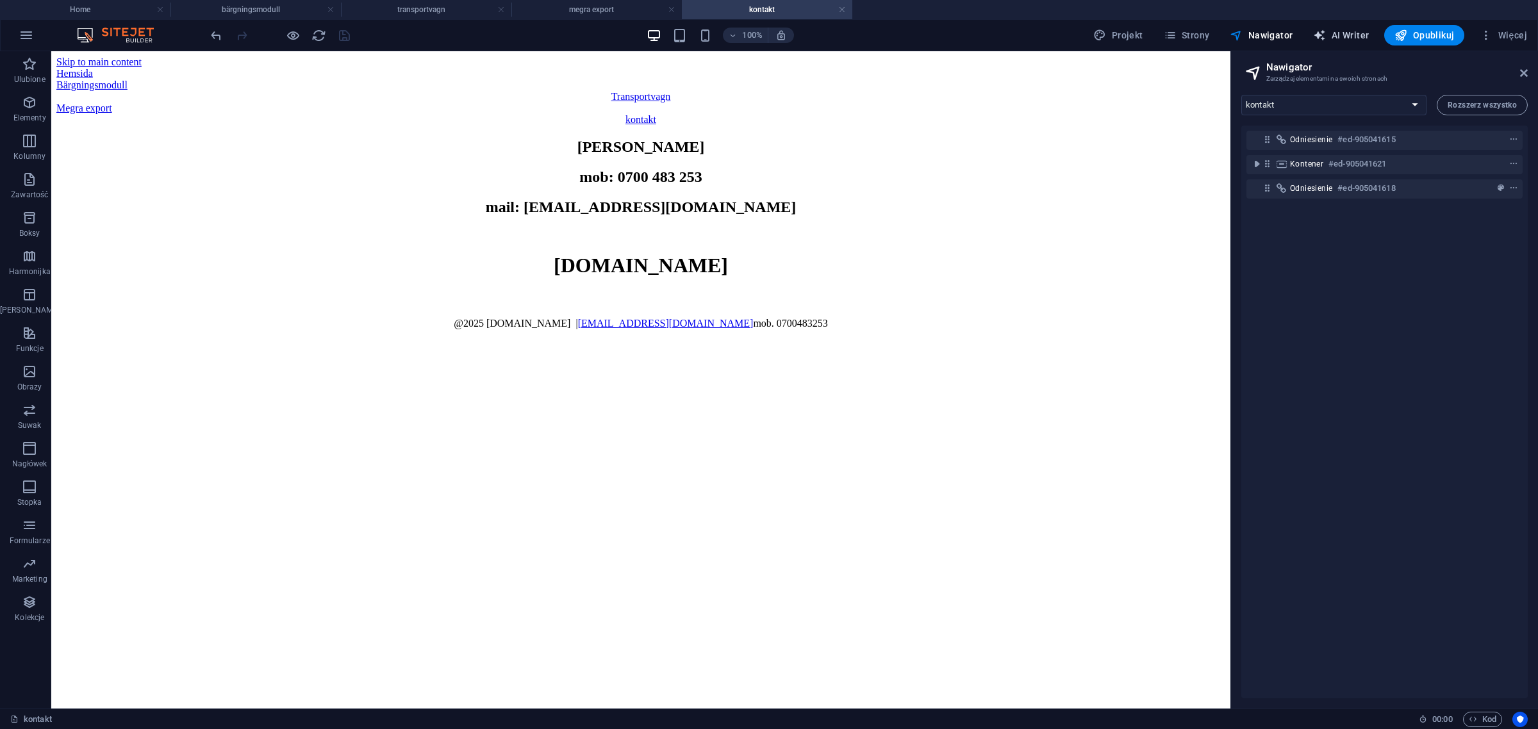
click at [1353, 28] on button "AI Writer" at bounding box center [1341, 35] width 66 height 21
select select "English"
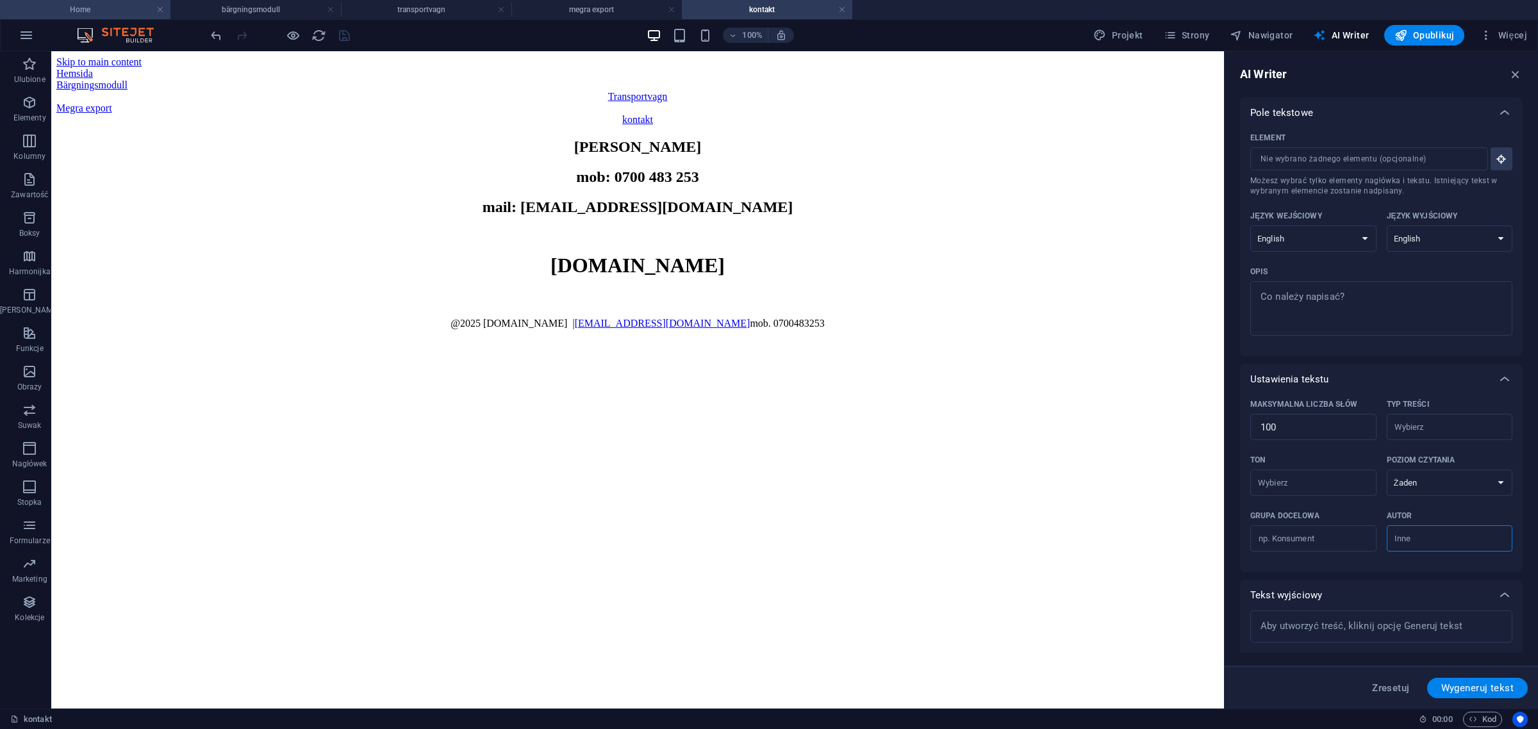
click at [84, 12] on h4 "Home" at bounding box center [85, 10] width 170 height 14
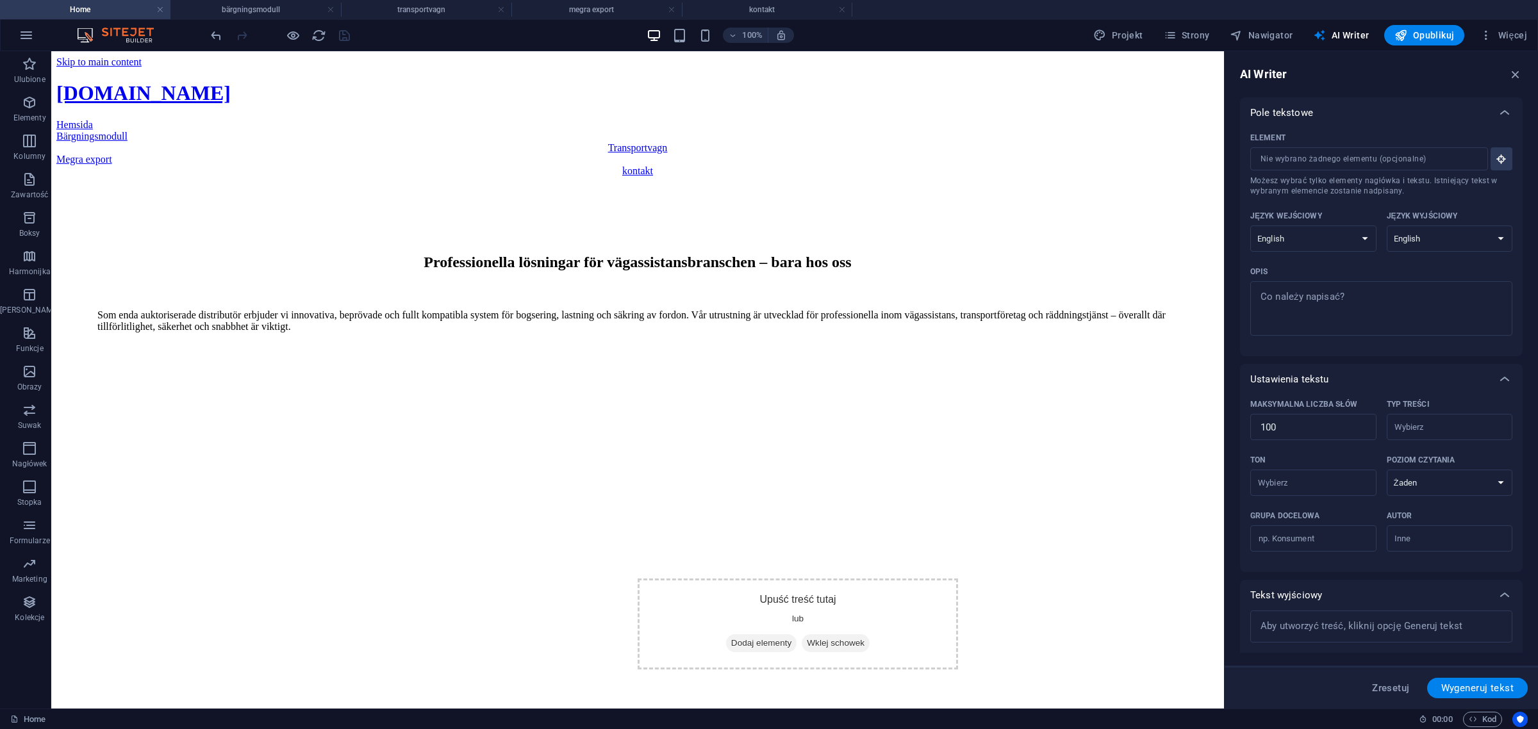
scroll to position [78, 0]
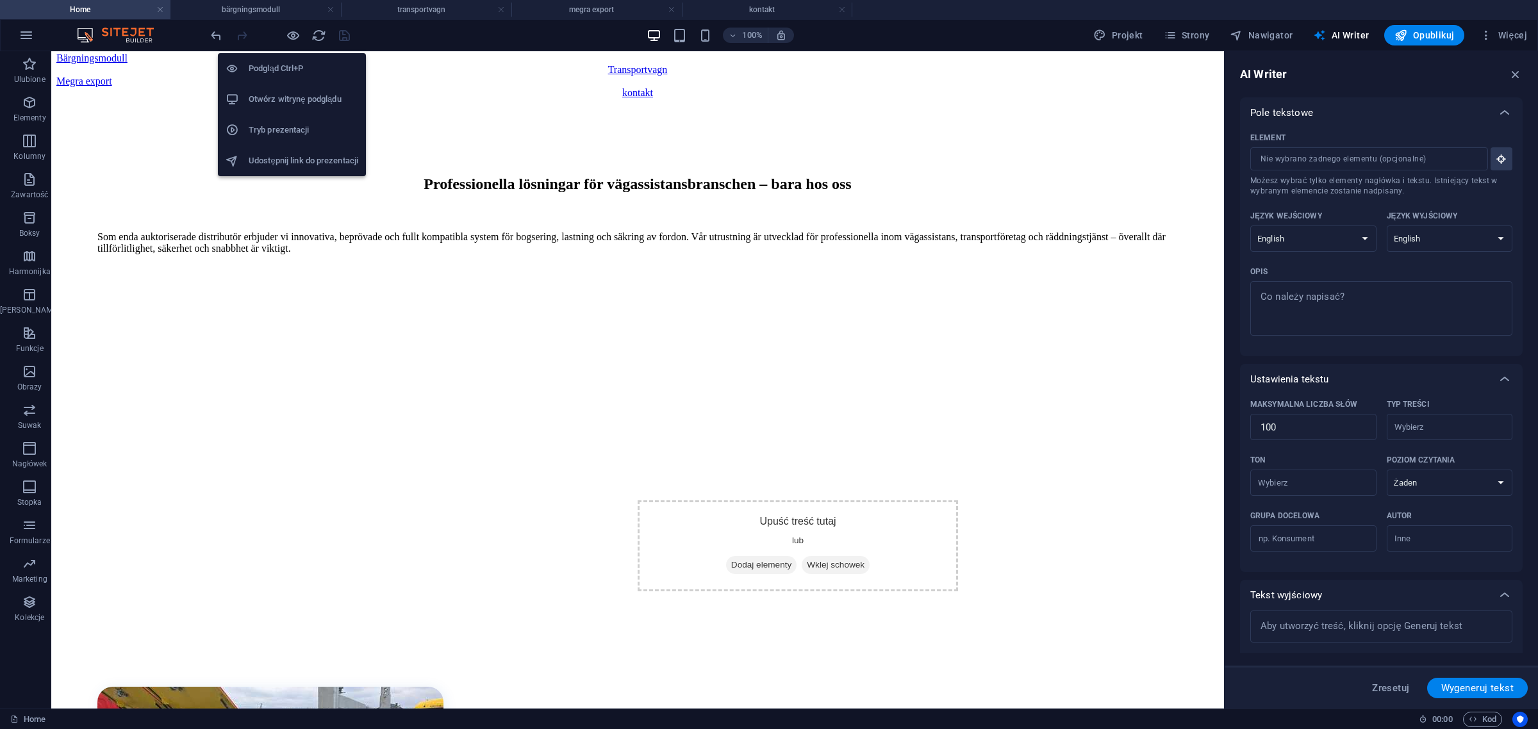
click at [311, 101] on h6 "Otwórz witrynę podglądu" at bounding box center [304, 99] width 110 height 15
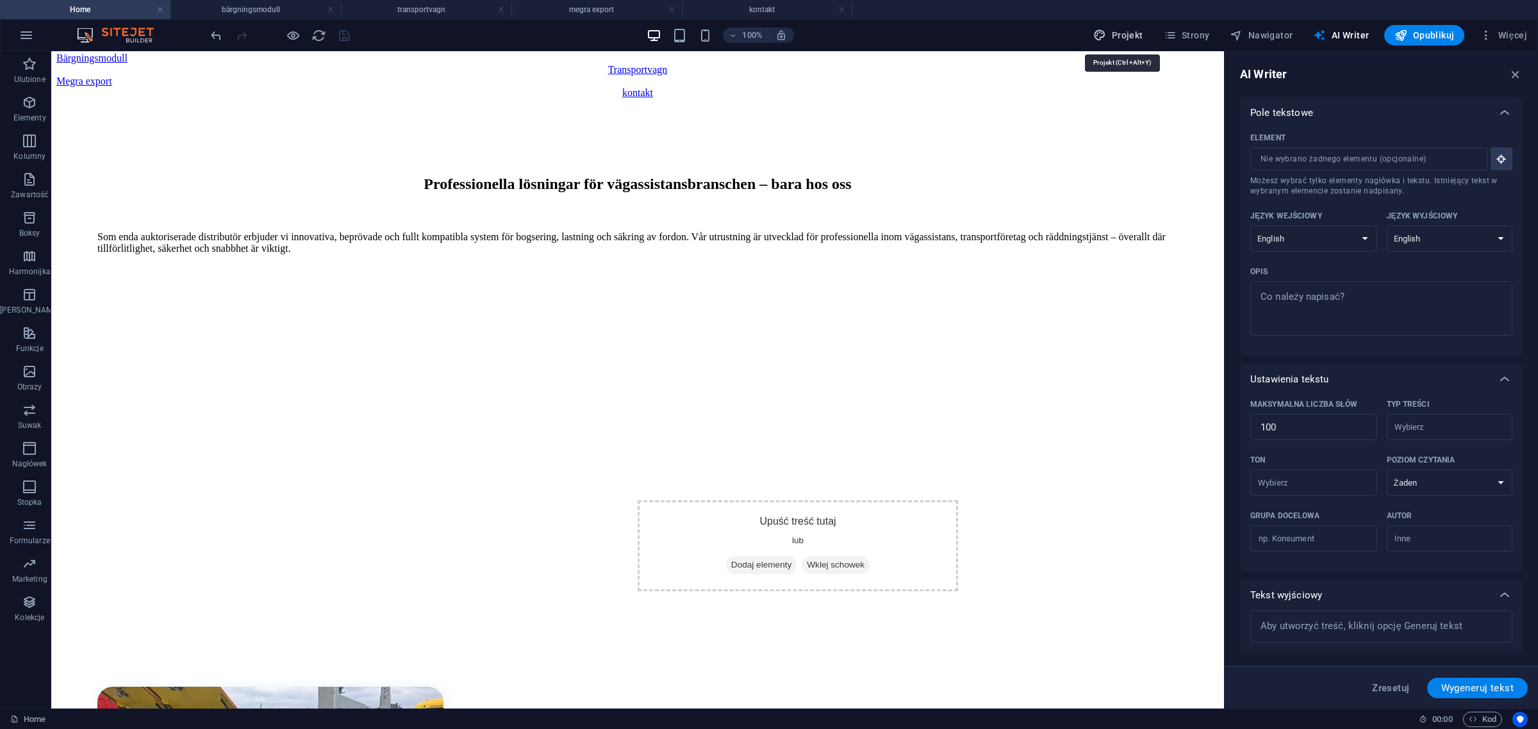
click at [1129, 33] on span "Projekt" at bounding box center [1117, 35] width 49 height 13
select select "px"
select select "500"
select select "px"
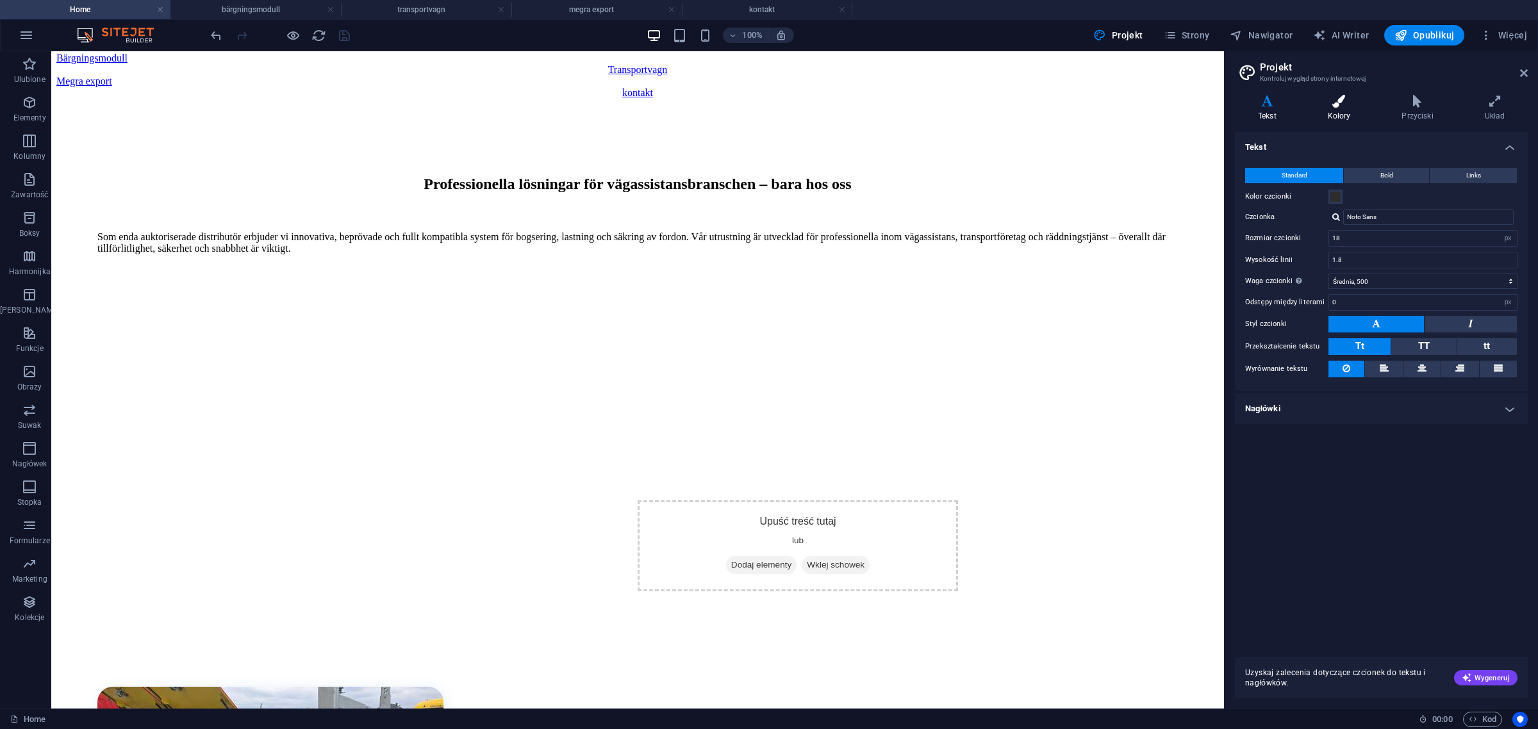
click at [1348, 113] on h4 "Kolory" at bounding box center [1342, 108] width 74 height 27
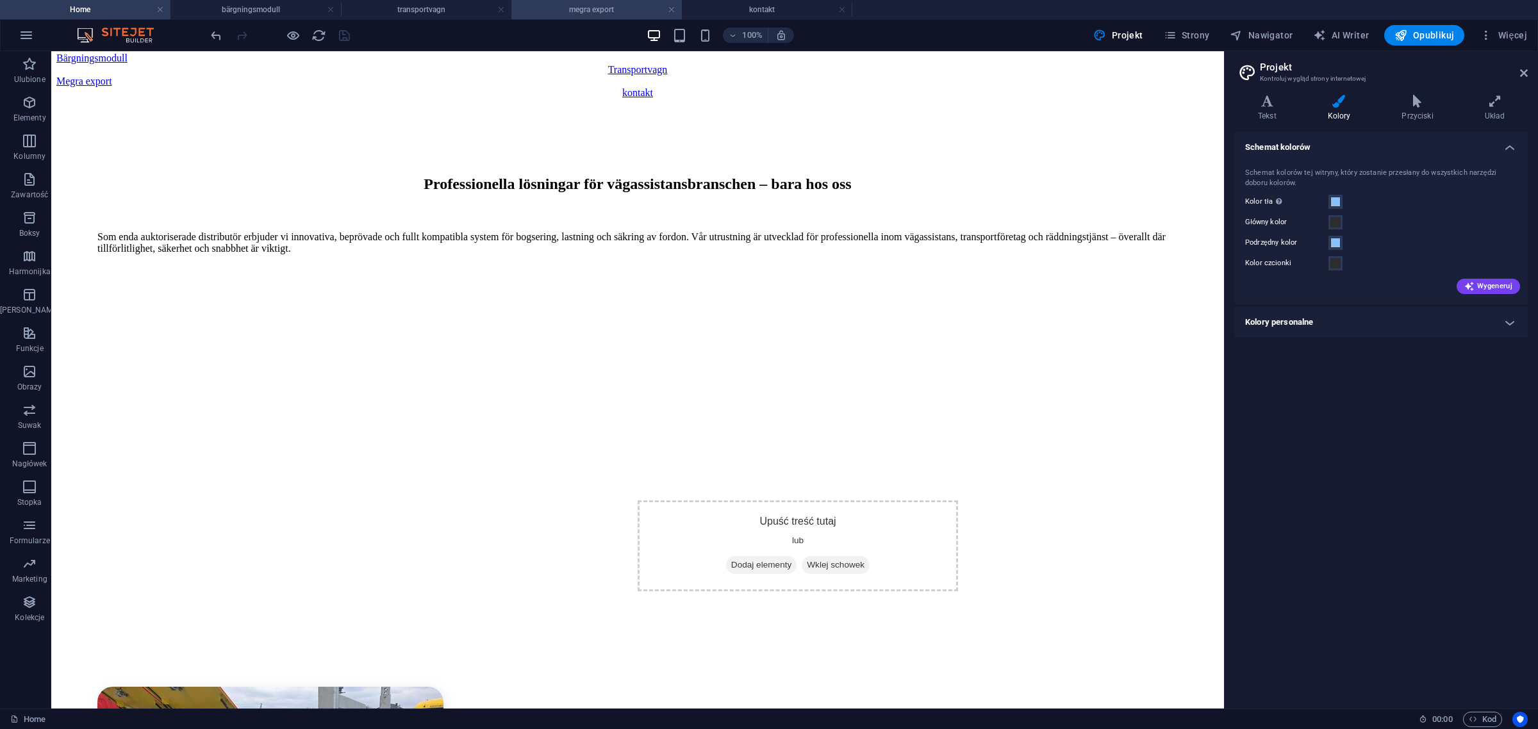
click at [612, 13] on h4 "megra export" at bounding box center [596, 10] width 170 height 14
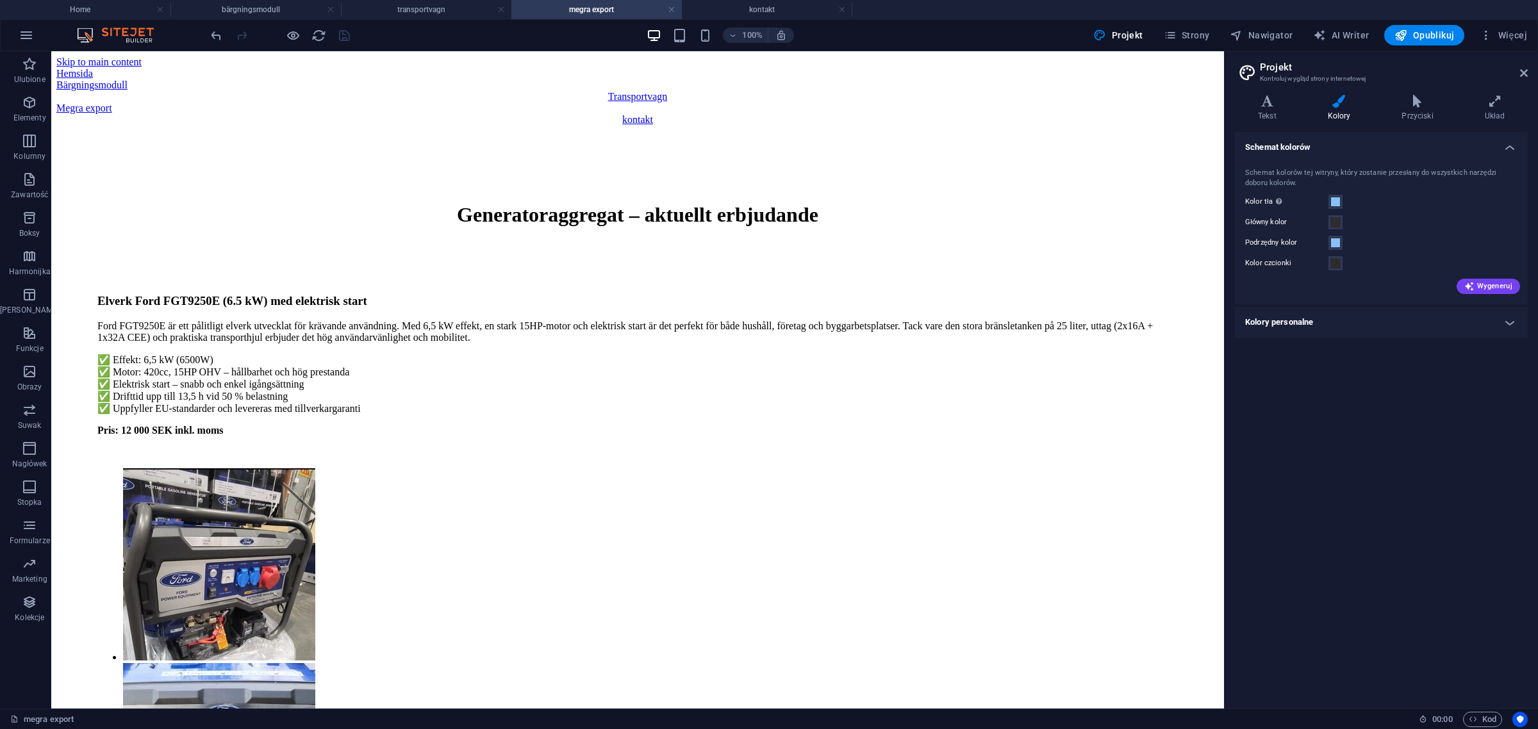
scroll to position [0, 0]
click at [440, 8] on h4 "transportvagn" at bounding box center [426, 10] width 170 height 14
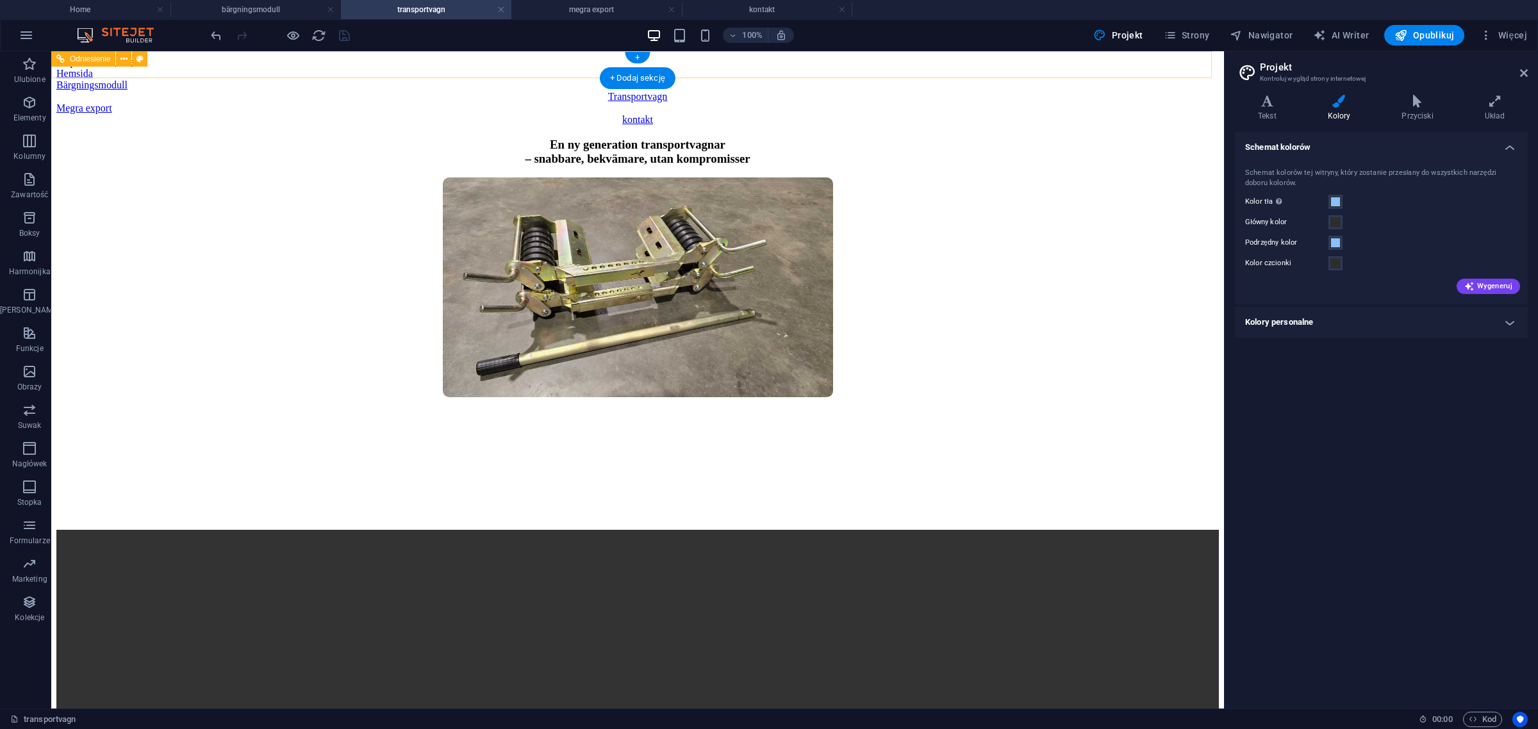
click at [418, 68] on div "Hemsida" at bounding box center [637, 74] width 1162 height 12
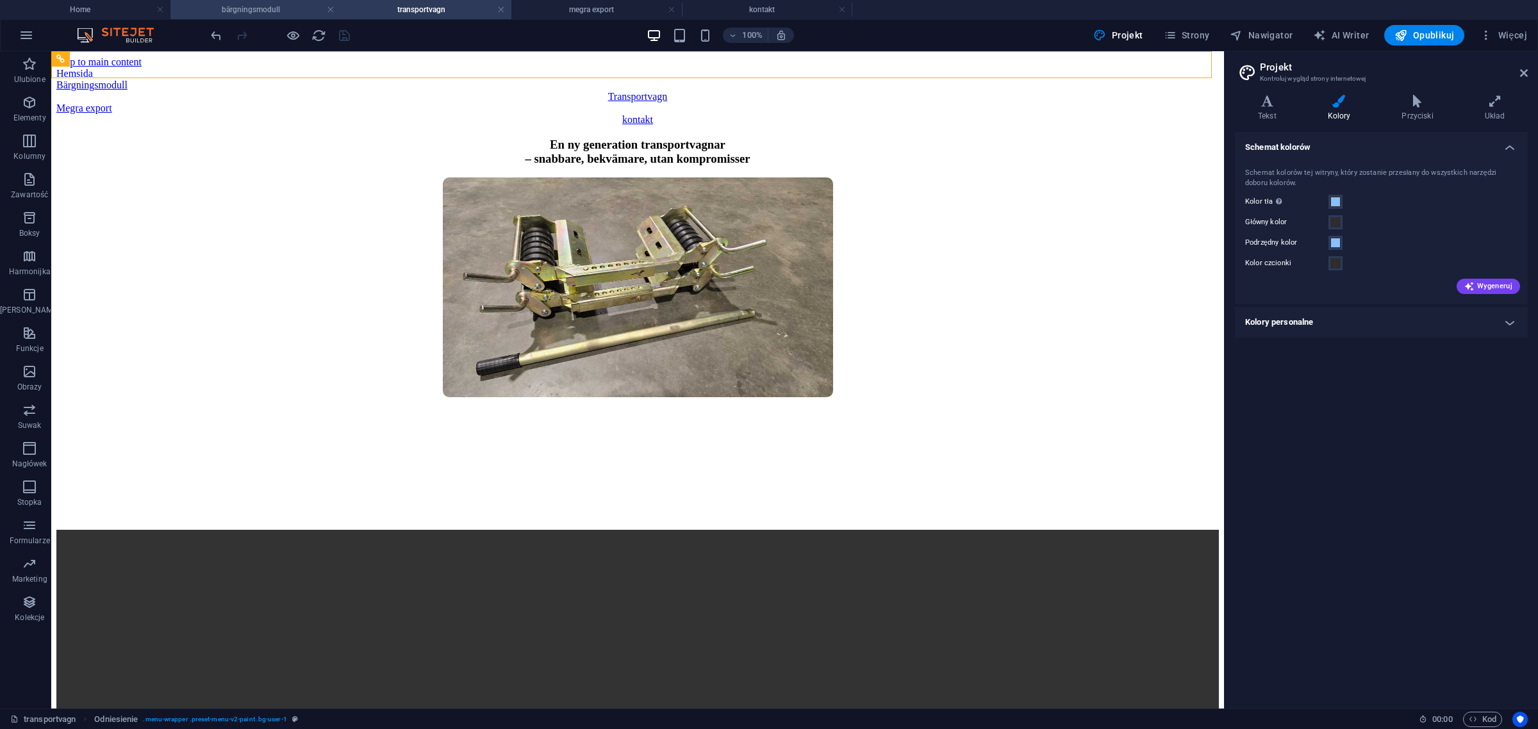
click at [296, 14] on h4 "bärgningsmodull" at bounding box center [255, 10] width 170 height 14
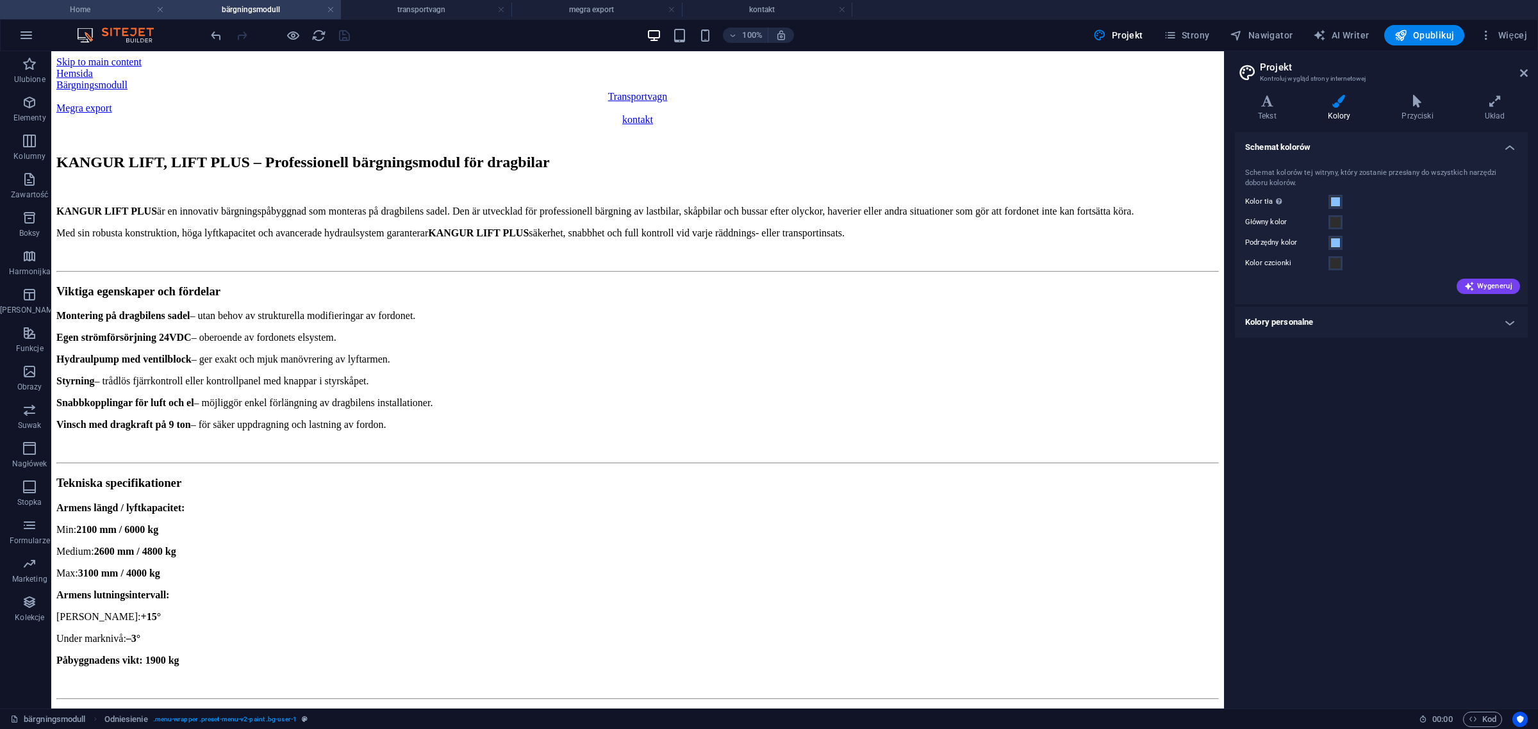
click at [85, 8] on h4 "Home" at bounding box center [85, 10] width 170 height 14
